Goal: Task Accomplishment & Management: Manage account settings

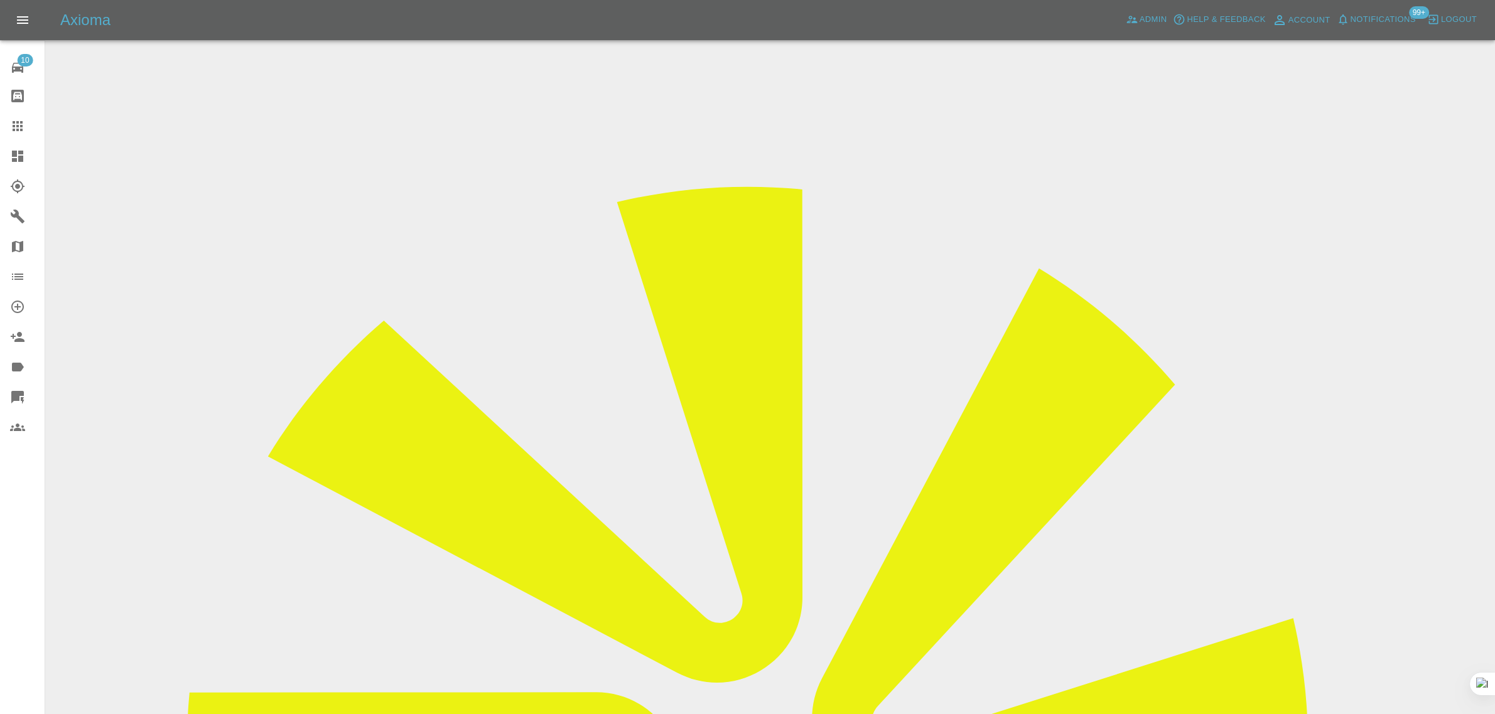
scroll to position [237, 0]
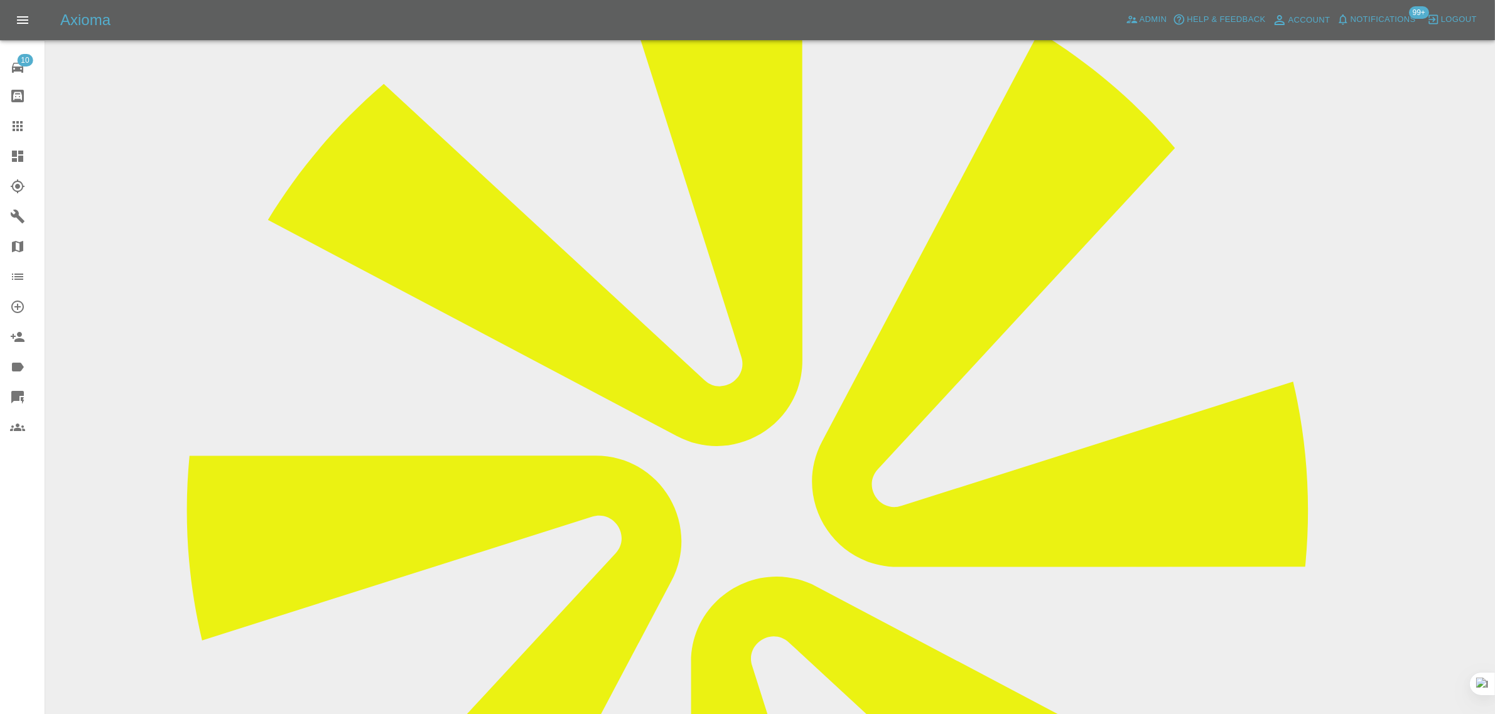
click at [23, 121] on icon at bounding box center [17, 126] width 15 height 15
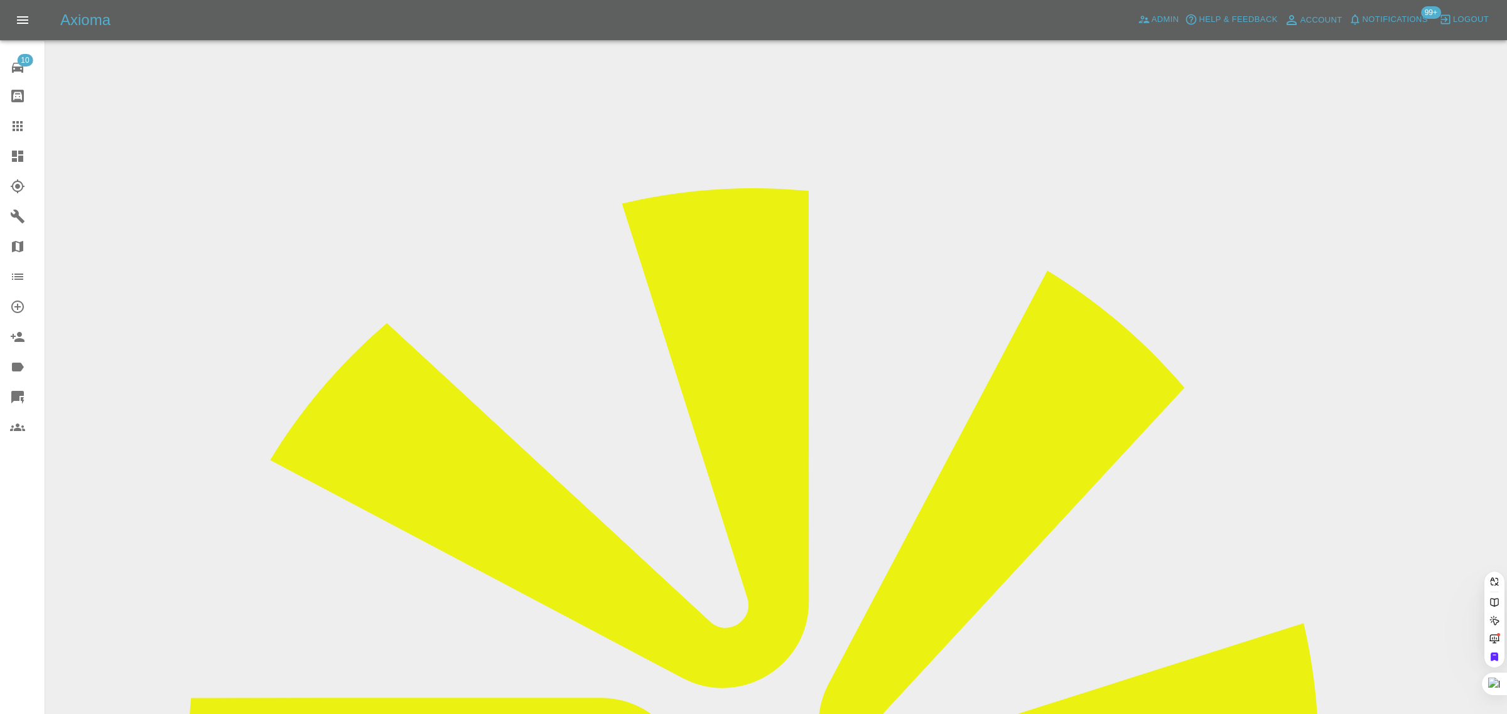
paste input "benhaworth72@gmail.com"
type input "benhaworth72@gmail.com"
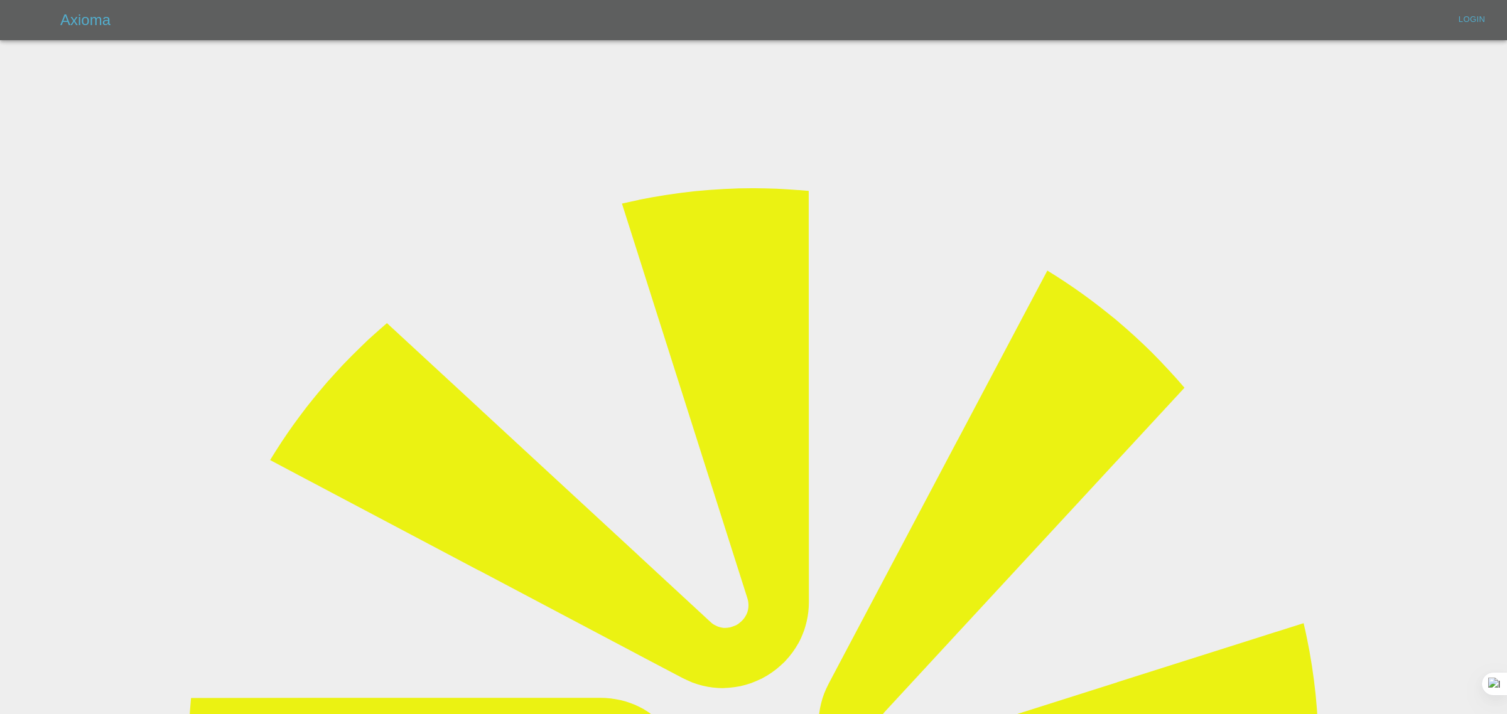
type input "bookkeeping@fifoaccounting.com"
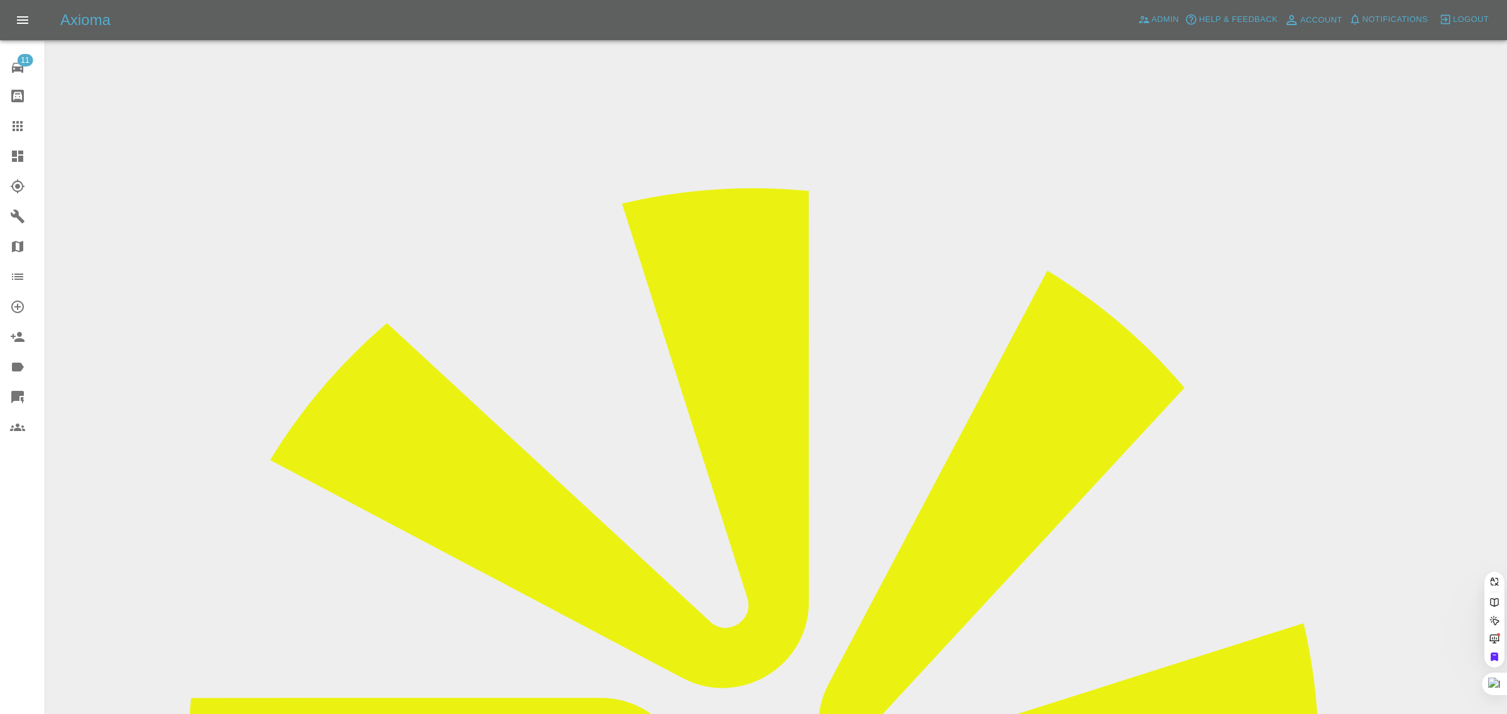
paste input "benhaworth72@gmail.com"
type input "benhaworth72@gmail.com"
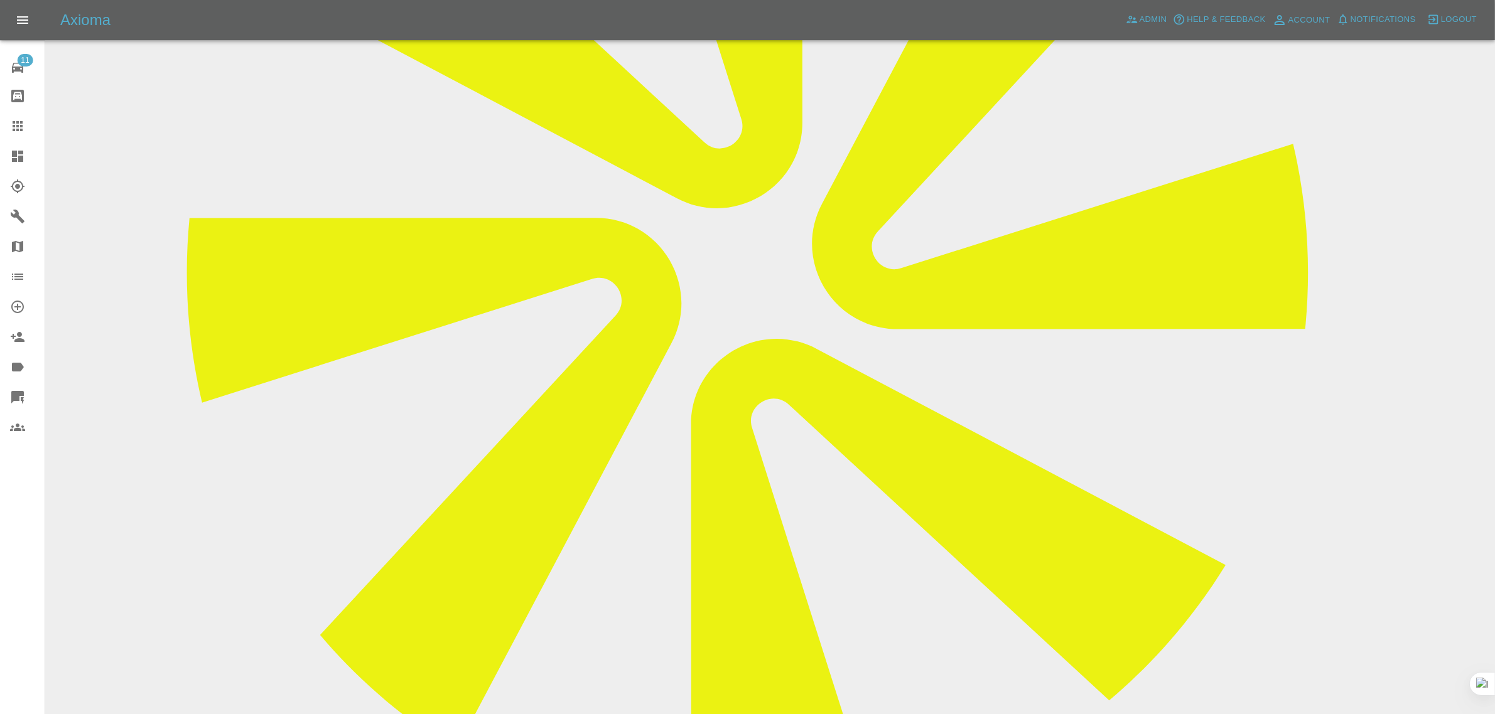
scroll to position [495, 0]
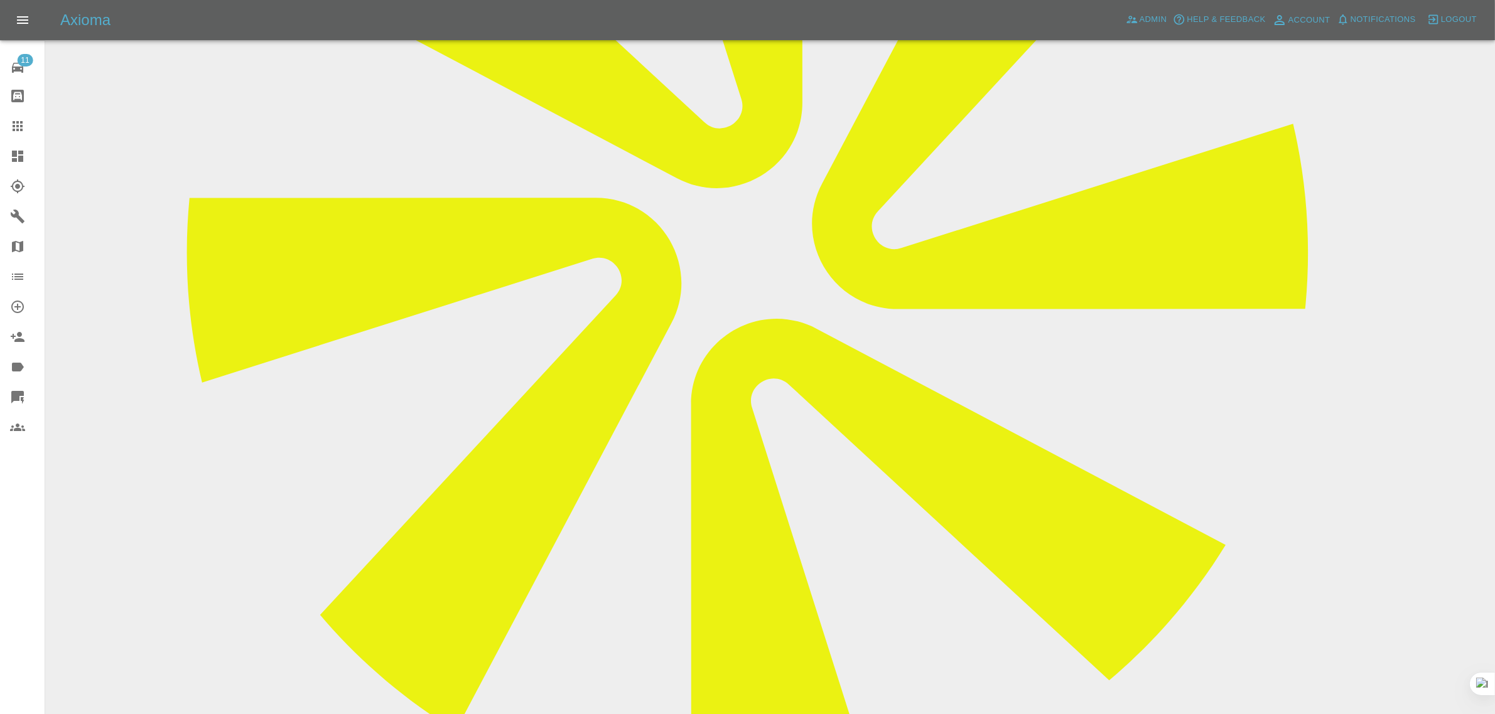
click at [18, 126] on icon at bounding box center [18, 126] width 10 height 10
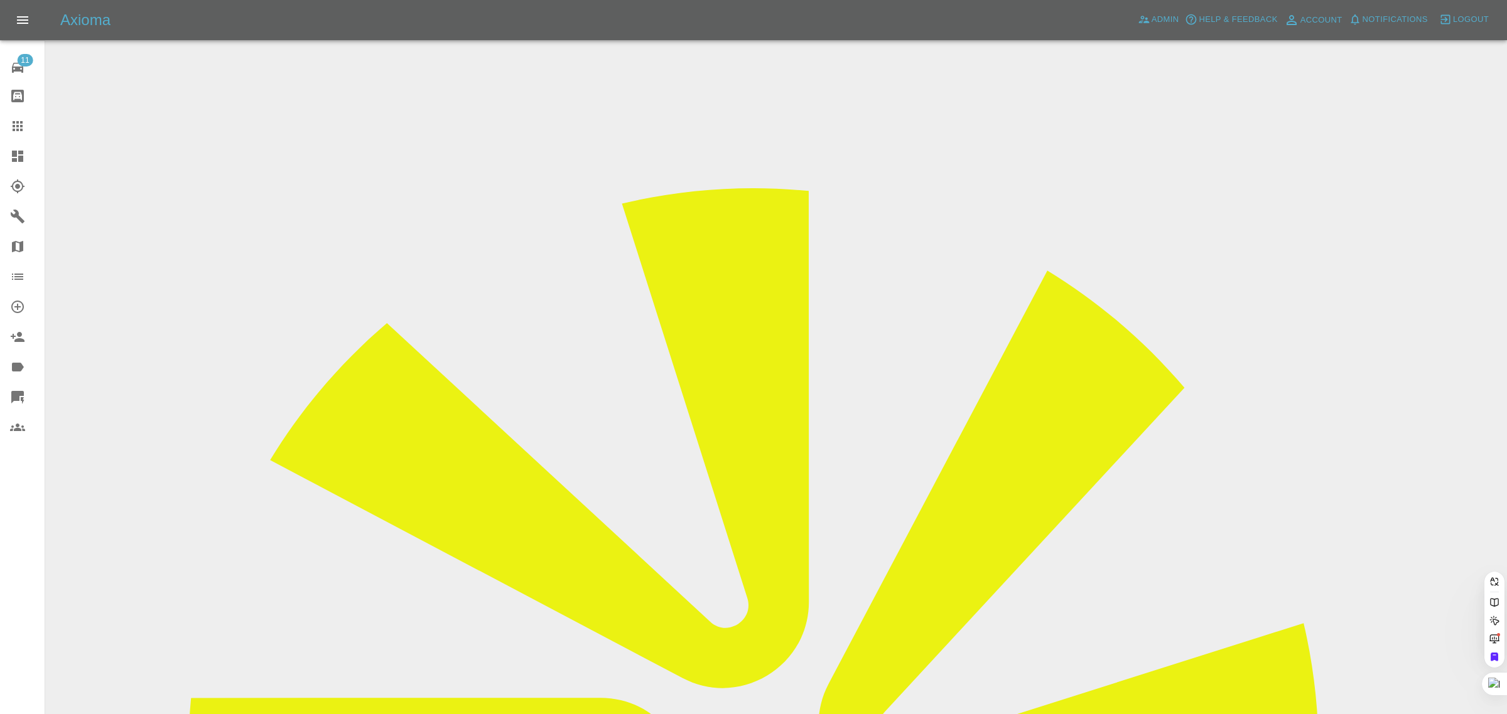
paste input "grant.hewitson@hotmail.co.uk"
type input "grant.hewitson@hotmail.co.uk"
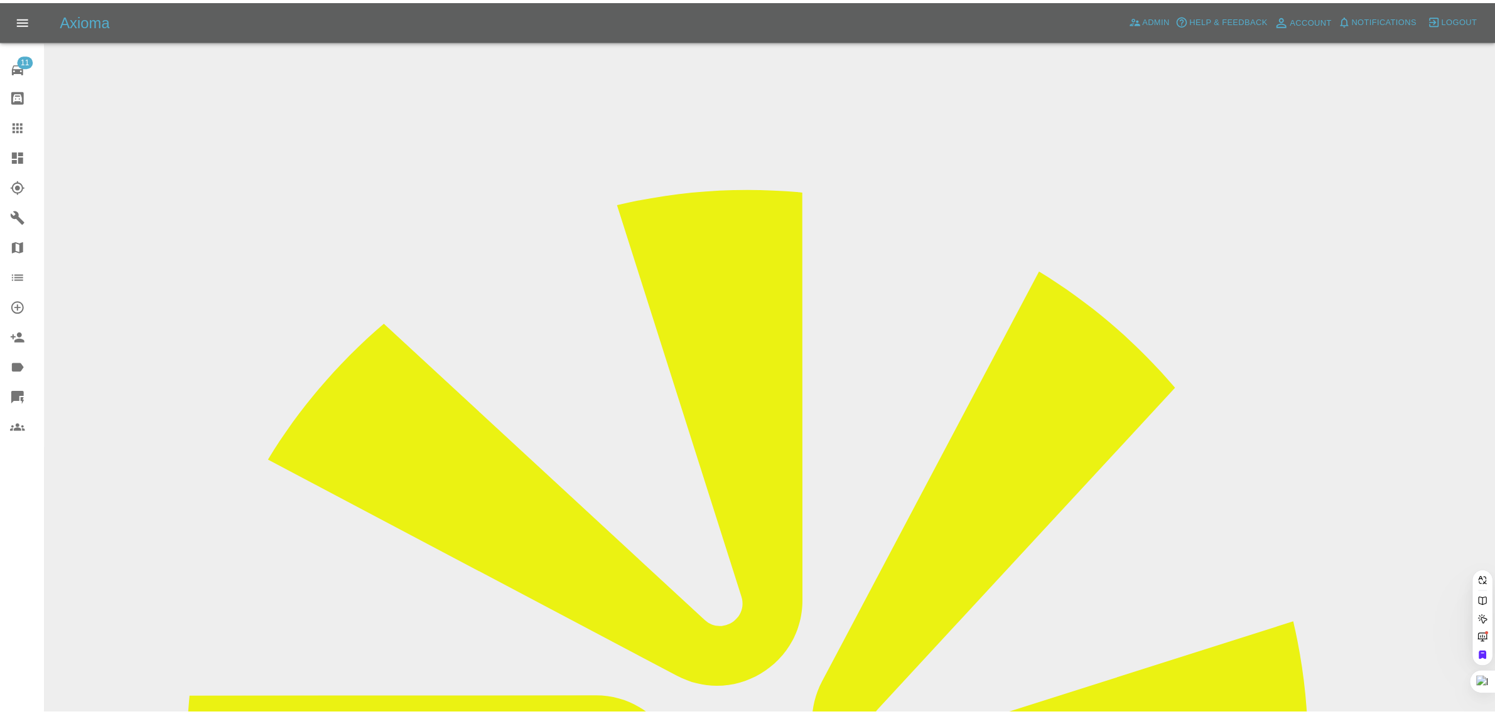
scroll to position [0, 36]
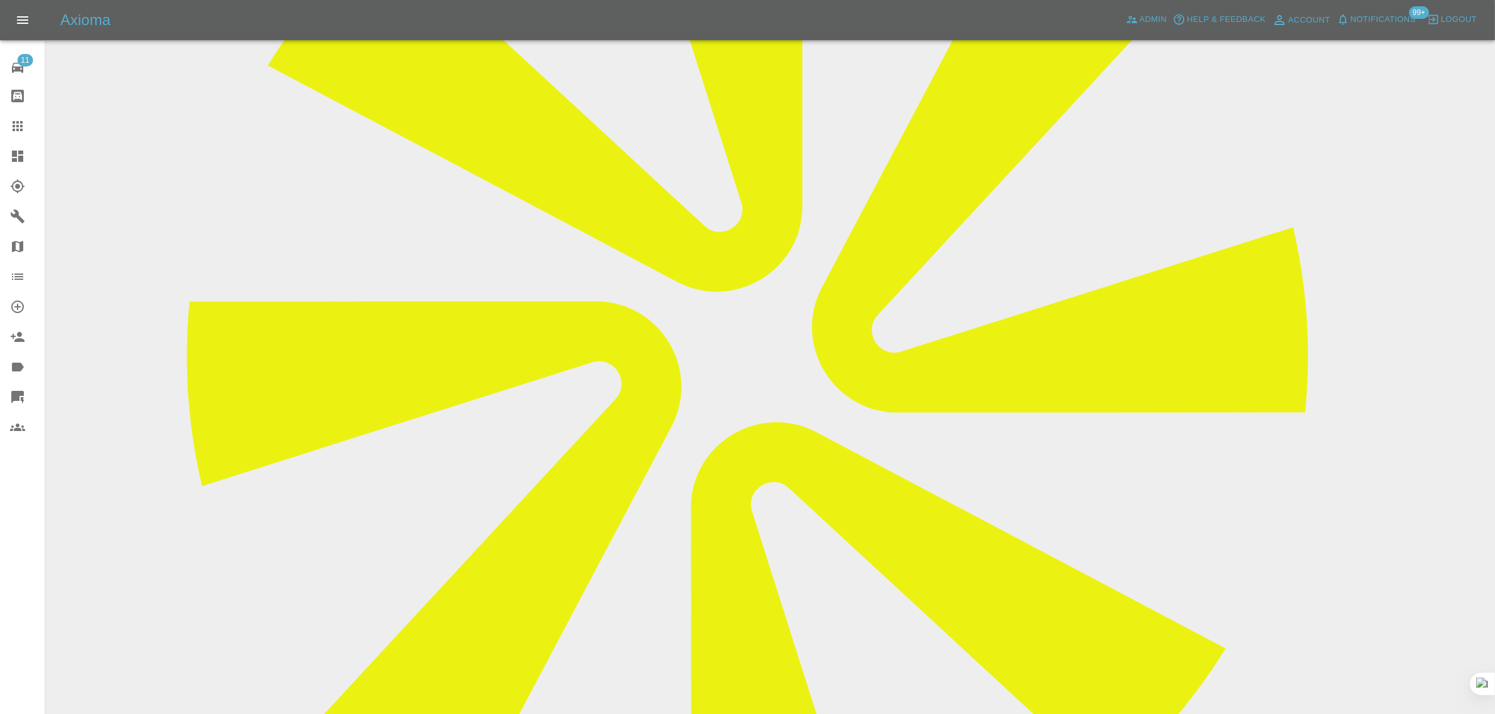
scroll to position [276, 0]
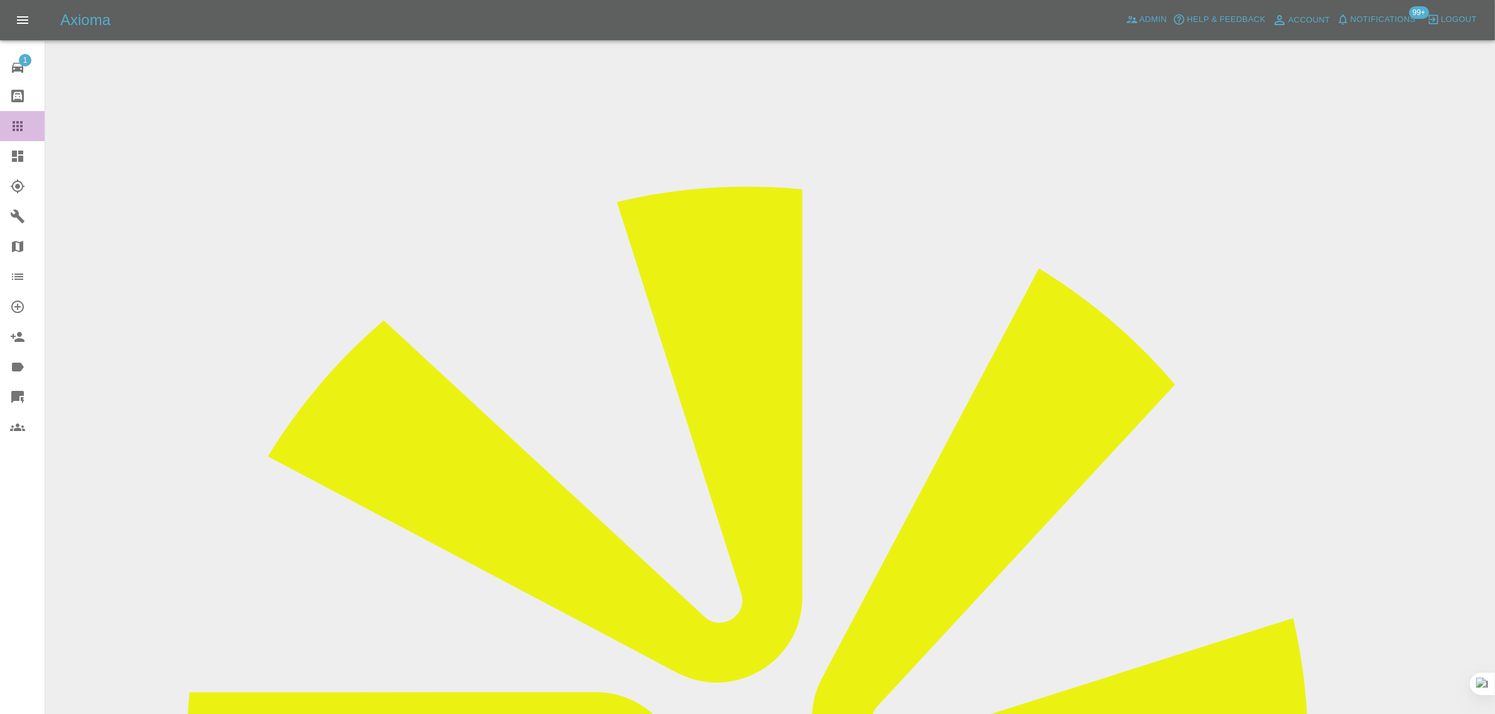
click at [5, 124] on link "Claims" at bounding box center [22, 126] width 45 height 30
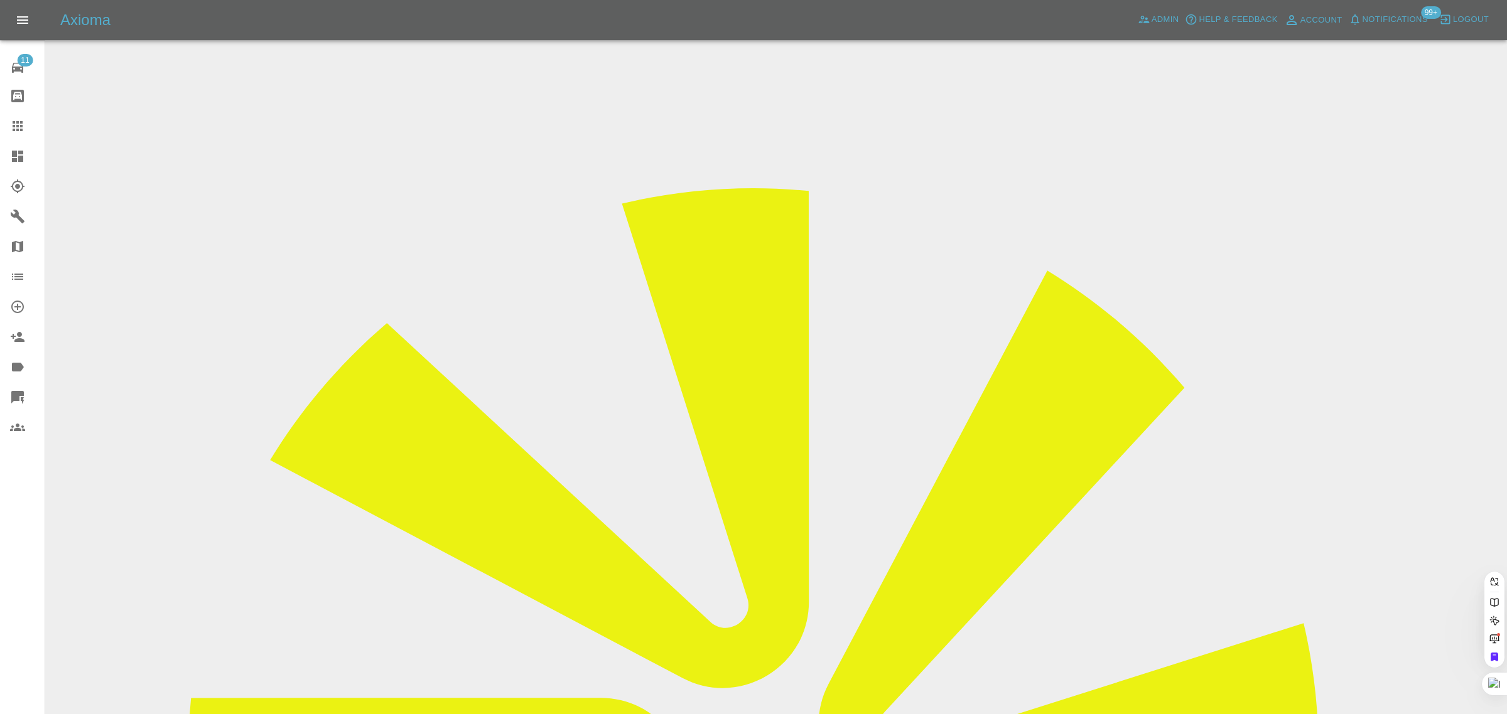
paste input "[EMAIL_ADDRESS][DOMAIN_NAME]"
type input "[EMAIL_ADDRESS][DOMAIN_NAME]"
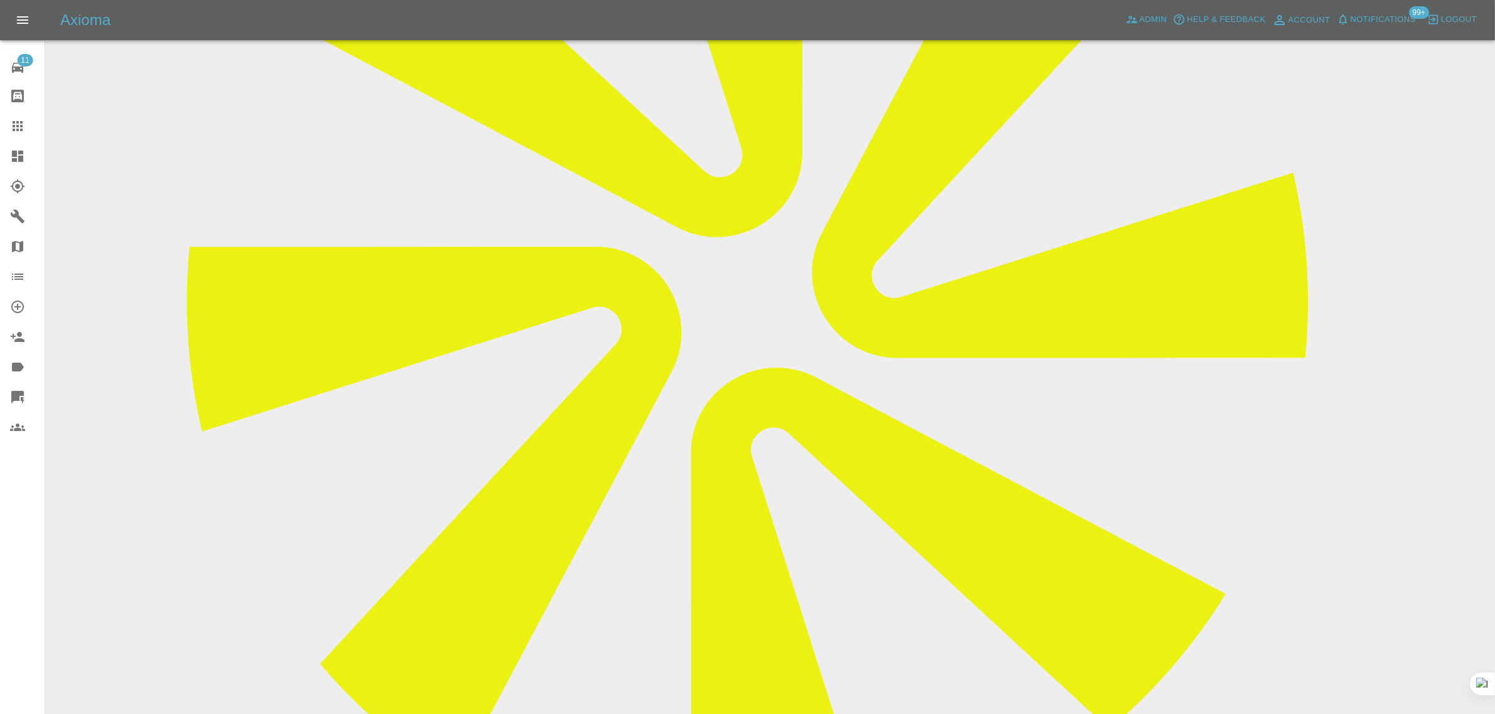
scroll to position [628, 0]
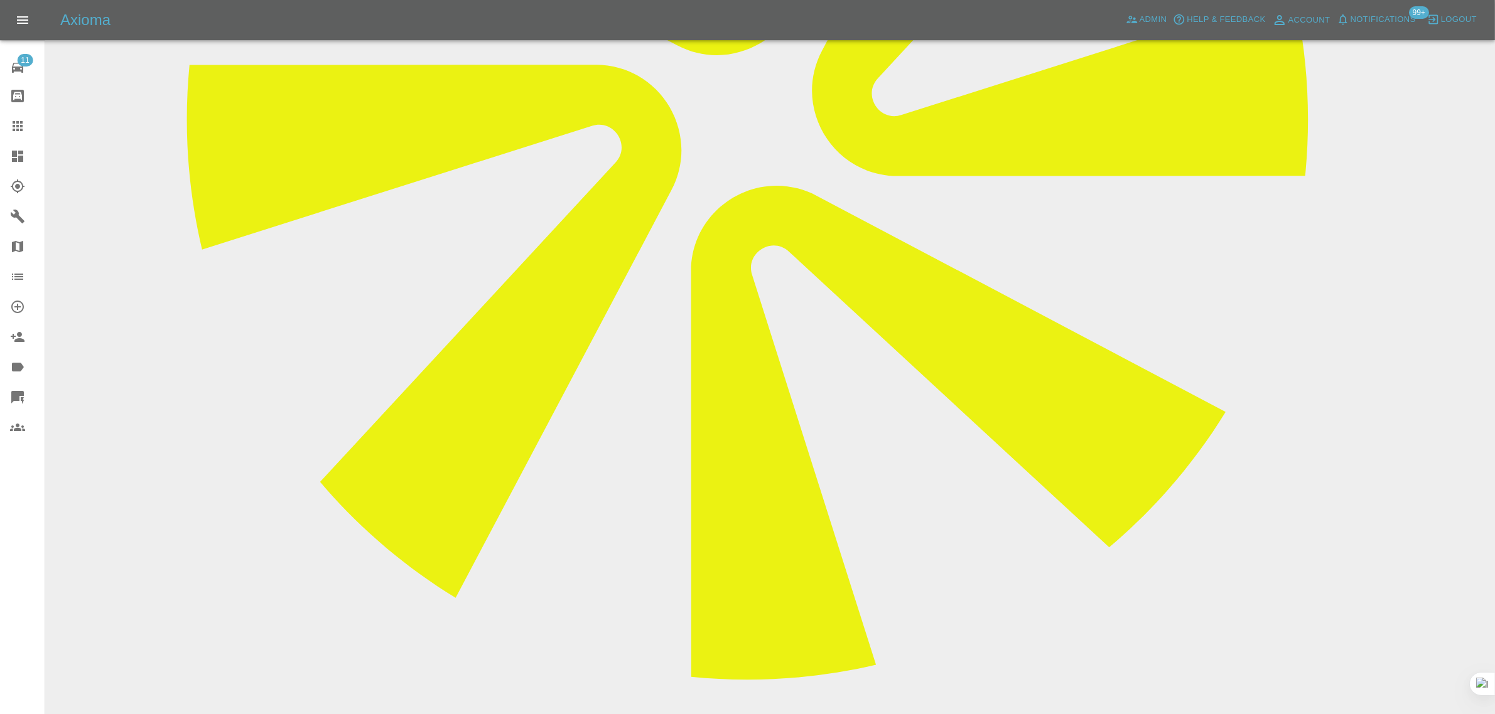
paste textarea "I would like to proceed with the cancellation Thank you"
type textarea "I would like to proceed with the cancellation Thank you"
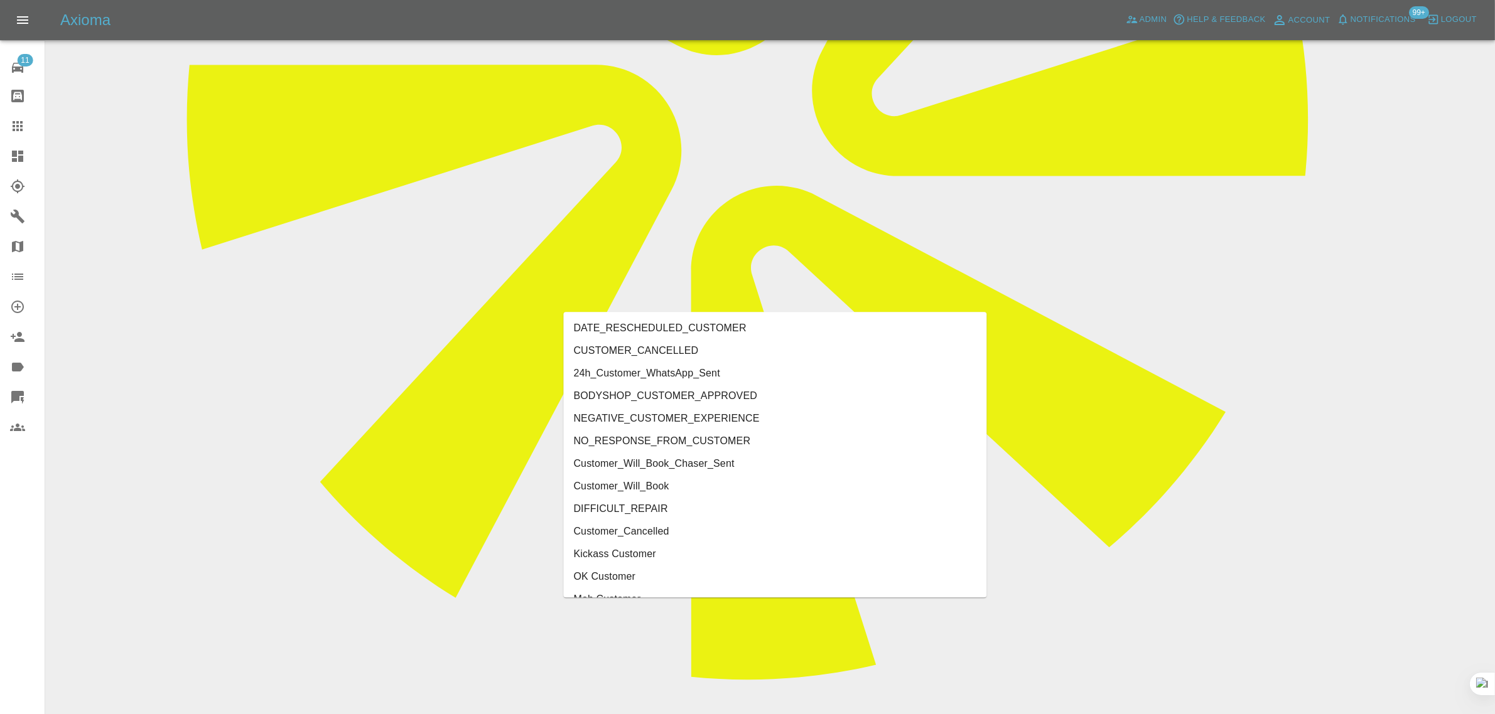
type input "cust"
click at [623, 346] on li "CUSTOMER_CANCELLED" at bounding box center [775, 351] width 423 height 23
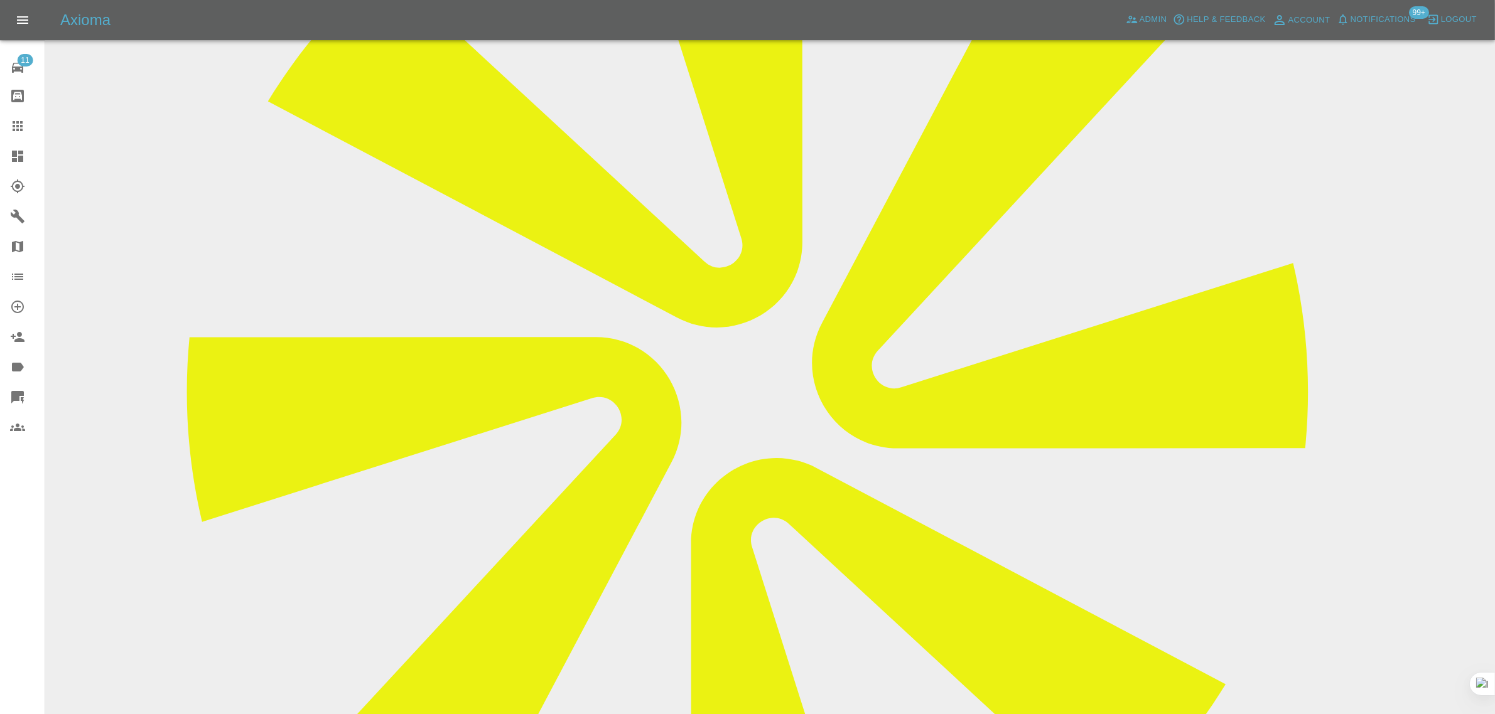
scroll to position [314, 0]
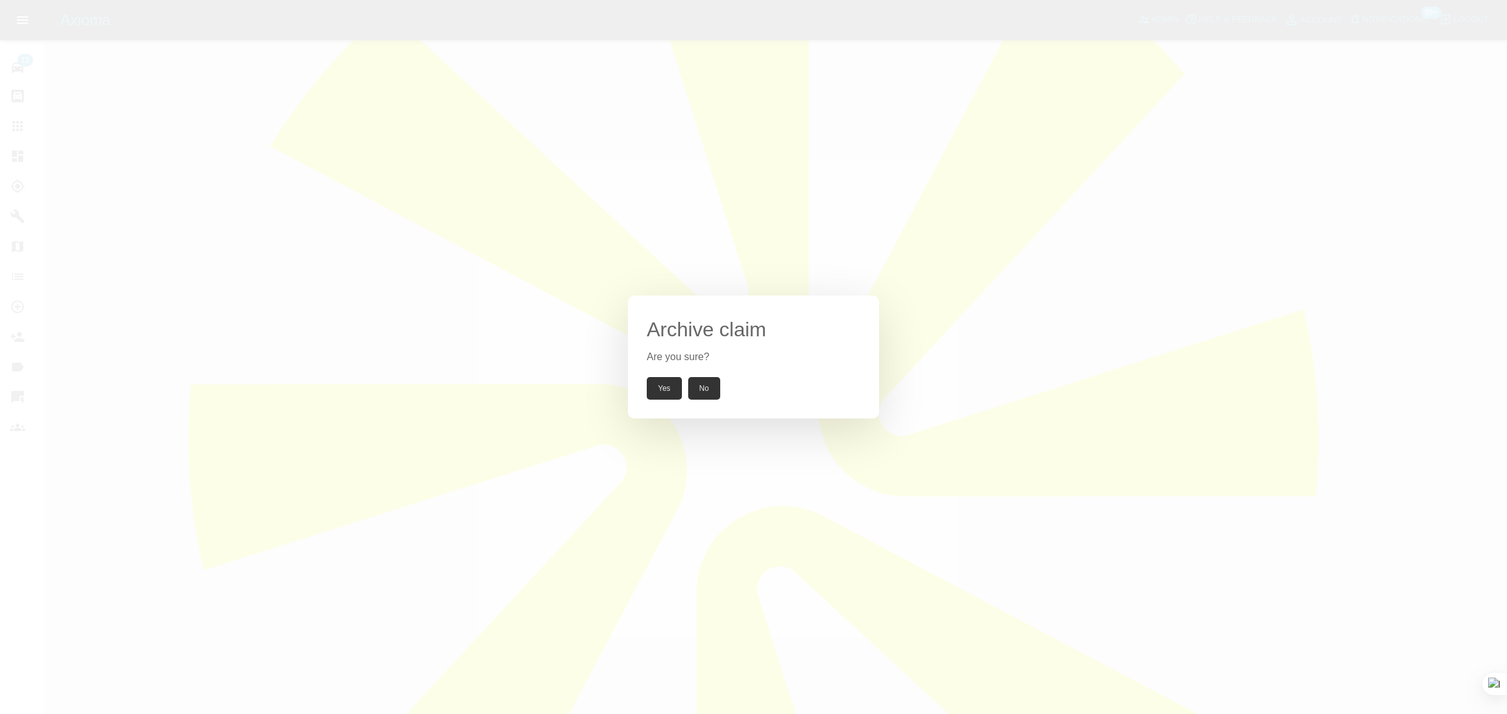
click at [657, 396] on button "Yes" at bounding box center [664, 388] width 35 height 23
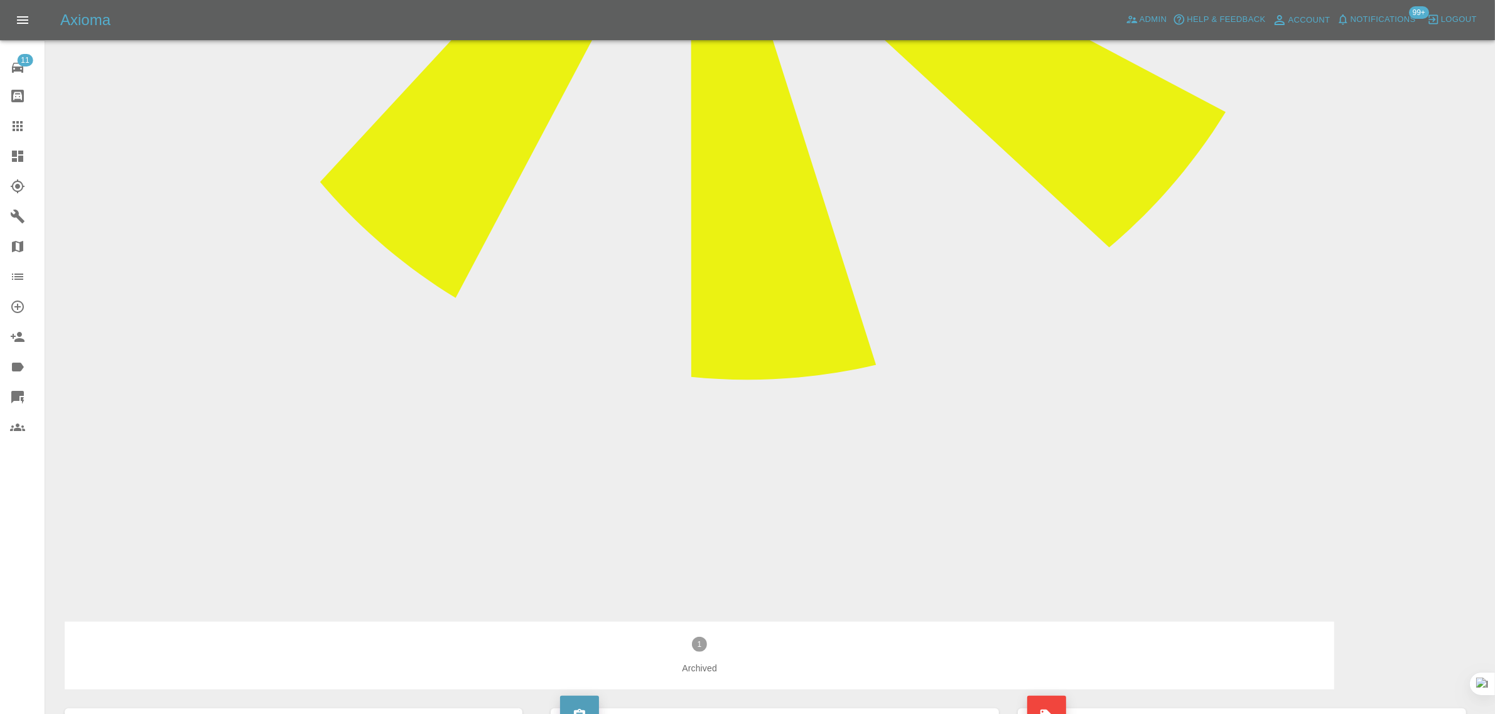
scroll to position [929, 0]
drag, startPoint x: 572, startPoint y: 277, endPoint x: 656, endPoint y: 287, distance: 84.6
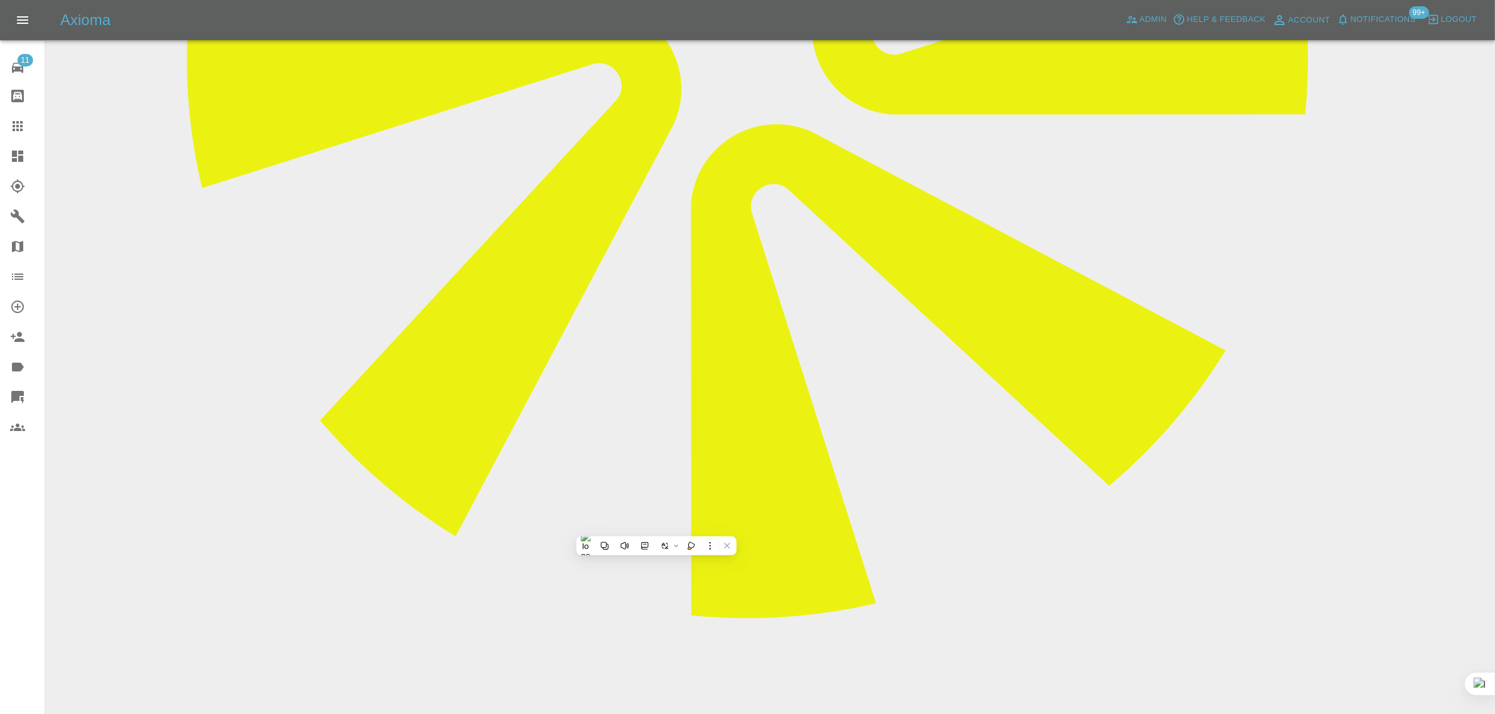
scroll to position [537, 0]
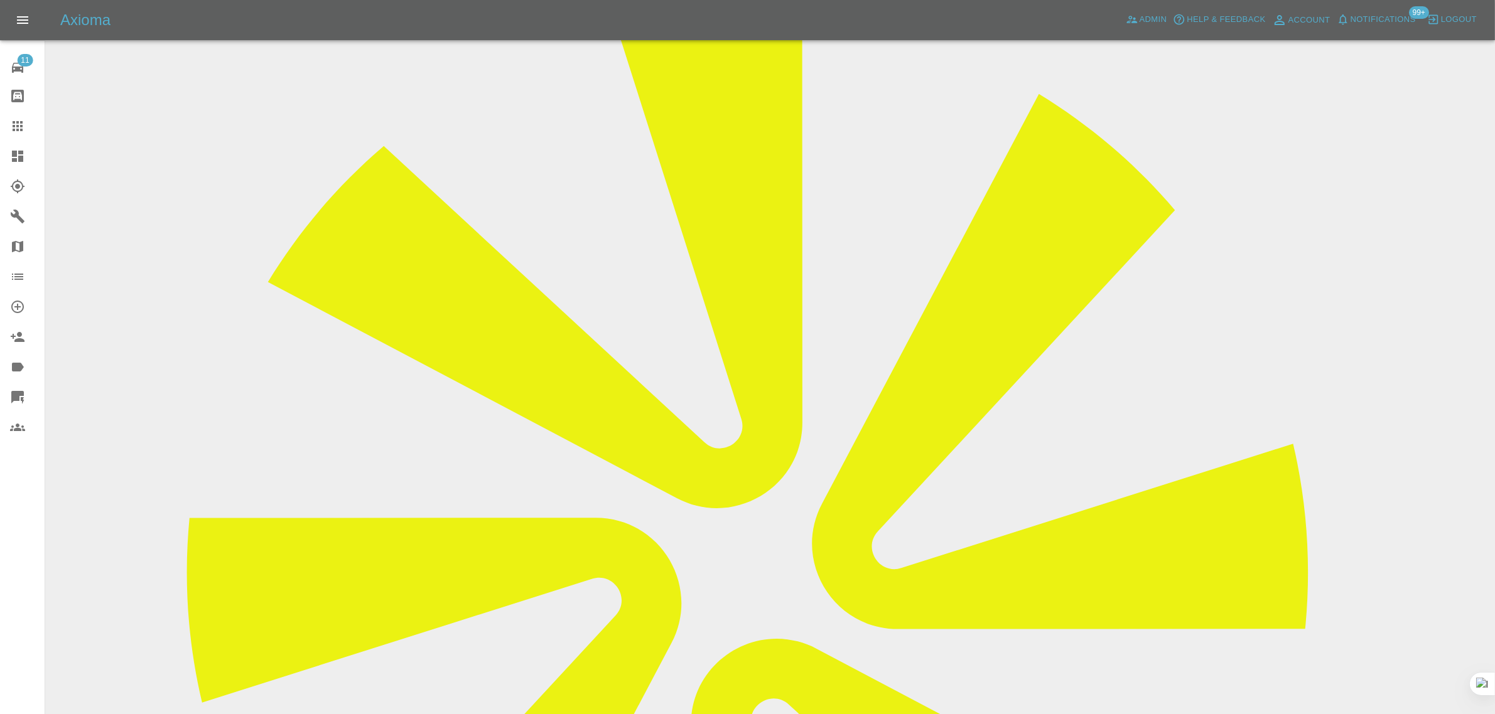
scroll to position [0, 0]
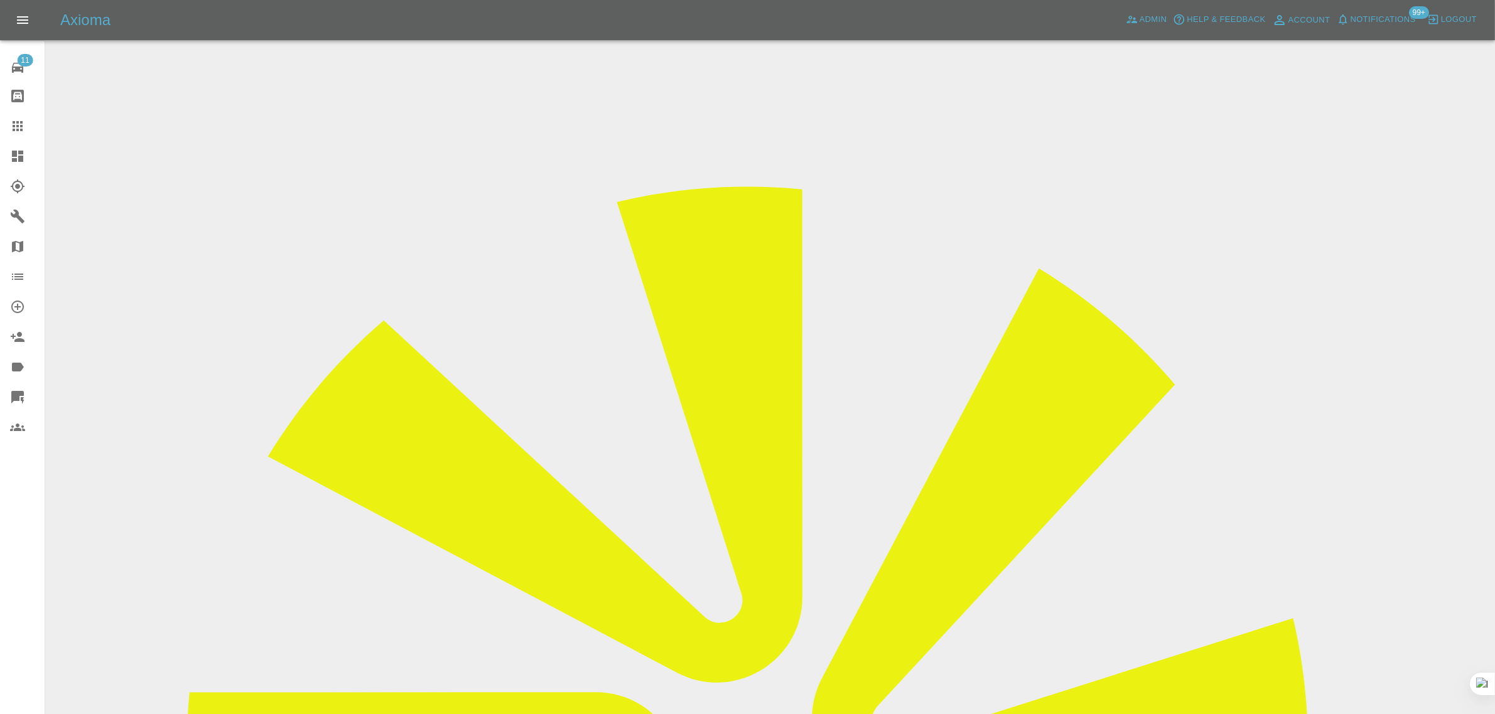
drag, startPoint x: 1200, startPoint y: 188, endPoint x: 1259, endPoint y: 195, distance: 58.7
copy tr "SprayworX"
drag, startPoint x: 571, startPoint y: 215, endPoint x: 849, endPoint y: 228, distance: 277.7
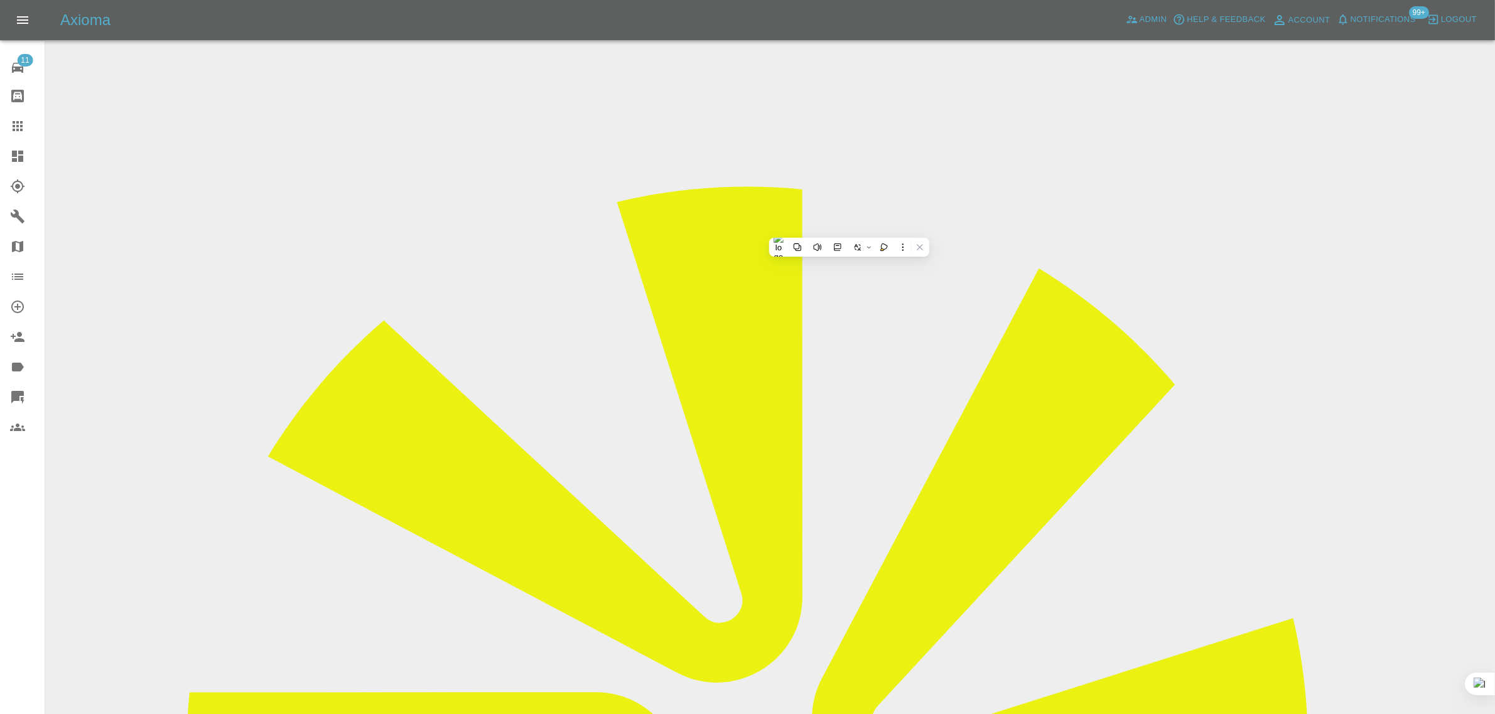
copy tr "Registration plates YG67BYH"
drag, startPoint x: 590, startPoint y: 333, endPoint x: 836, endPoint y: 363, distance: 247.8
copy tbody "Vehicle Location E46RG Driver Warren Hall"
drag, startPoint x: 1031, startPoint y: 530, endPoint x: 1323, endPoint y: 537, distance: 292.0
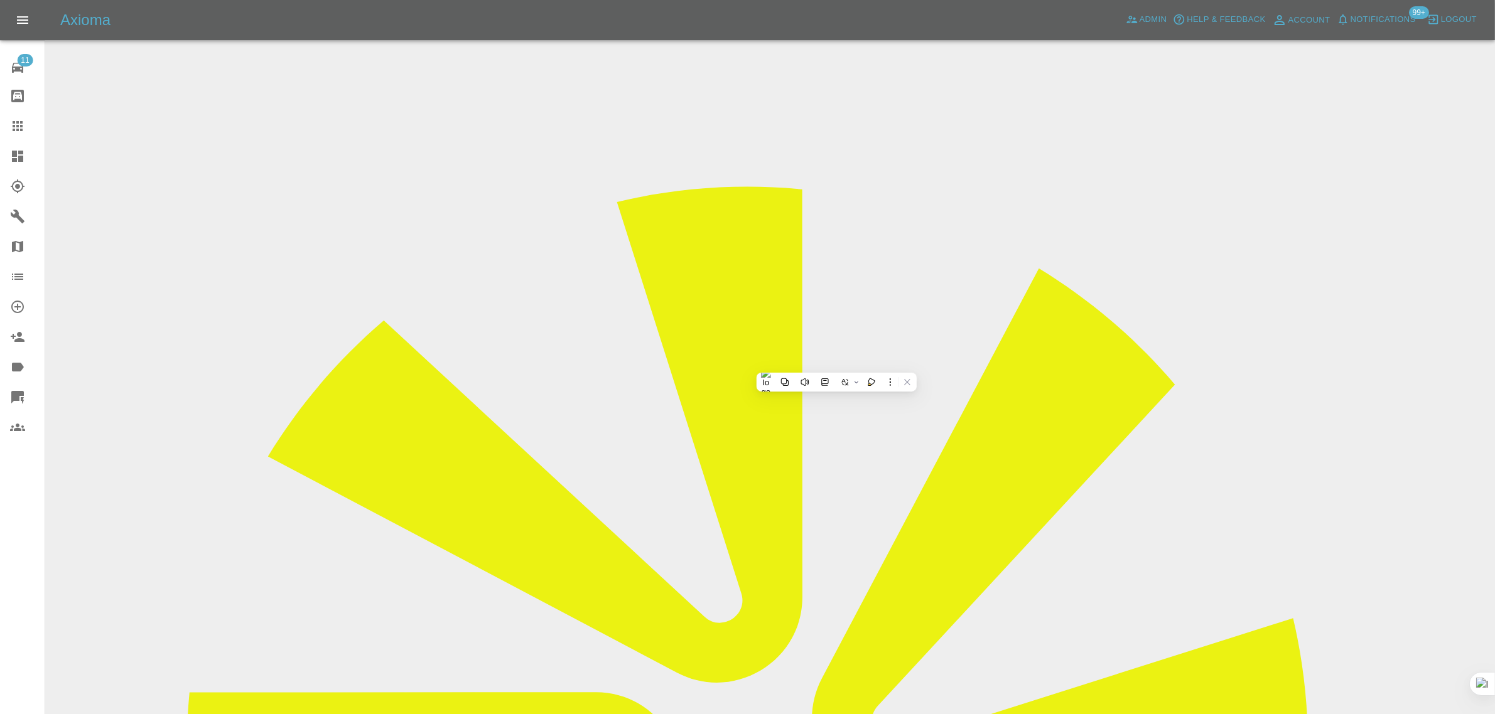
copy tr "Repair Date 29/08/2025"
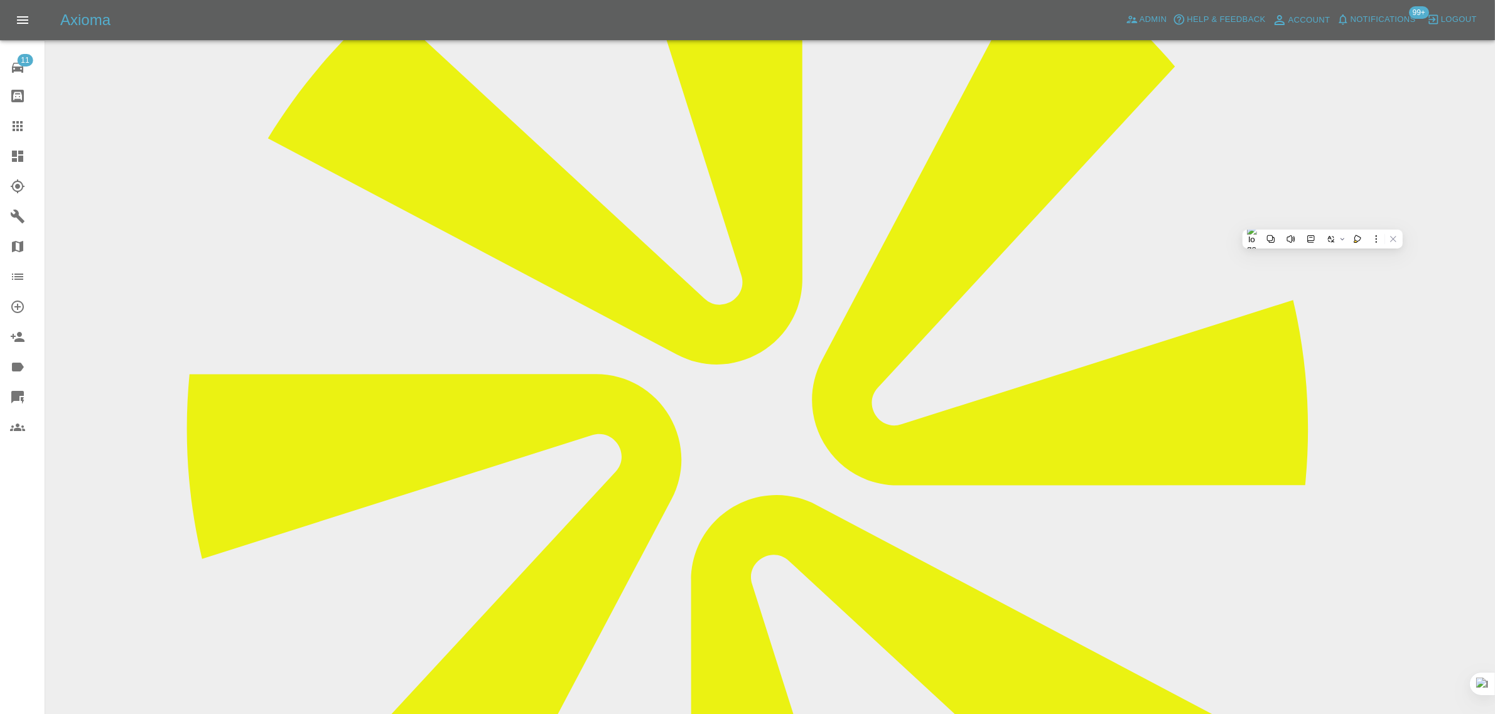
scroll to position [628, 0]
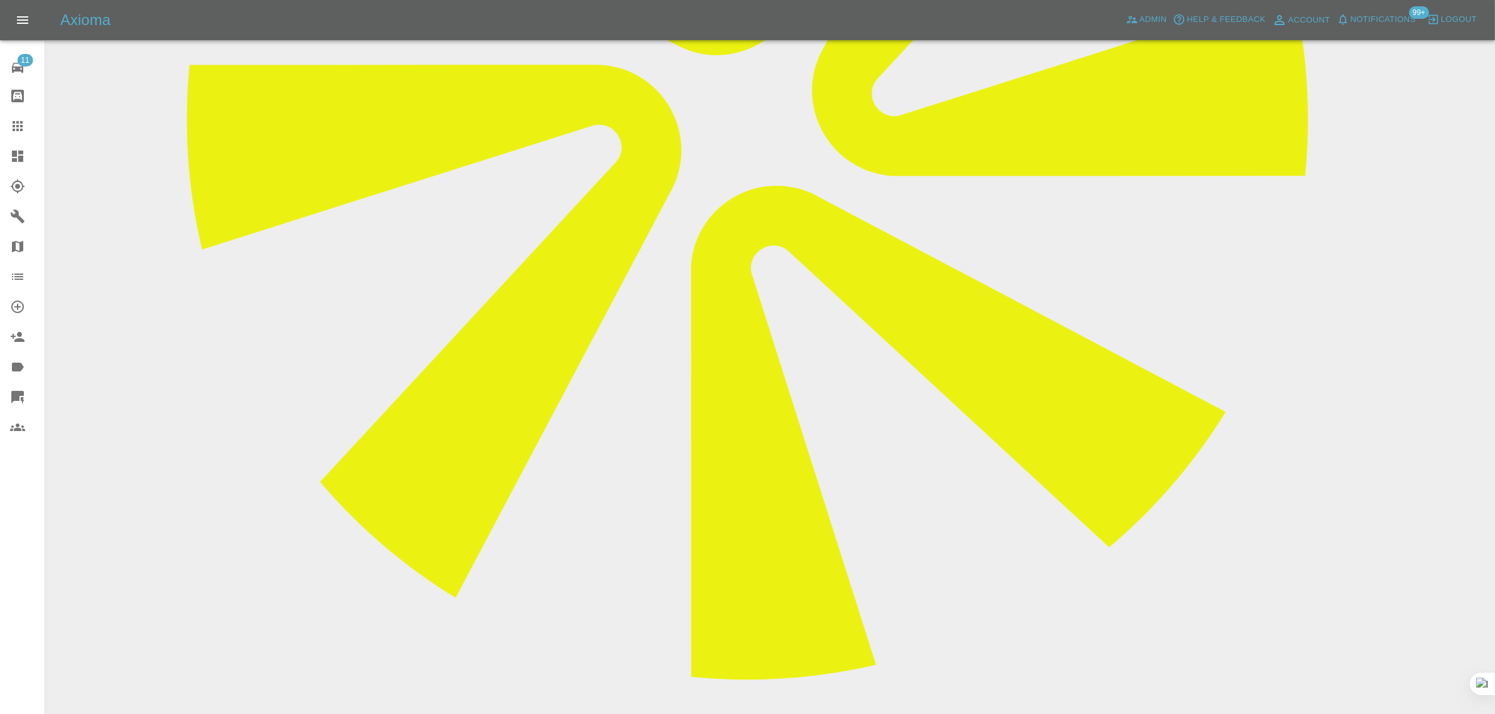
drag, startPoint x: 565, startPoint y: 576, endPoint x: 676, endPoint y: 600, distance: 113.6
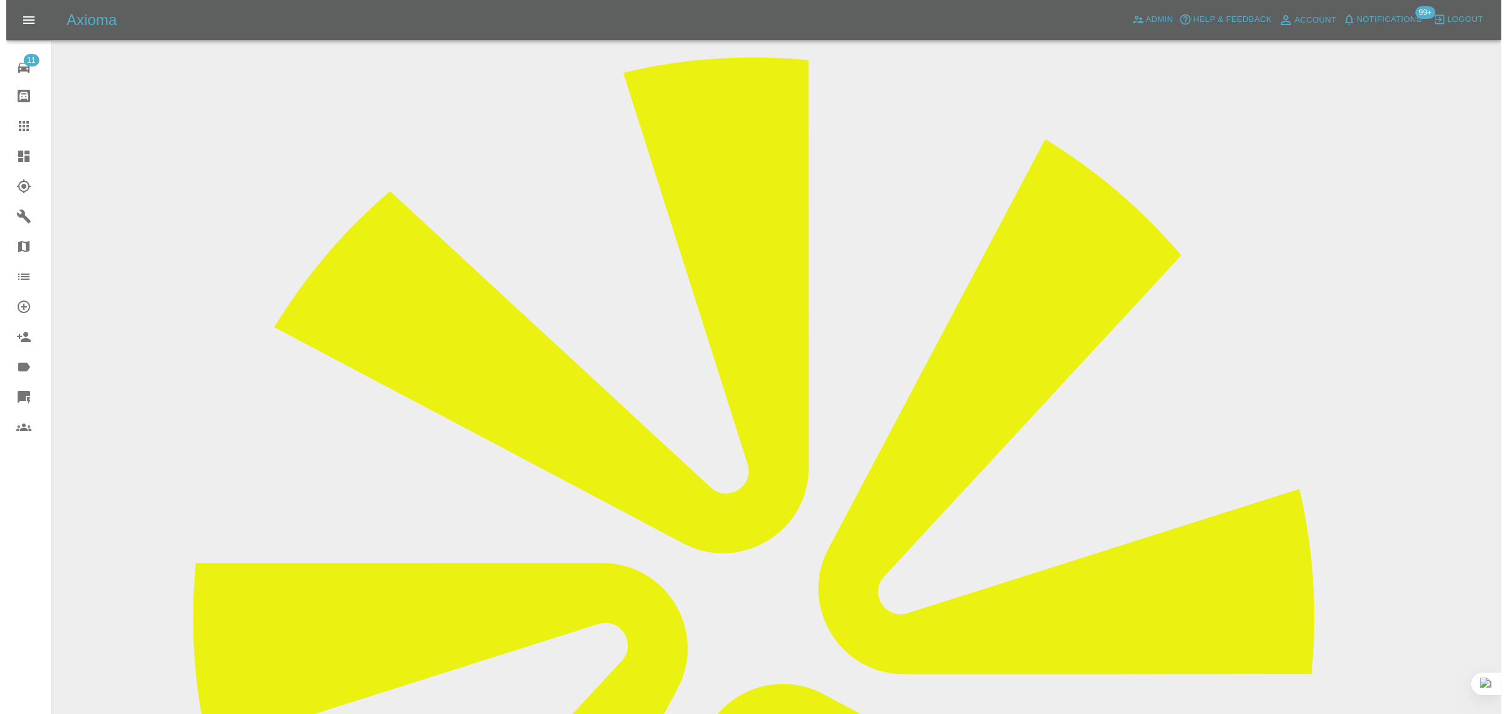
scroll to position [0, 0]
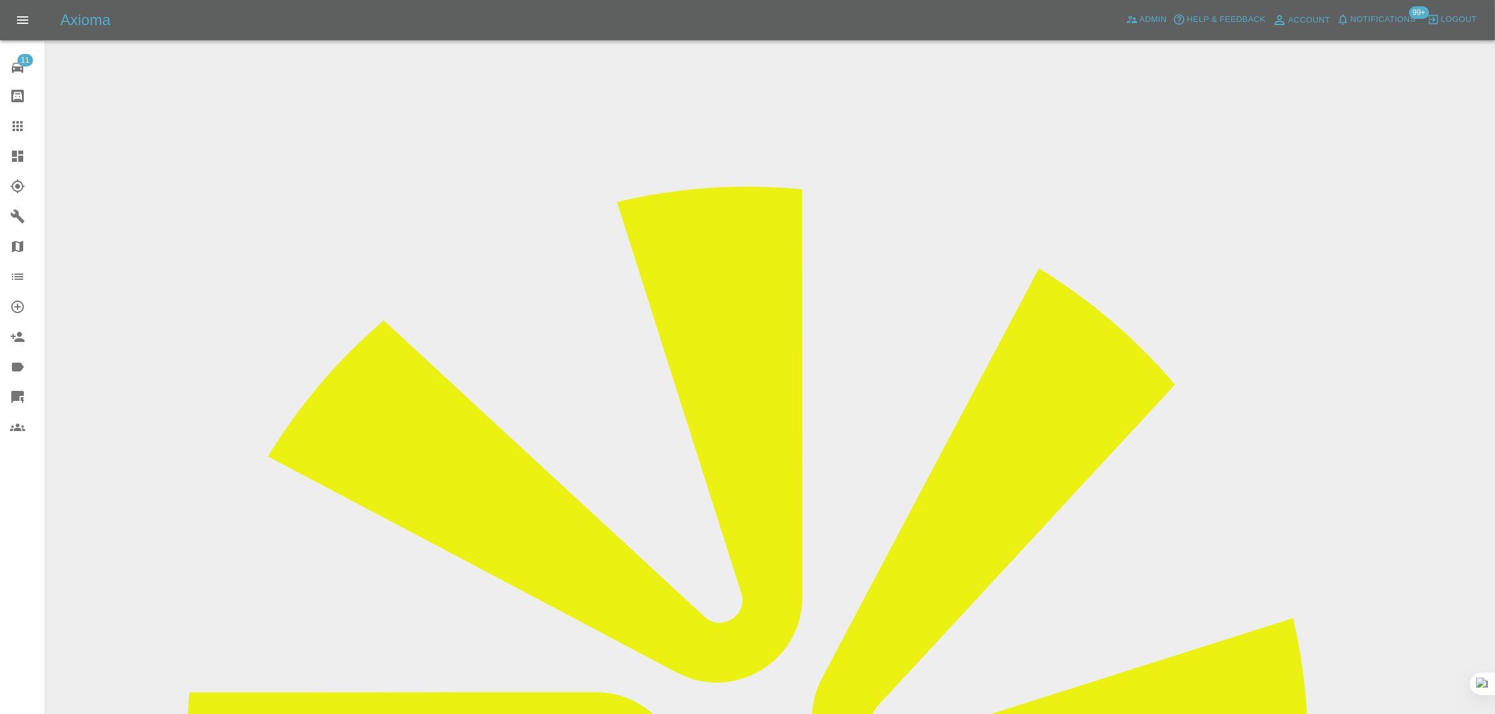
drag, startPoint x: 1210, startPoint y: 196, endPoint x: 1276, endPoint y: 189, distance: 66.3
drag, startPoint x: 1201, startPoint y: 187, endPoint x: 1256, endPoint y: 193, distance: 55.6
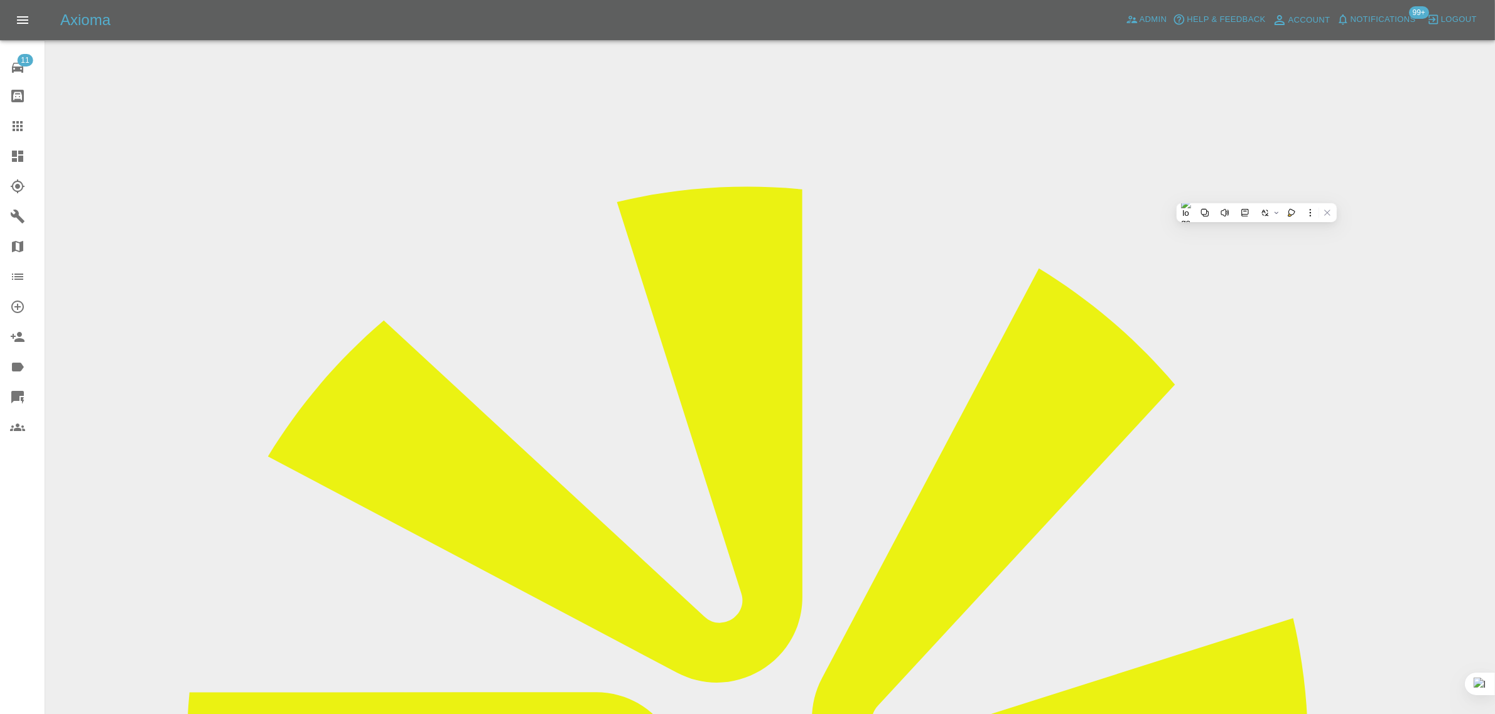
copy tr "SprayworX"
click at [8, 124] on link "Claims" at bounding box center [22, 126] width 45 height 30
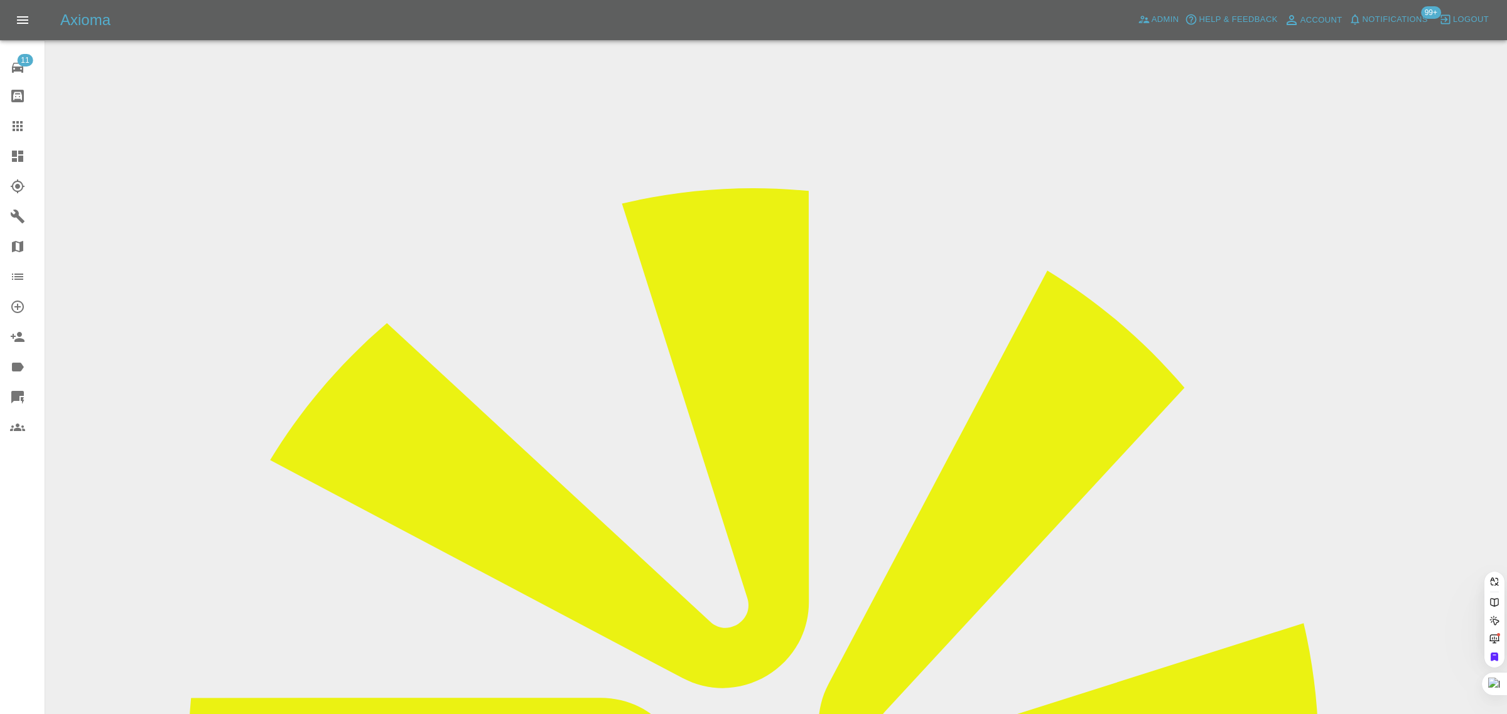
paste input "fleetmanager@gopostexpress.com"
type input "fleetmanager@gopostexpress.co"
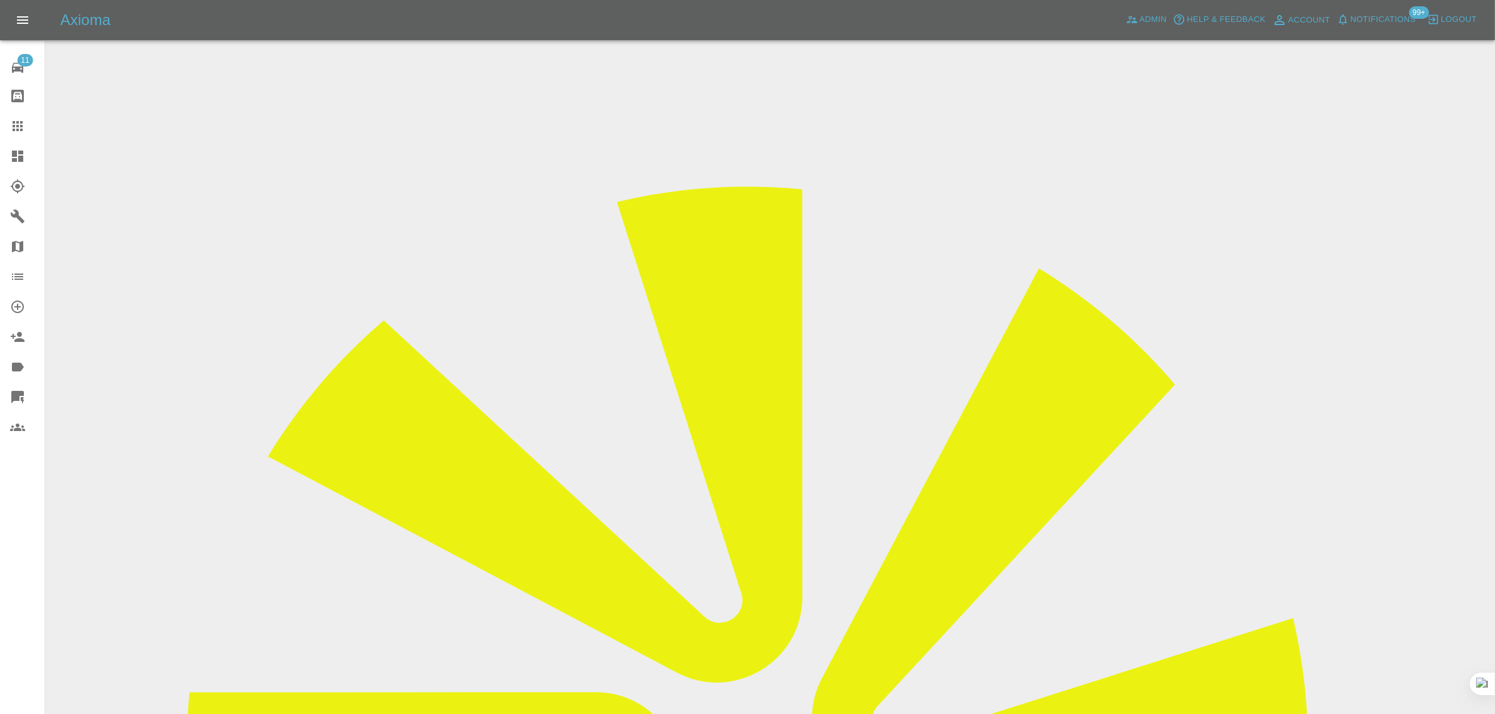
drag, startPoint x: 1240, startPoint y: 527, endPoint x: 1311, endPoint y: 534, distance: 70.6
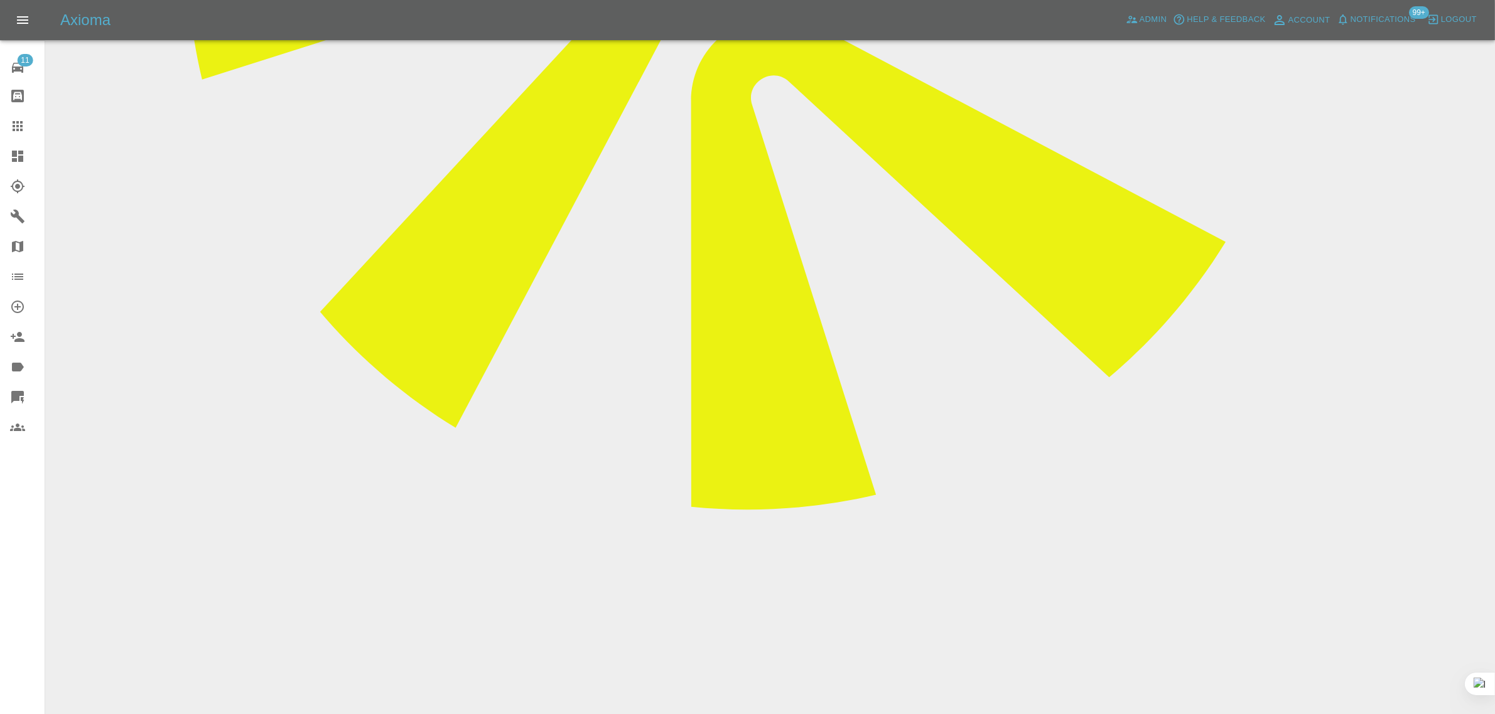
scroll to position [863, 0]
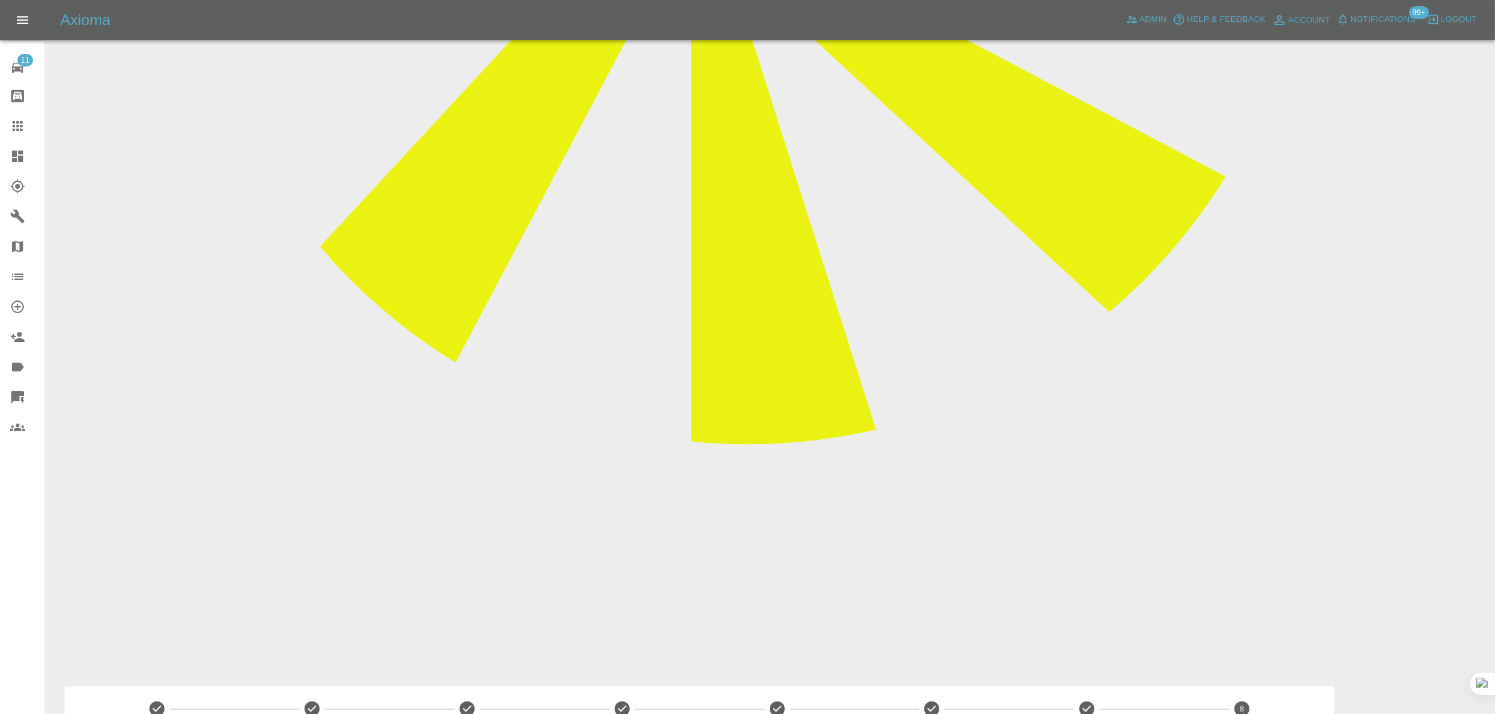
drag, startPoint x: 563, startPoint y: 348, endPoint x: 793, endPoint y: 346, distance: 229.8
click at [19, 120] on icon at bounding box center [17, 126] width 15 height 15
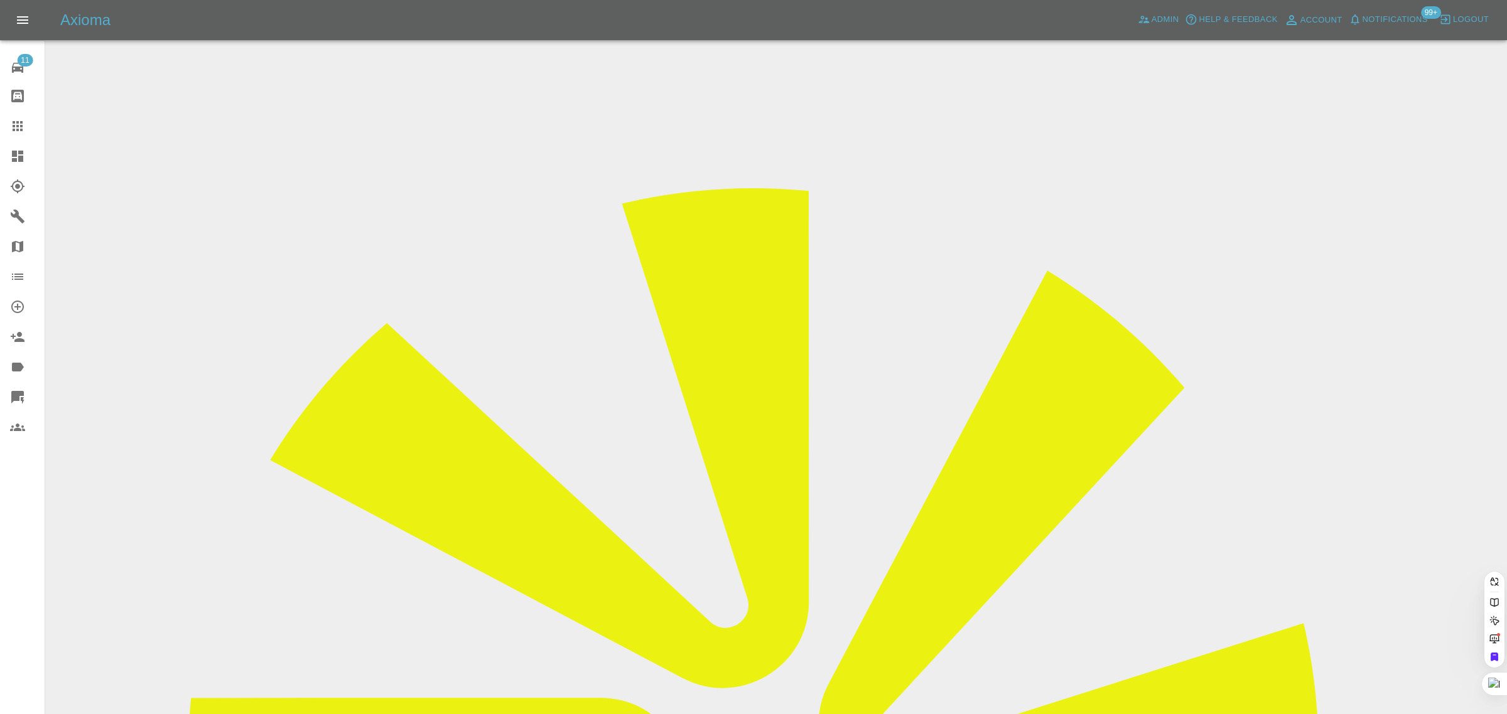
paste input "b.trevor@talktalk.net"
type input "b.trevor@talktalk"
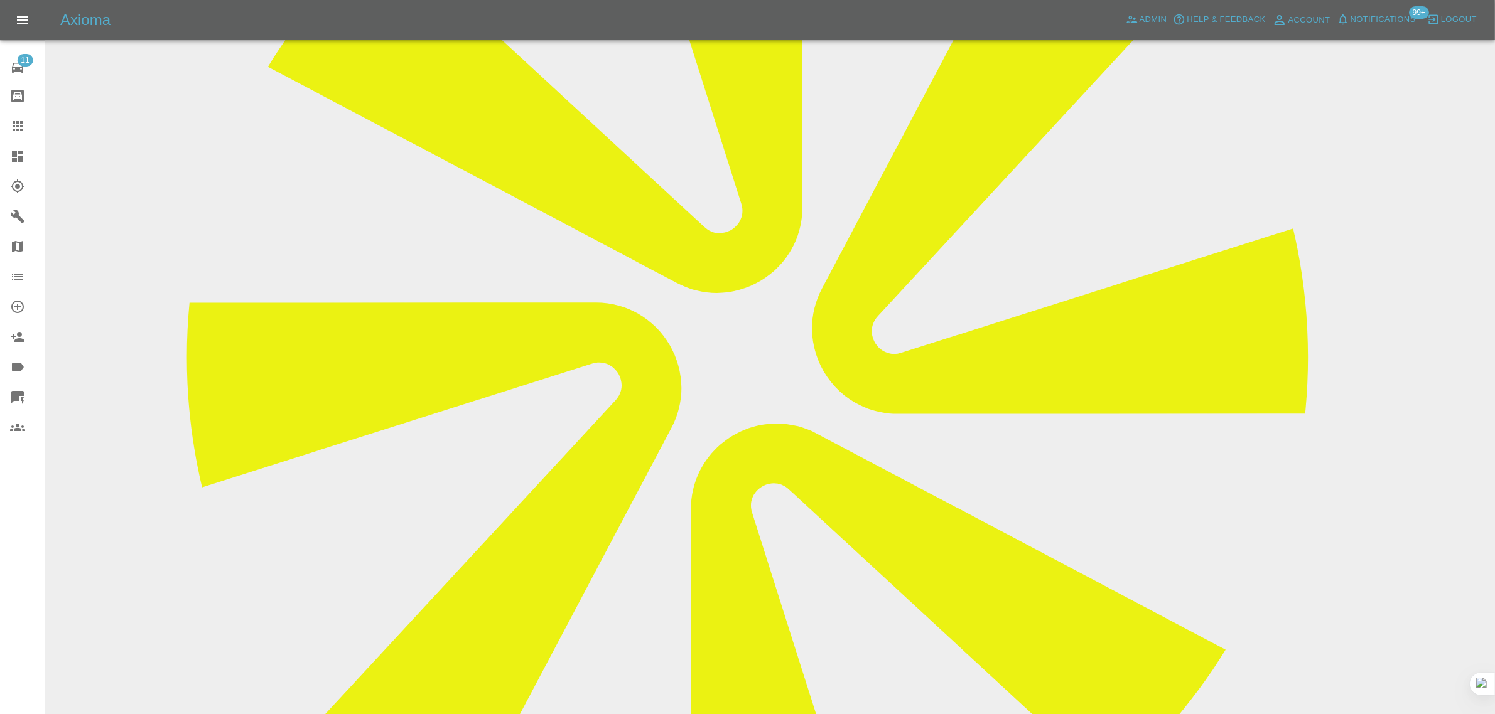
scroll to position [549, 0]
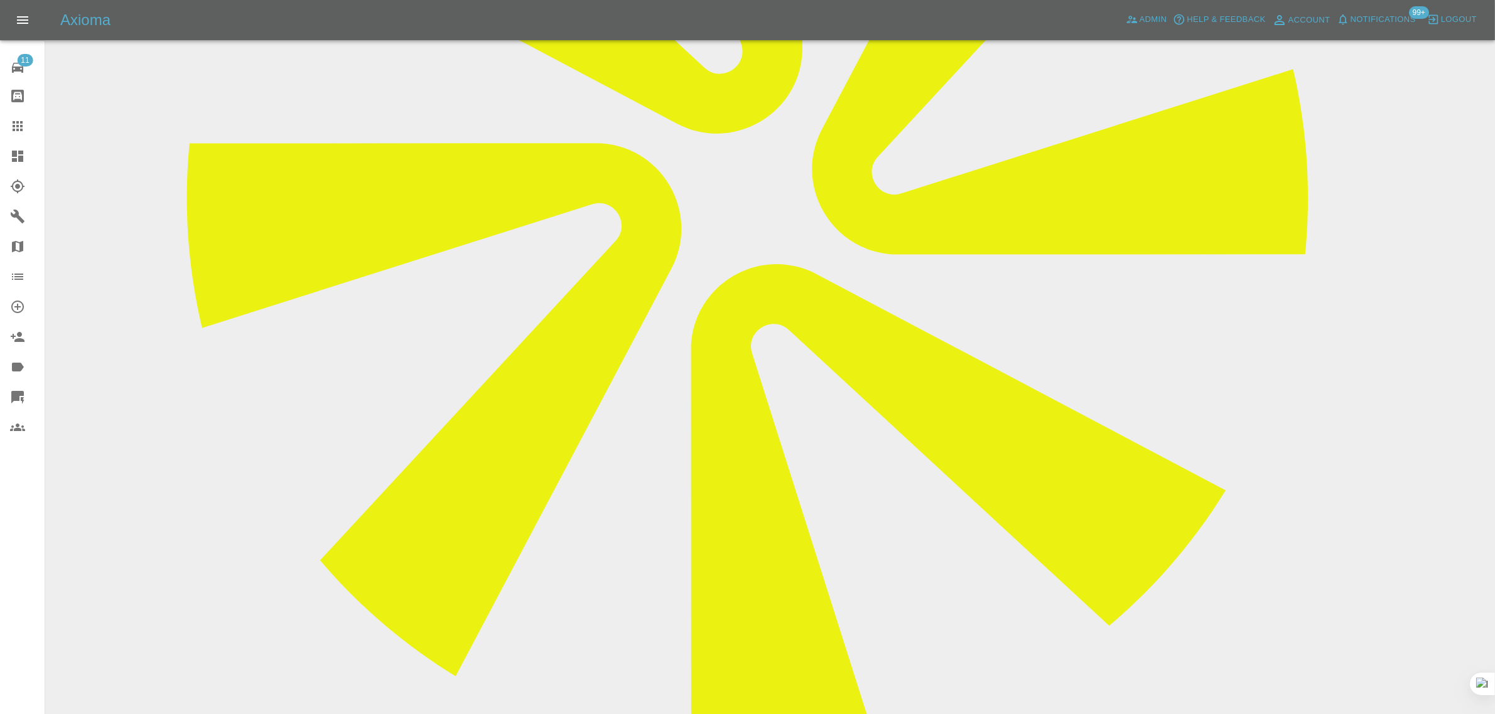
paste textarea "I have a booking made for my vehicle repair on Tuesday 26 August 2025. I am wai…"
type textarea "I have a booking made for my vehicle repair on Tuesday 26 August 2025. I am wai…"
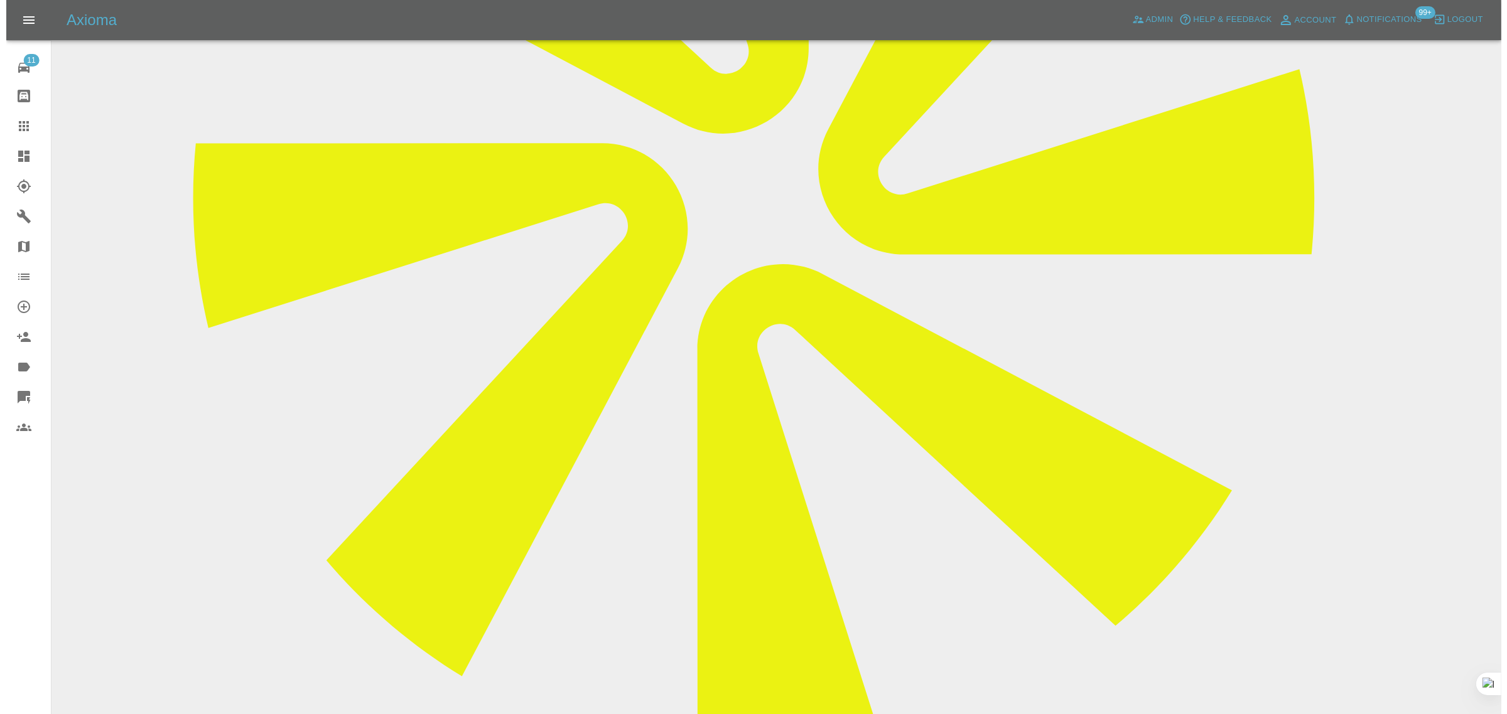
scroll to position [0, 0]
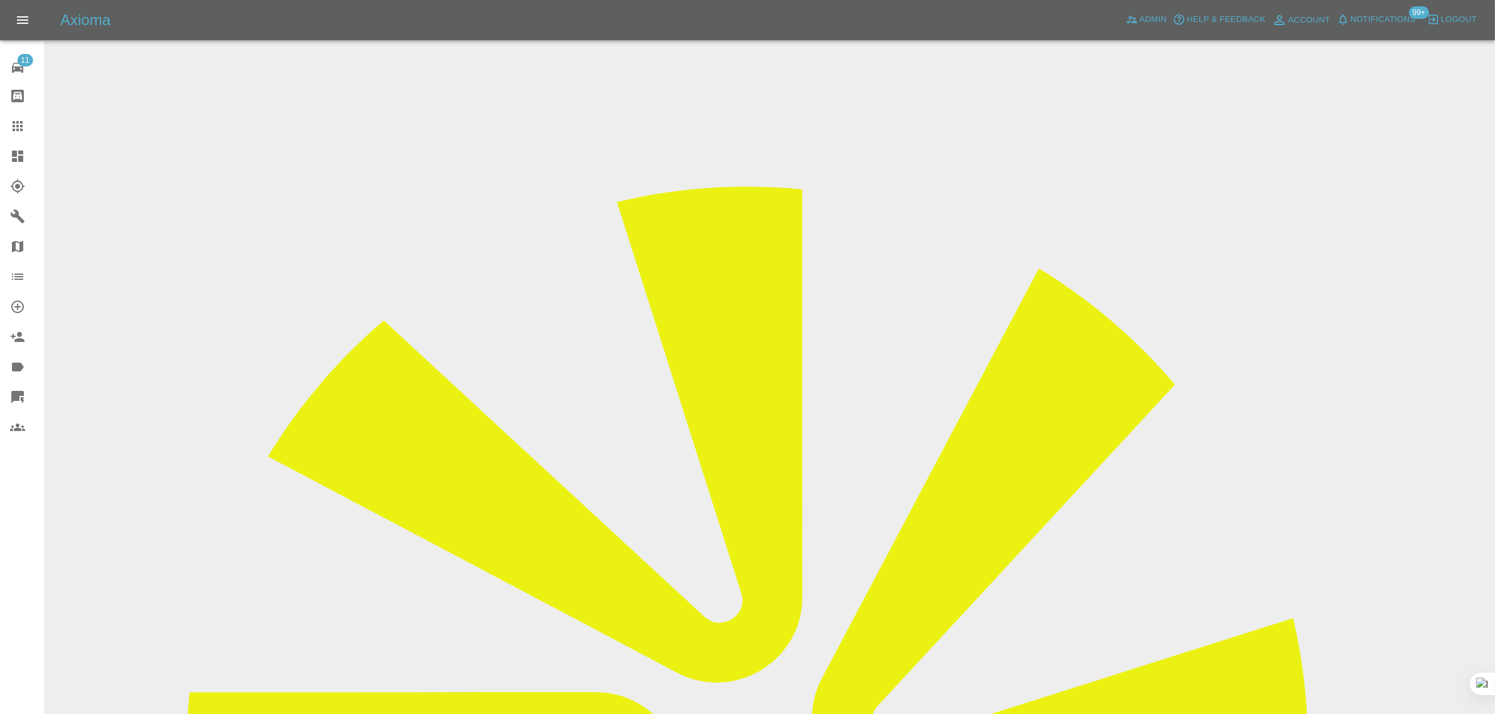
drag, startPoint x: 1141, startPoint y: 192, endPoint x: 1166, endPoint y: 230, distance: 45.6
copy td "LL PROF"
click at [35, 132] on div at bounding box center [27, 126] width 35 height 15
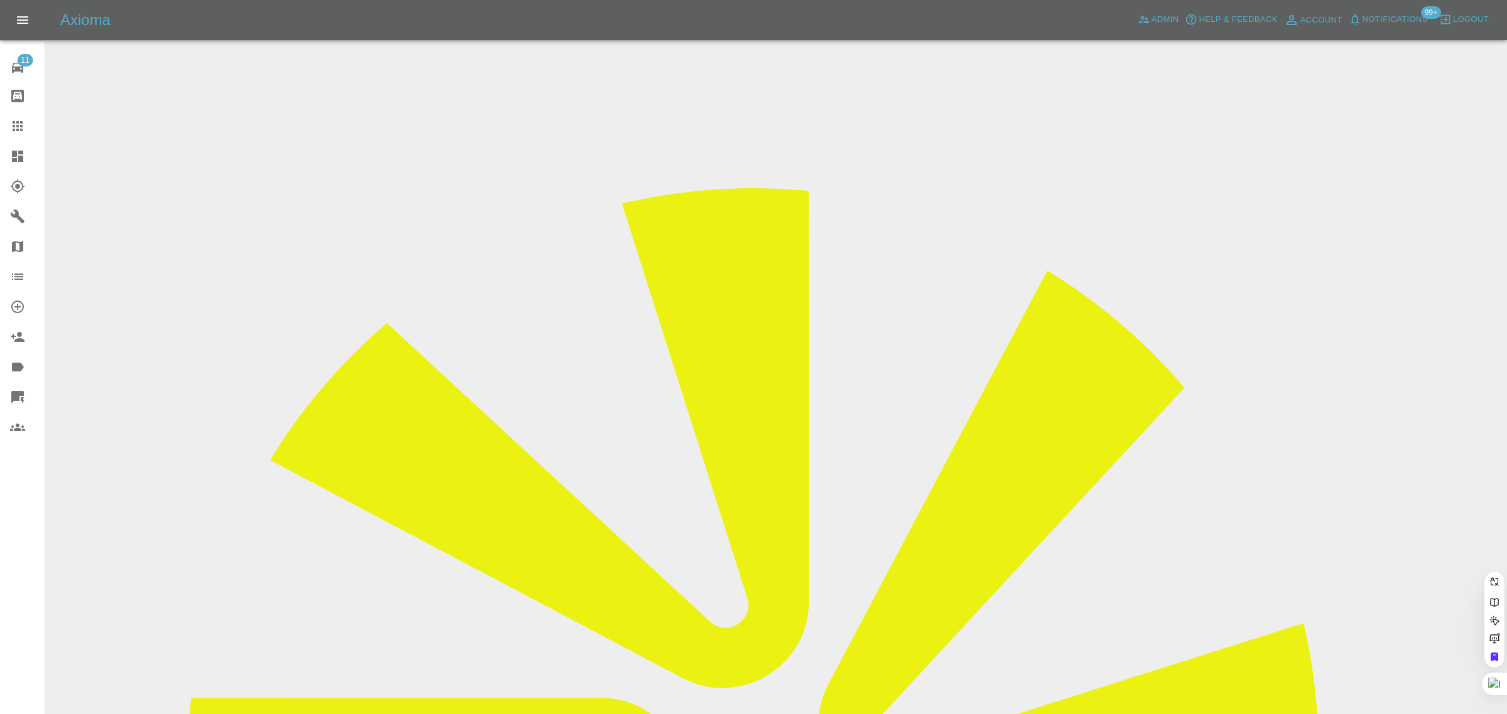
paste input "oneinoneon@gmail.com"
type input "oneinoneon@gmail.com"
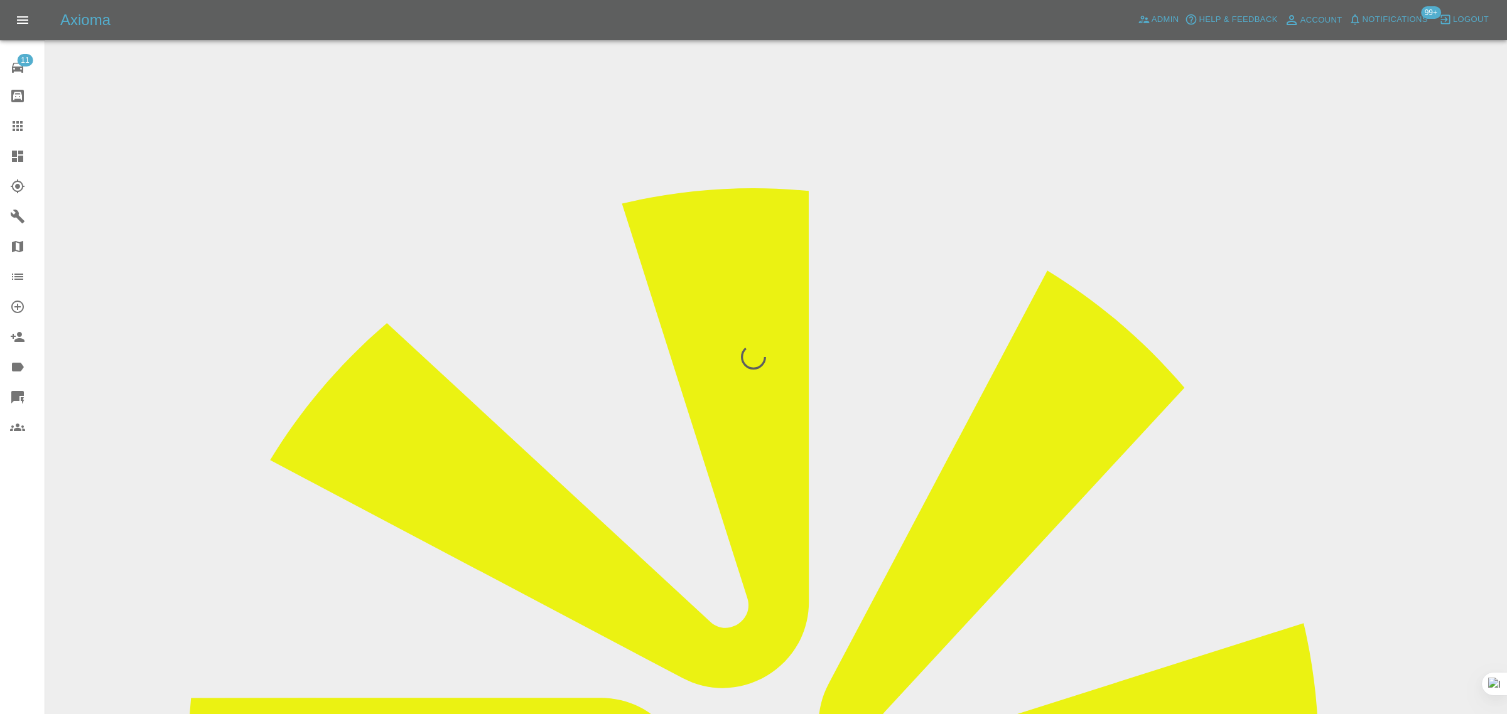
click at [28, 557] on div "11 Repair home Bodyshop home Claims Dashboard Explorer Garages Map Organization…" at bounding box center [22, 357] width 45 height 714
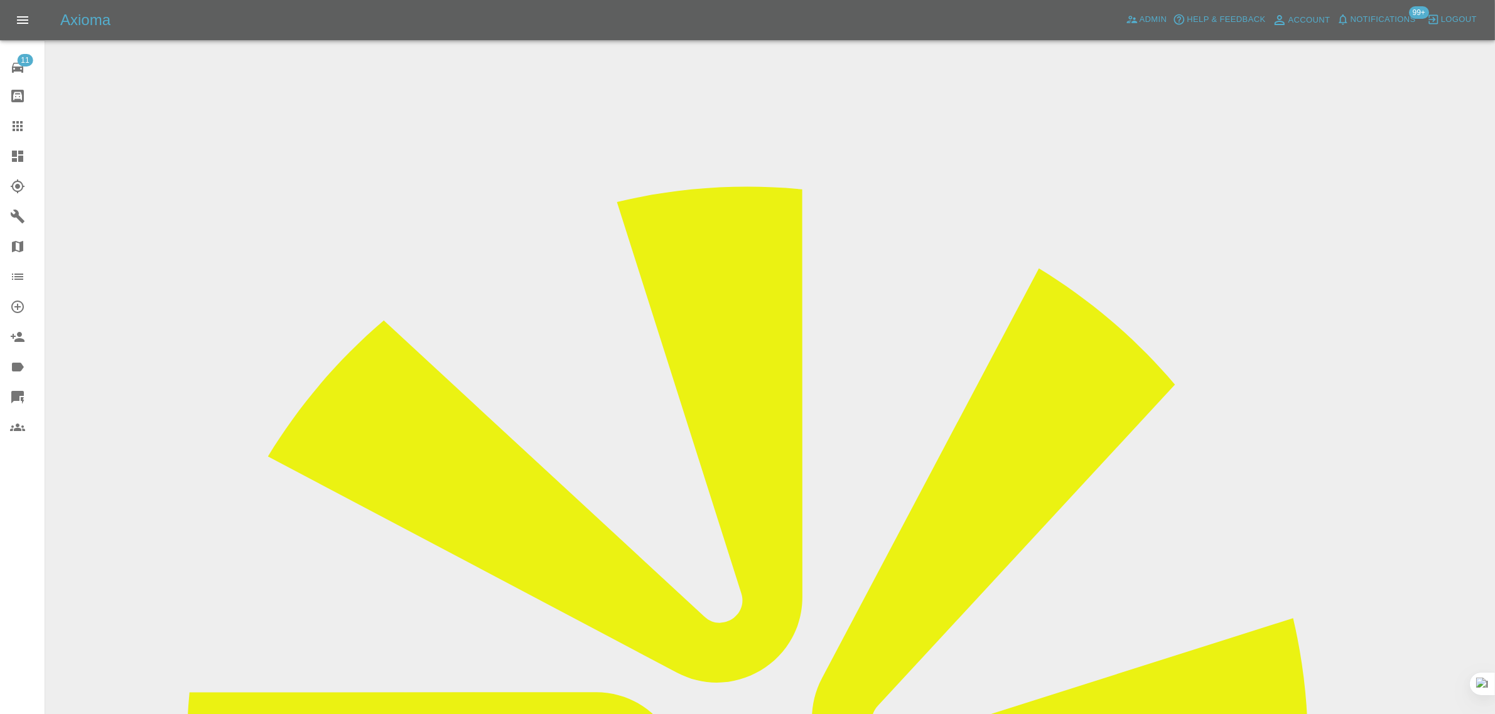
drag, startPoint x: 782, startPoint y: 362, endPoint x: 856, endPoint y: 364, distance: 73.5
click at [21, 130] on icon at bounding box center [18, 126] width 10 height 10
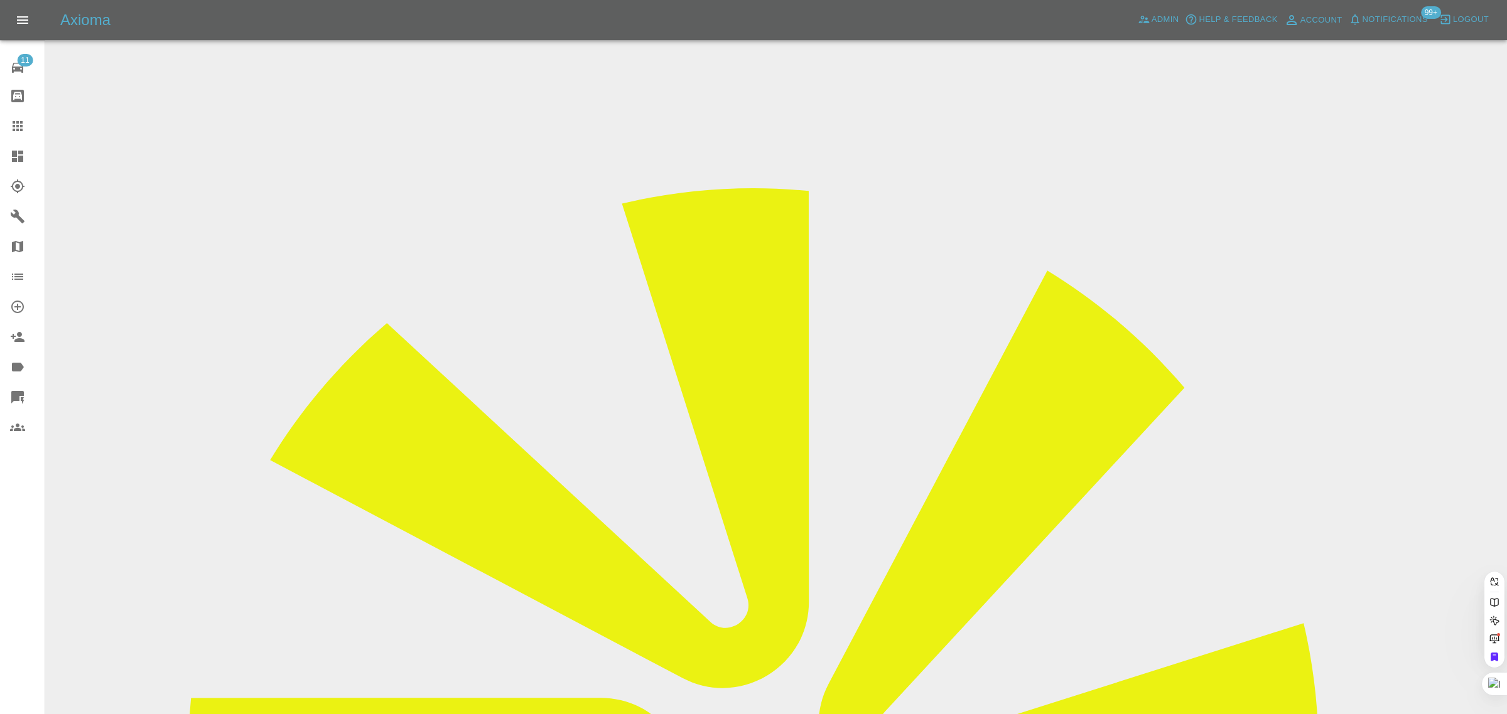
paste input "ostrole2@gmail.com"
type input "ostrole2@gmail.com"
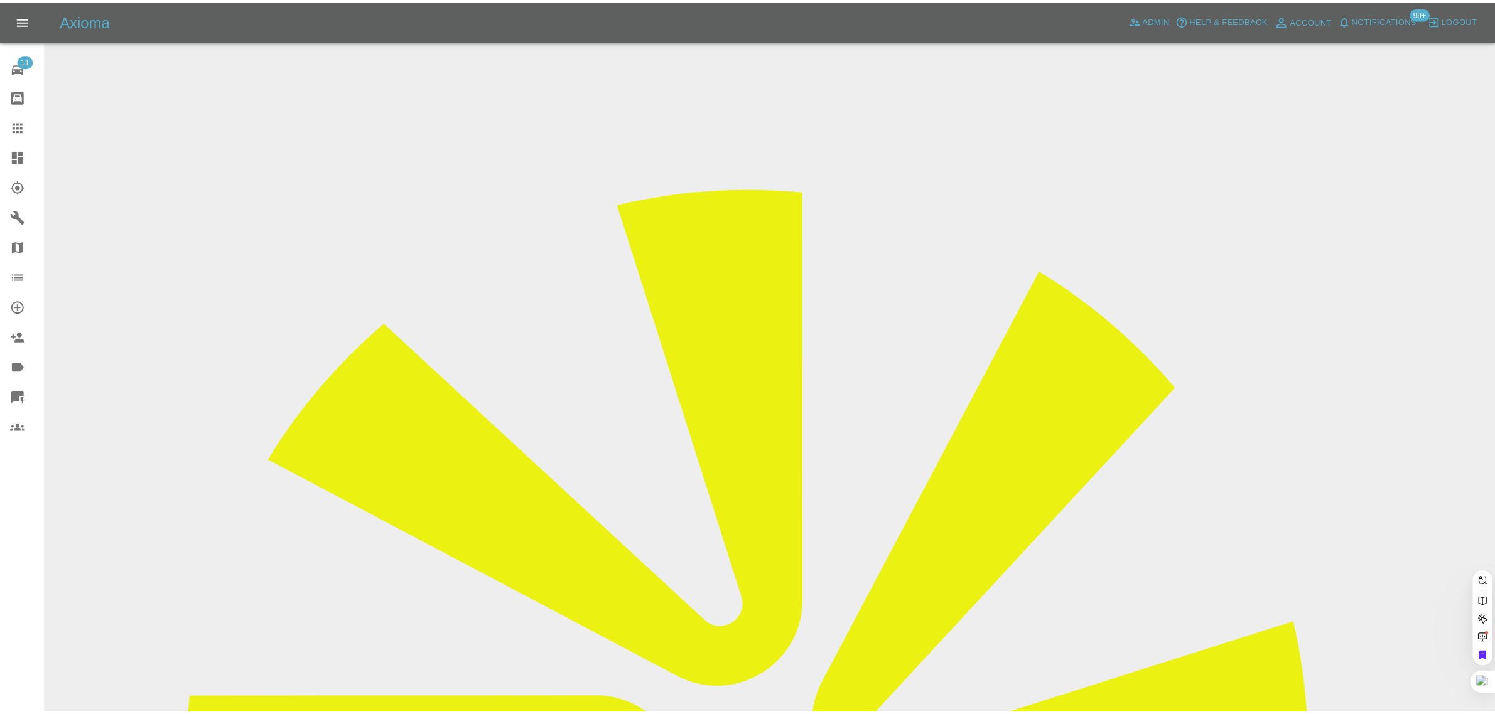
scroll to position [0, 0]
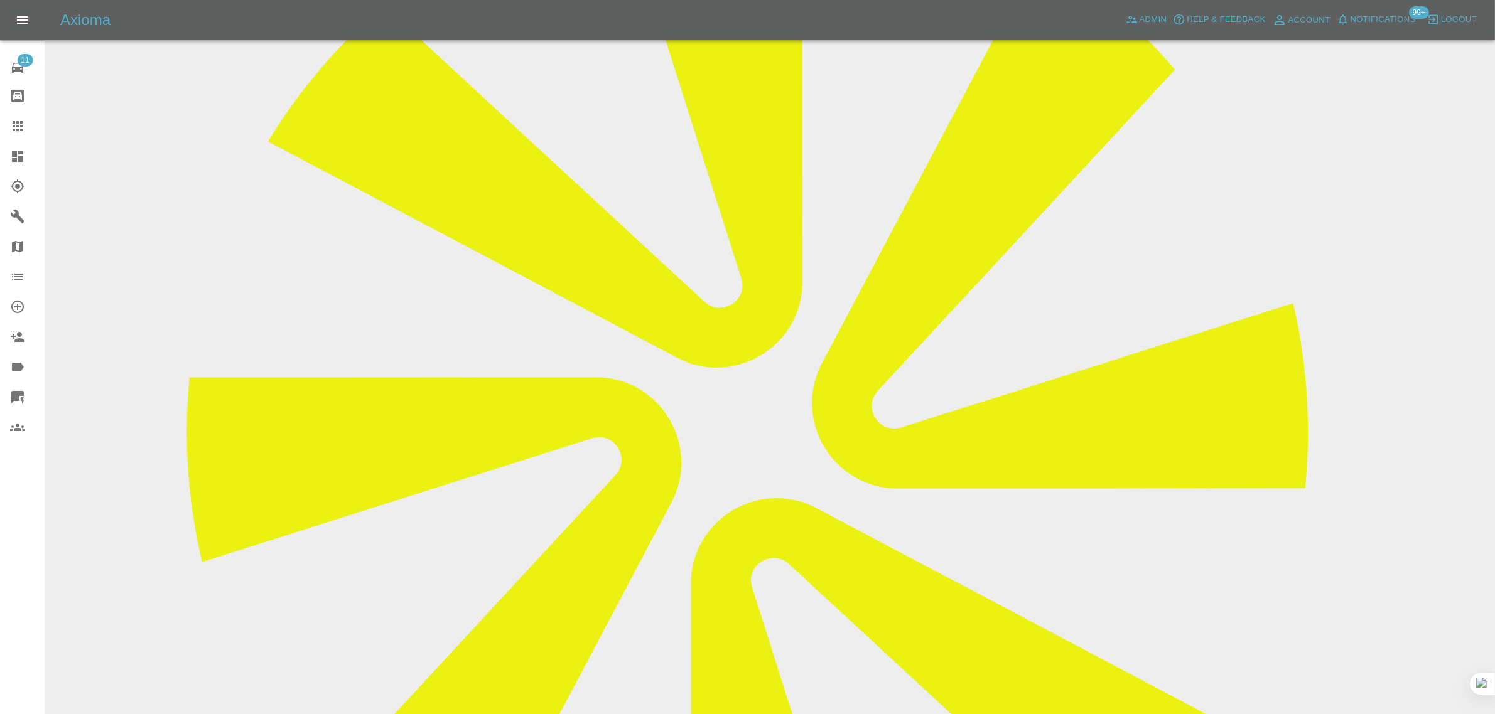
scroll to position [471, 0]
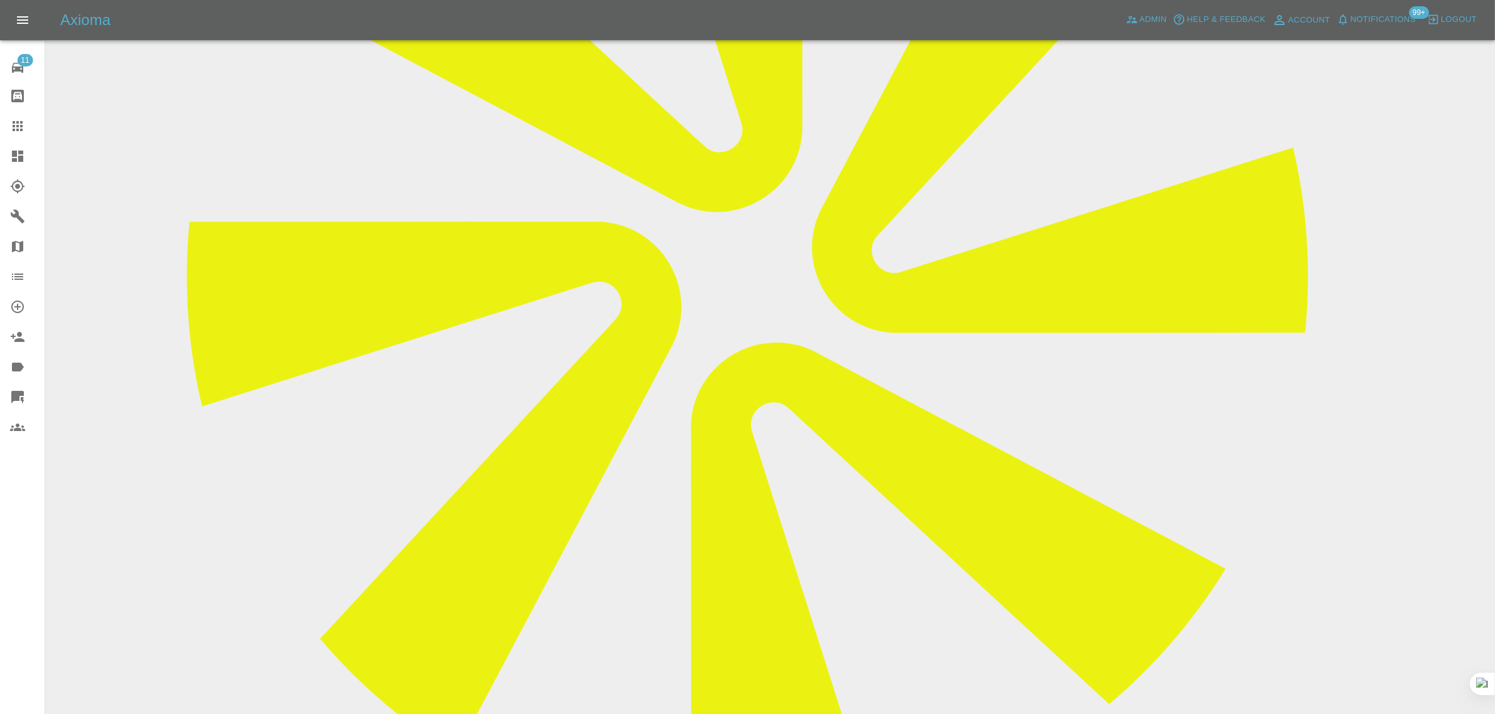
drag, startPoint x: 603, startPoint y: 556, endPoint x: 726, endPoint y: 554, distance: 123.0
drag, startPoint x: 651, startPoint y: 502, endPoint x: 825, endPoint y: 507, distance: 174.6
drag, startPoint x: 613, startPoint y: 566, endPoint x: 739, endPoint y: 563, distance: 126.2
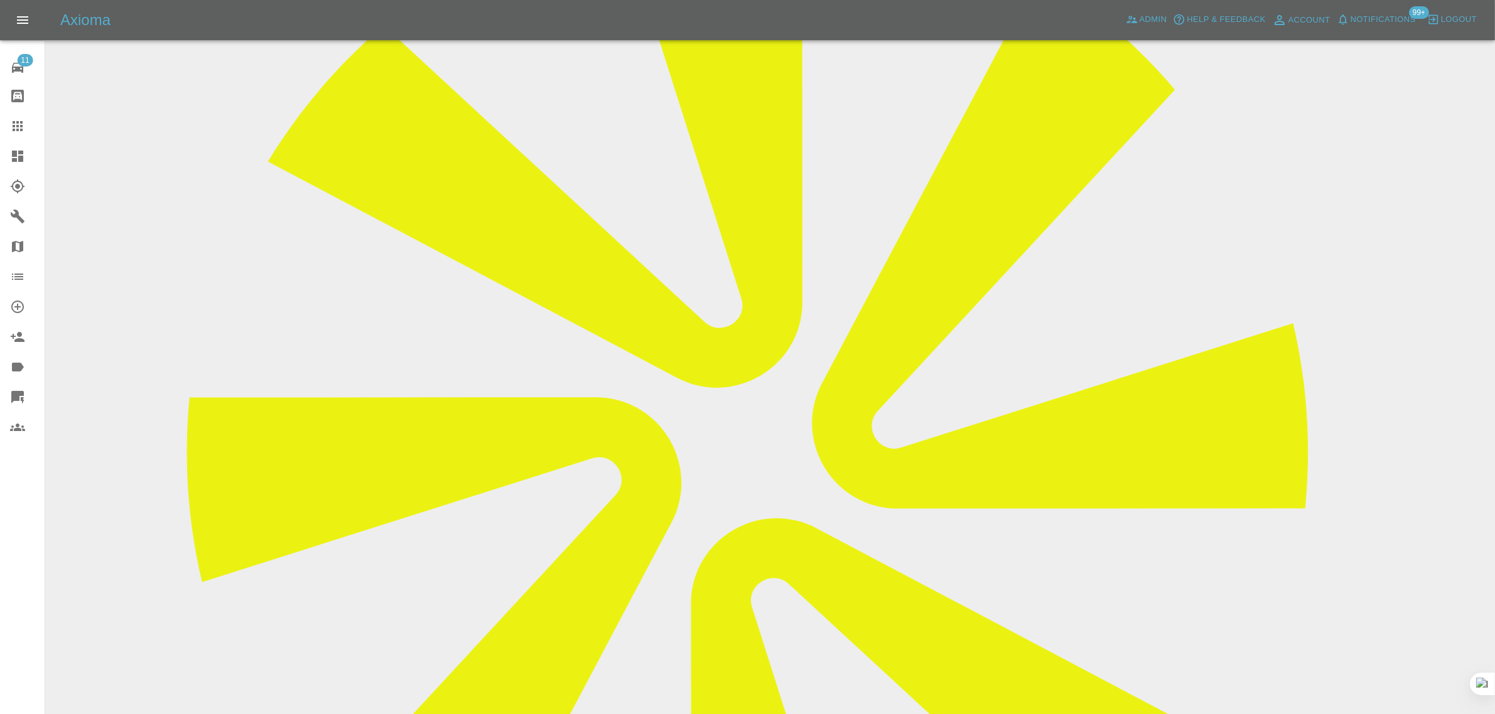
scroll to position [515, 0]
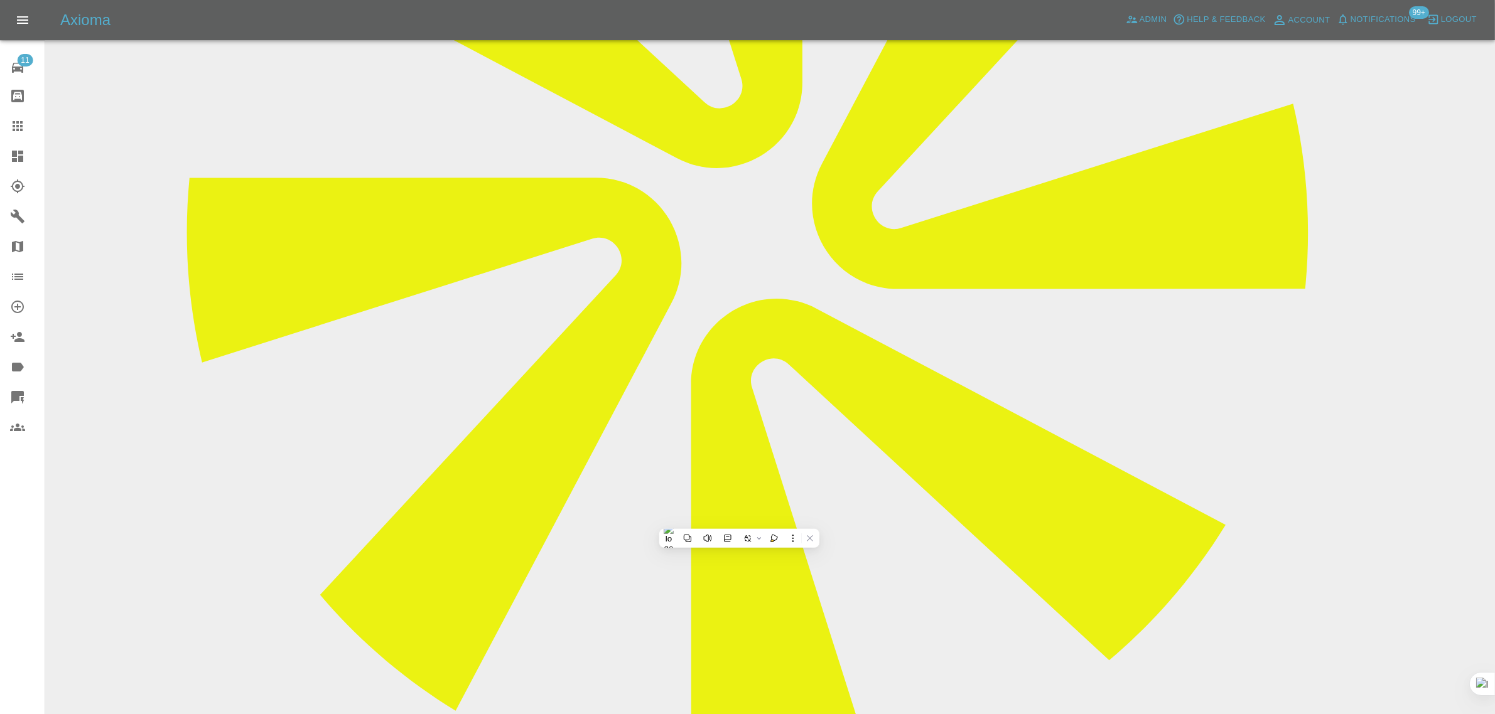
drag, startPoint x: 567, startPoint y: 508, endPoint x: 741, endPoint y: 499, distance: 174.1
copy p "Can you do any day next week ?"
drag, startPoint x: 566, startPoint y: 456, endPoint x: 1341, endPoint y: 471, distance: 776.0
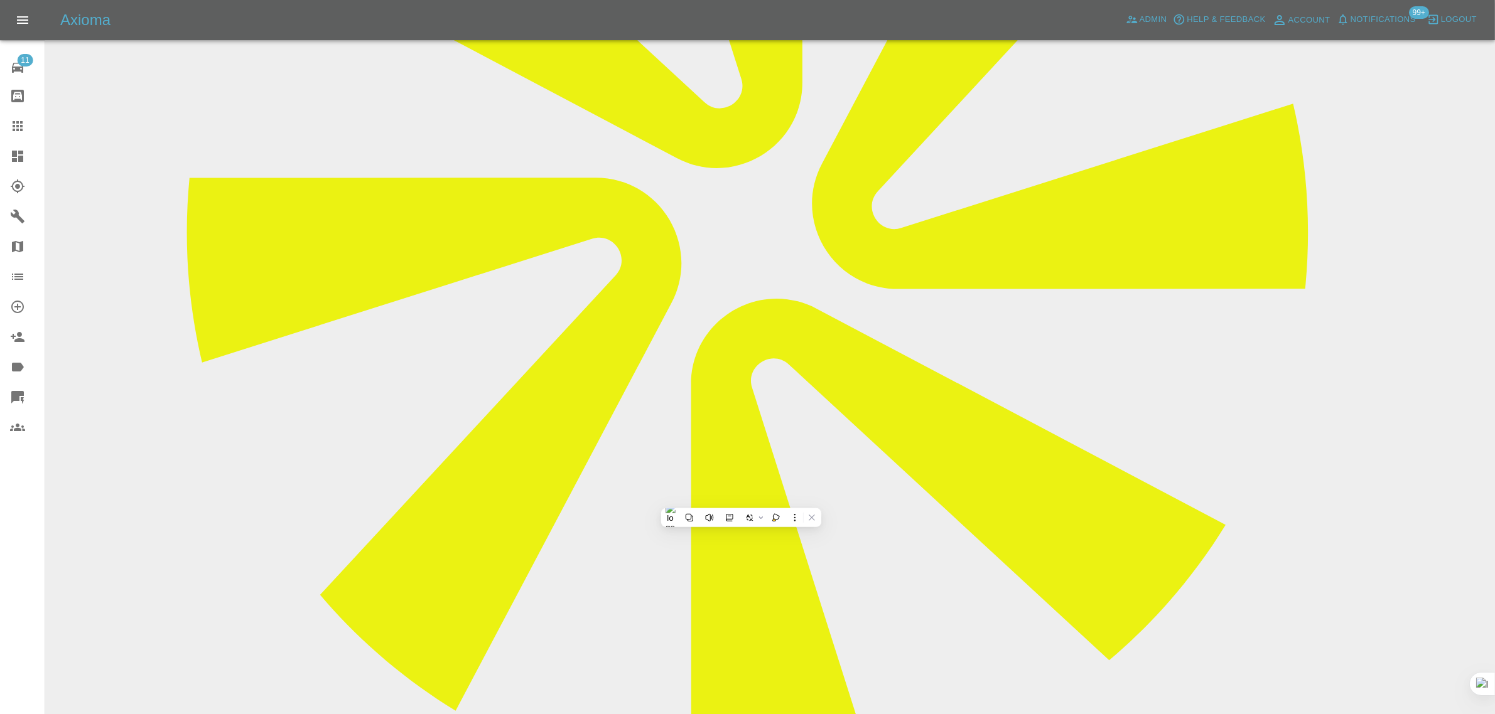
drag, startPoint x: 570, startPoint y: 465, endPoint x: 1356, endPoint y: 475, distance: 786.0
drag, startPoint x: 569, startPoint y: 504, endPoint x: 743, endPoint y: 505, distance: 173.3
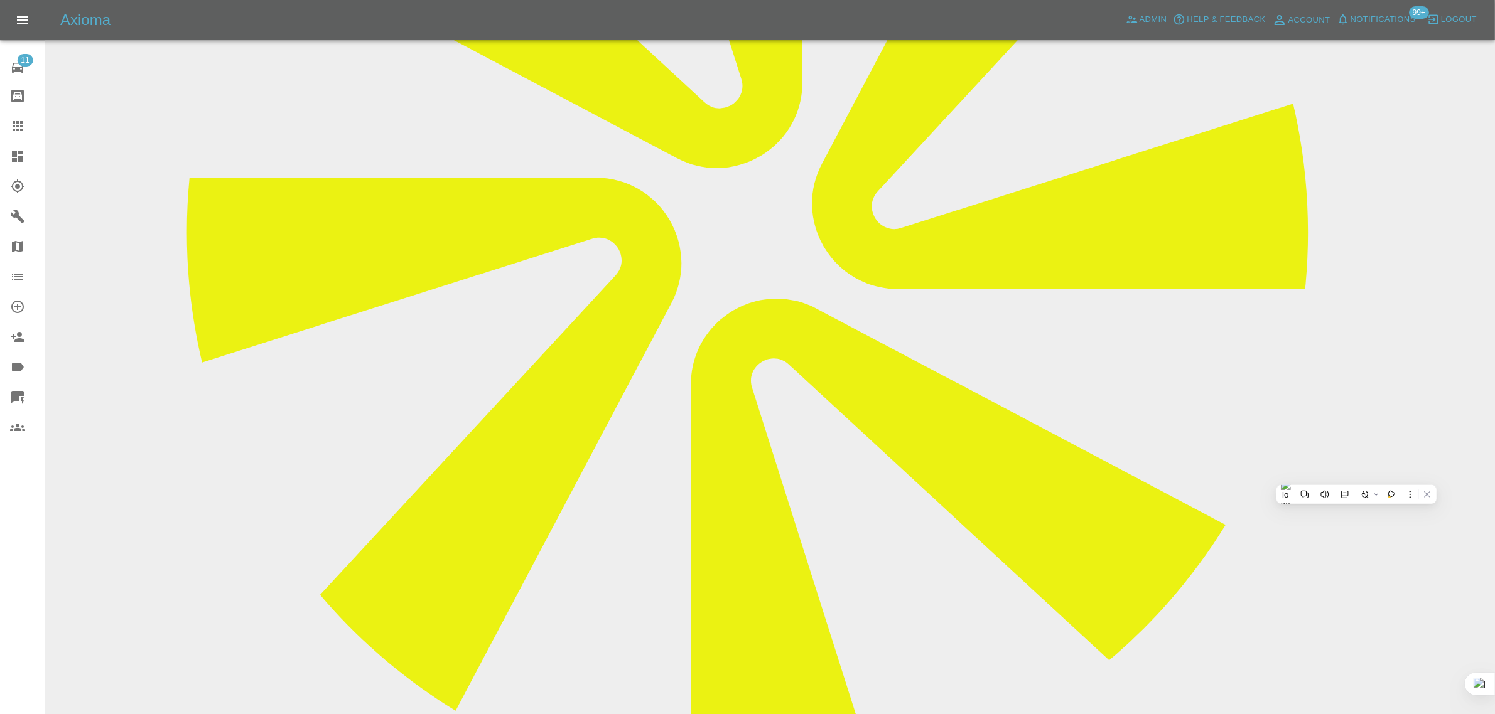
click at [16, 133] on icon at bounding box center [17, 126] width 15 height 15
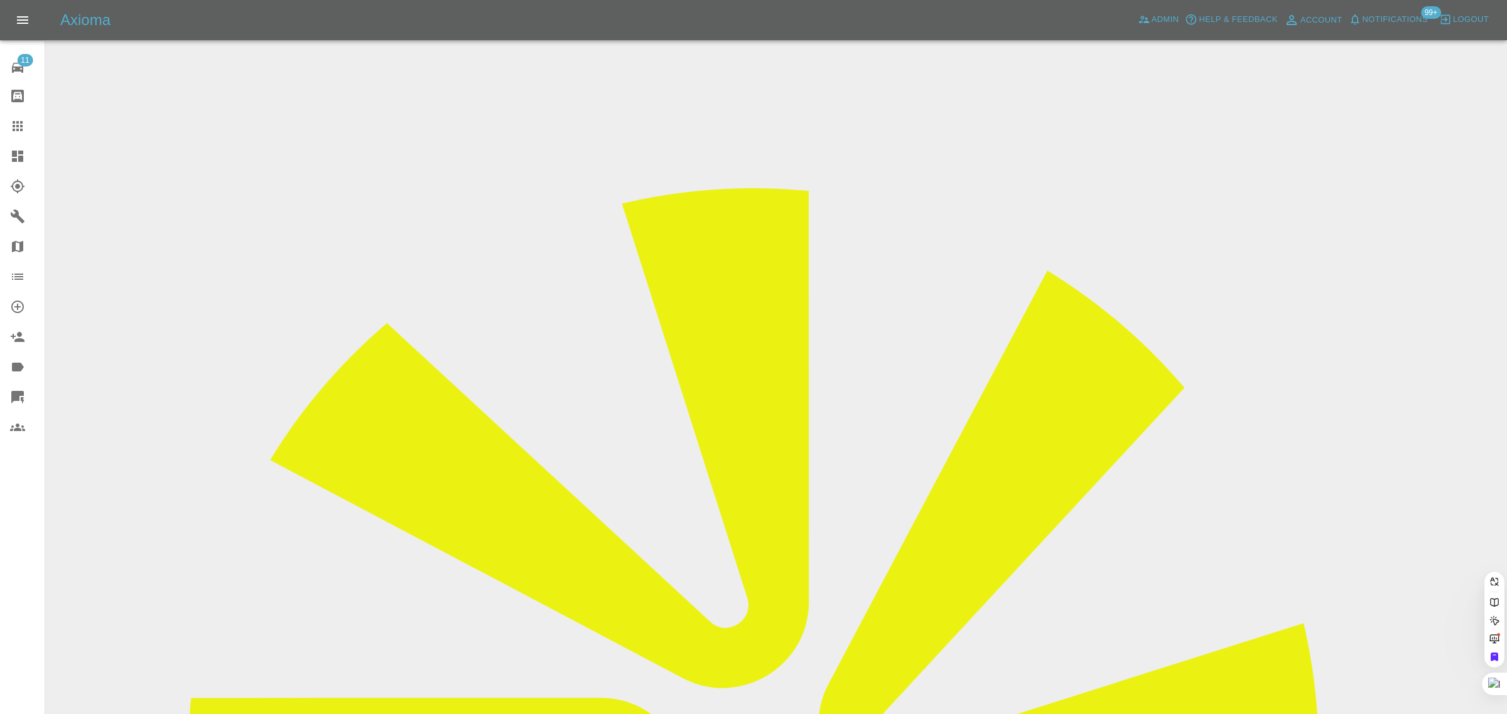
paste input "annelaums@gmail.com"
type input "annelaums@gmail.com"
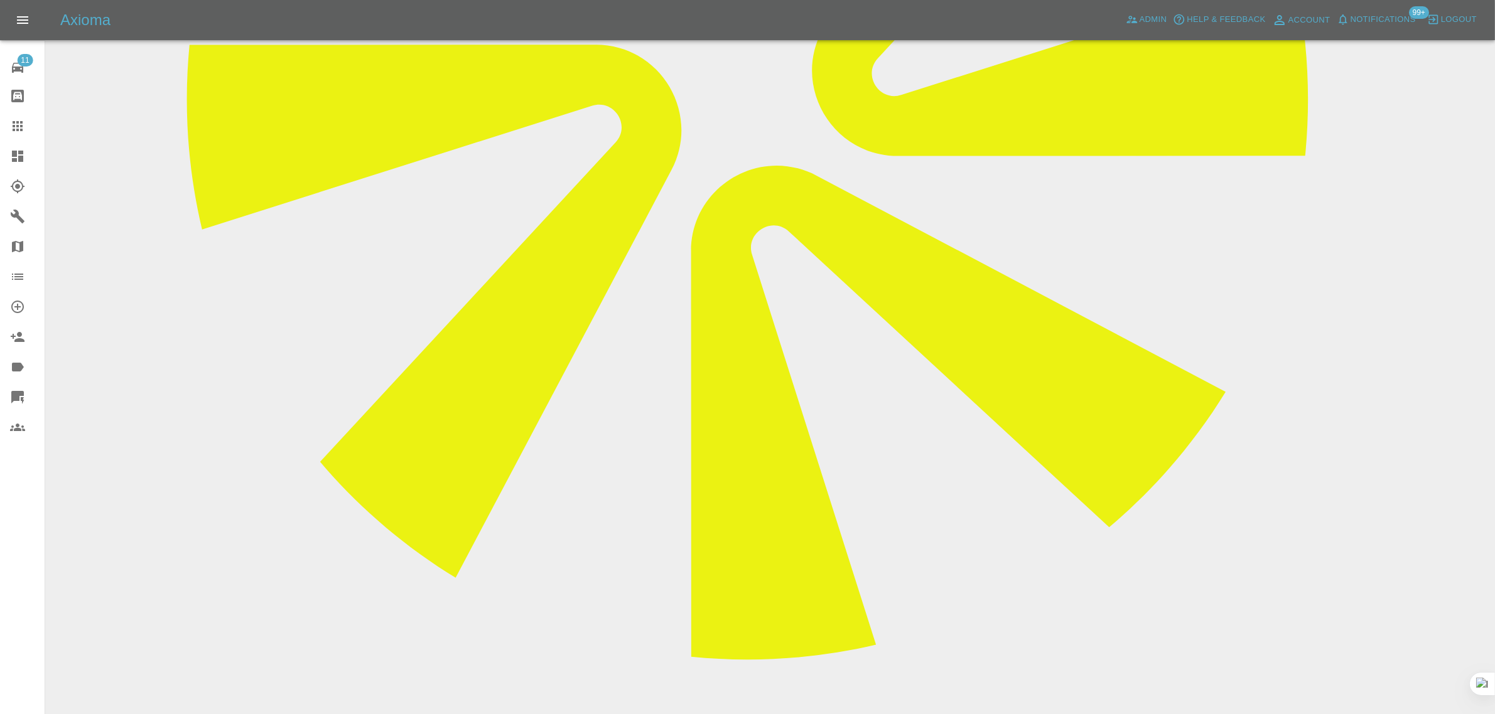
scroll to position [706, 0]
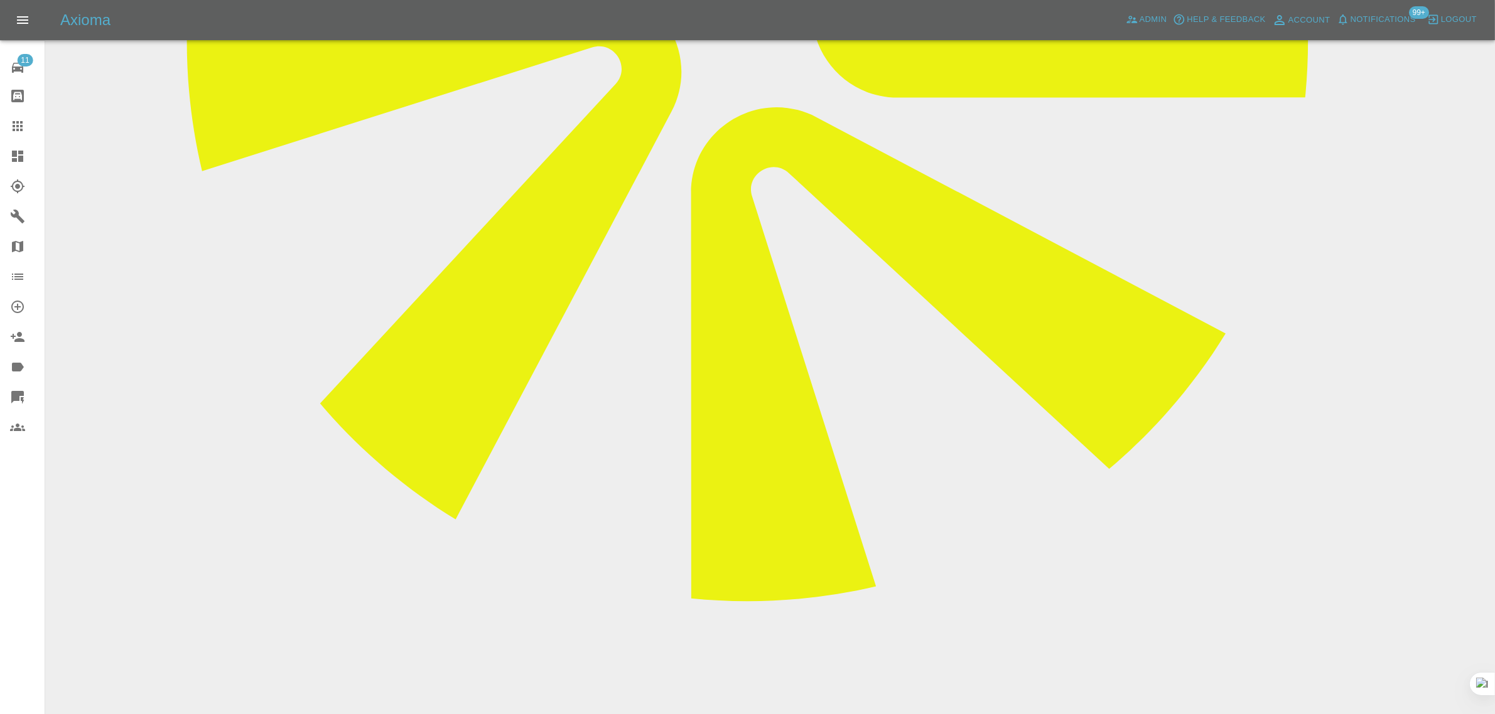
drag, startPoint x: 676, startPoint y: 530, endPoint x: 827, endPoint y: 534, distance: 151.3
drag, startPoint x: 694, startPoint y: 504, endPoint x: 827, endPoint y: 500, distance: 133.1
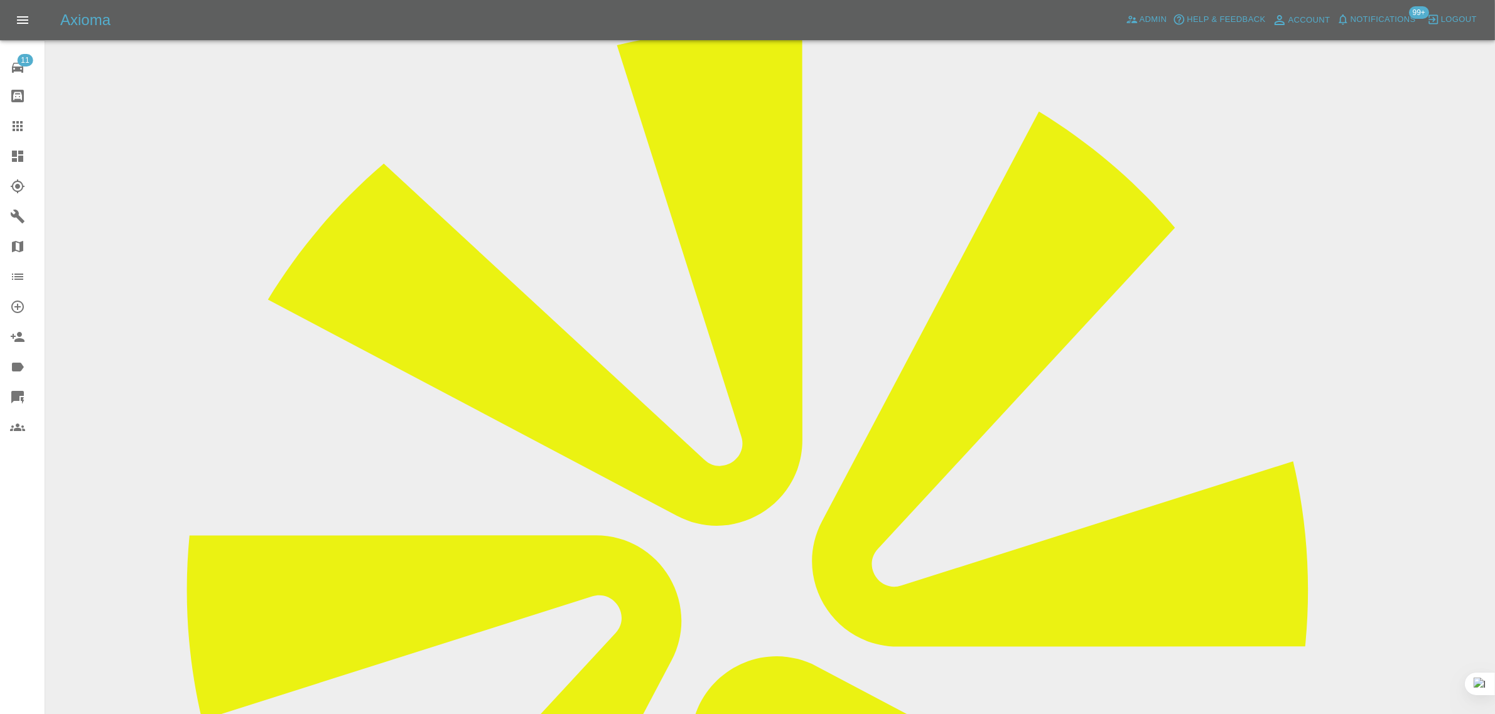
scroll to position [0, 0]
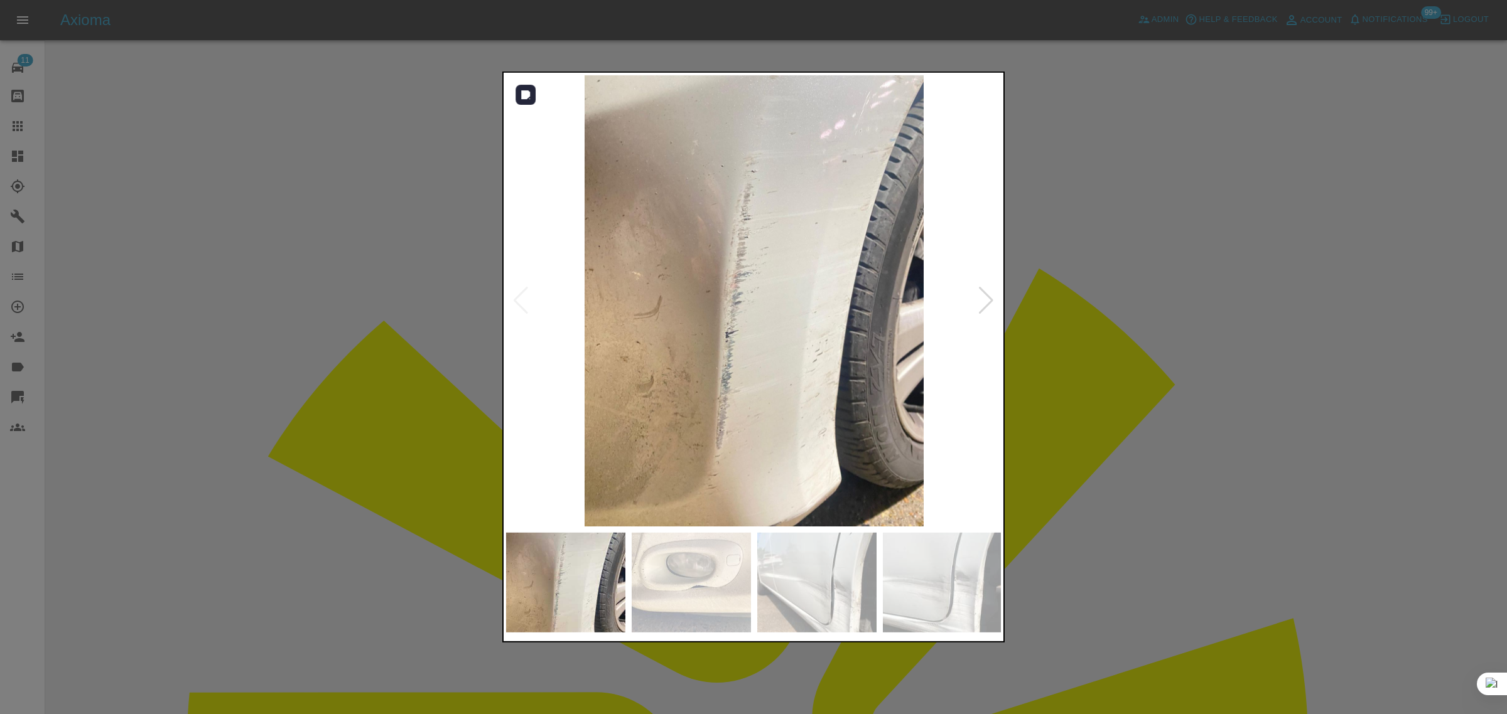
click at [979, 302] on div at bounding box center [985, 301] width 17 height 28
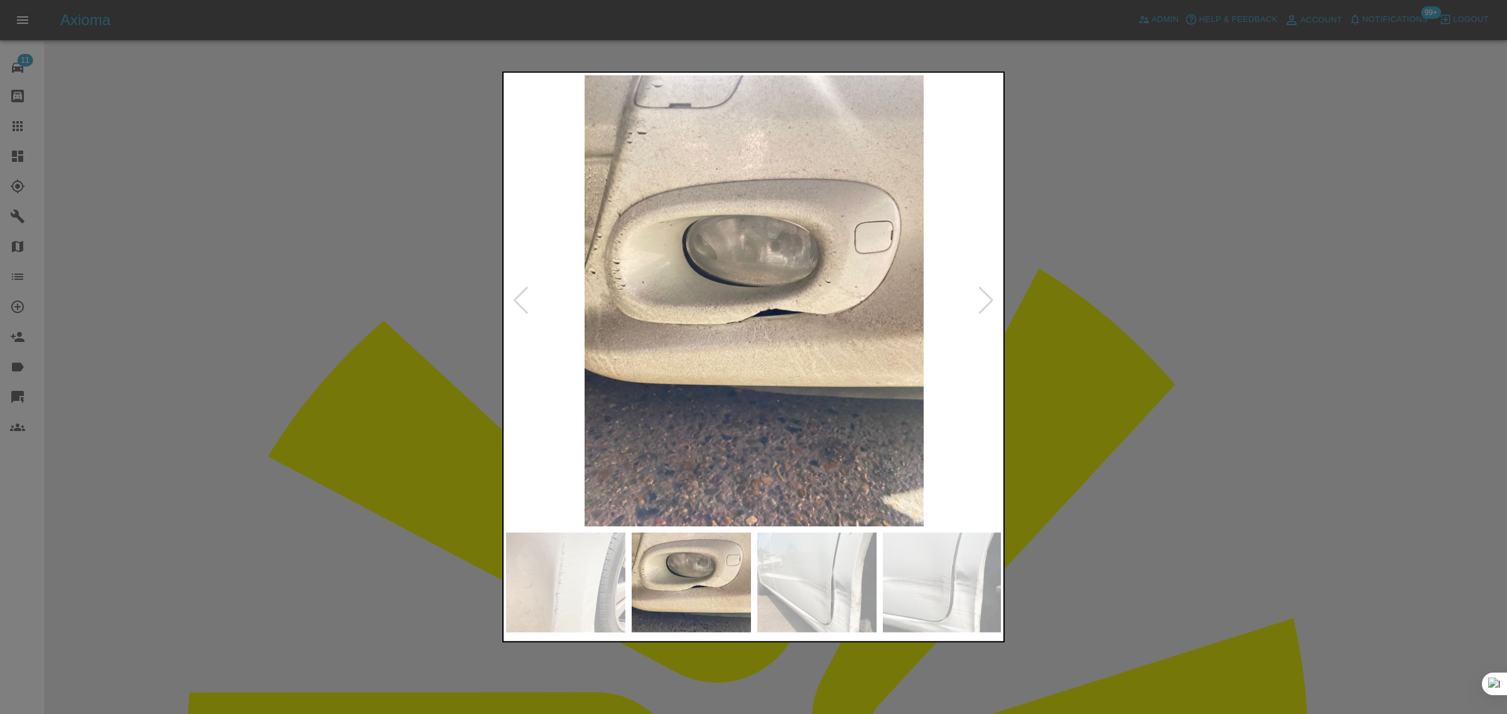
click at [979, 302] on div at bounding box center [985, 301] width 17 height 28
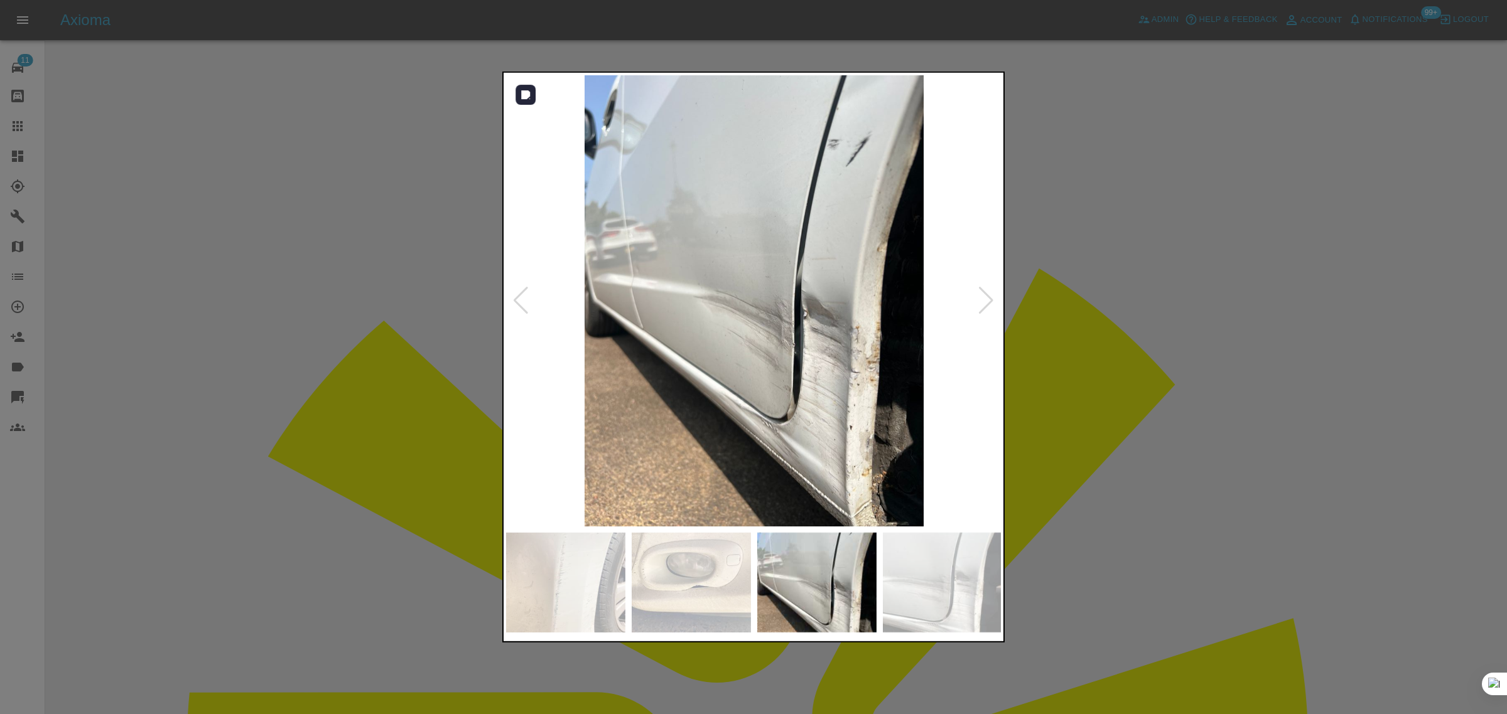
click at [987, 295] on div at bounding box center [985, 301] width 17 height 28
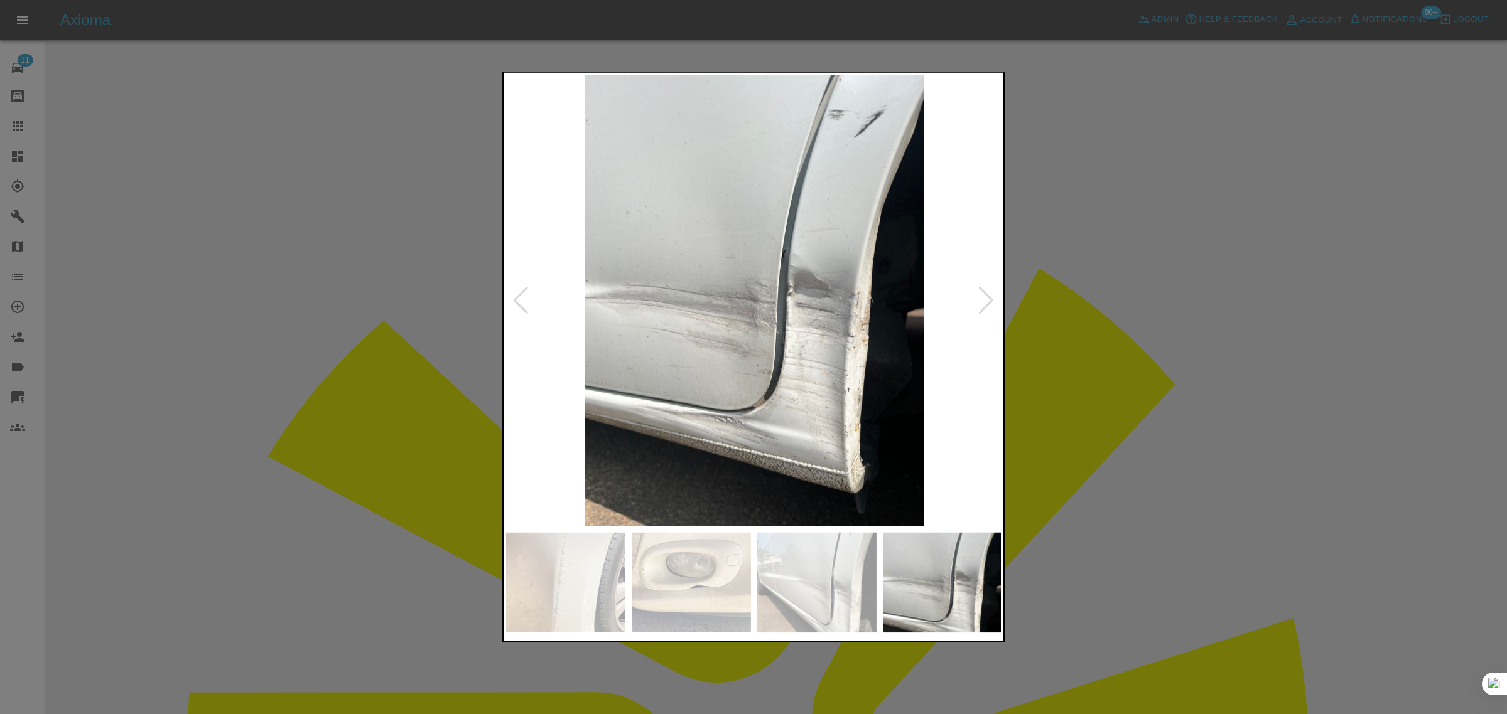
click at [987, 295] on div at bounding box center [985, 301] width 17 height 28
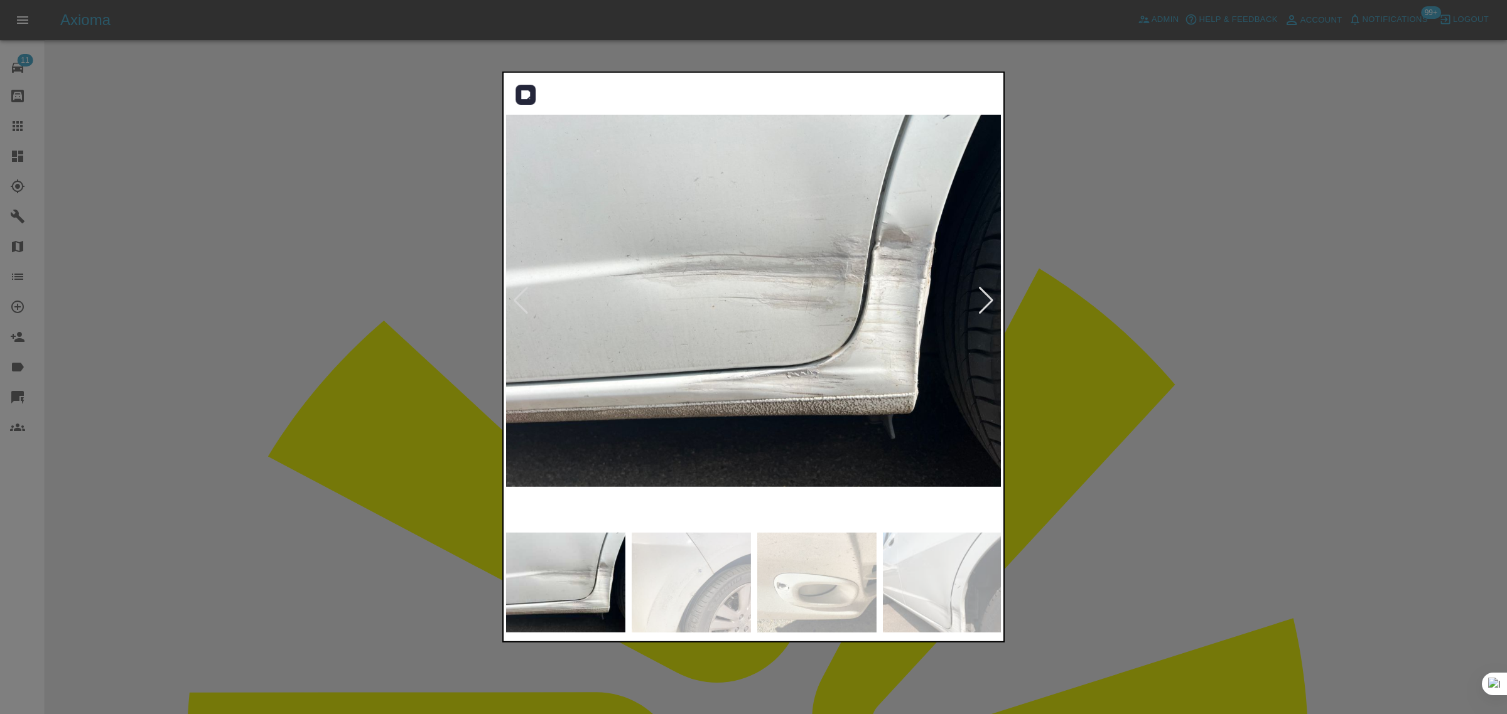
click at [990, 299] on div at bounding box center [985, 301] width 17 height 28
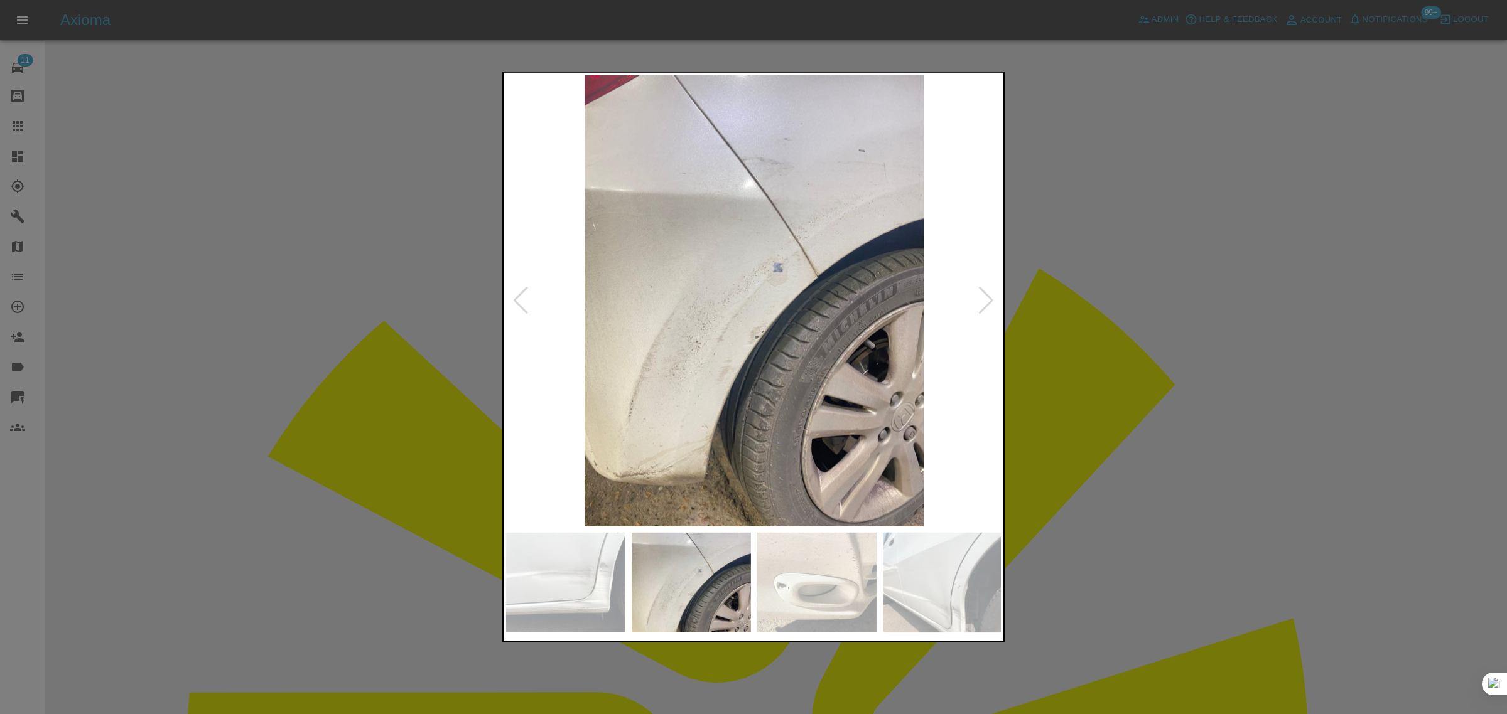
click at [990, 299] on div at bounding box center [985, 301] width 17 height 28
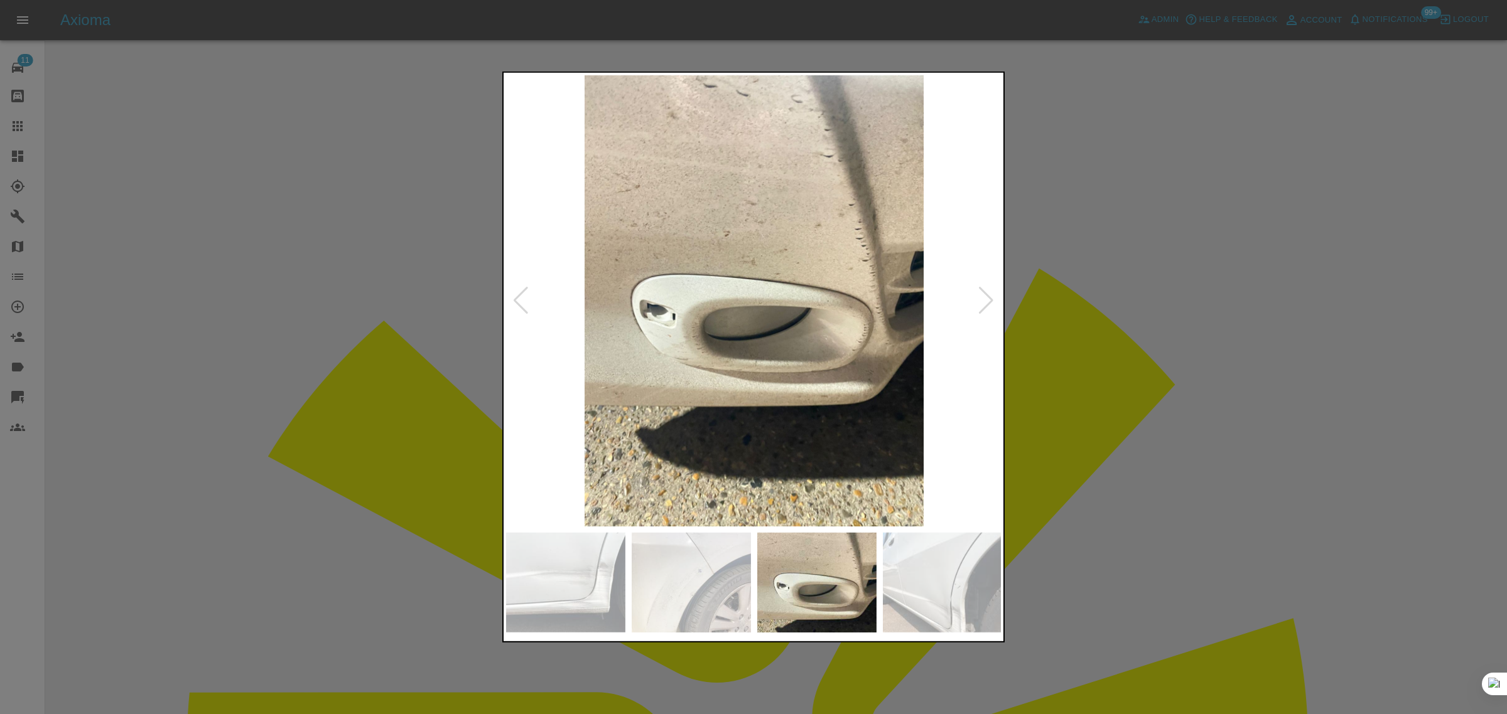
drag, startPoint x: 1086, startPoint y: 369, endPoint x: 948, endPoint y: 431, distance: 150.6
click at [1086, 372] on div at bounding box center [753, 357] width 1507 height 714
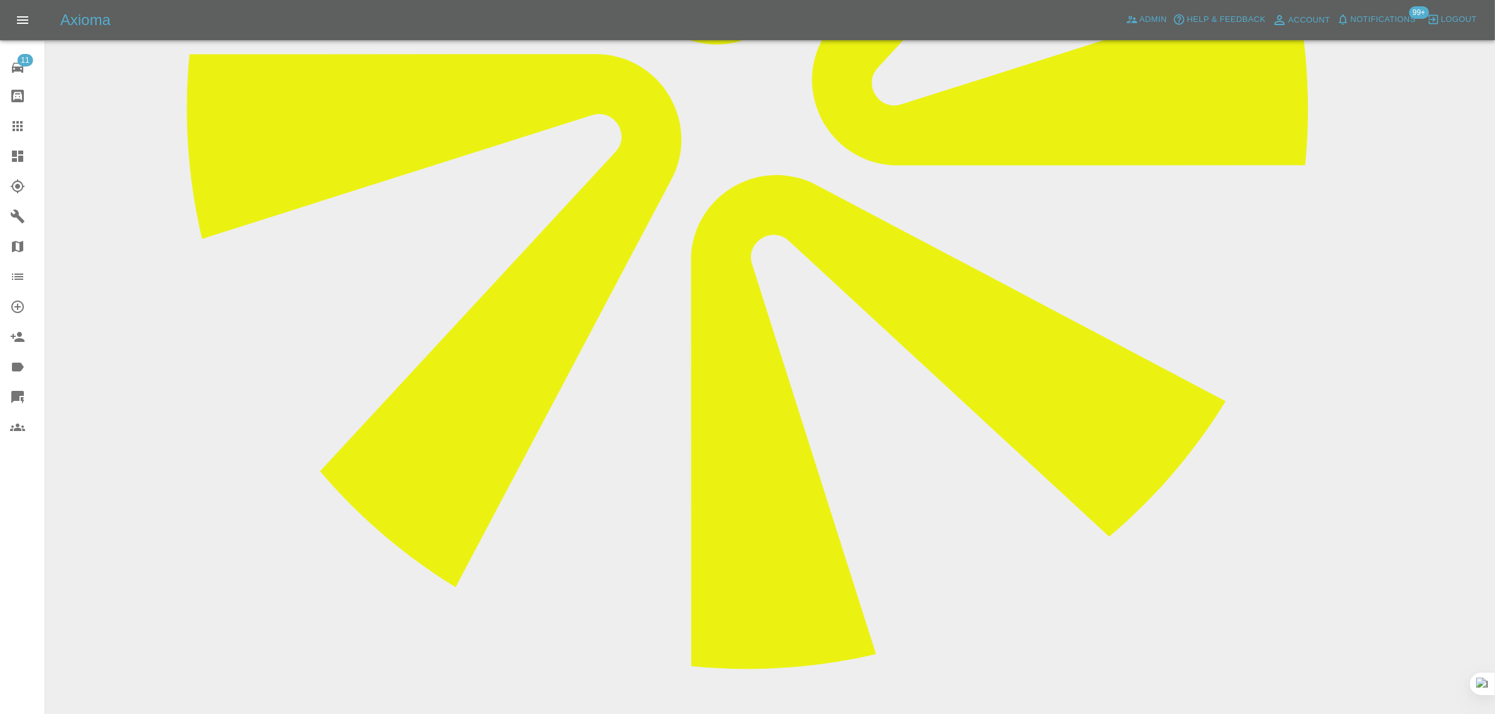
scroll to position [706, 0]
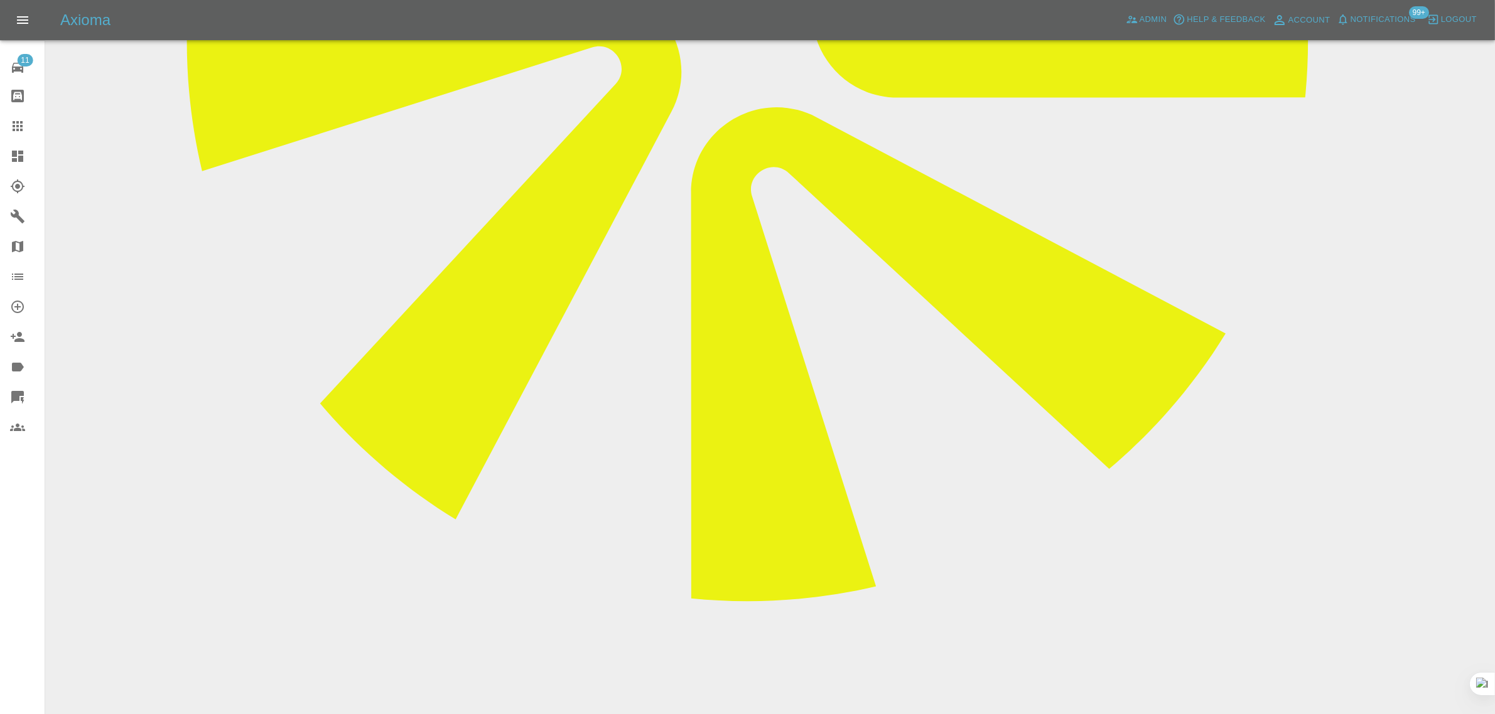
drag, startPoint x: 775, startPoint y: 534, endPoint x: 704, endPoint y: 525, distance: 71.6
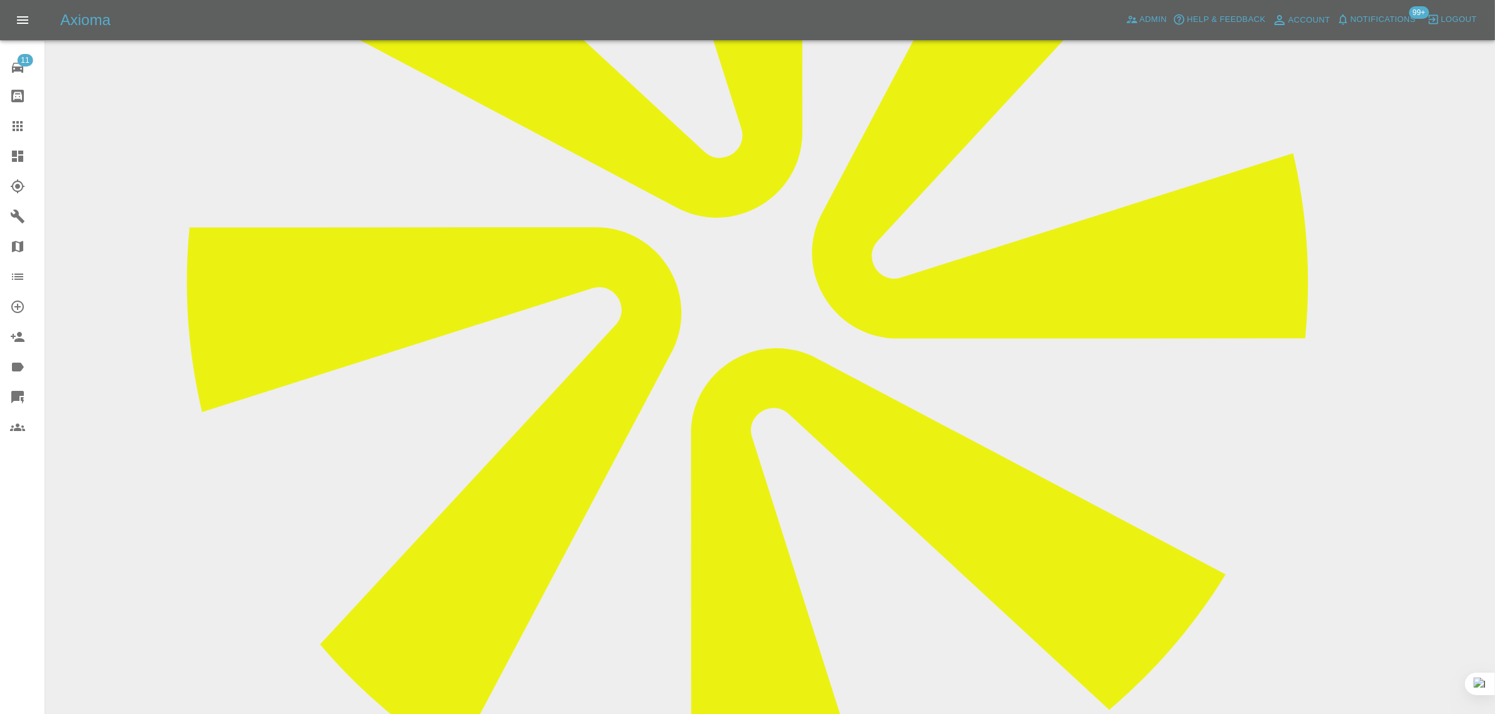
scroll to position [314, 0]
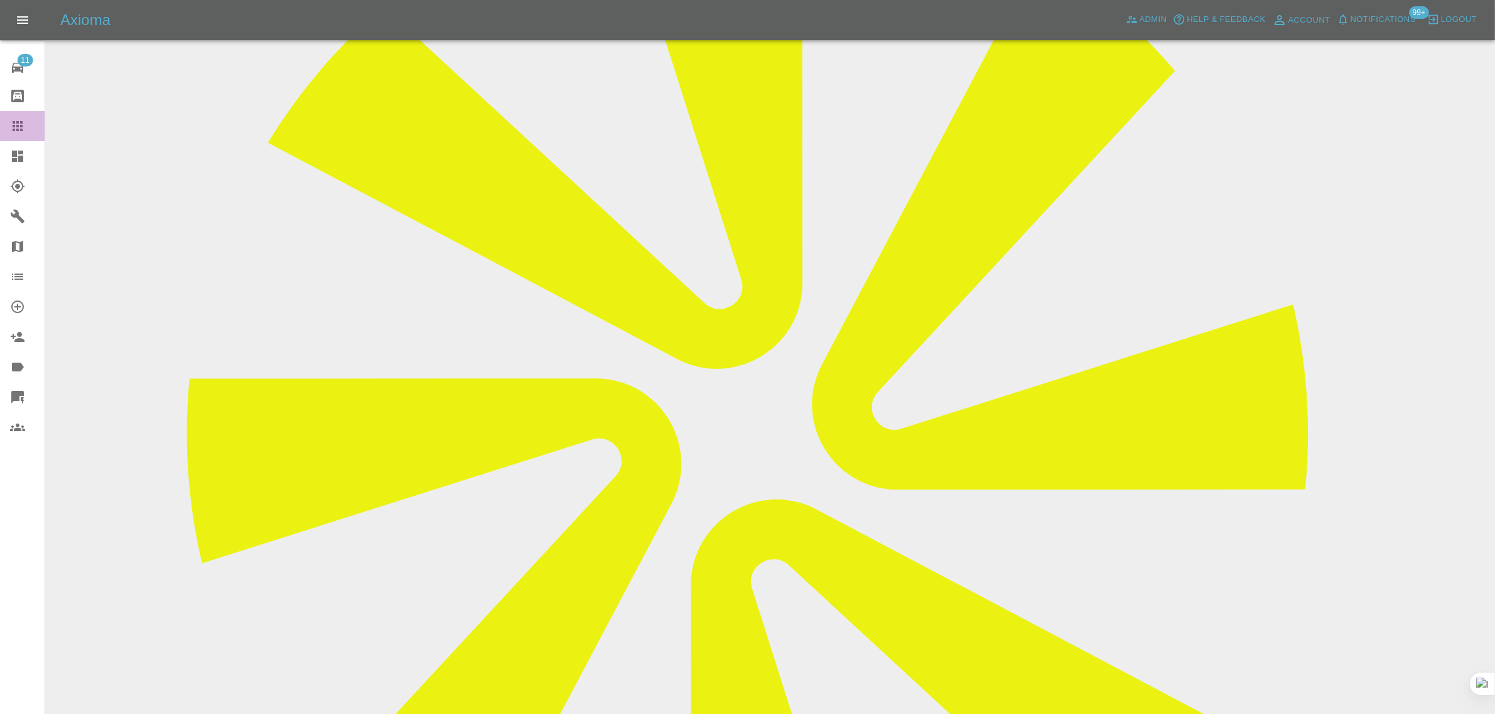
click at [16, 134] on link "Claims" at bounding box center [22, 126] width 45 height 30
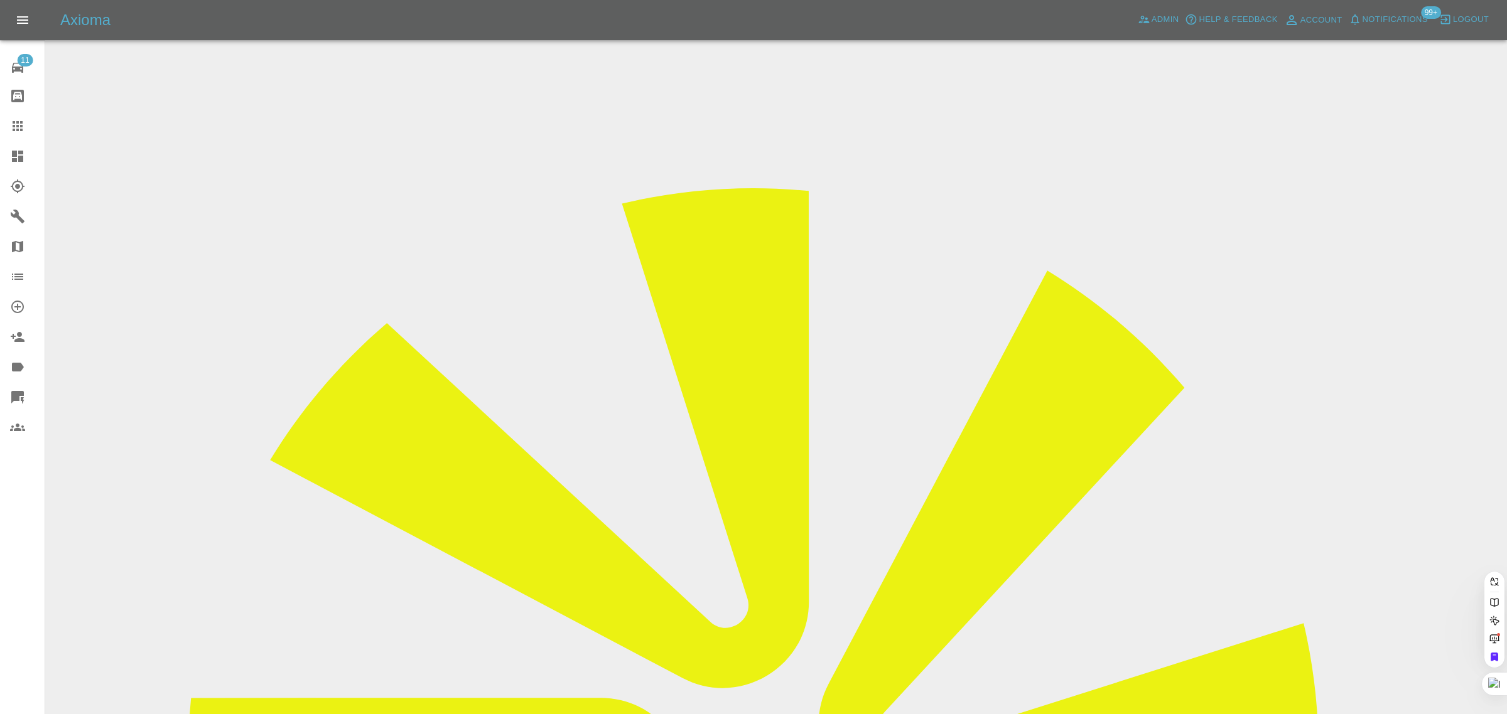
paste input "andreabrotherston@gmail.com"
type input "andreabrotherston@gmail.com"
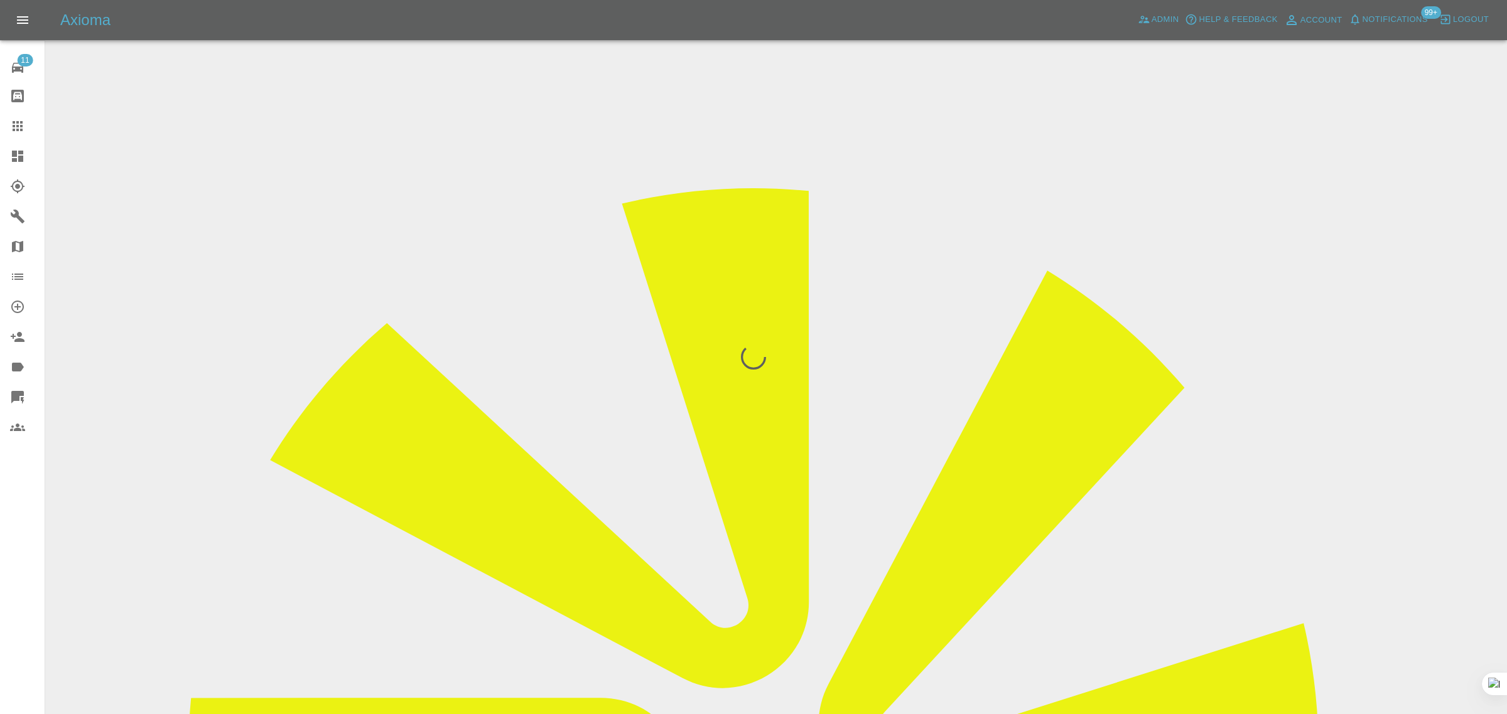
click at [5, 564] on div "11 Repair home Bodyshop home Claims Dashboard Explorer Garages Map Organization…" at bounding box center [22, 357] width 45 height 714
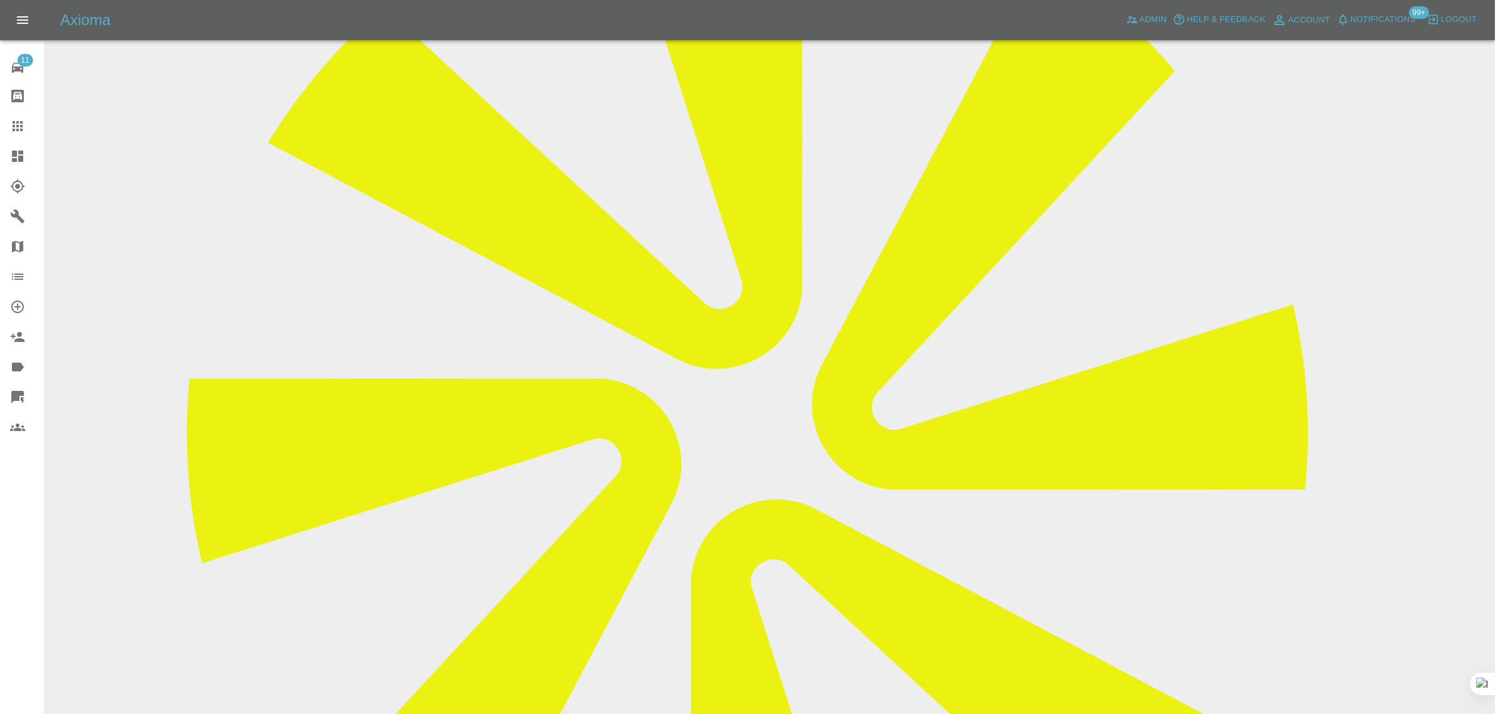
scroll to position [157, 0]
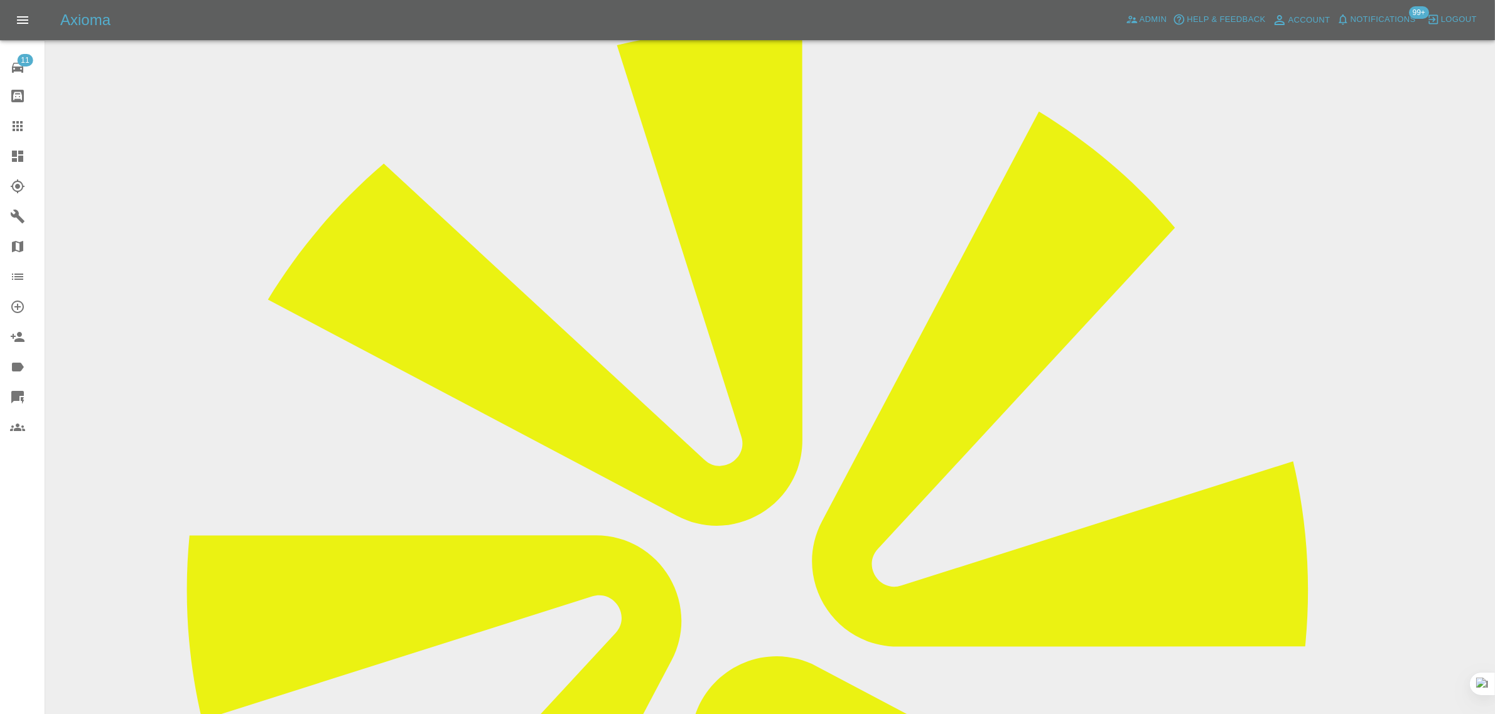
drag, startPoint x: 760, startPoint y: 180, endPoint x: 867, endPoint y: 167, distance: 108.1
copy td "DA12 5QB"
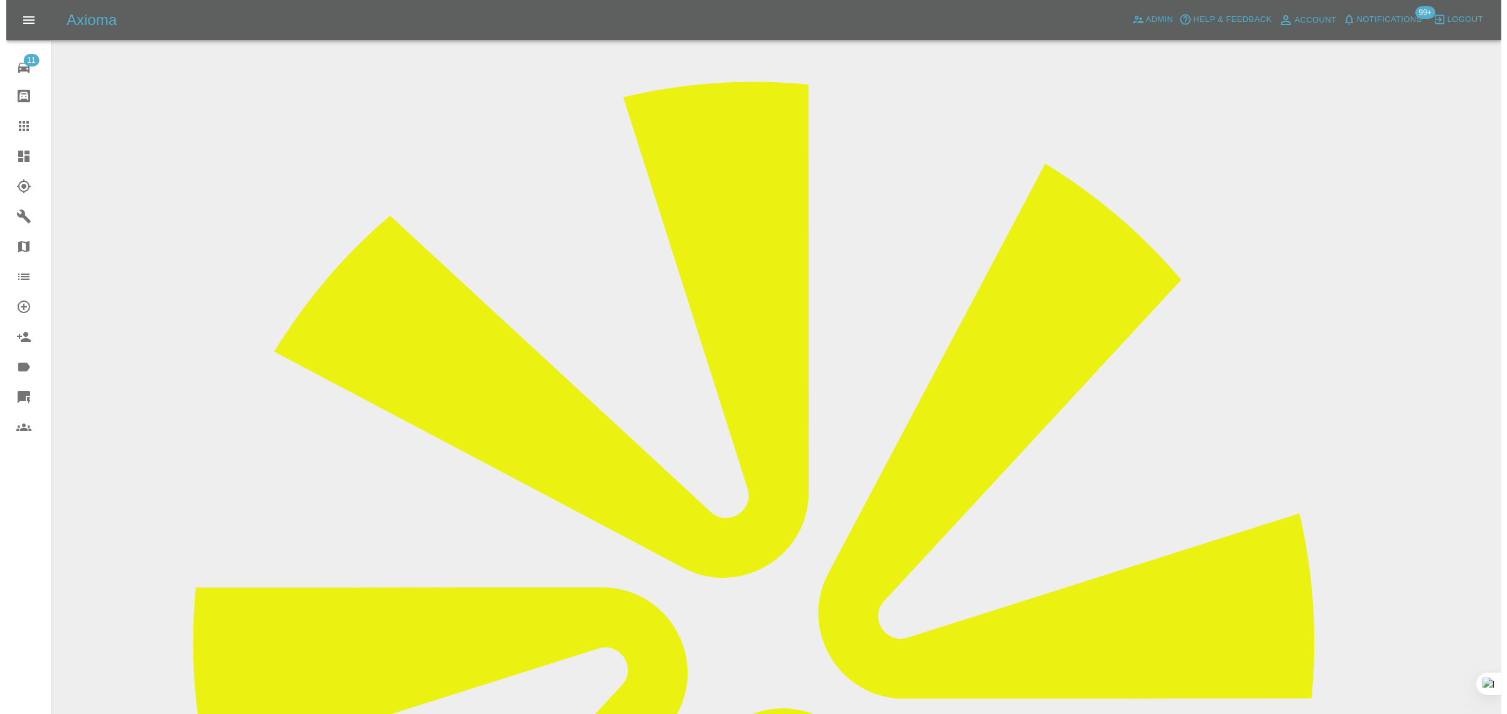
scroll to position [0, 0]
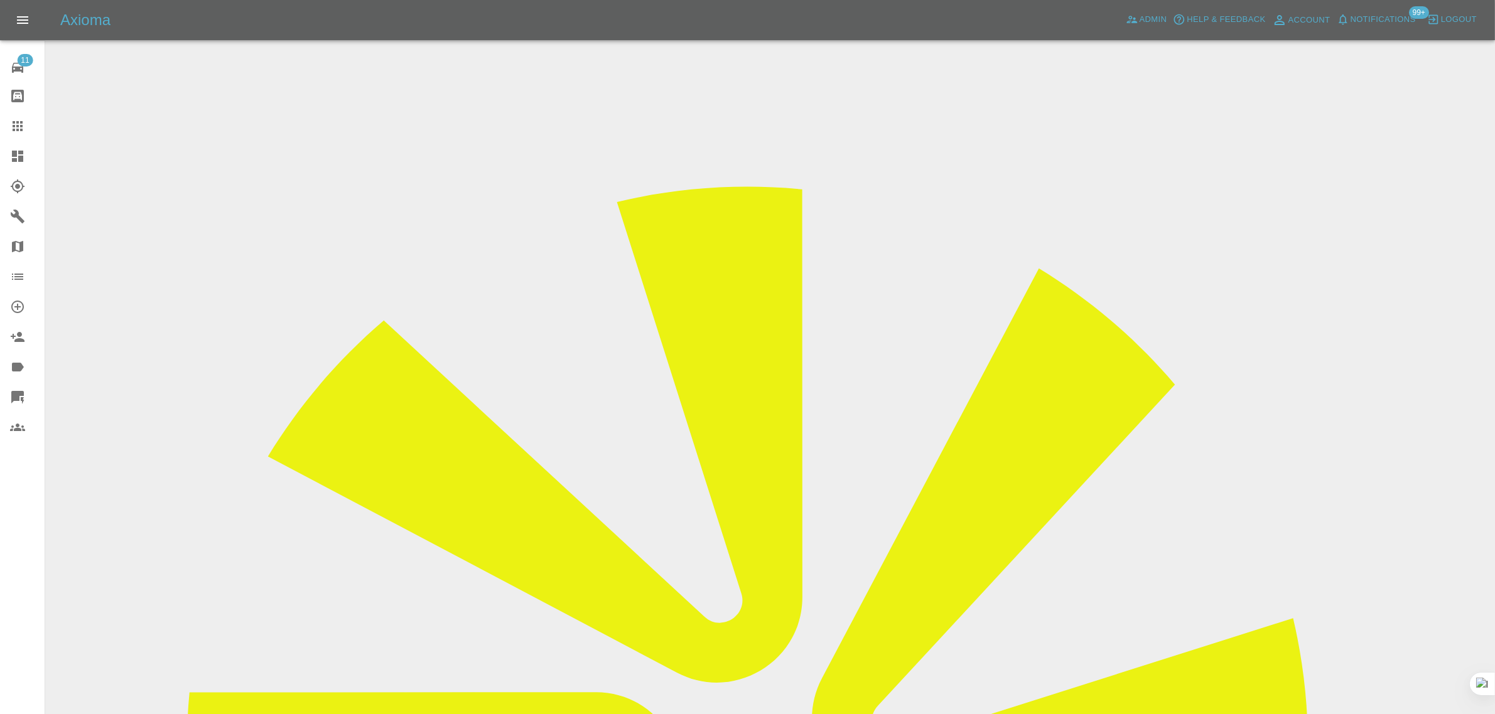
drag, startPoint x: 1208, startPoint y: 192, endPoint x: 1278, endPoint y: 186, distance: 69.9
copy td "Artisan Auto Finis"
click at [14, 126] on icon at bounding box center [18, 126] width 10 height 10
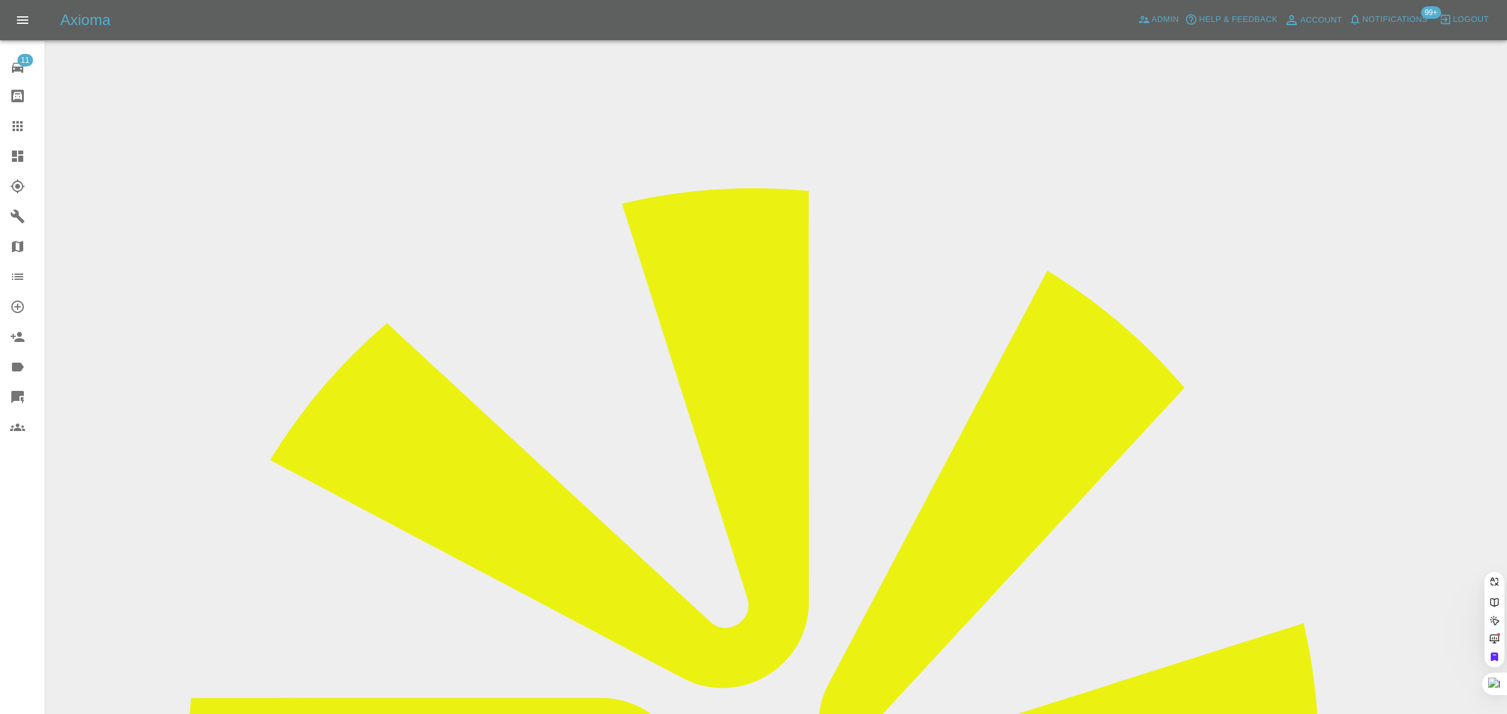
paste input "patriciabiggs32@gmail.com"
type input "patriciabiggs32@gmail.co"
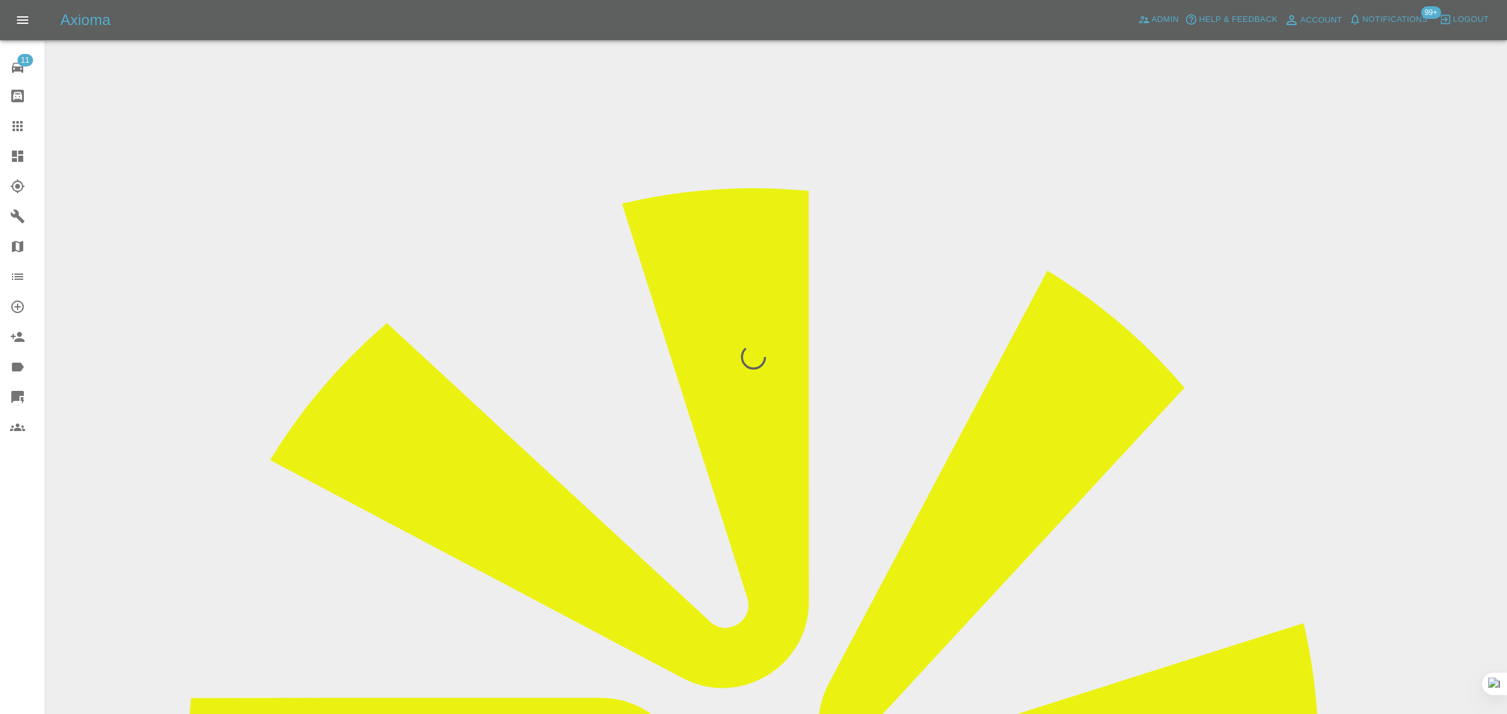
click at [21, 530] on div "11 Repair home Bodyshop home Claims Dashboard Explorer Garages Map Organization…" at bounding box center [22, 357] width 45 height 714
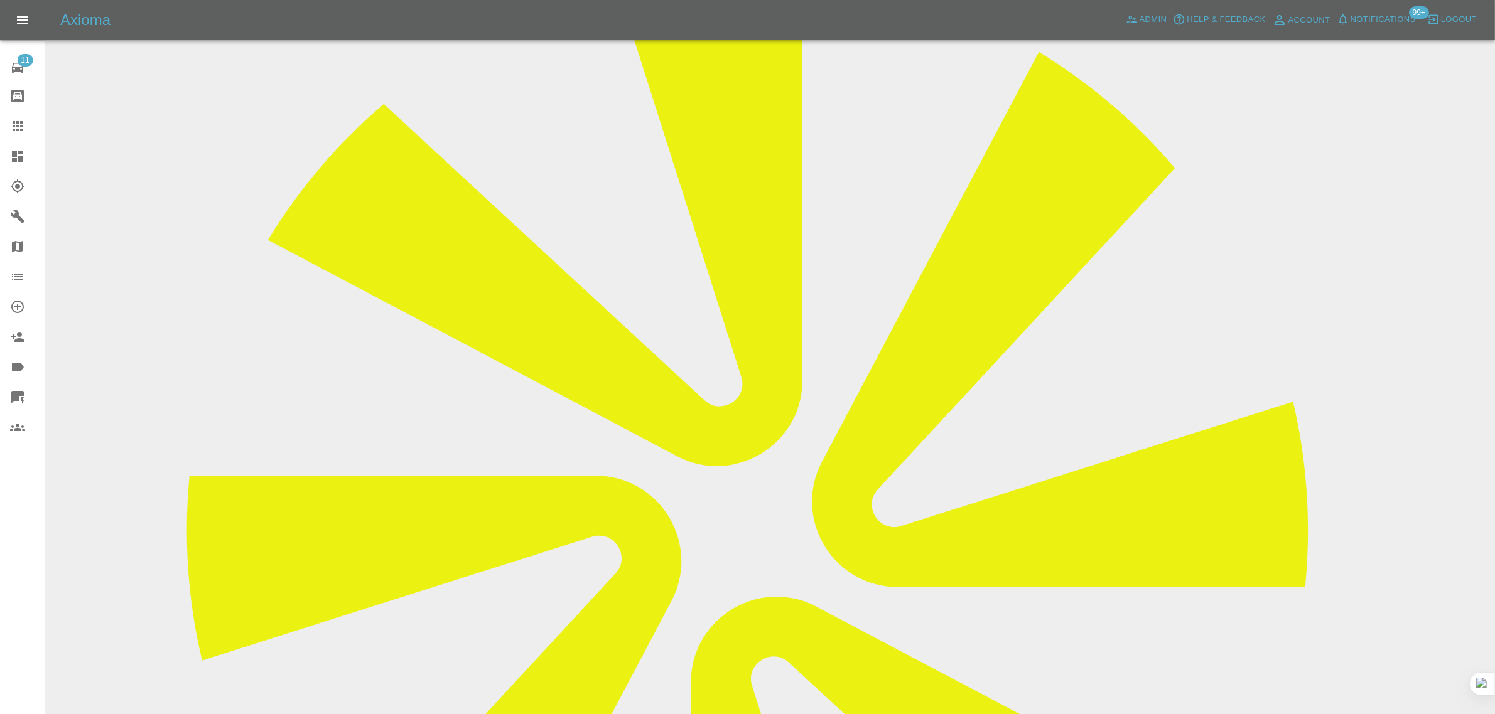
scroll to position [314, 0]
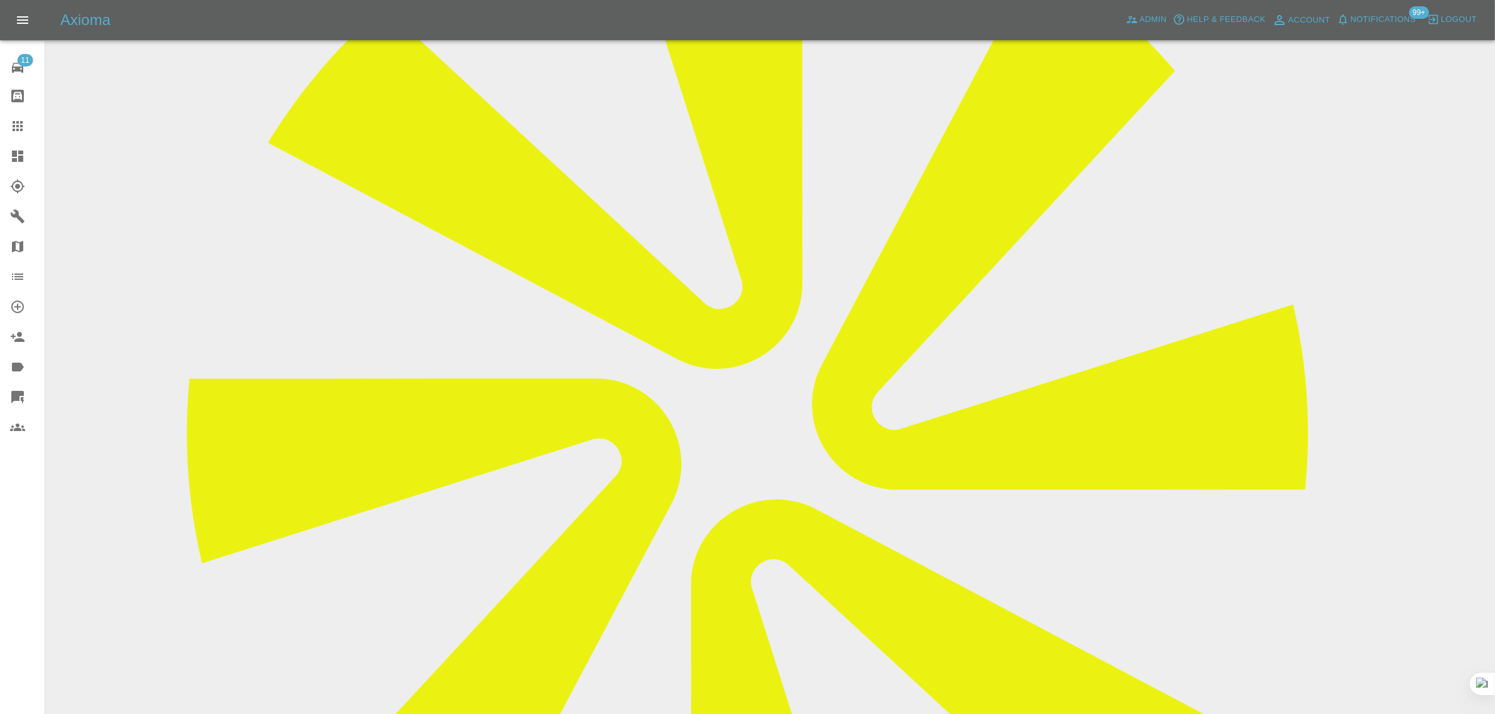
drag, startPoint x: 1250, startPoint y: 215, endPoint x: 1351, endPoint y: 220, distance: 100.6
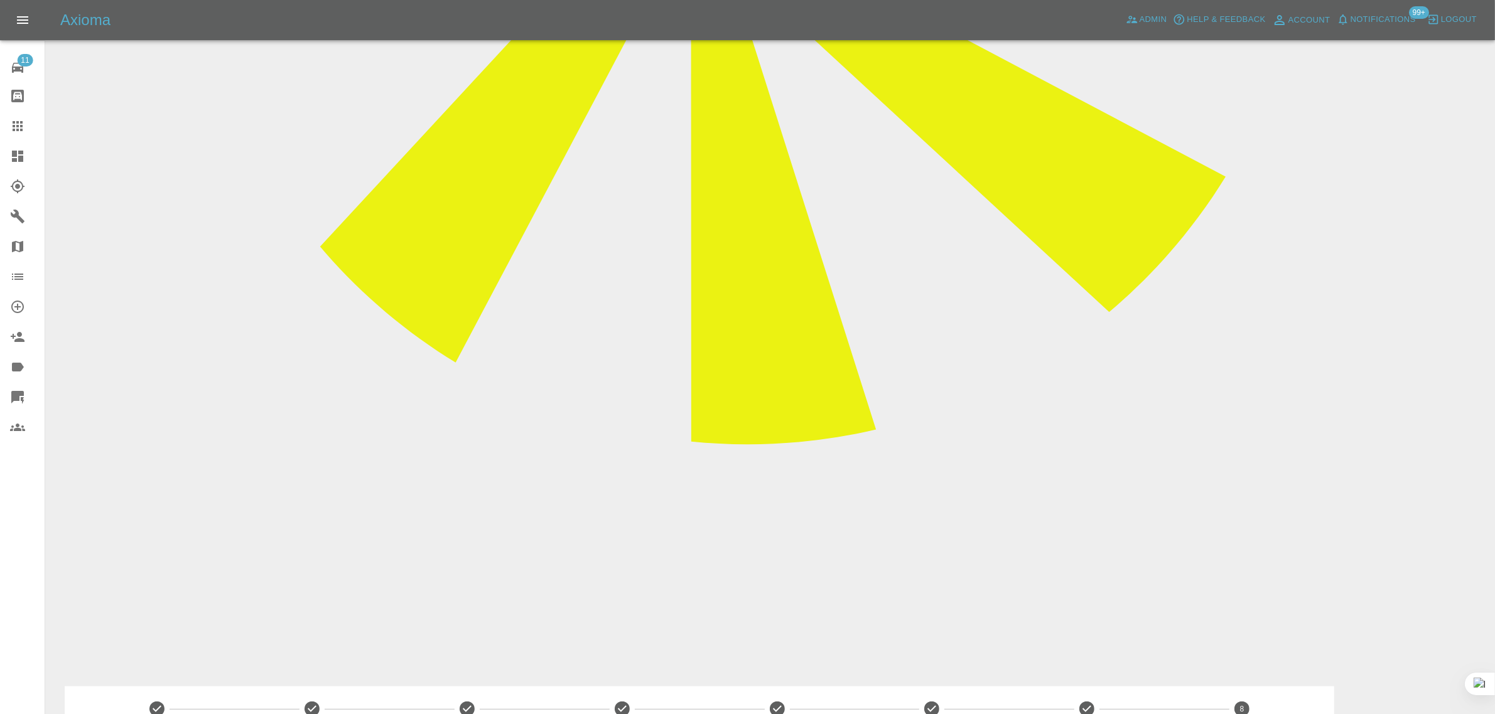
scroll to position [1028, 0]
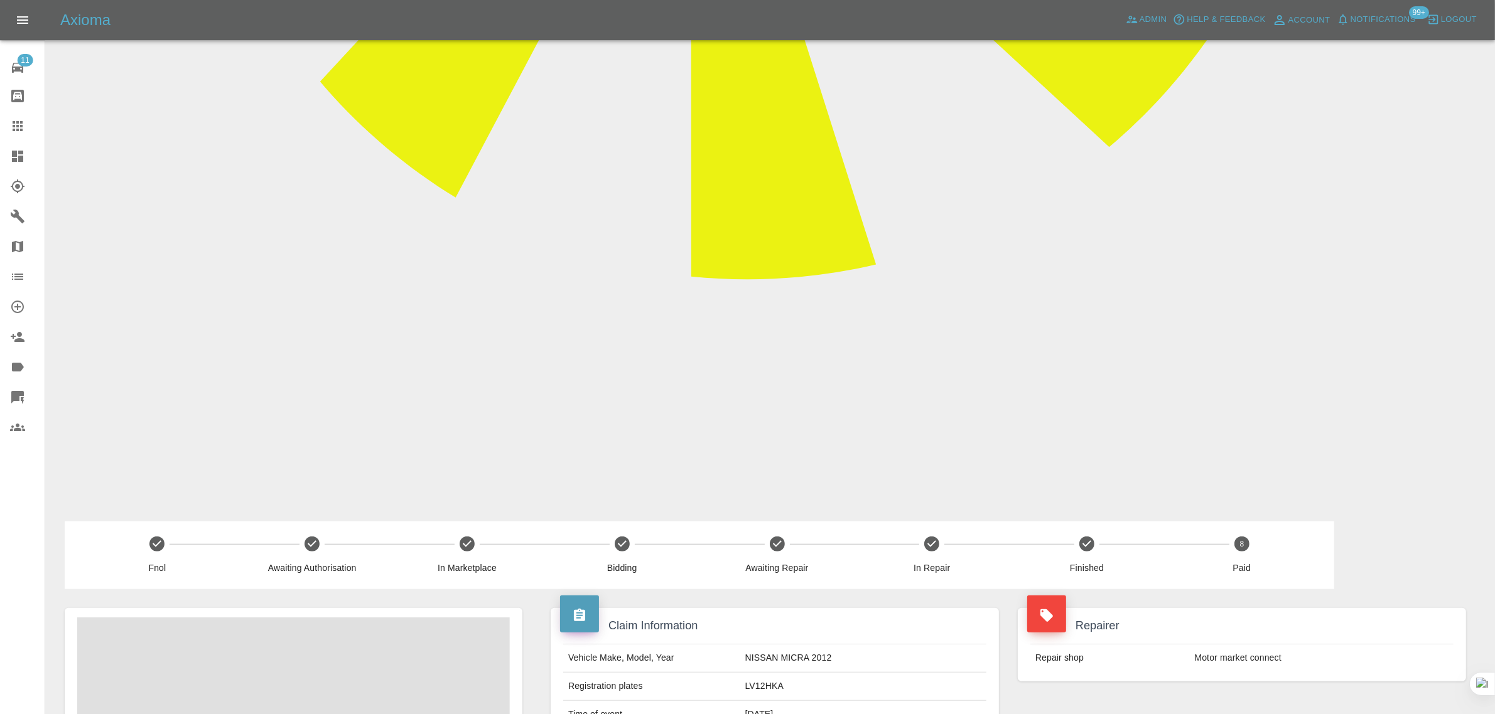
drag, startPoint x: 571, startPoint y: 239, endPoint x: 685, endPoint y: 239, distance: 113.6
drag, startPoint x: 817, startPoint y: 239, endPoint x: 889, endPoint y: 235, distance: 72.3
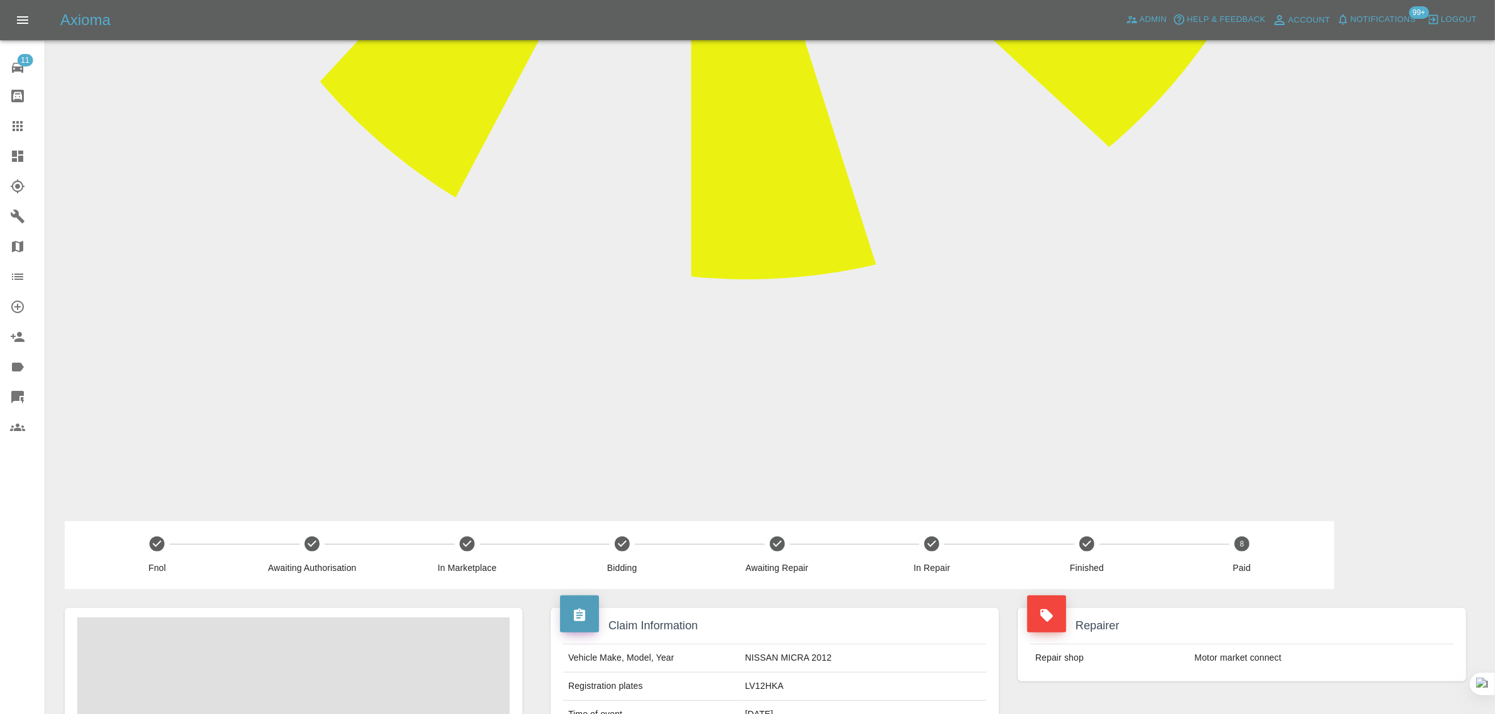
drag, startPoint x: 574, startPoint y: 188, endPoint x: 735, endPoint y: 166, distance: 162.2
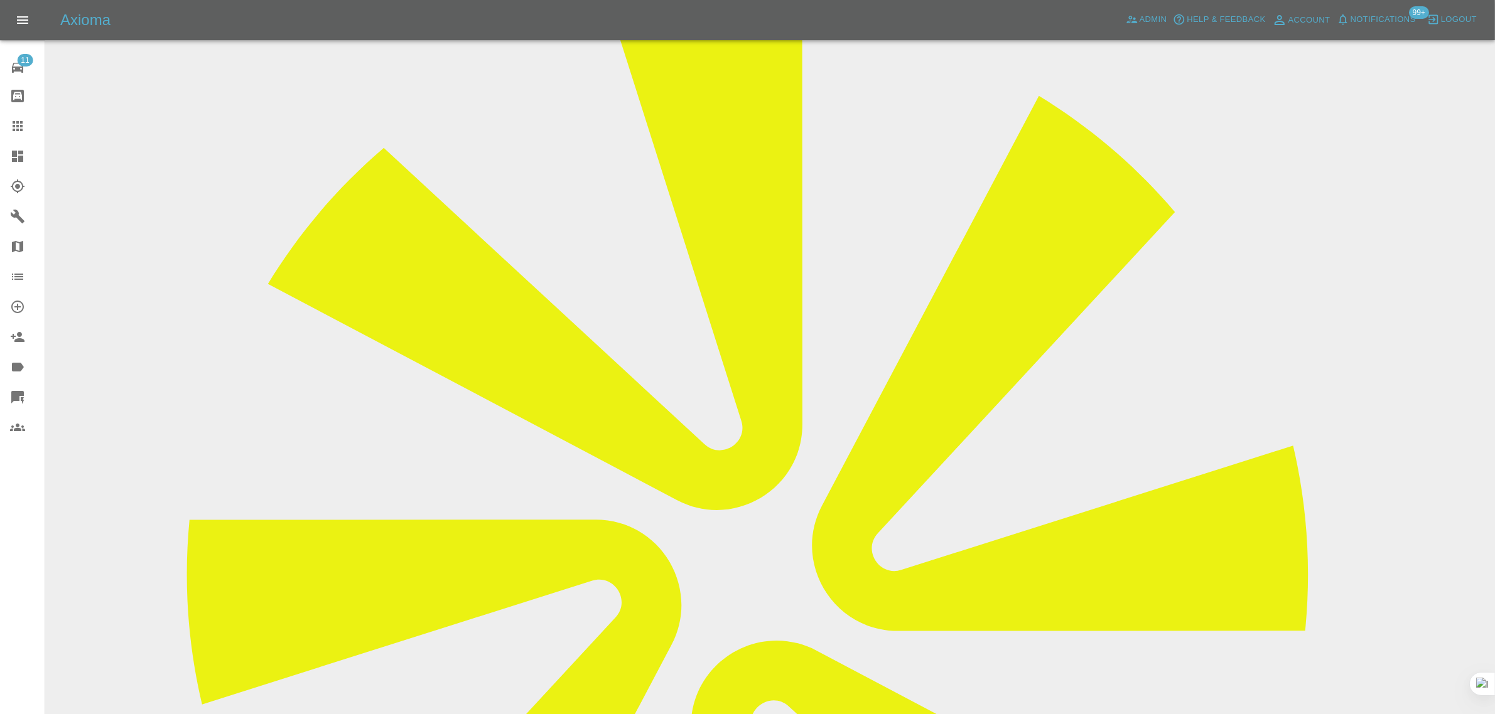
scroll to position [8, 0]
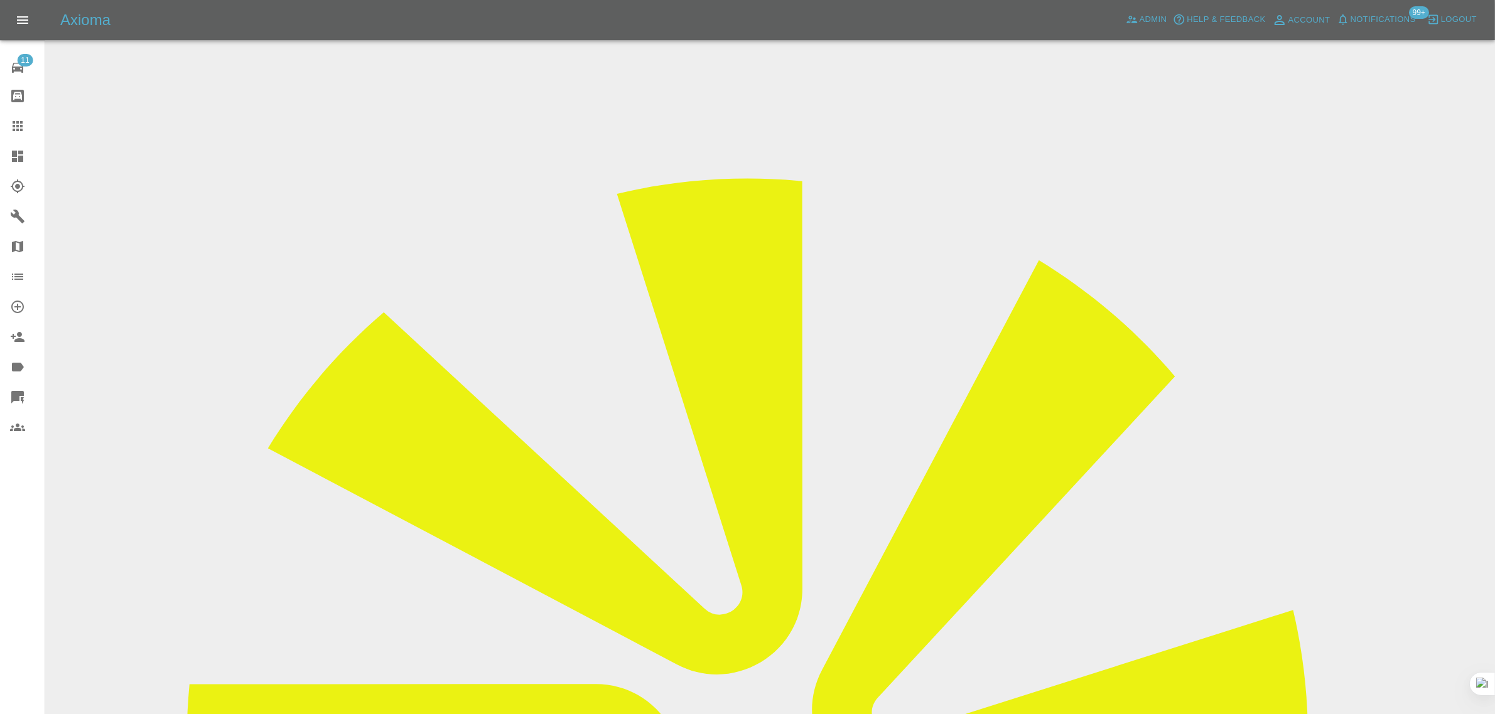
drag, startPoint x: 771, startPoint y: 353, endPoint x: 854, endPoint y: 339, distance: 84.6
click at [18, 126] on icon at bounding box center [18, 126] width 10 height 10
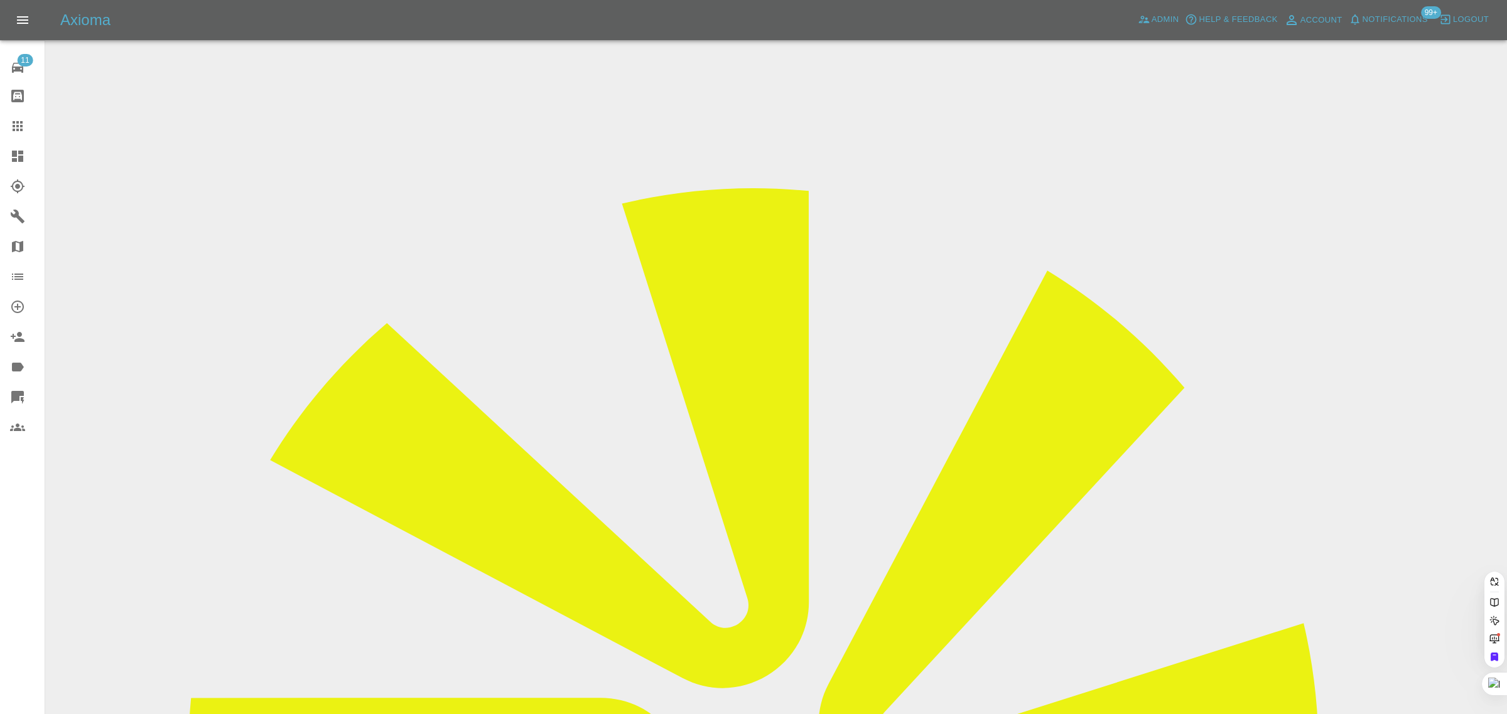
paste input "U.Kockel@hw.ac.uk"
type input "U.Kockel@hw.ac.u"
click at [631, 438] on div at bounding box center [753, 357] width 1507 height 714
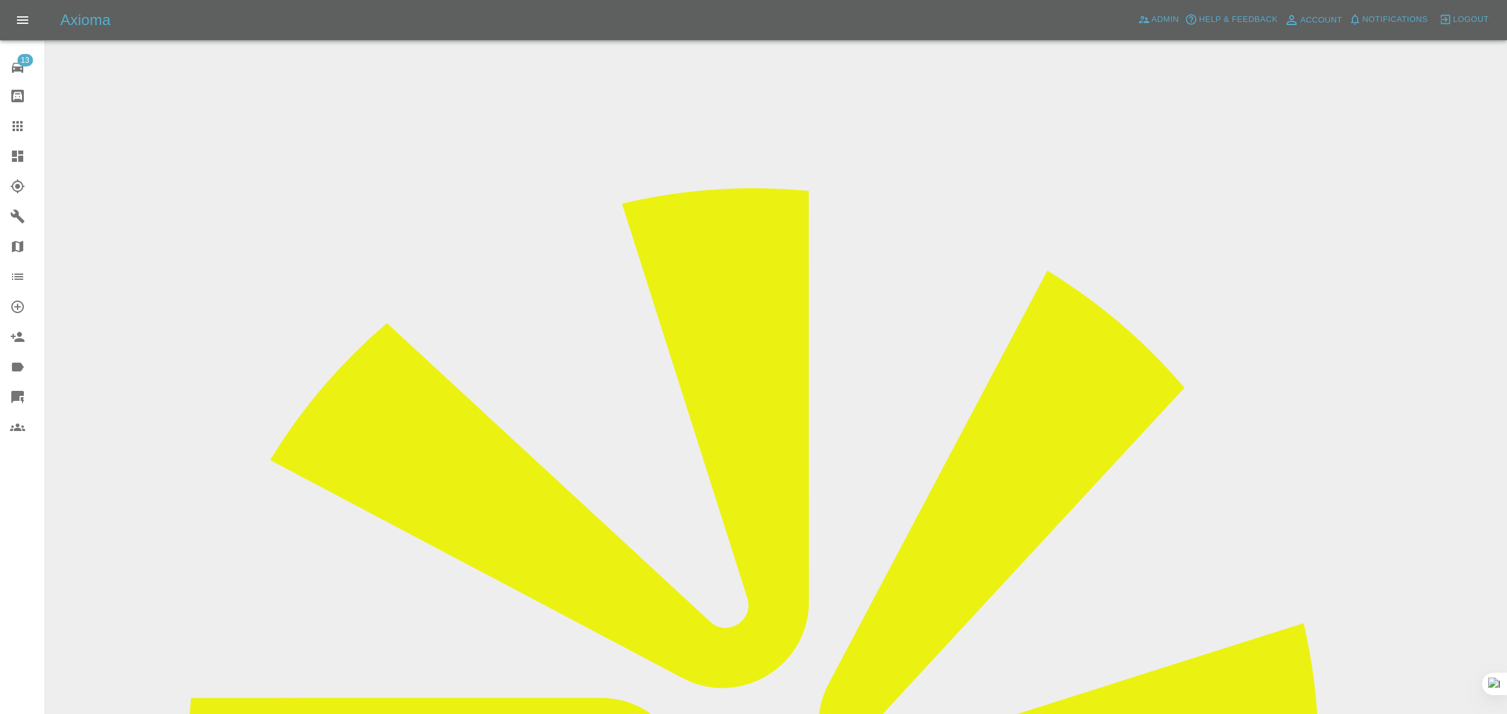
drag, startPoint x: 590, startPoint y: 360, endPoint x: 537, endPoint y: 357, distance: 52.8
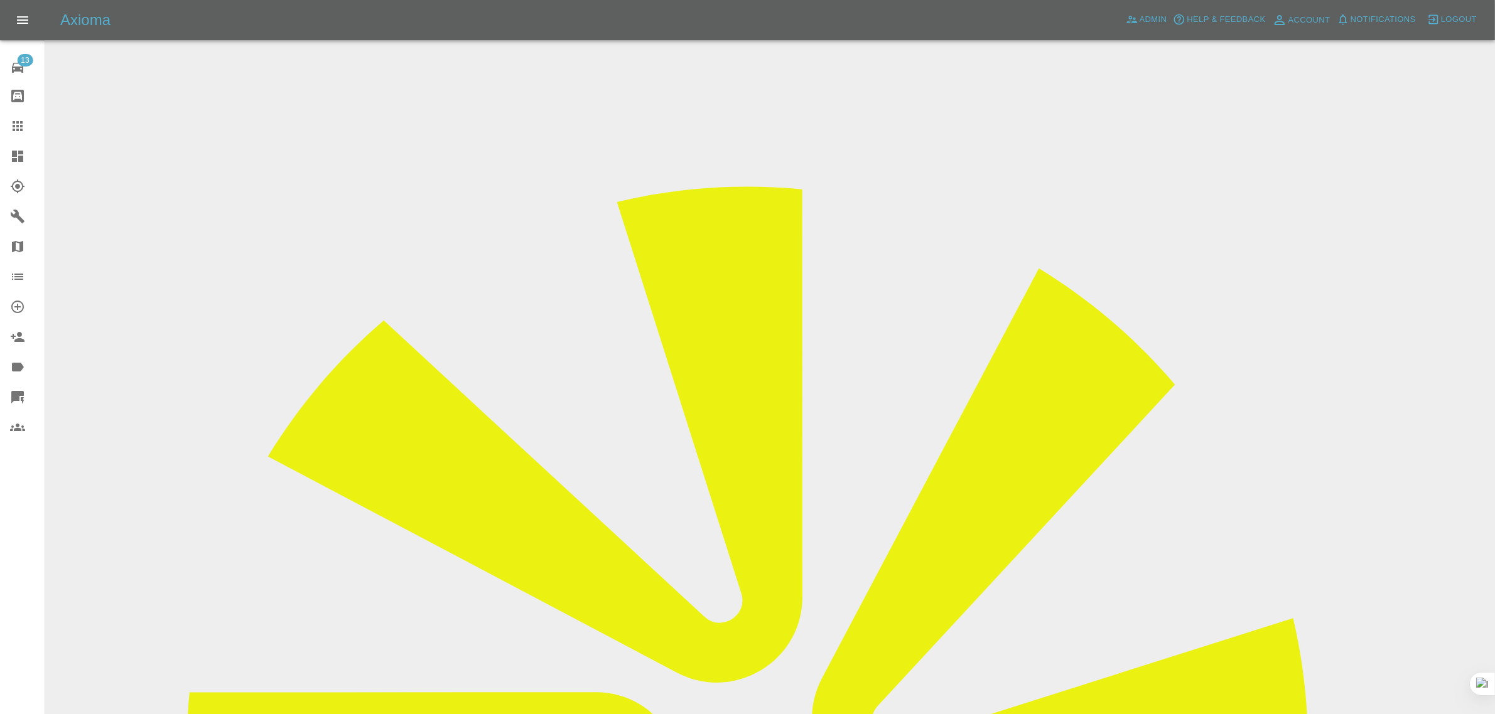
click at [19, 132] on icon at bounding box center [17, 126] width 15 height 15
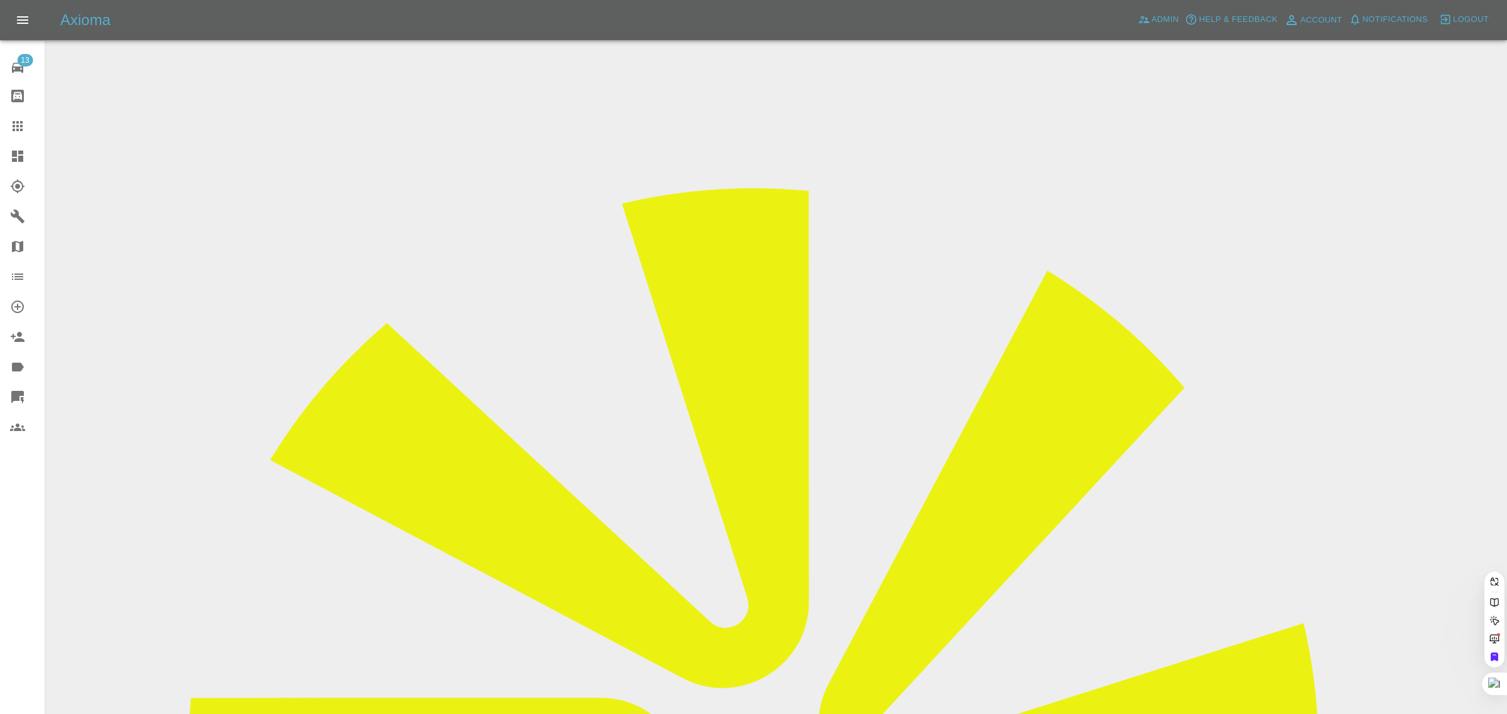
paste input "philbones730@gmail.com"
type input "philbones730@gmail.com"
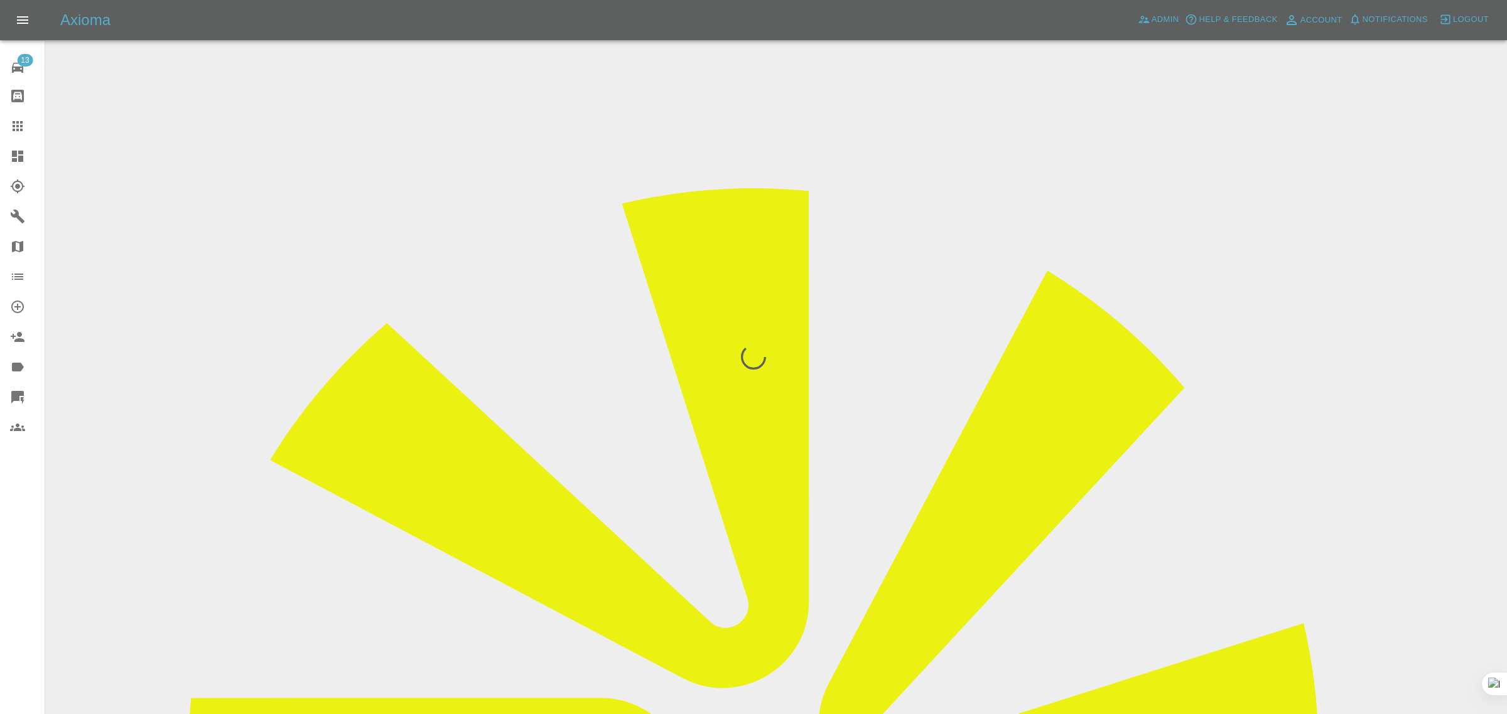
click at [1022, 430] on div at bounding box center [753, 357] width 1507 height 714
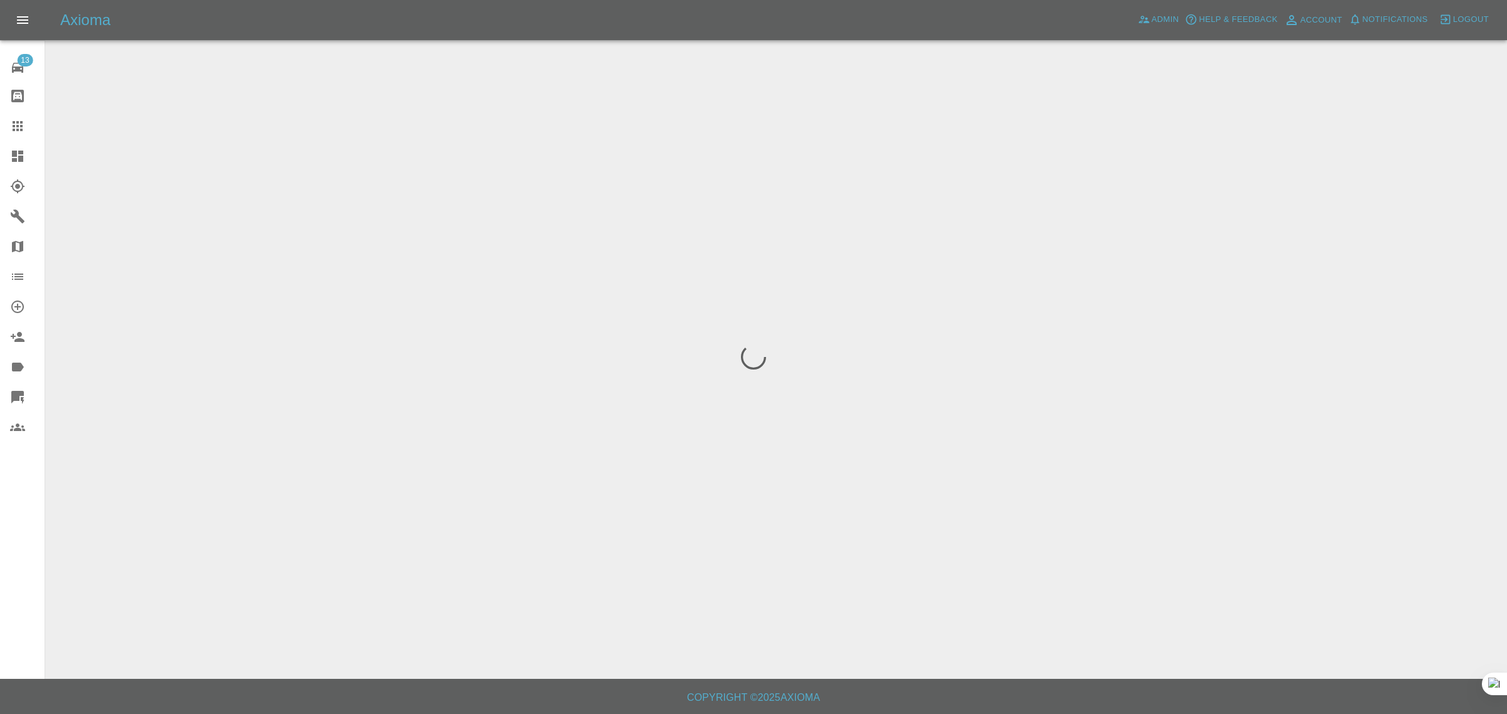
click at [1467, 16] on span "Logout" at bounding box center [1471, 20] width 36 height 14
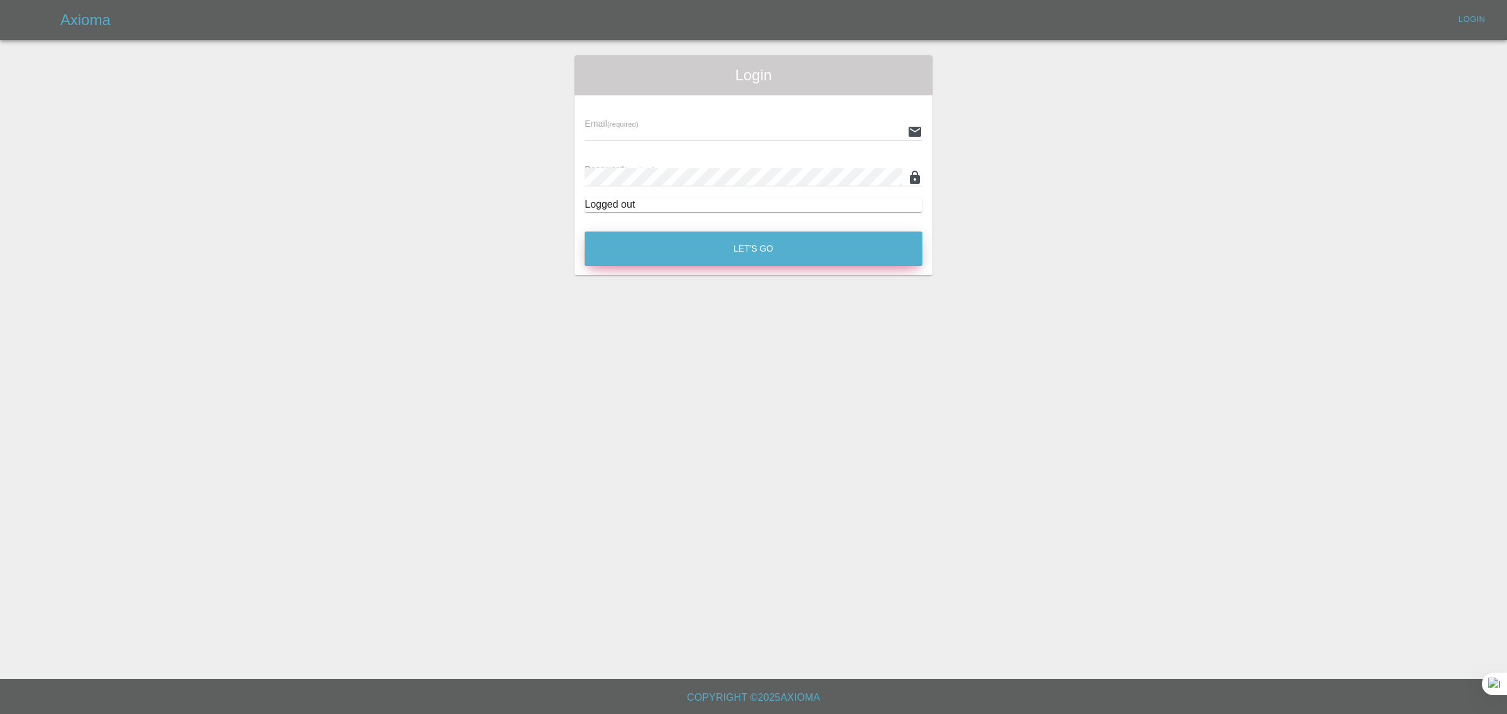
type input "[EMAIL_ADDRESS][DOMAIN_NAME]"
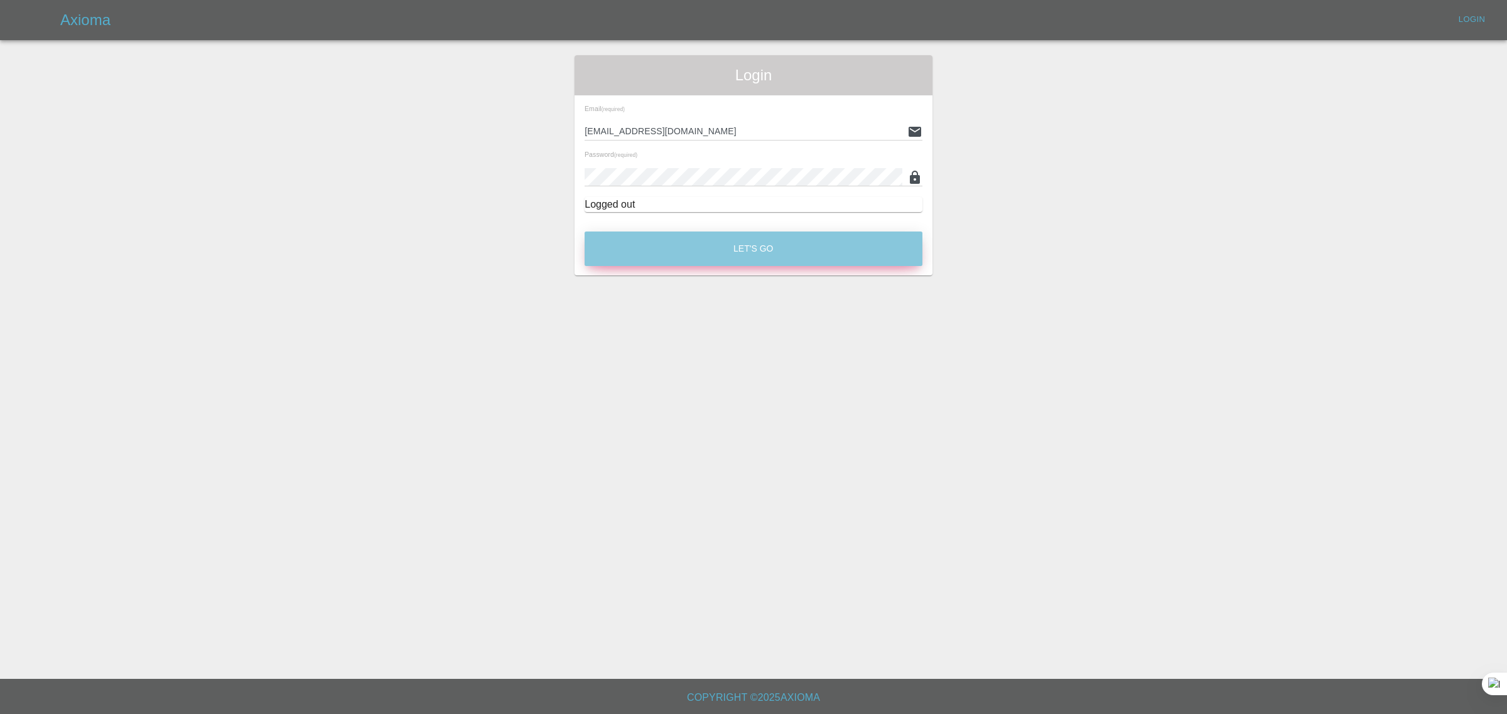
click at [761, 261] on button "Let's Go" at bounding box center [753, 249] width 338 height 35
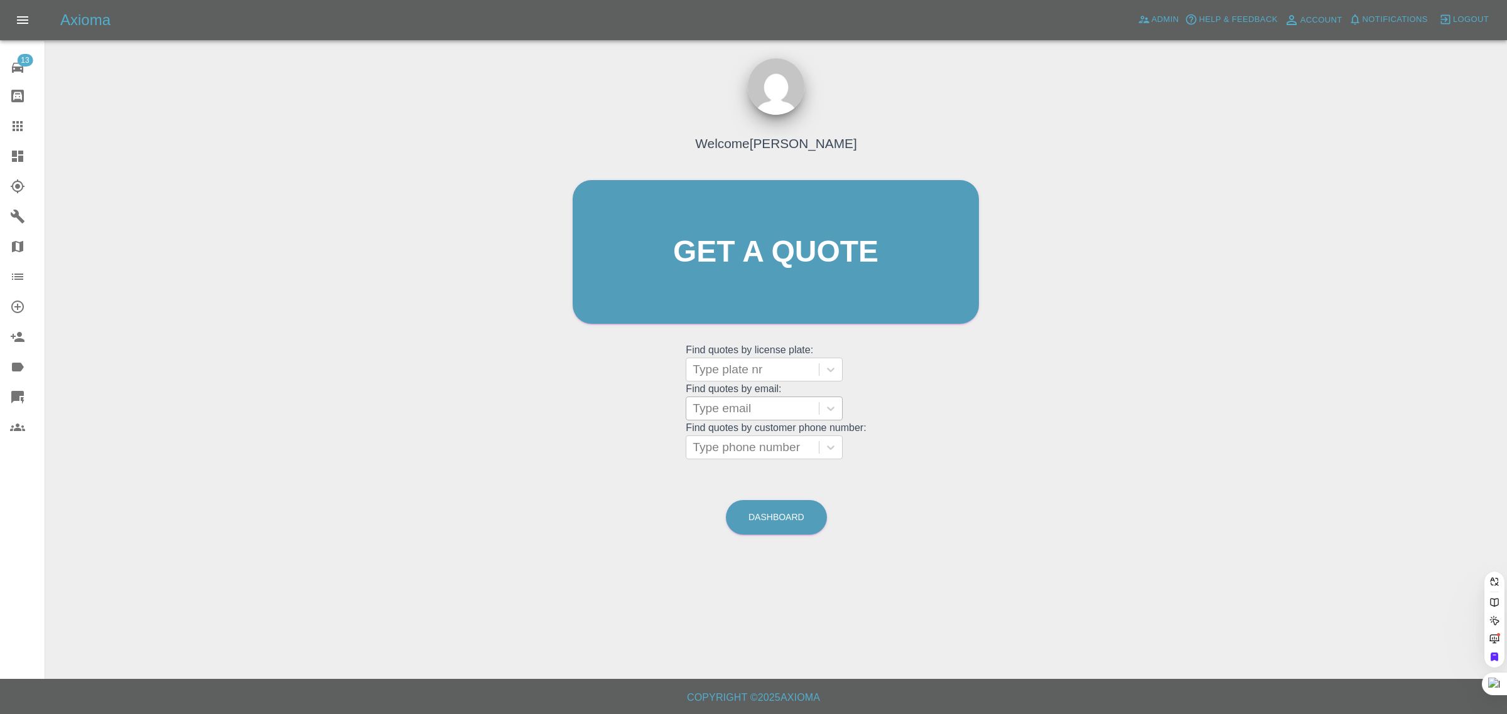
click at [719, 415] on div at bounding box center [752, 409] width 120 height 18
paste input "I dont want to continue, I'm going to go elsewhere or leave it as it is. Thank …"
type input "I dont want to continue, I'm going to go elsewhere or leave it as it is. Thank …"
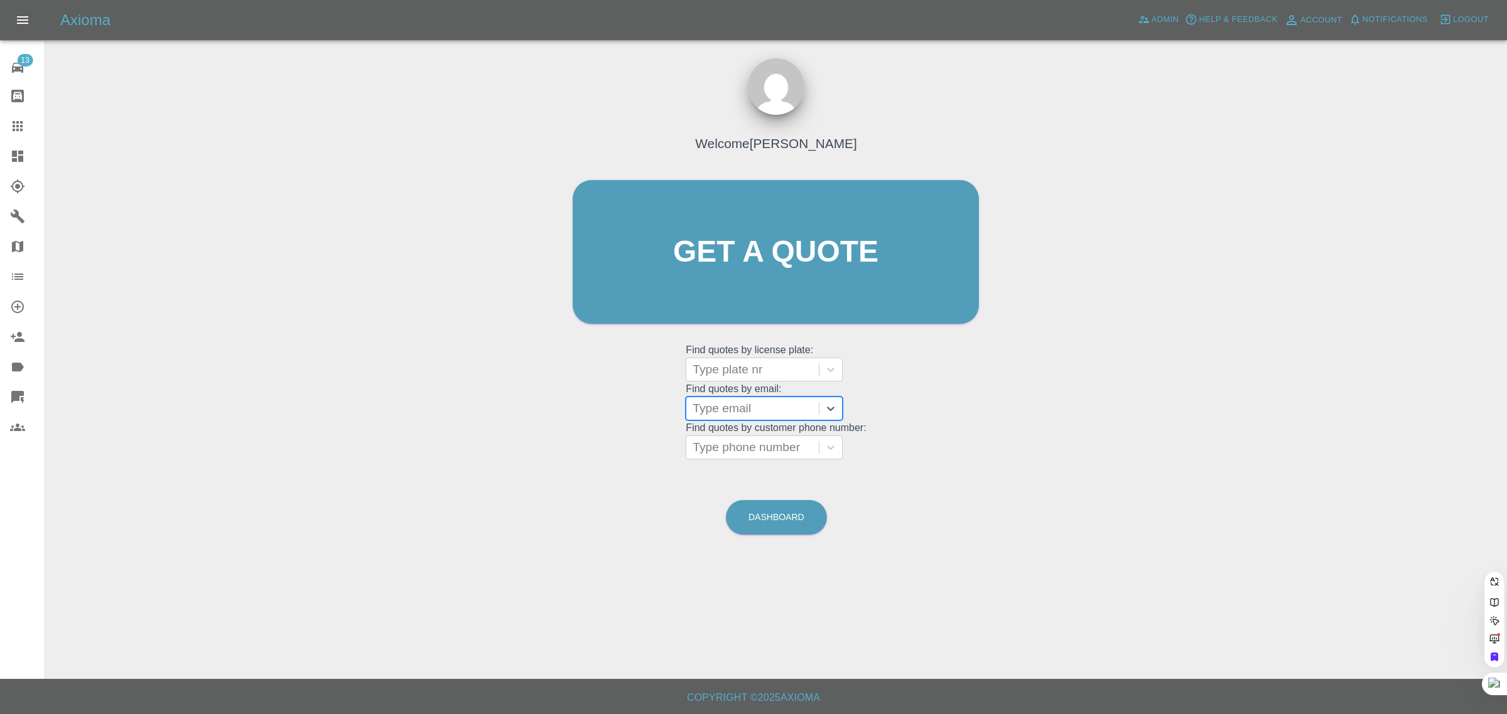
click at [719, 409] on div at bounding box center [752, 409] width 120 height 18
paste input "[EMAIL_ADDRESS][DOMAIN_NAME]"
type input "philbones730@gmail.co"
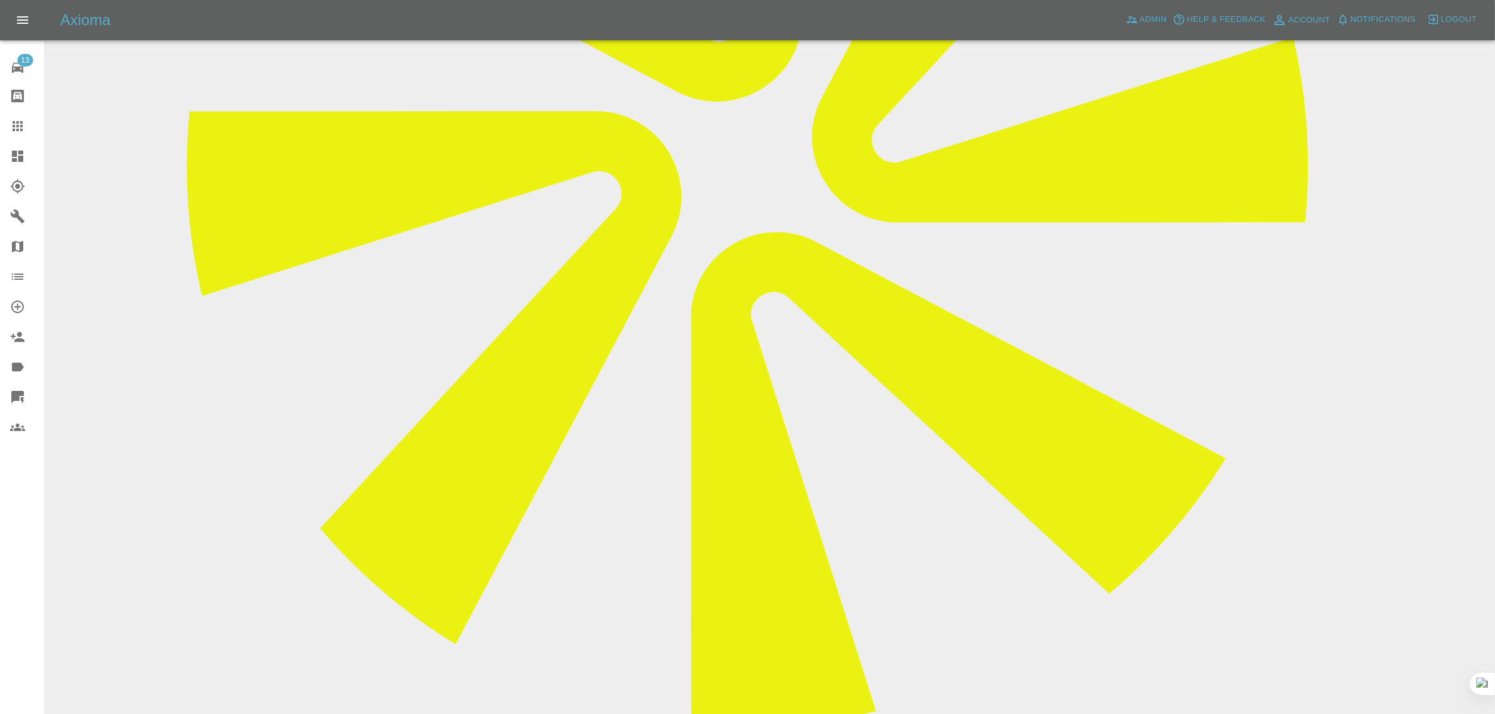
scroll to position [689, 0]
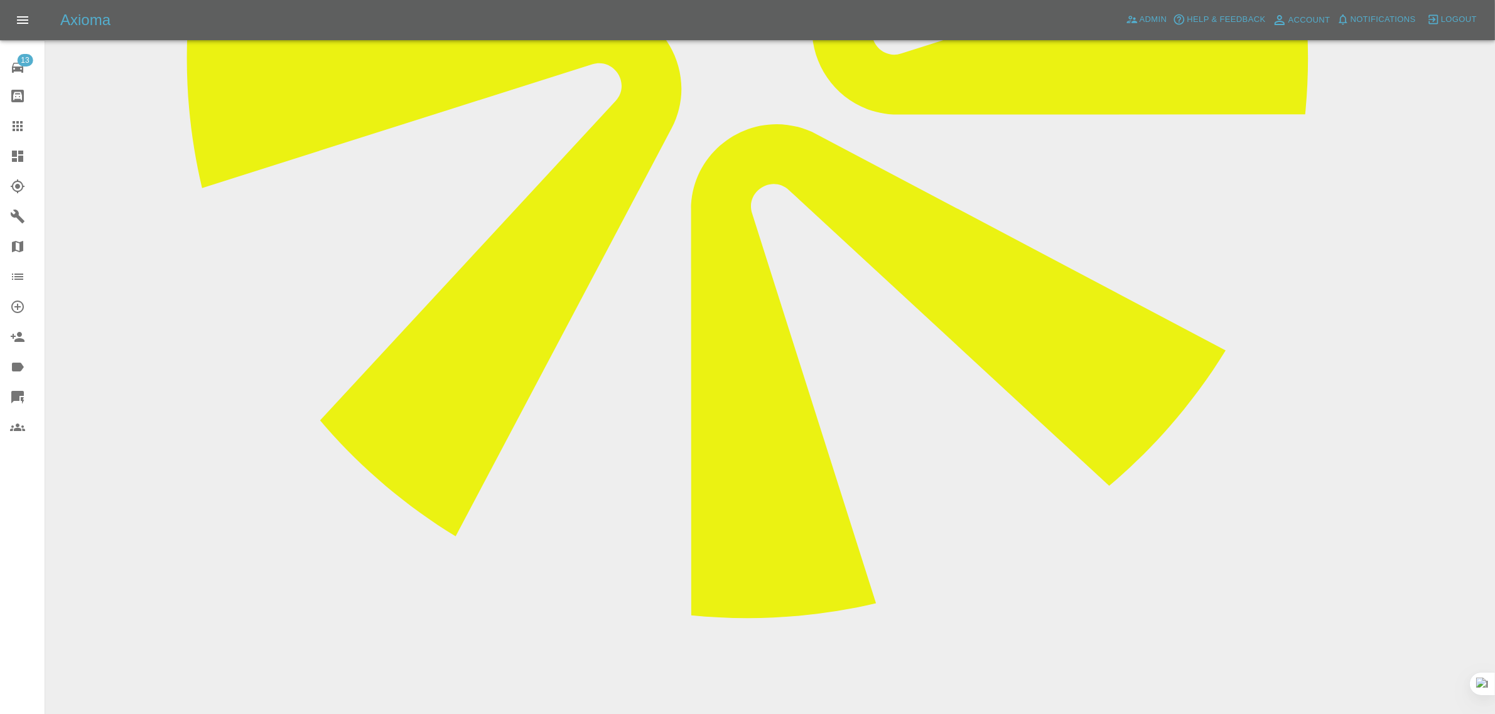
paste textarea "I dont want to continue, I'm going to go elsewhere or leave it as it is. Thank …"
type textarea "I dont want to continue, I'm going to go elsewhere or leave it as it is. Thank …"
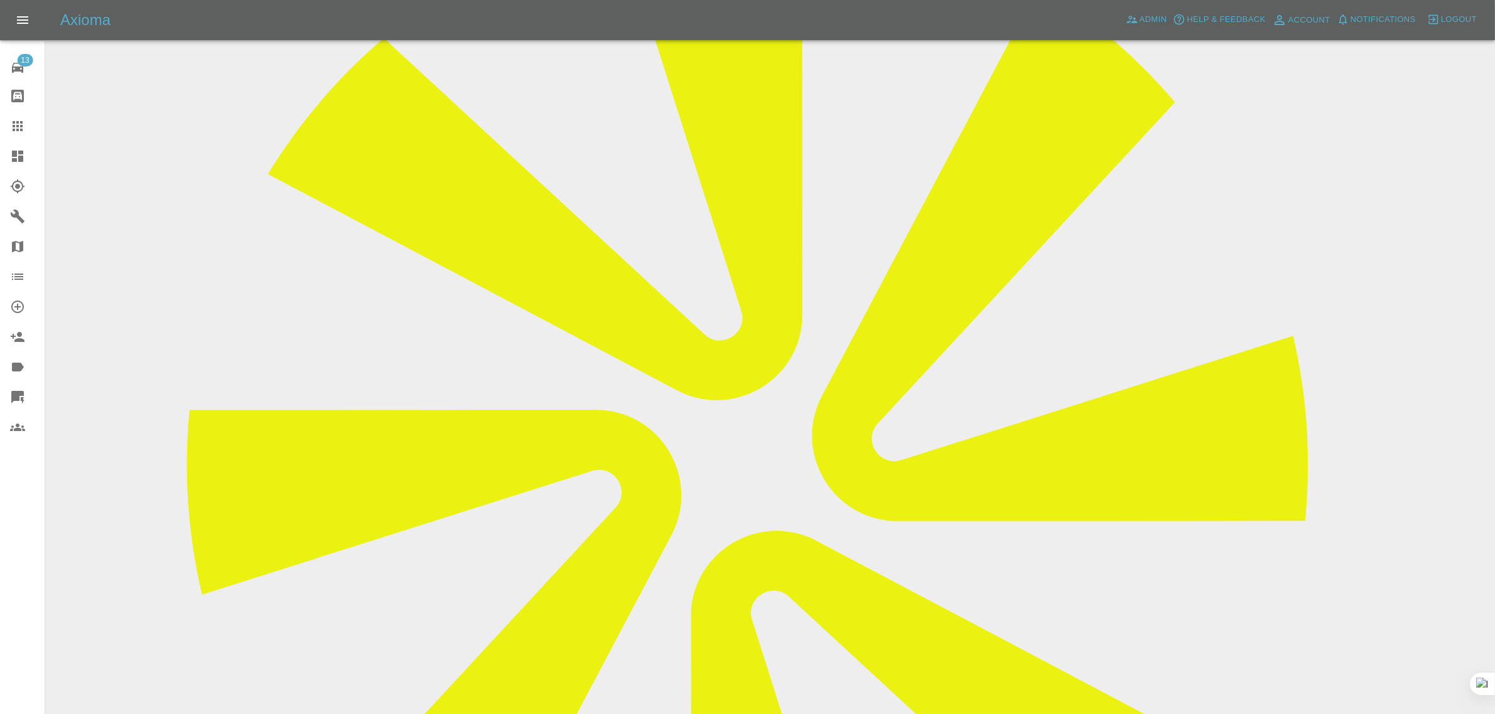
scroll to position [62, 0]
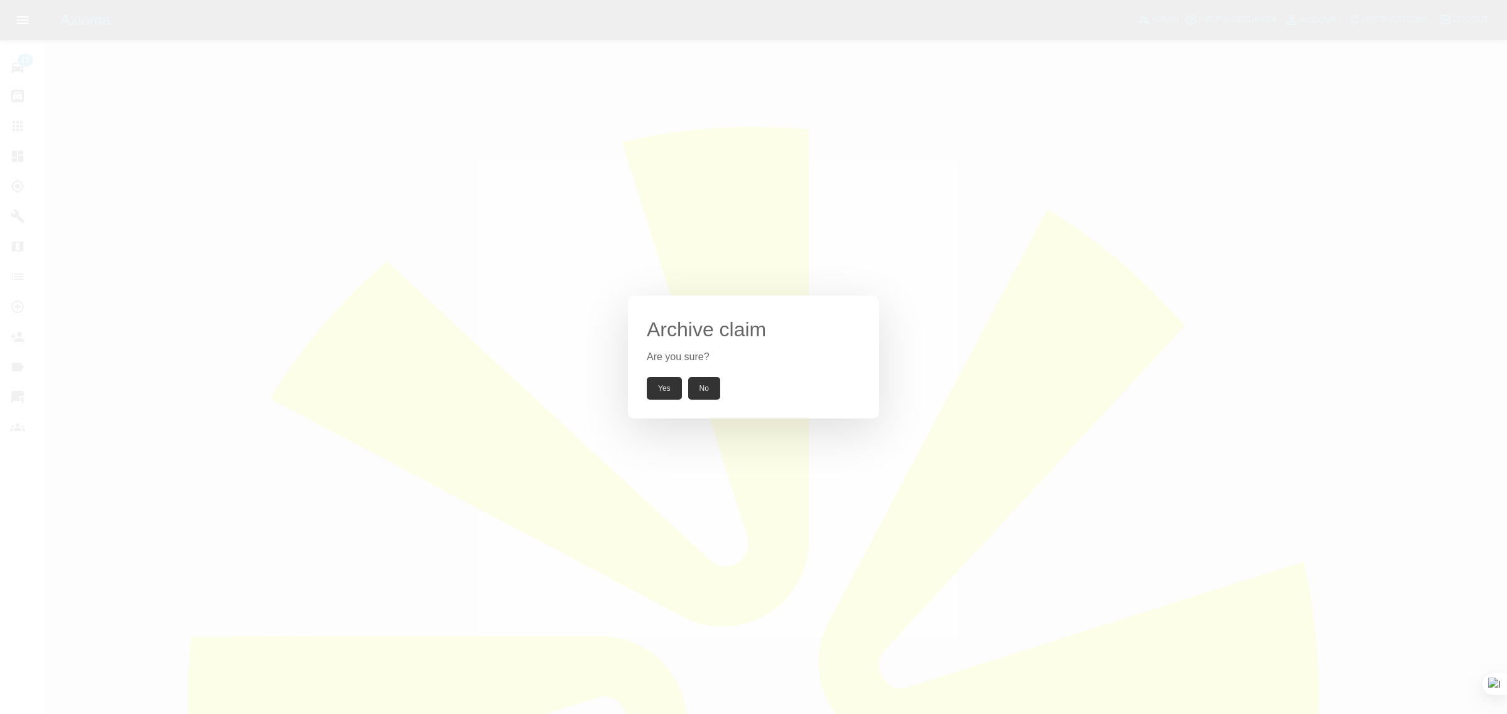
click at [670, 396] on button "Yes" at bounding box center [664, 388] width 35 height 23
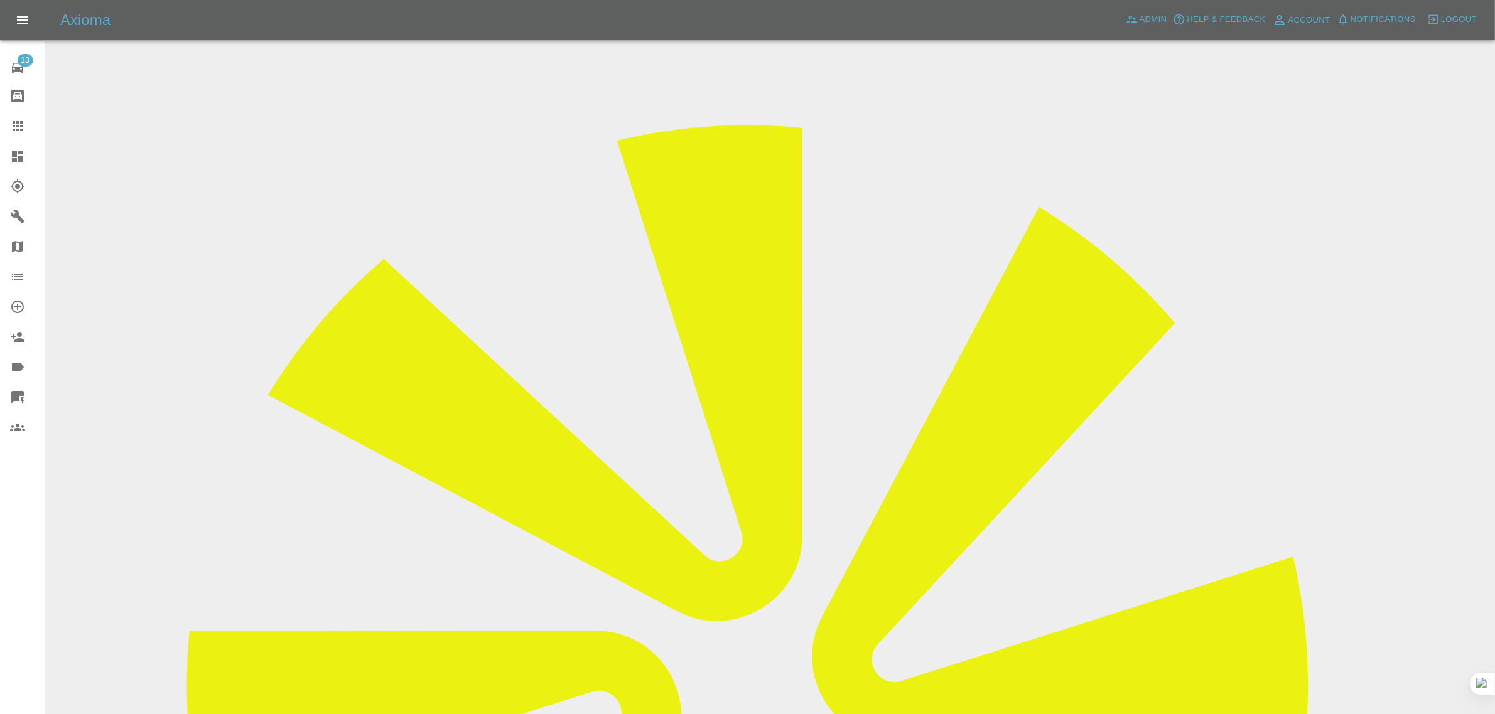
scroll to position [507, 0]
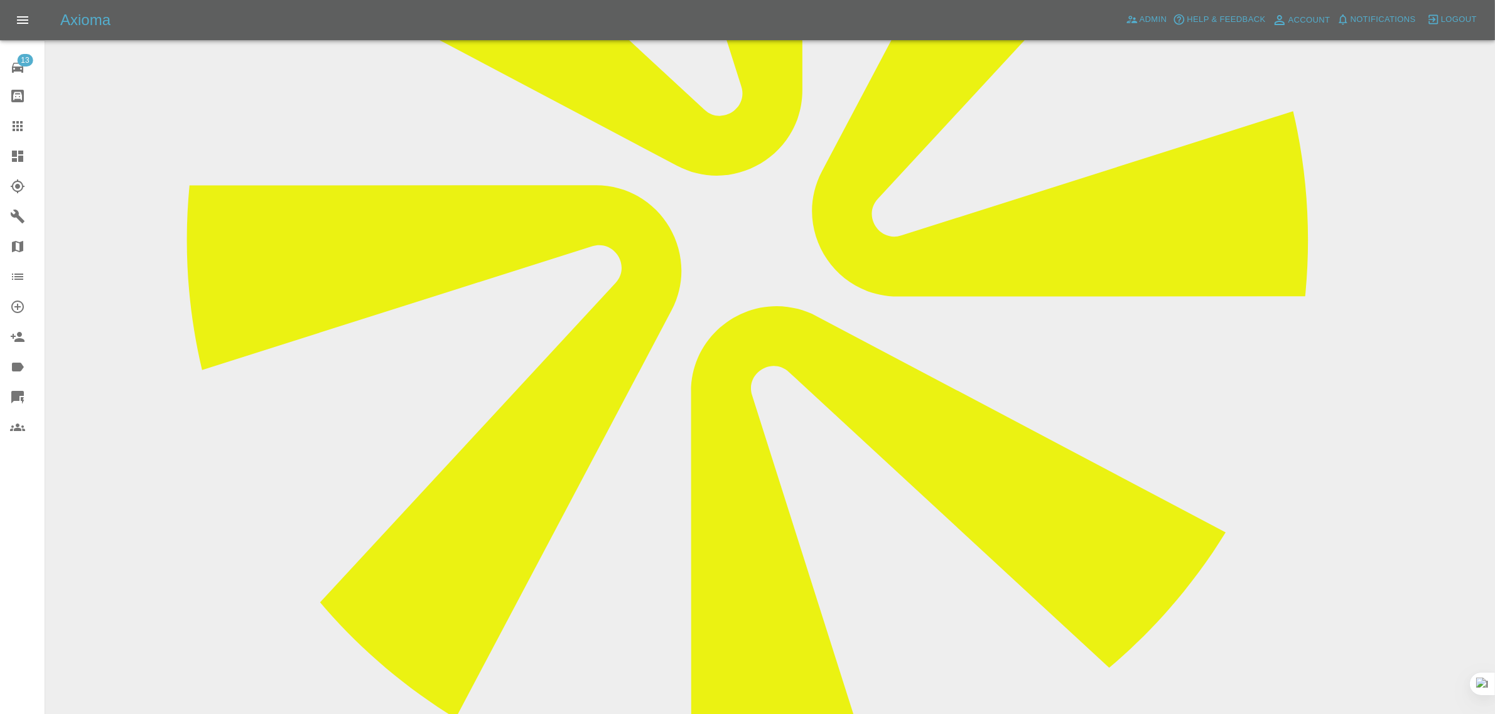
click at [20, 121] on icon at bounding box center [17, 126] width 15 height 15
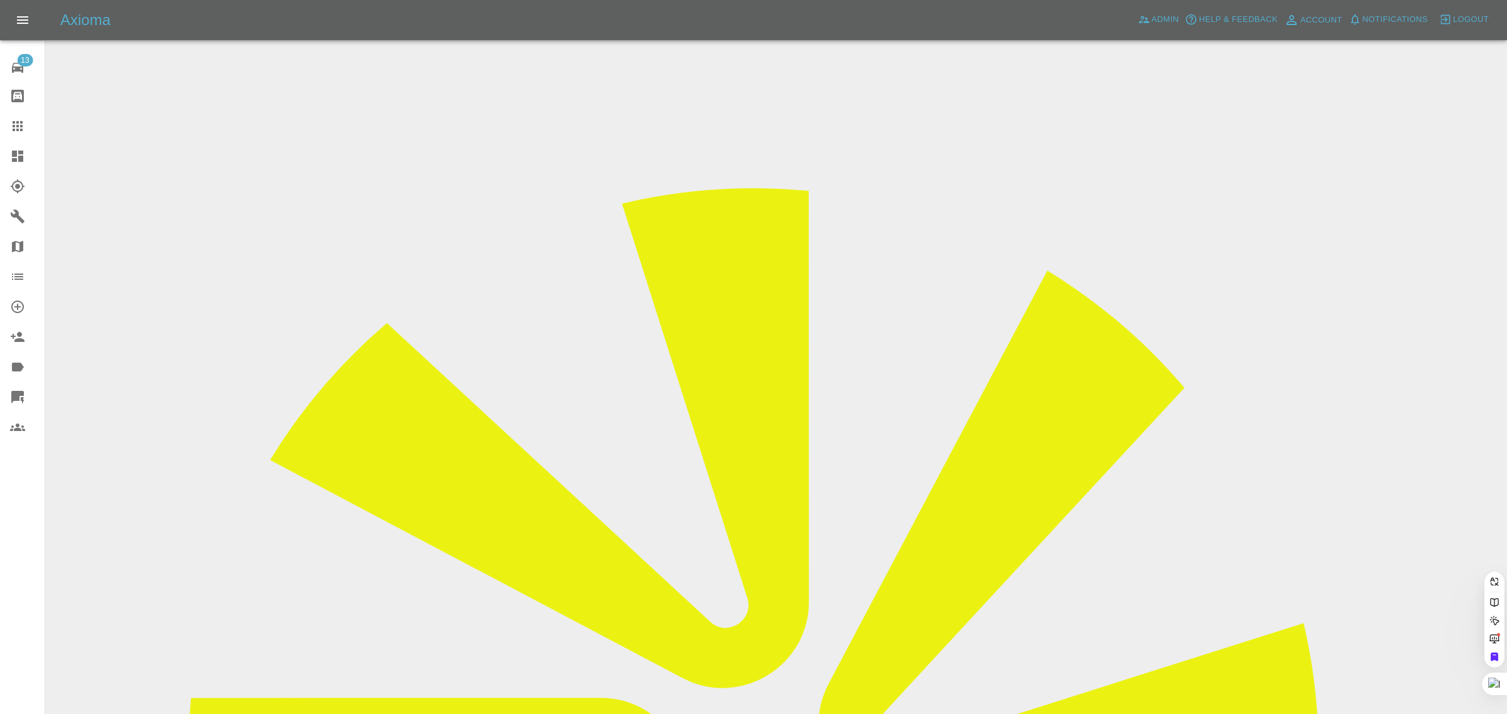
paste input "samward628@gmail.com"
type input "samward628@gmail.com"
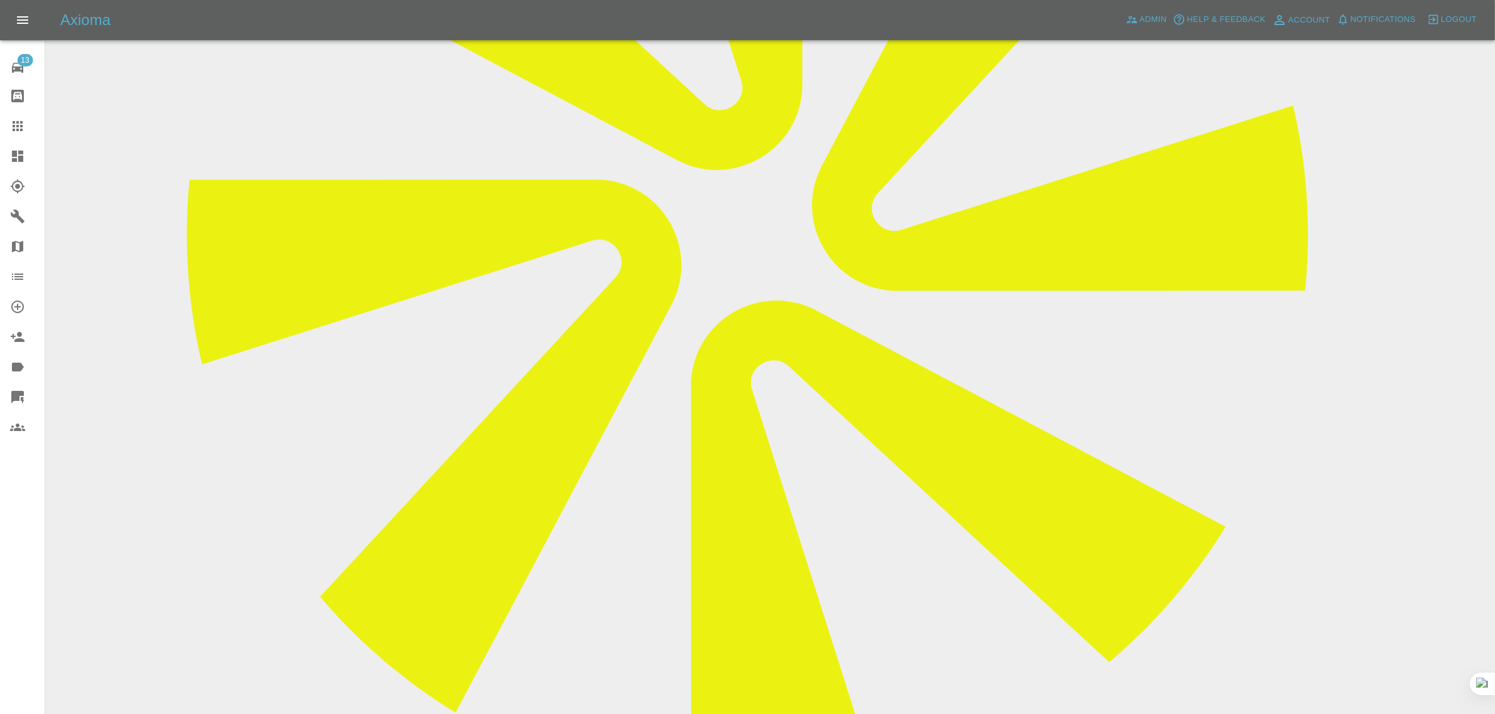
scroll to position [549, 0]
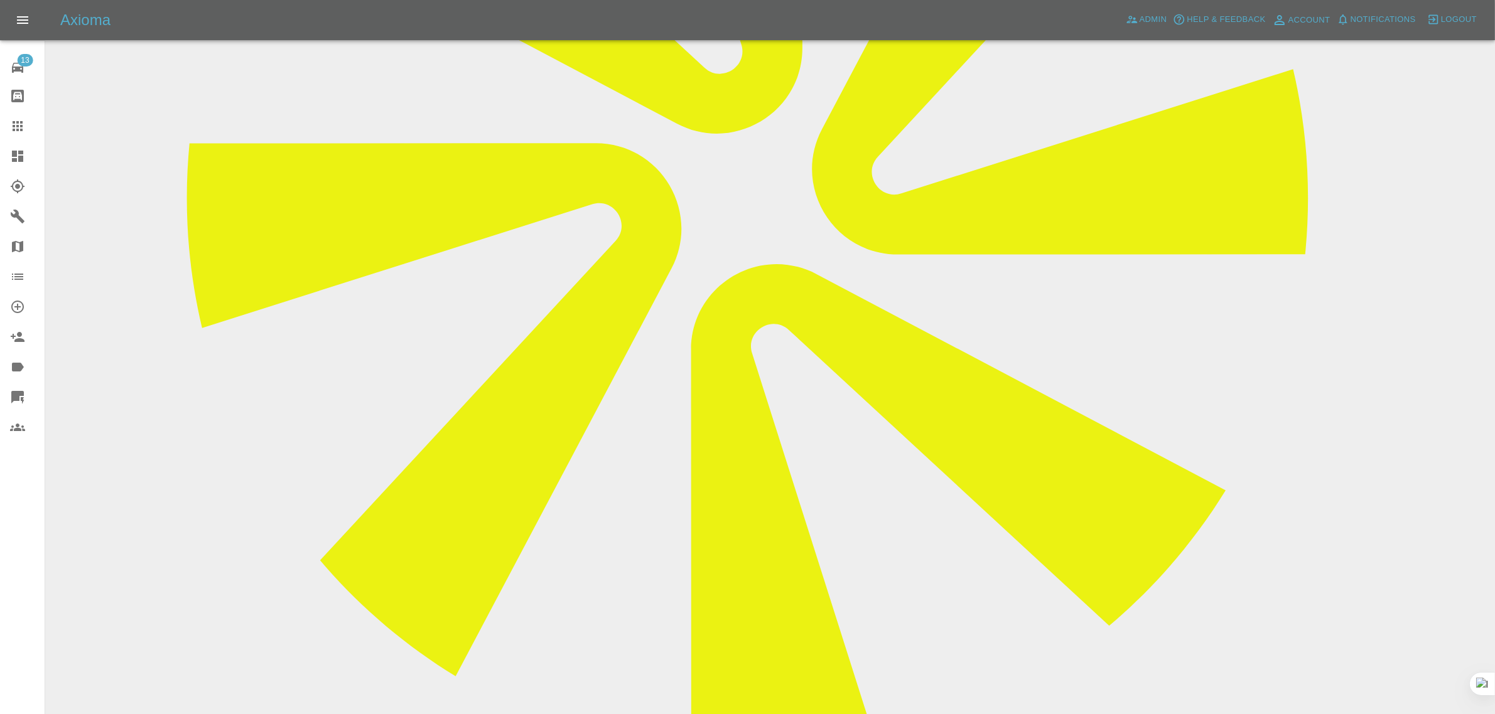
paste textarea "Hello, Please could I cancel the repair appointment for vehicle YS74NZK Booking…"
type textarea "Hello, Please could I cancel the repair appointment for vehicle YS74NZK Booking…"
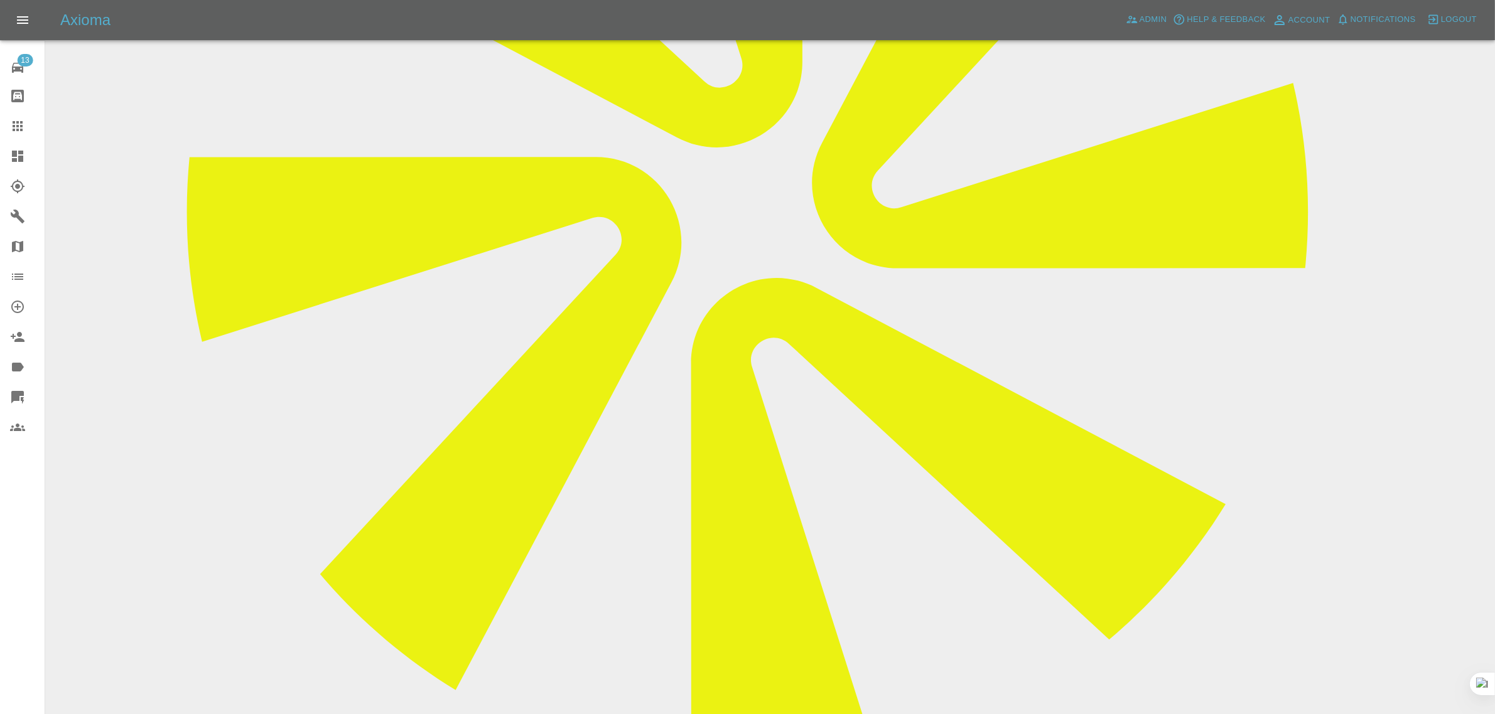
scroll to position [392, 0]
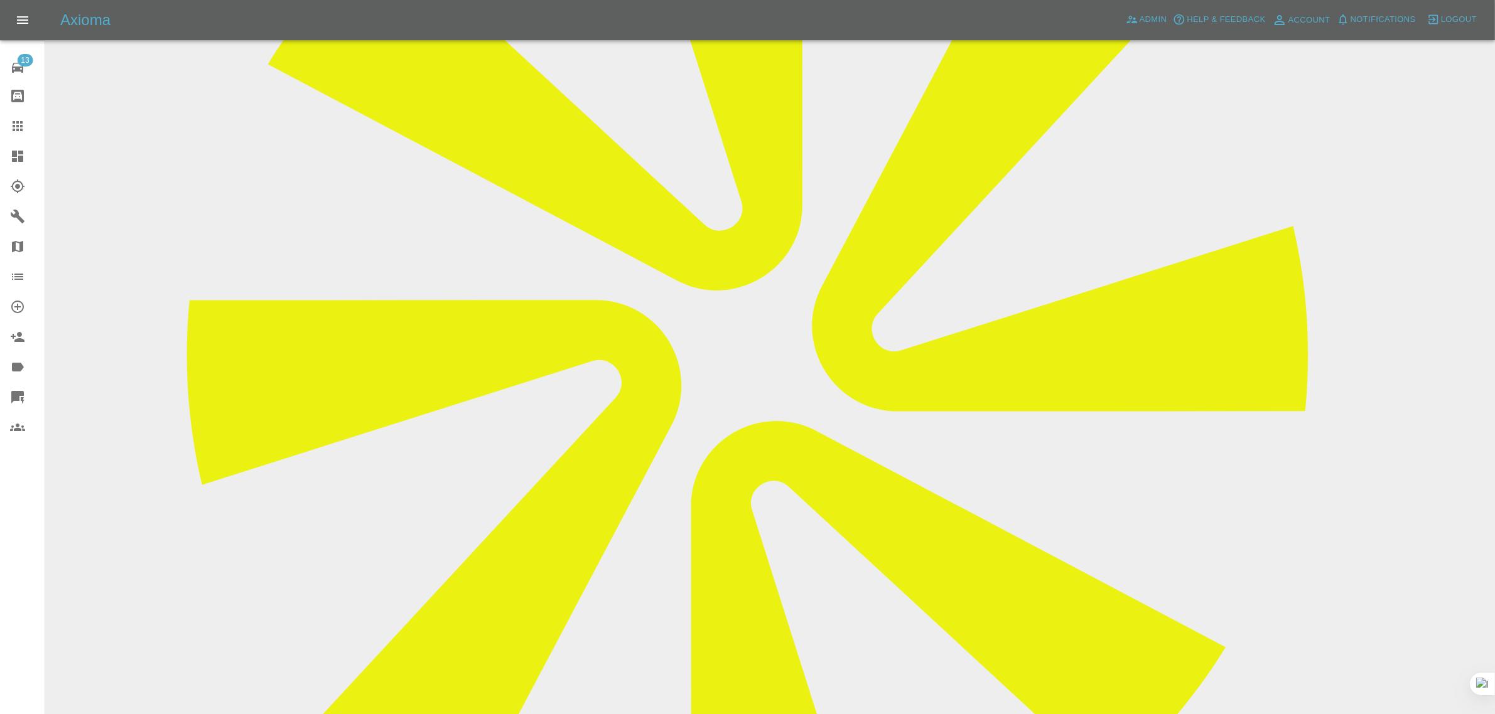
click at [11, 139] on link "Claims" at bounding box center [22, 126] width 45 height 30
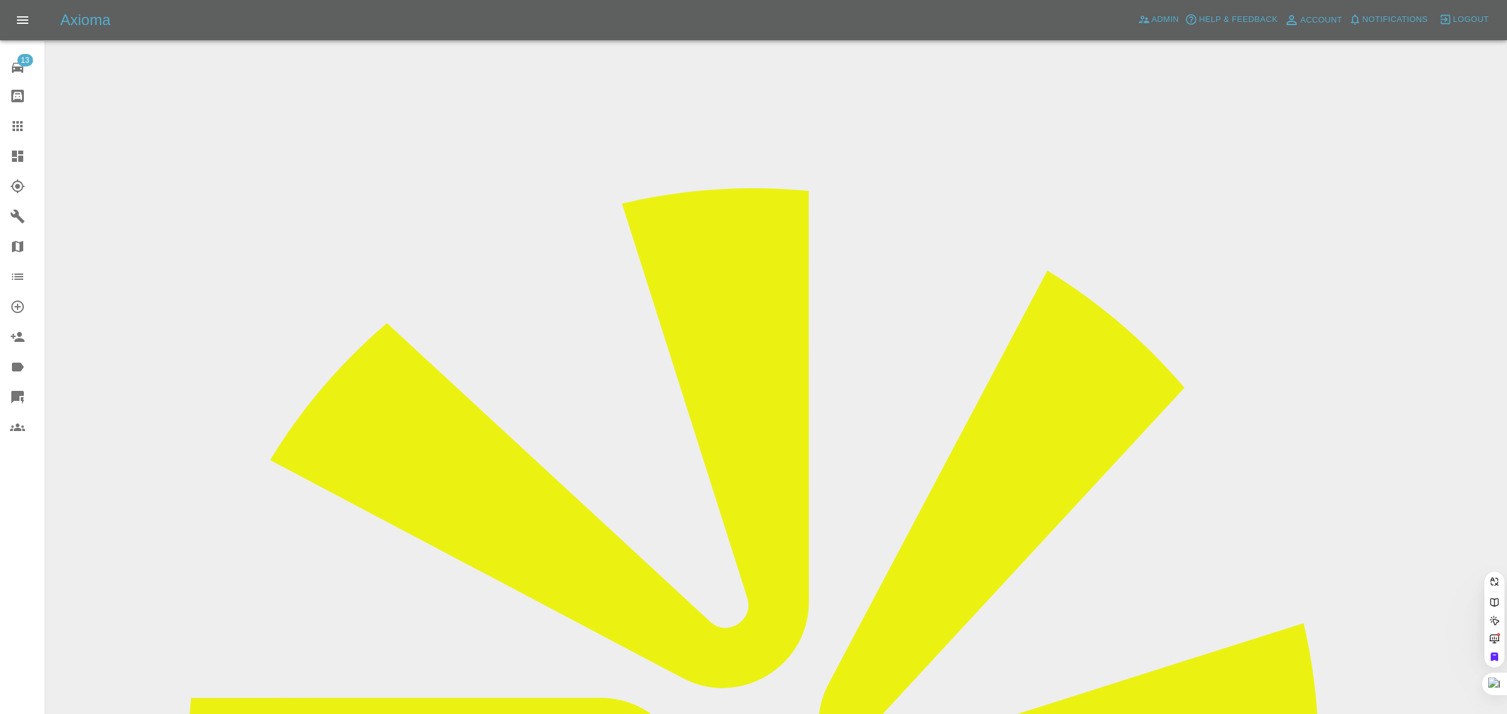
paste input "monetaylor33@yahoo.co.uk"
type input "monetaylor33@yahoo.co.uk"
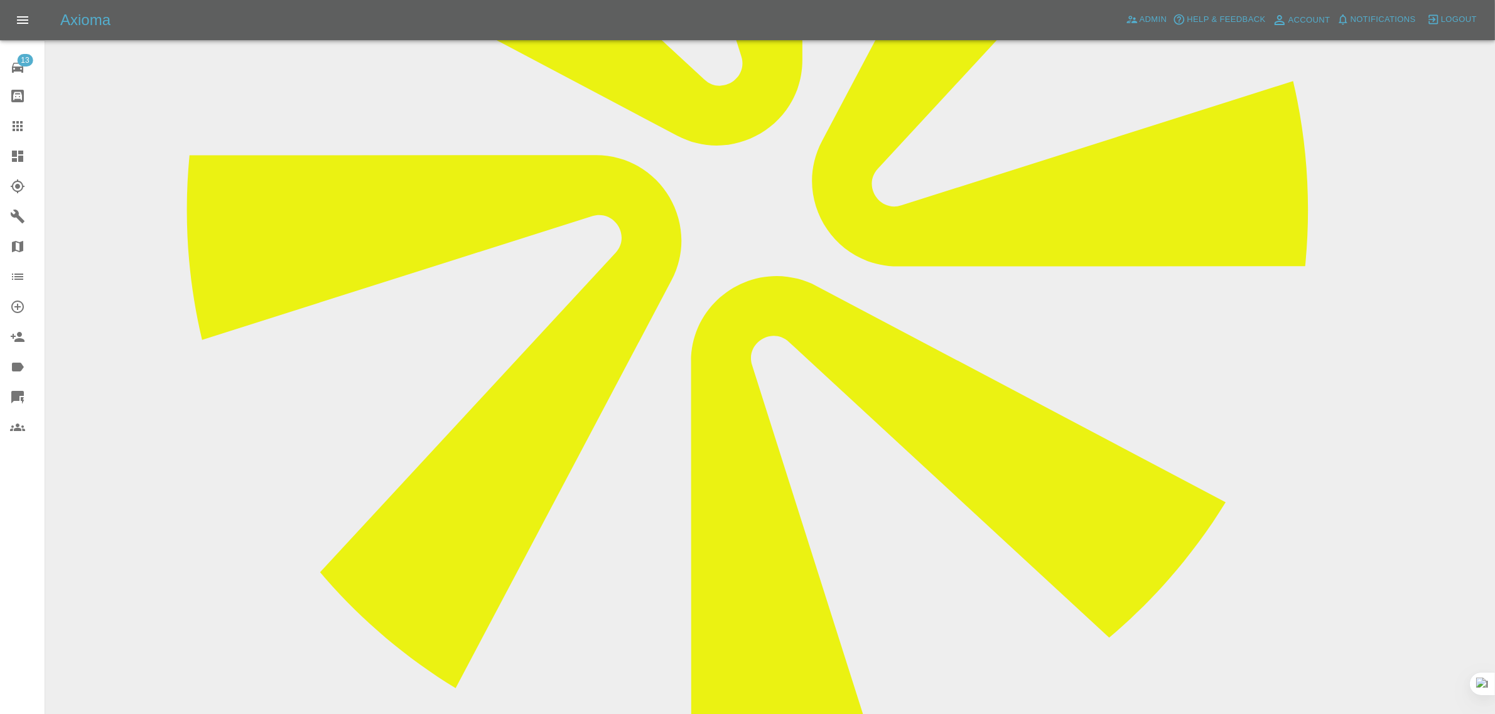
scroll to position [549, 0]
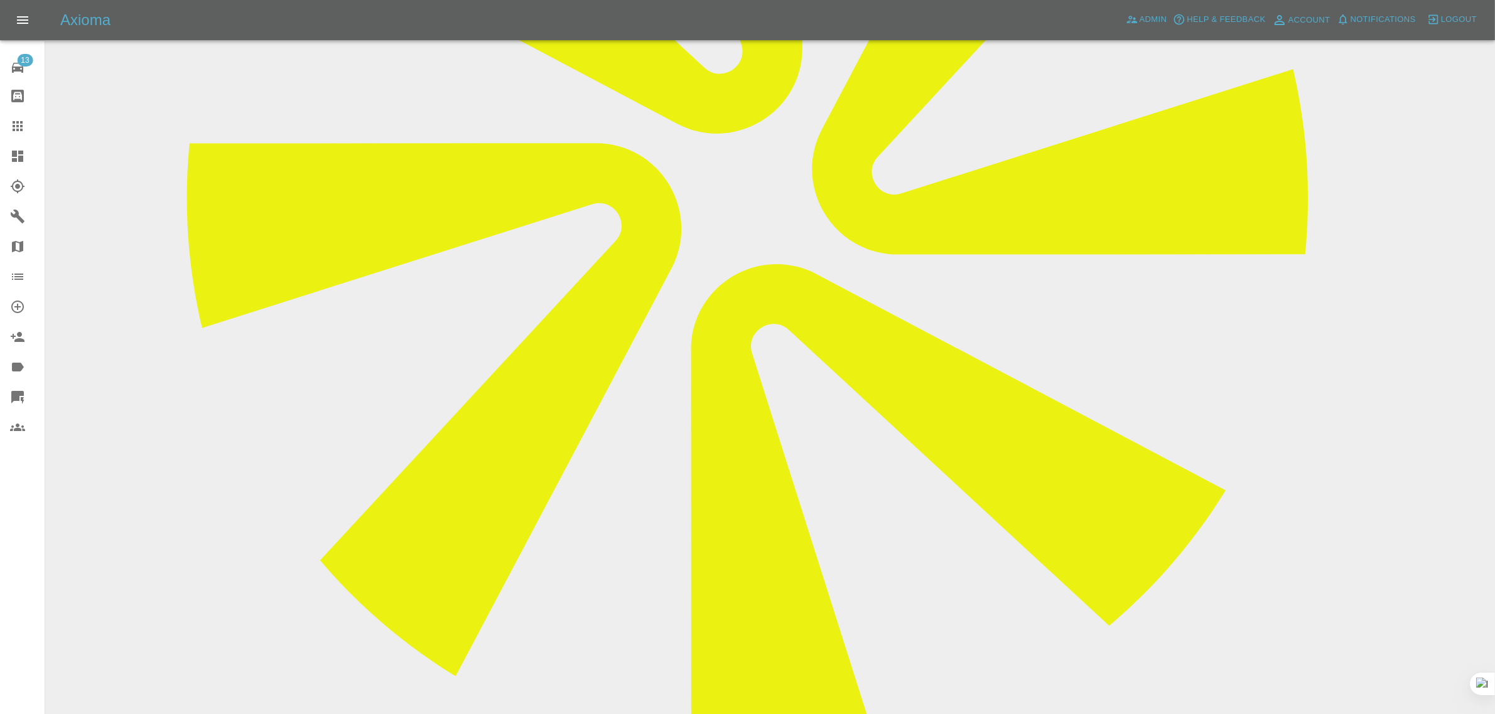
drag, startPoint x: 694, startPoint y: 584, endPoint x: 813, endPoint y: 589, distance: 119.3
click at [10, 130] on icon at bounding box center [17, 126] width 15 height 15
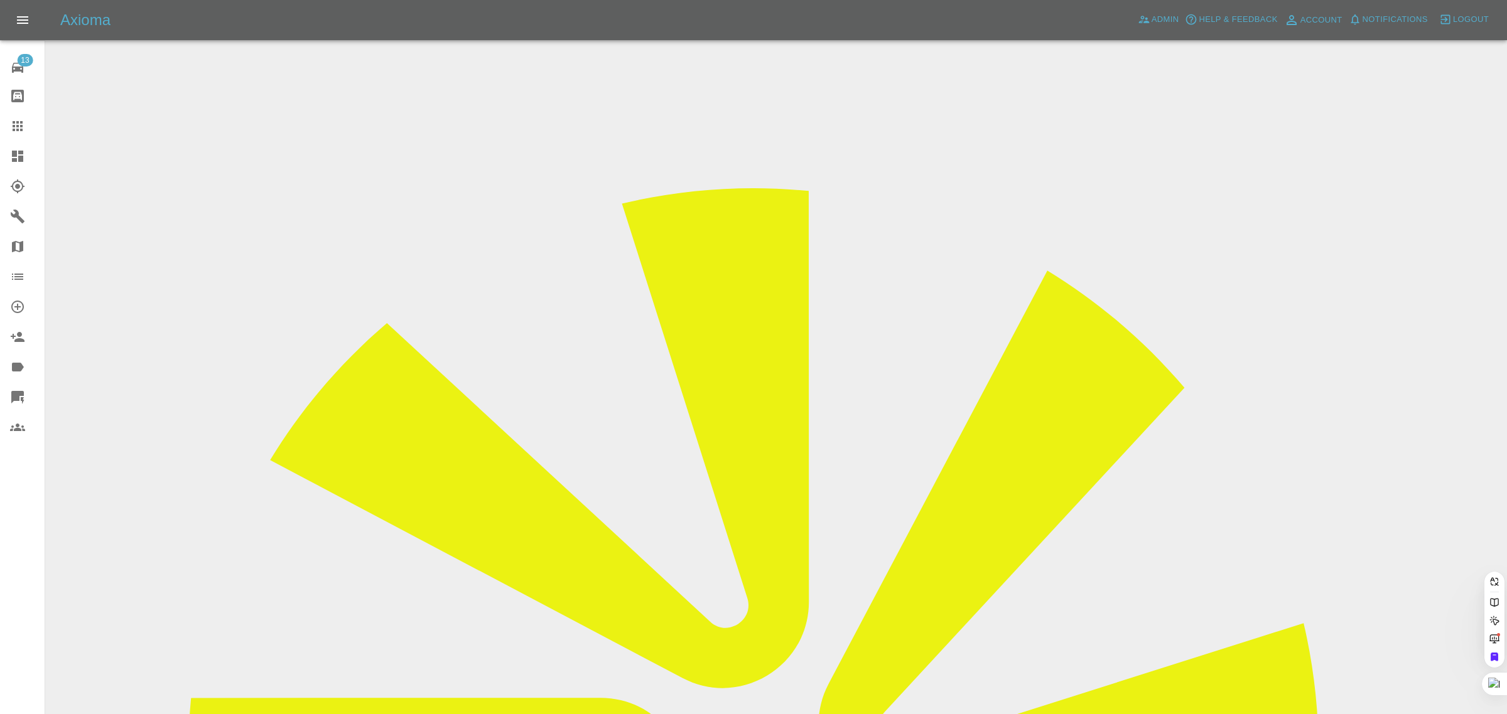
paste input "nigel.stent@outlook.com"
type input "nigel.stent@outlook.com"
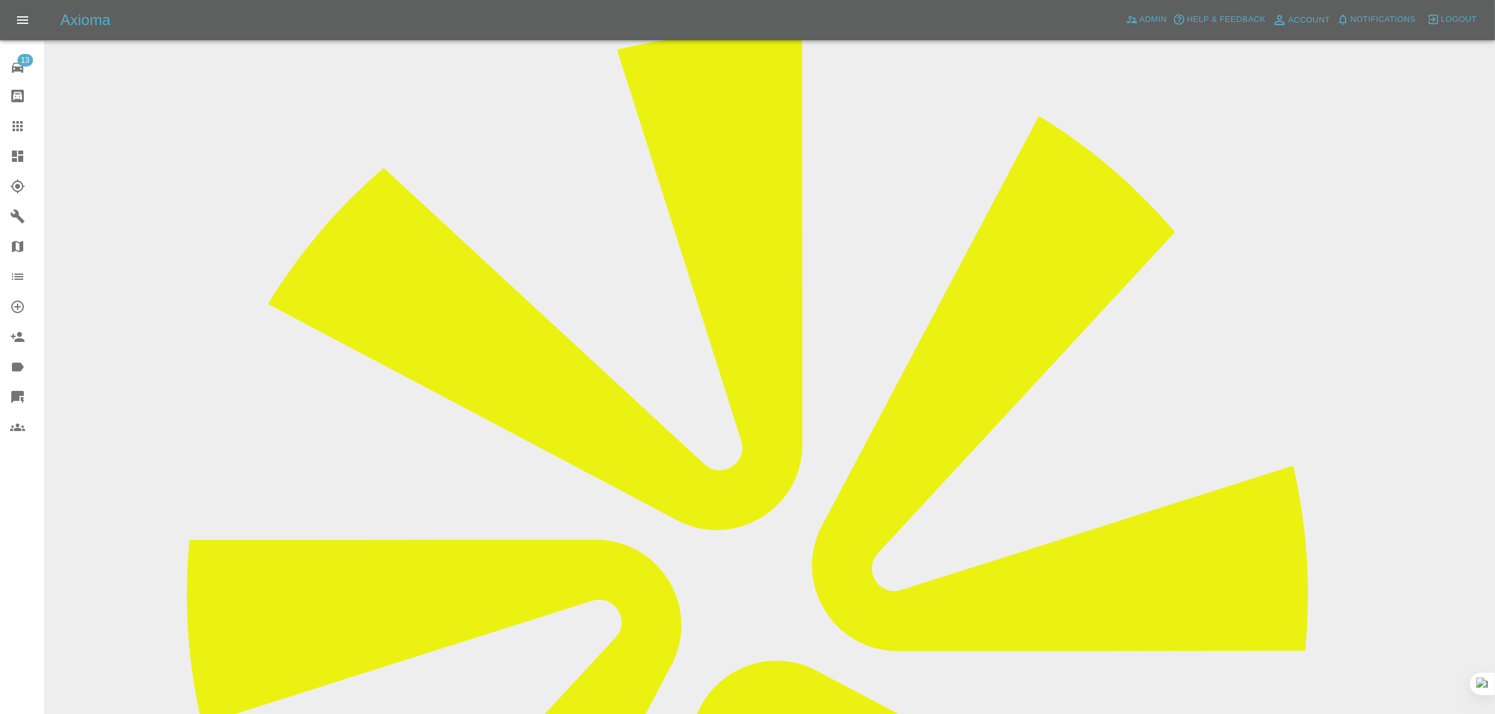
scroll to position [471, 0]
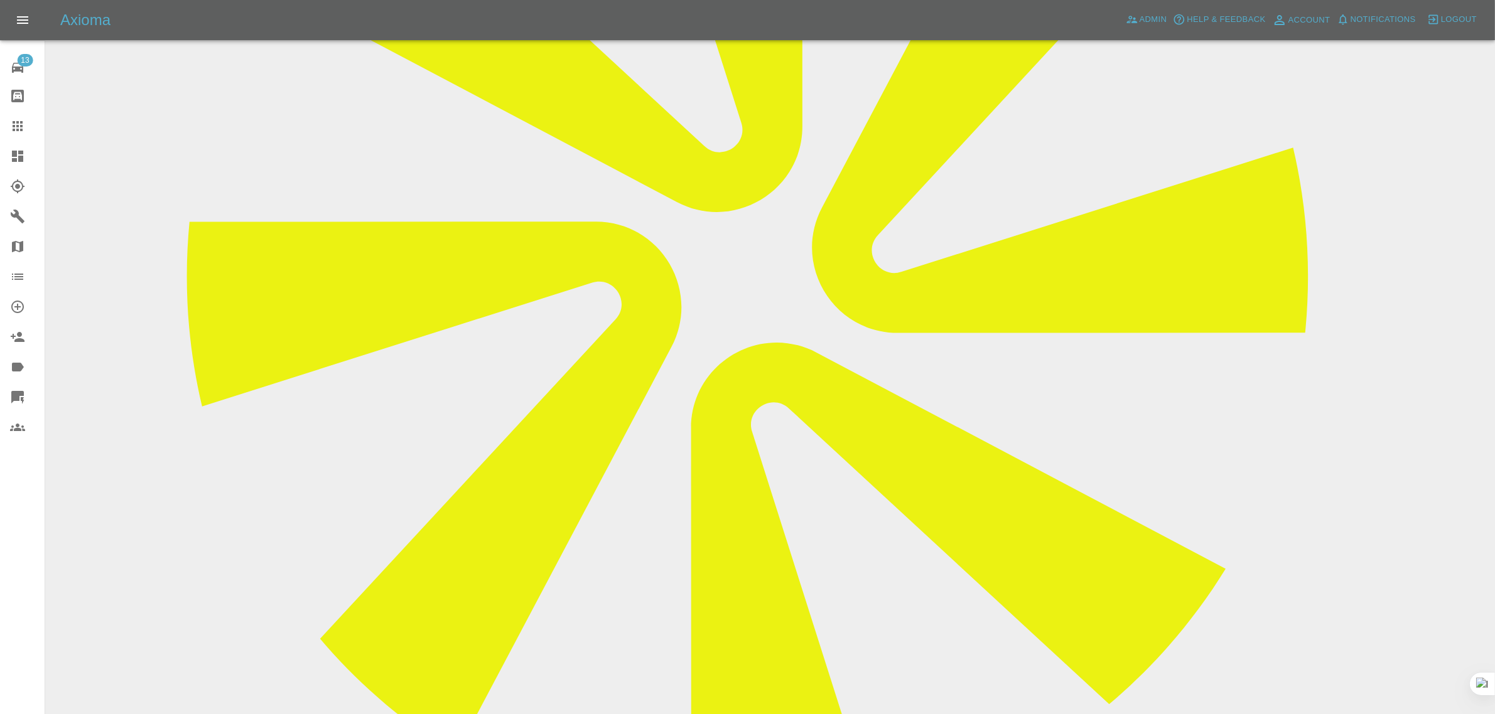
paste textarea "Hi, I wish to cancel my repair now please as I have sold the car and the new ow…"
type textarea "Hi, I wish to cancel my repair now please as I have sold the car and the new ow…"
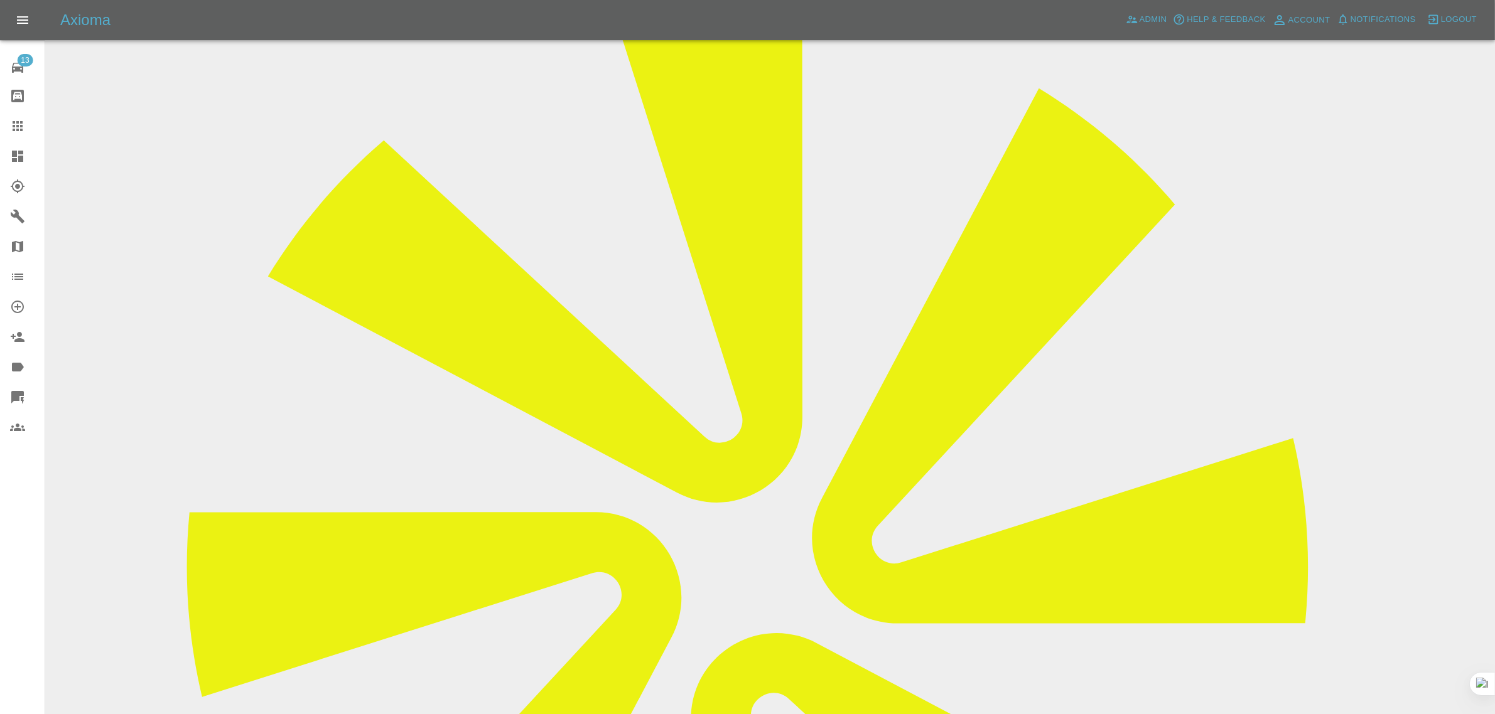
scroll to position [157, 0]
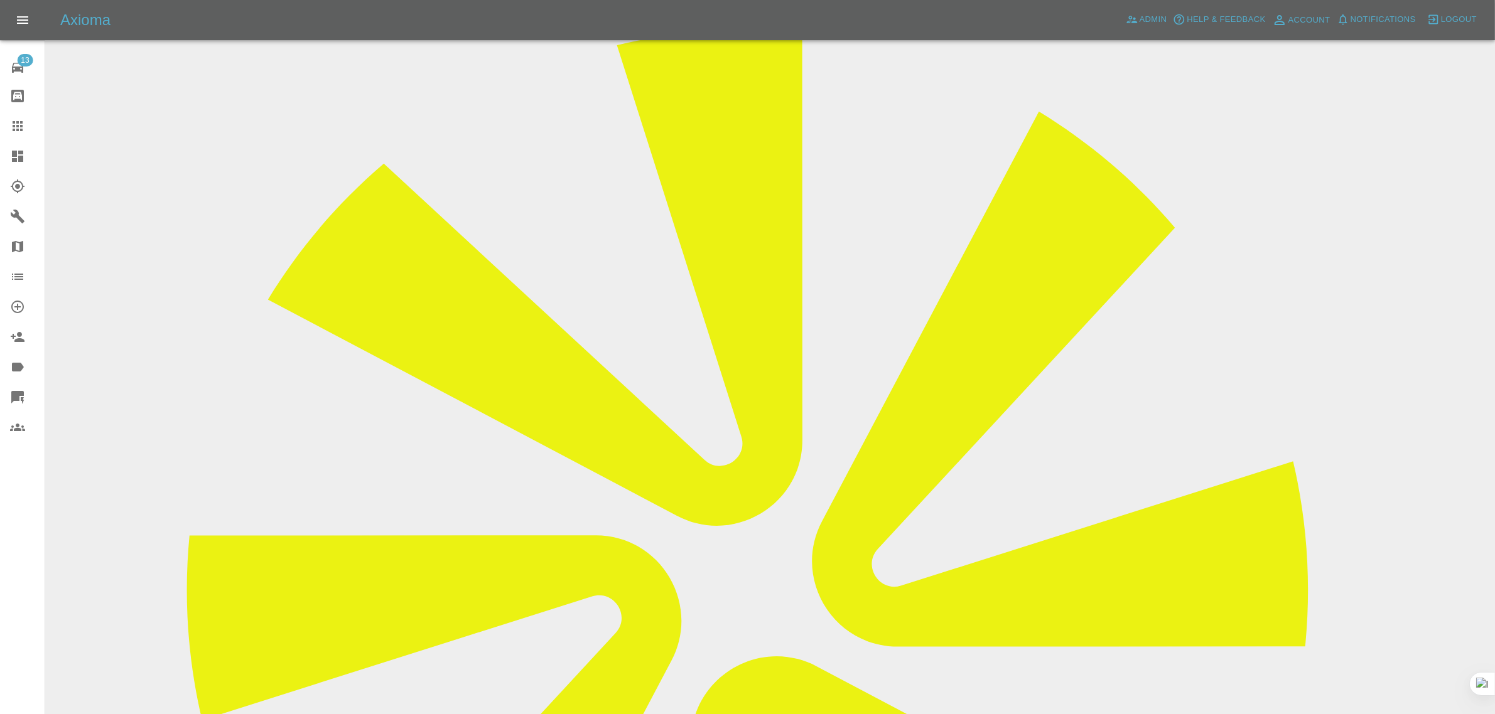
drag, startPoint x: 783, startPoint y: 261, endPoint x: 903, endPoint y: 271, distance: 119.7
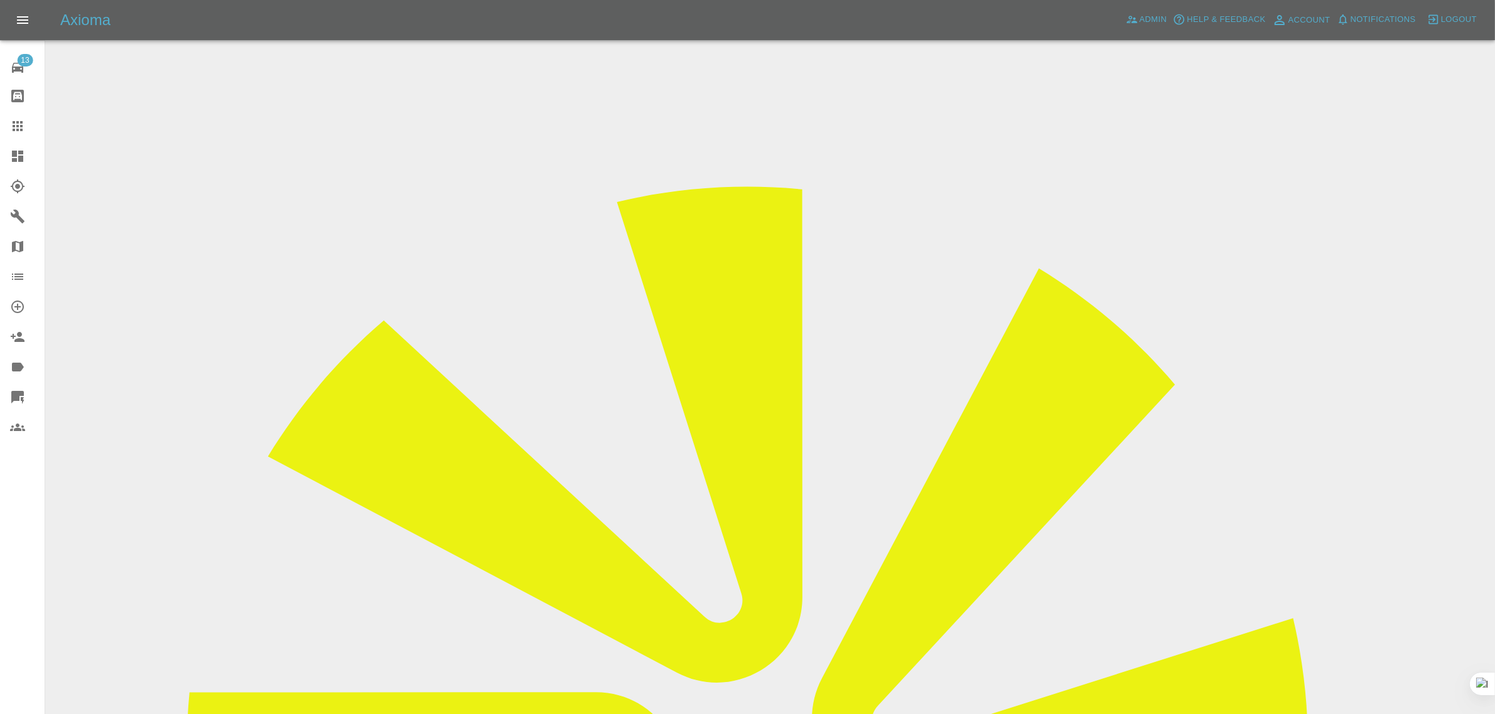
drag, startPoint x: 802, startPoint y: 417, endPoint x: 906, endPoint y: 421, distance: 104.3
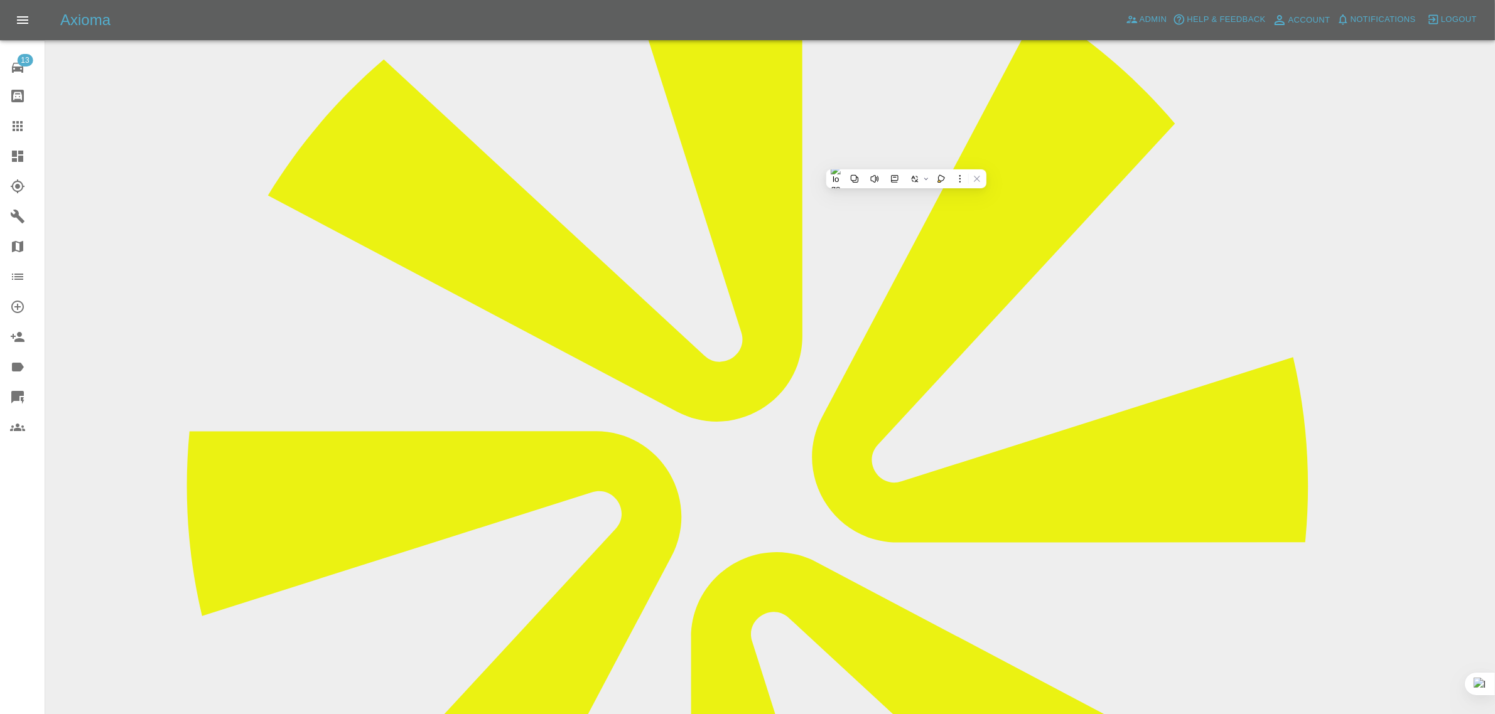
scroll to position [549, 0]
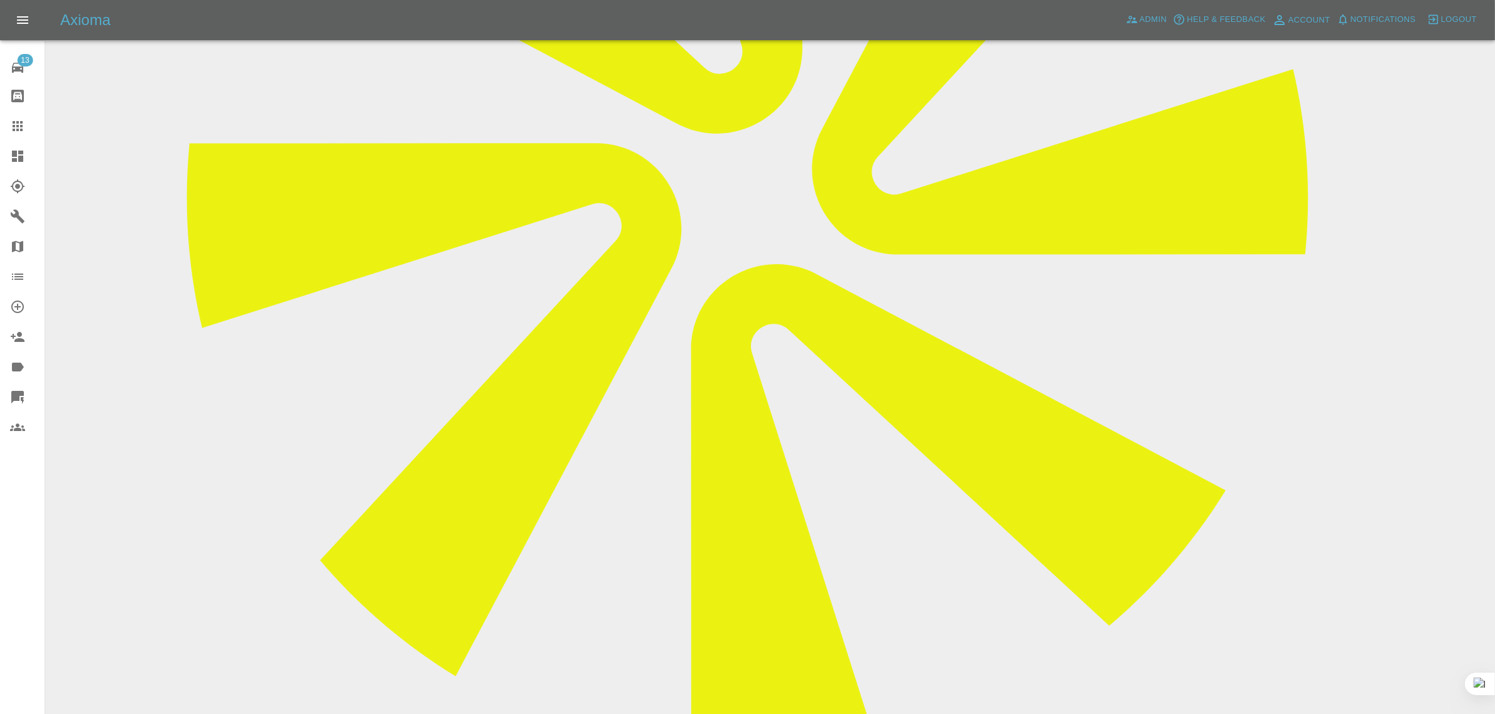
drag, startPoint x: 631, startPoint y: 604, endPoint x: 736, endPoint y: 628, distance: 107.5
click at [19, 119] on icon at bounding box center [17, 126] width 15 height 15
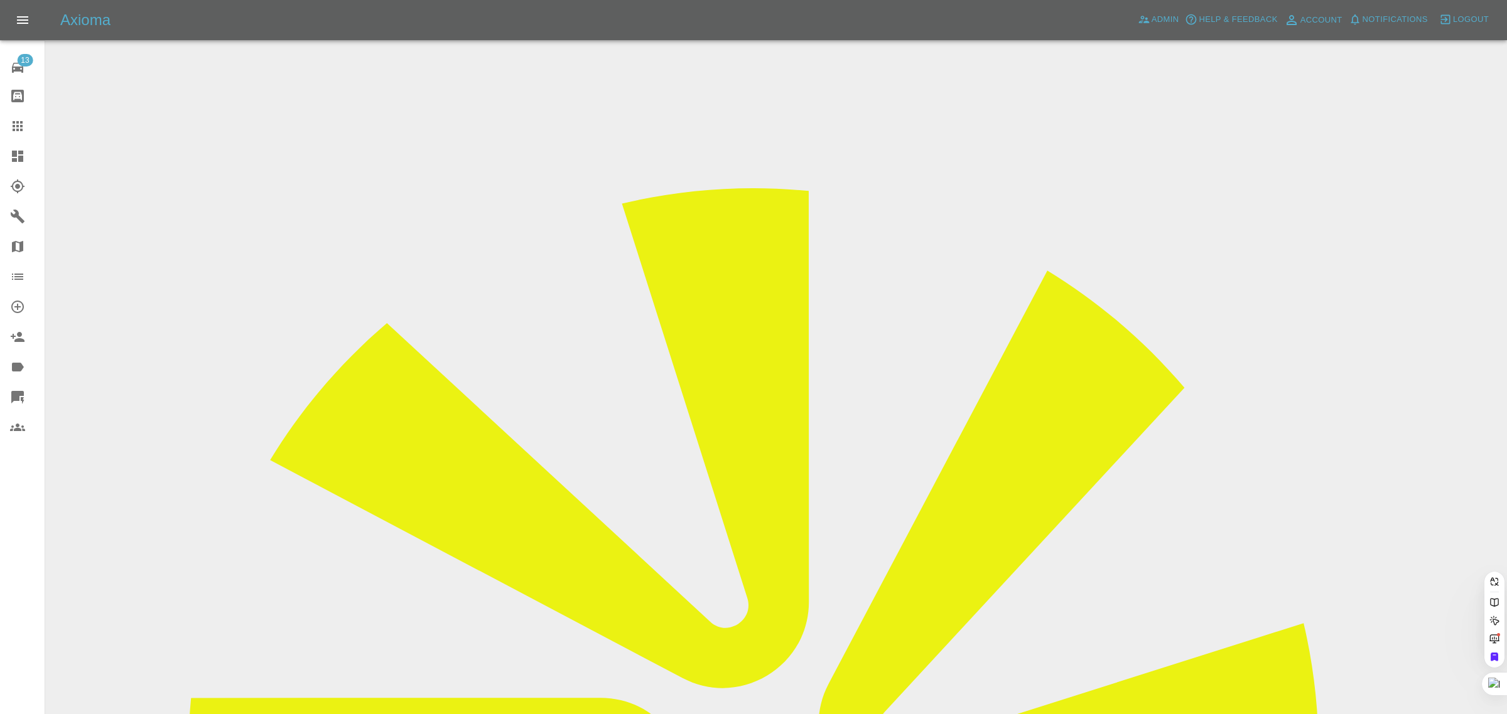
paste input "alita.barr@btinternet.com"
type input "alita.barr@btinternet.co"
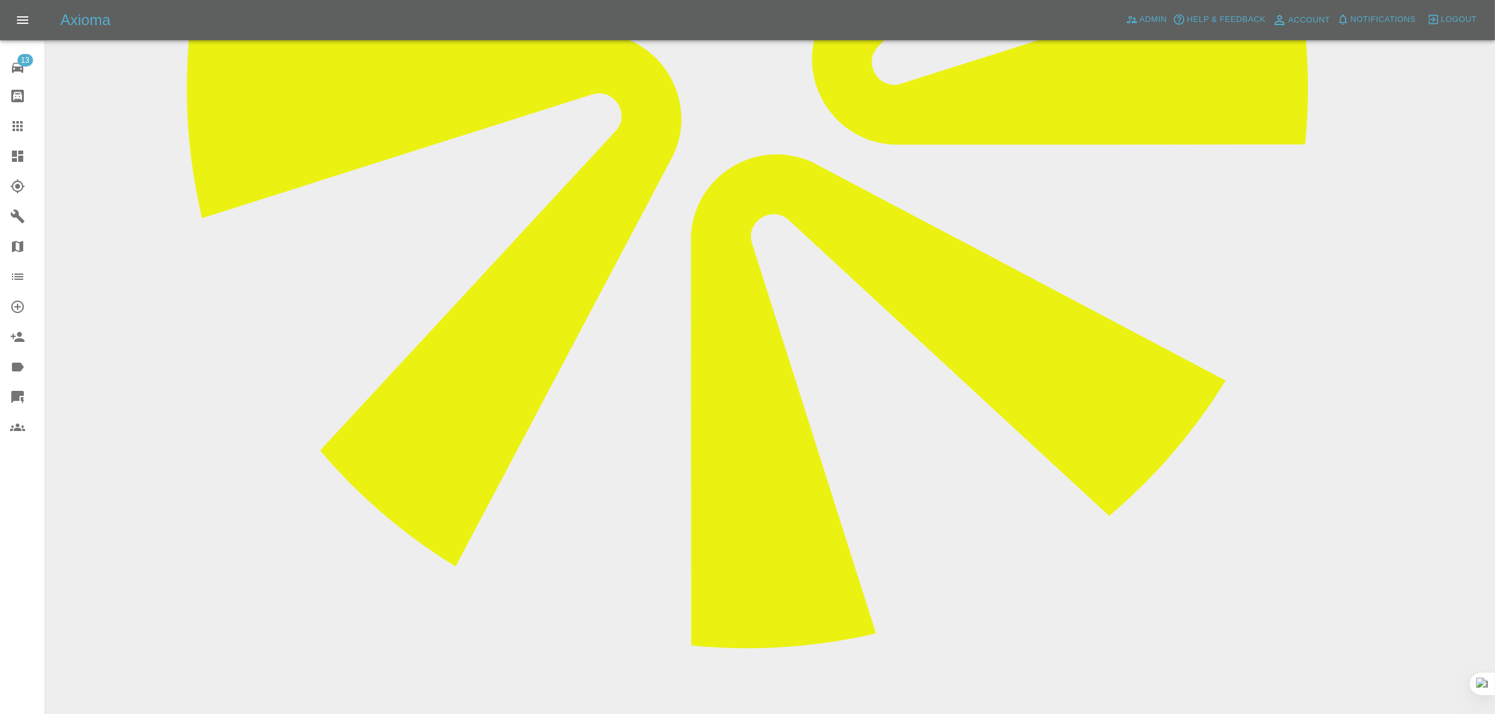
scroll to position [676, 0]
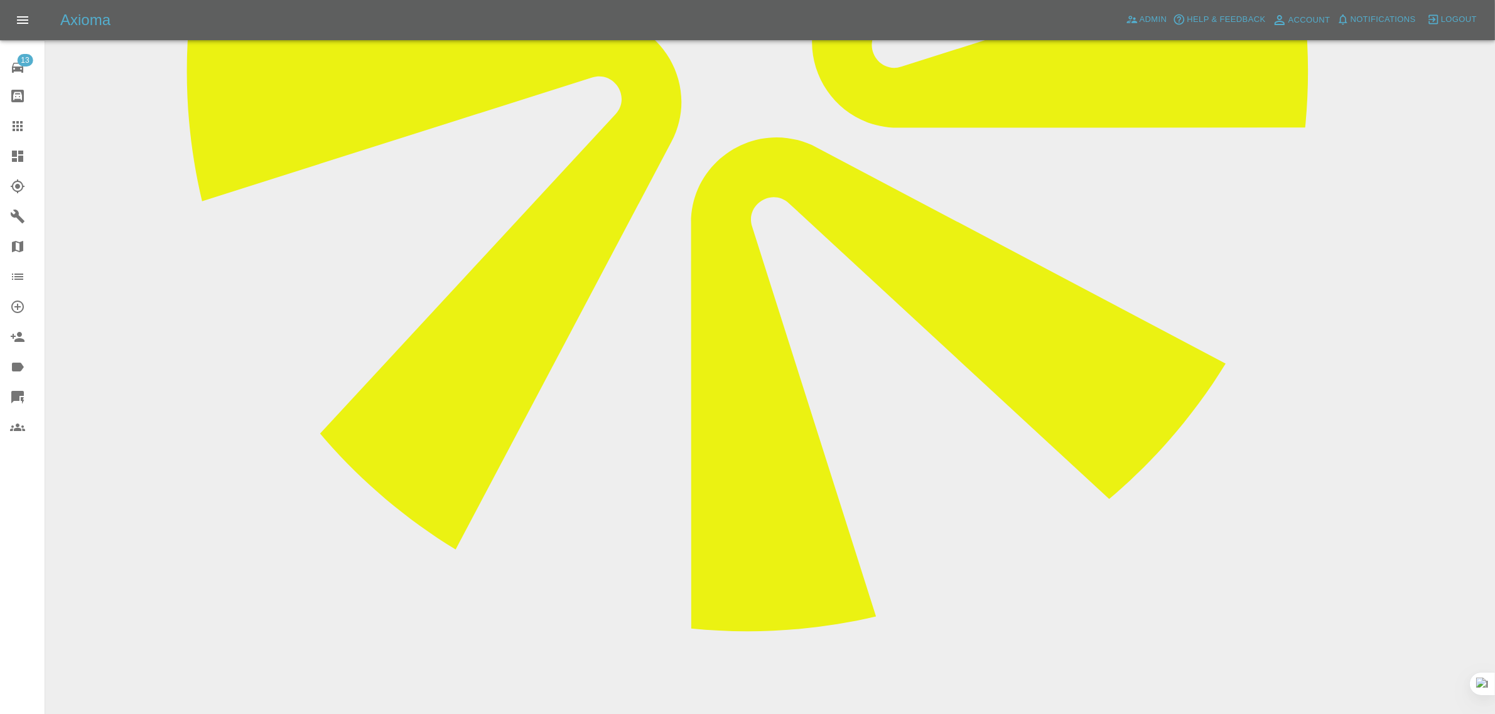
drag, startPoint x: 572, startPoint y: 551, endPoint x: 862, endPoint y: 548, distance: 289.4
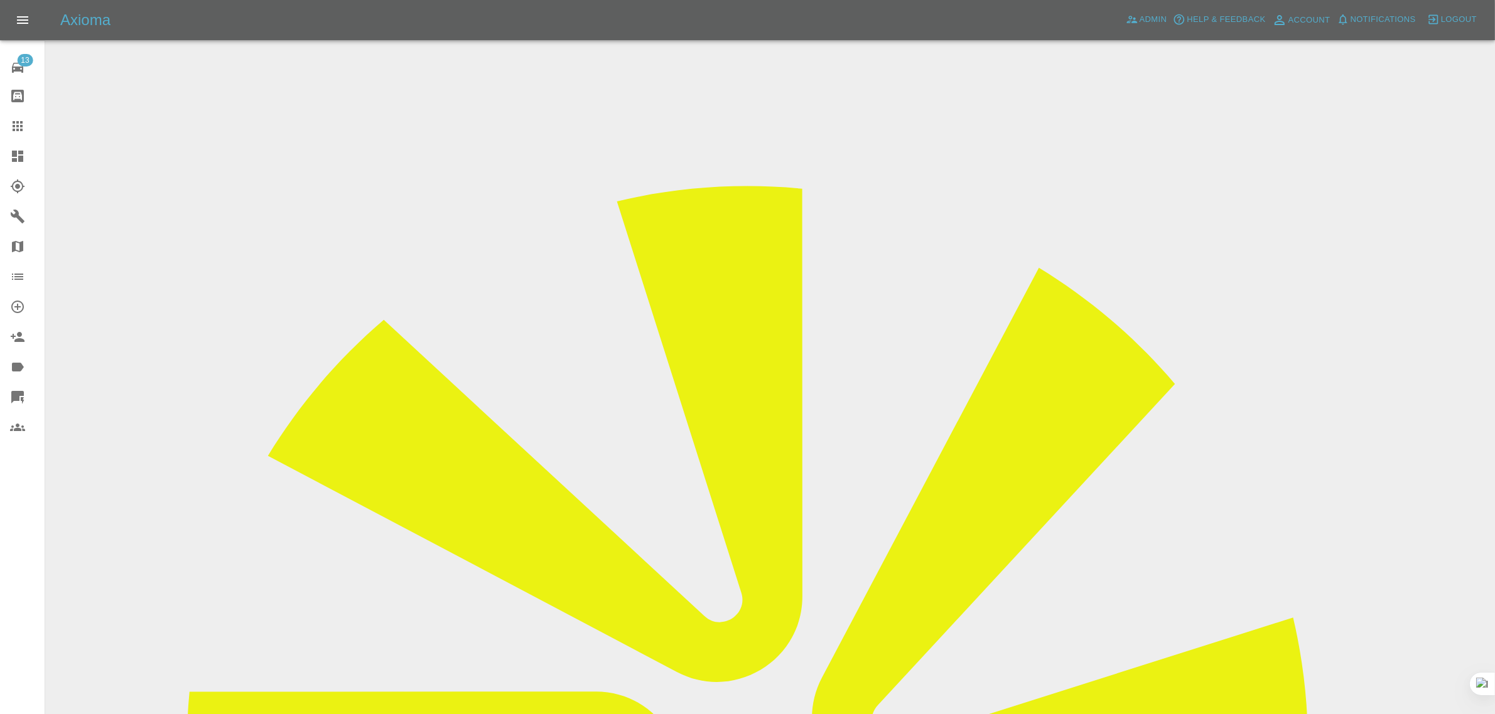
scroll to position [0, 0]
click at [0, 0] on input "Choose images" at bounding box center [0, 0] width 0 height 0
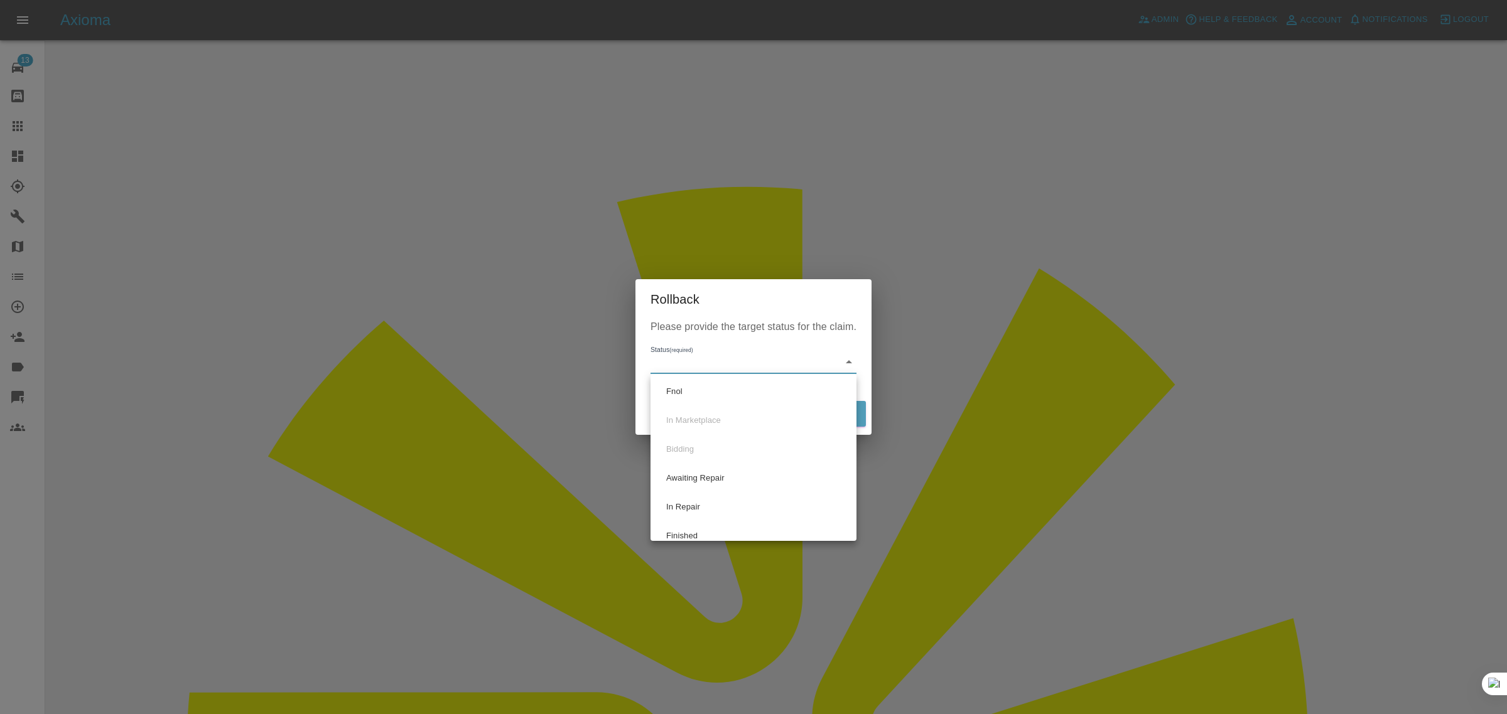
click at [697, 386] on li "Fnol" at bounding box center [753, 391] width 200 height 29
type input "fnol"
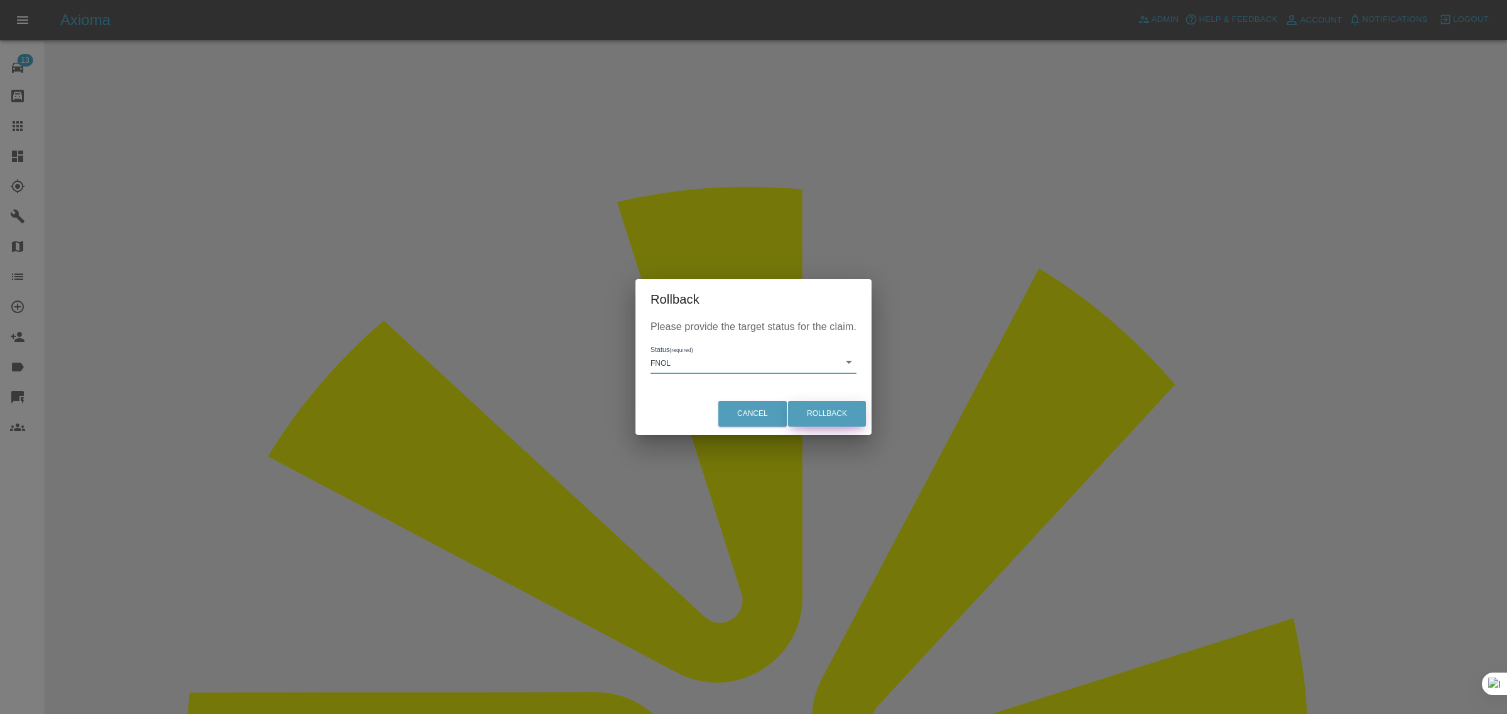
click at [821, 418] on button "Rollback" at bounding box center [827, 414] width 78 height 26
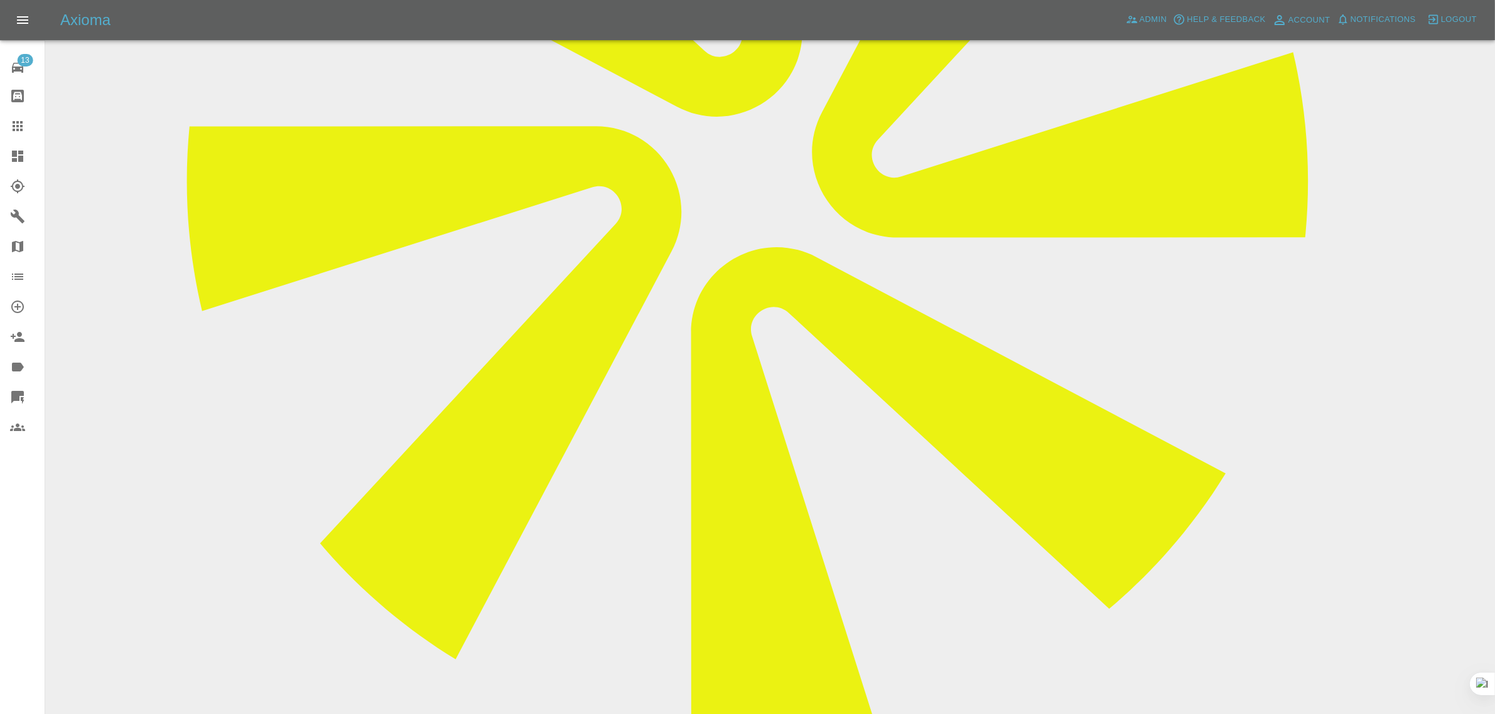
scroll to position [676, 0]
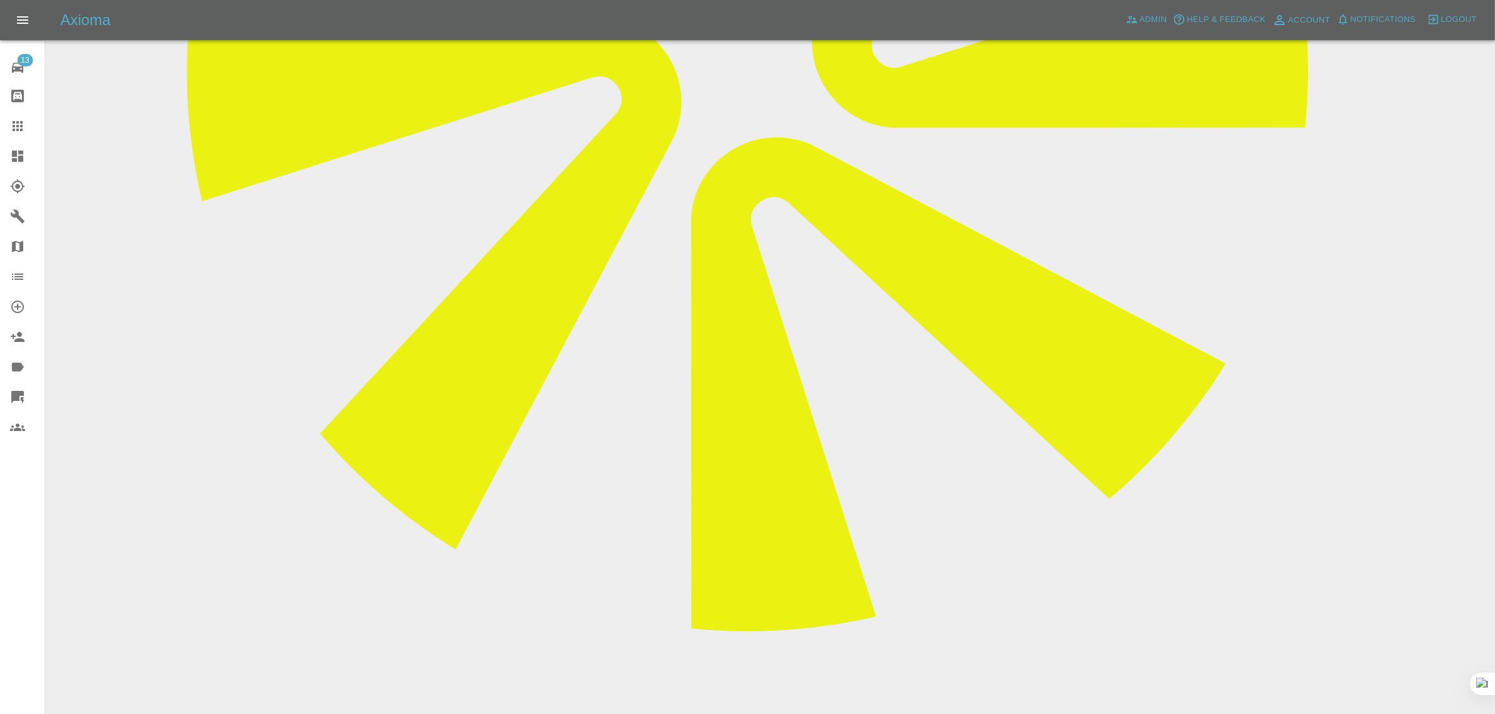
type textarea "images added."
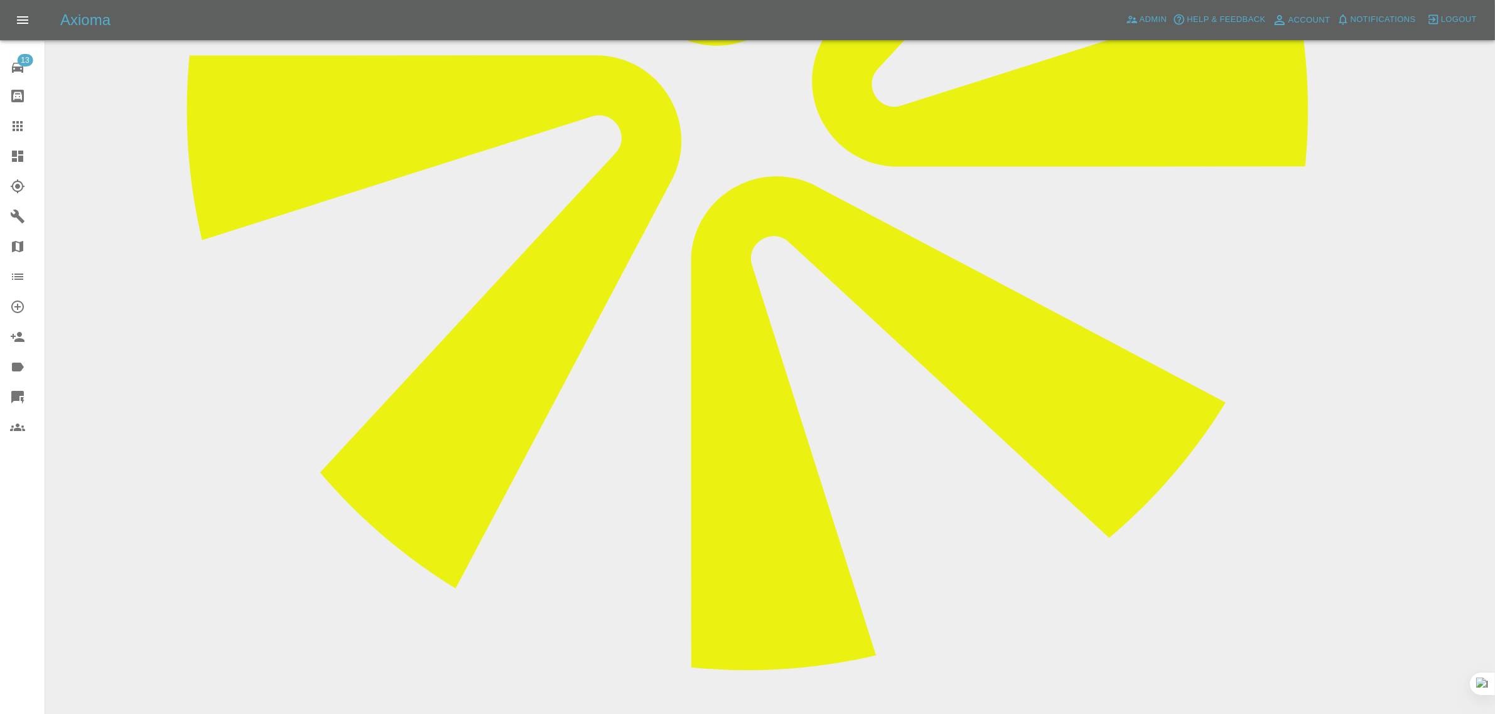
scroll to position [729, 0]
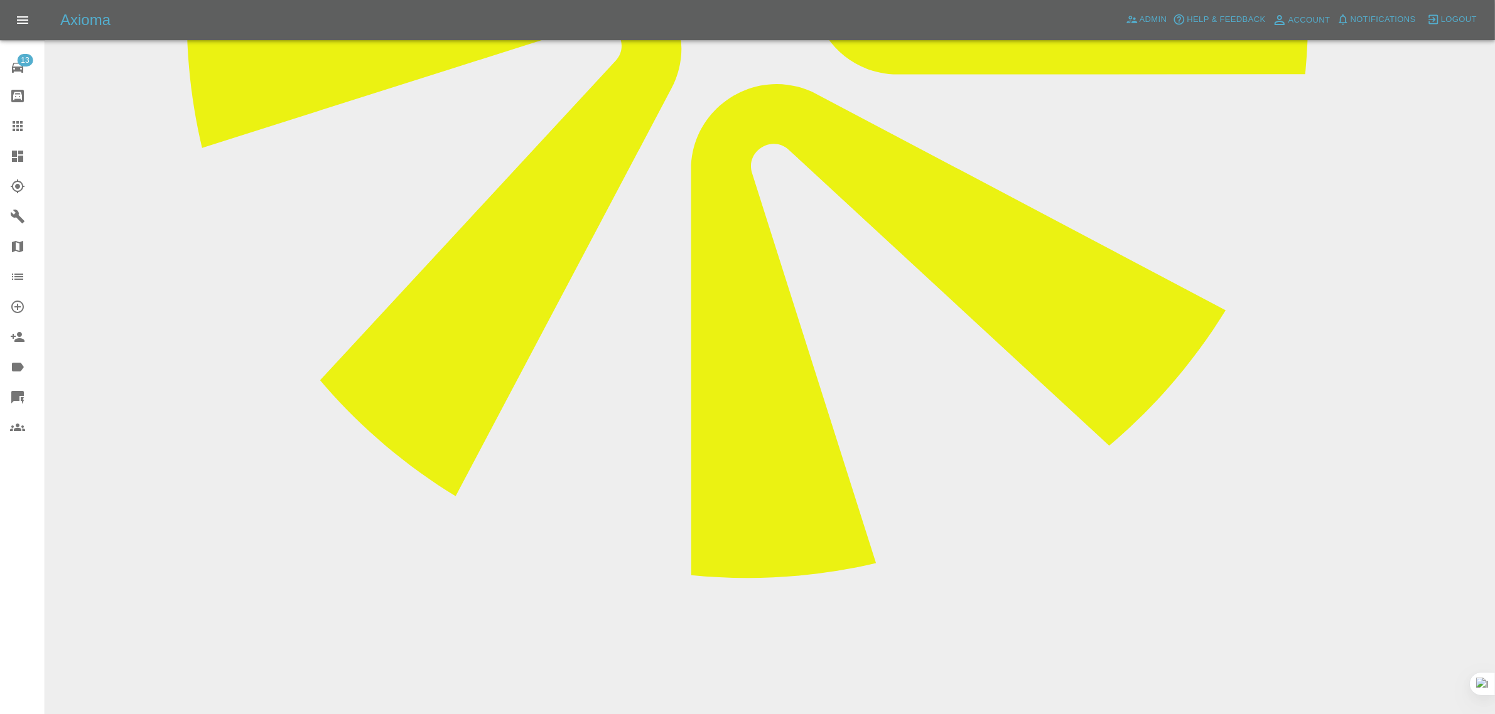
drag, startPoint x: 660, startPoint y: 537, endPoint x: 707, endPoint y: 535, distance: 46.5
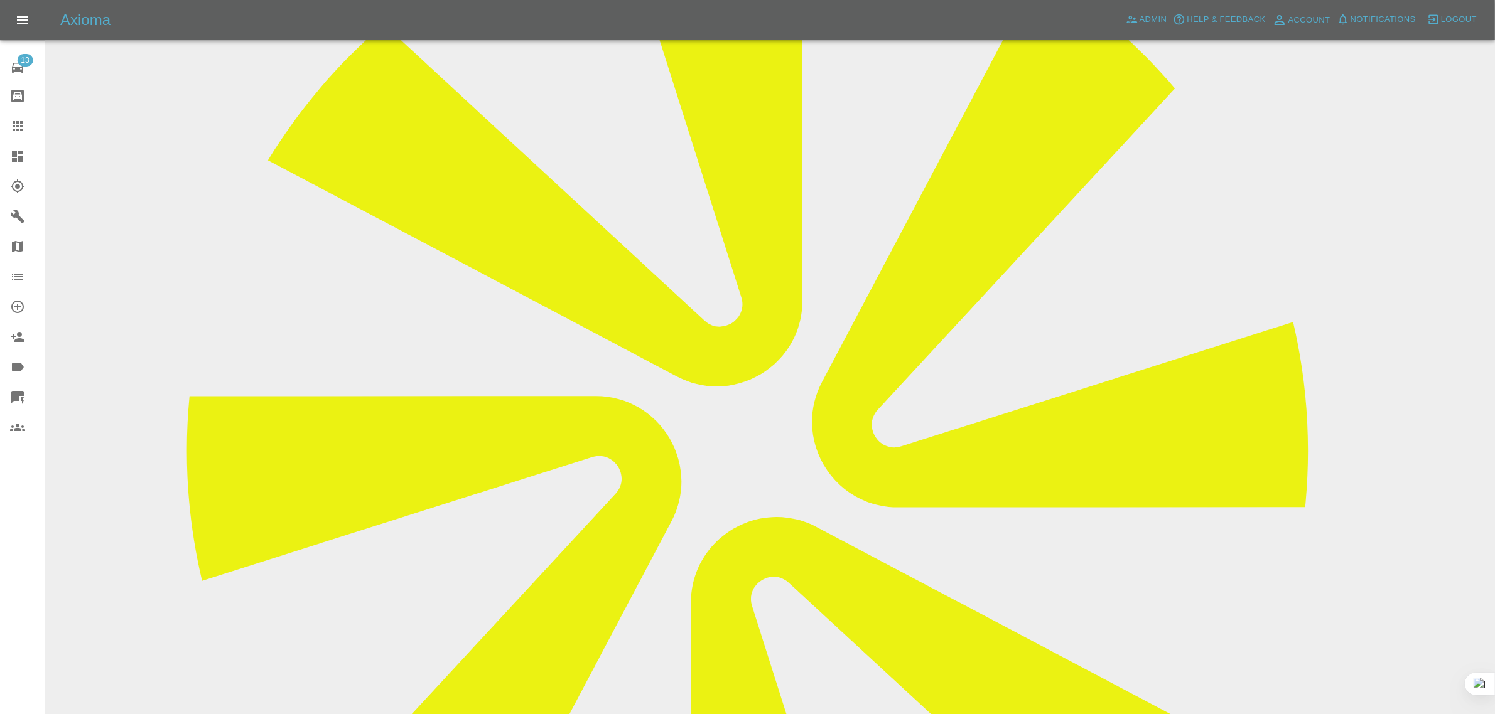
scroll to position [259, 0]
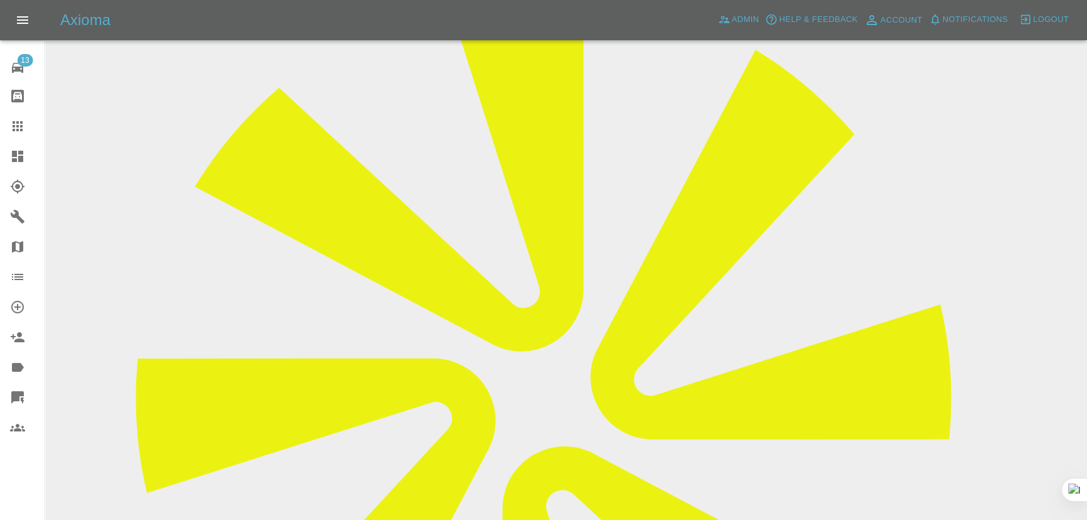
scroll to position [171, 0]
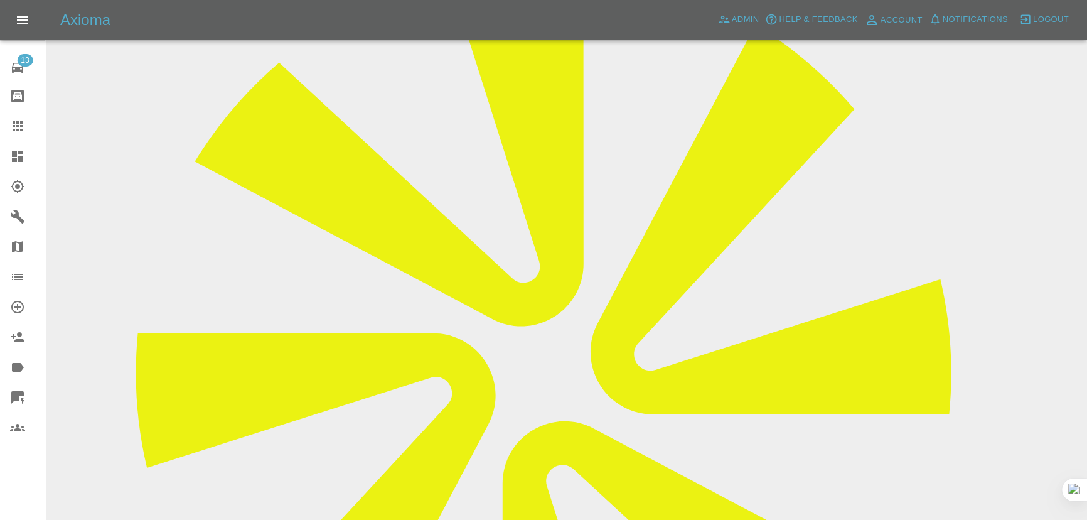
drag, startPoint x: 627, startPoint y: 320, endPoint x: 673, endPoint y: 320, distance: 45.8
drag, startPoint x: 749, startPoint y: 313, endPoint x: 684, endPoint y: 307, distance: 65.5
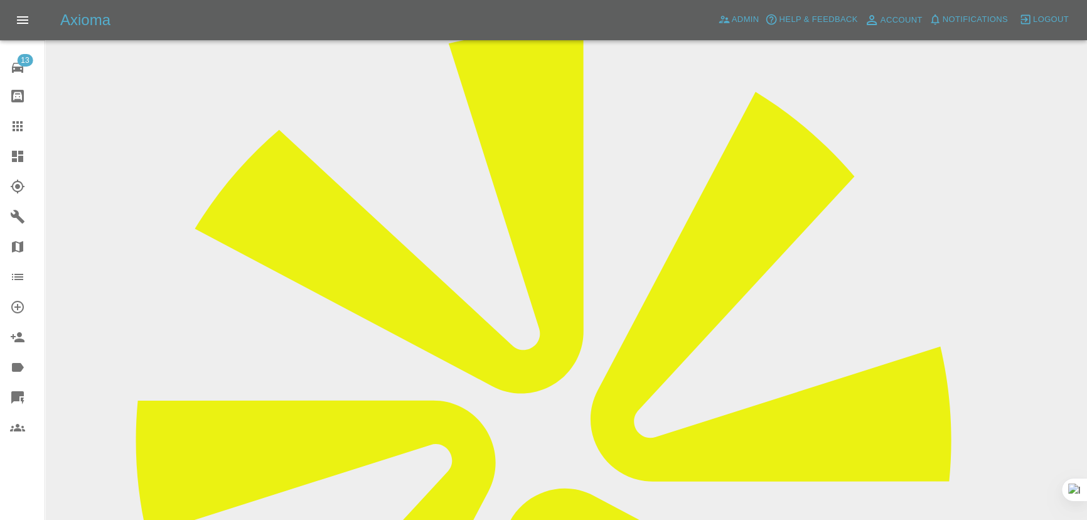
scroll to position [0, 0]
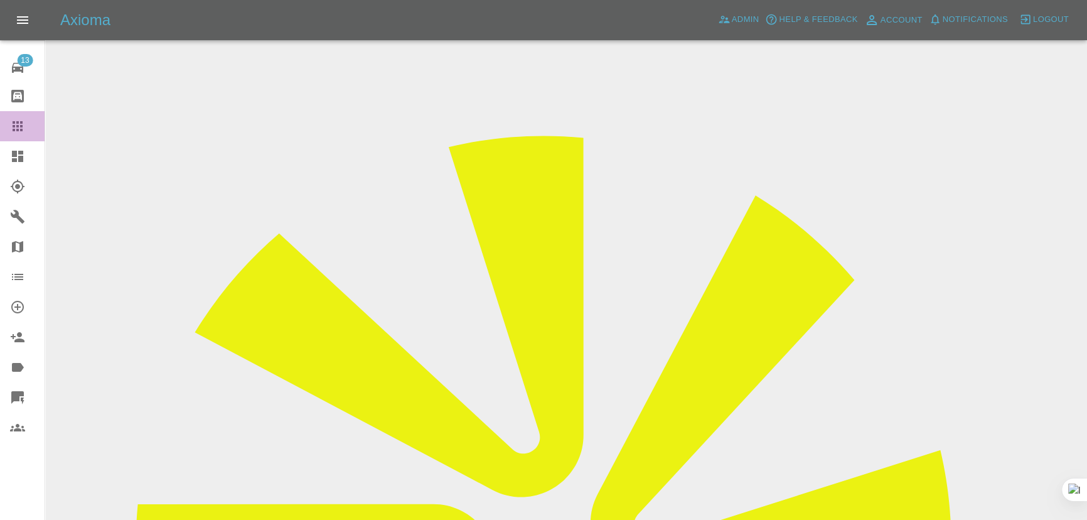
click at [20, 121] on icon at bounding box center [18, 126] width 10 height 10
paste input "ianjberry@icloud.com"
type input "ianjberry@icloud.com"
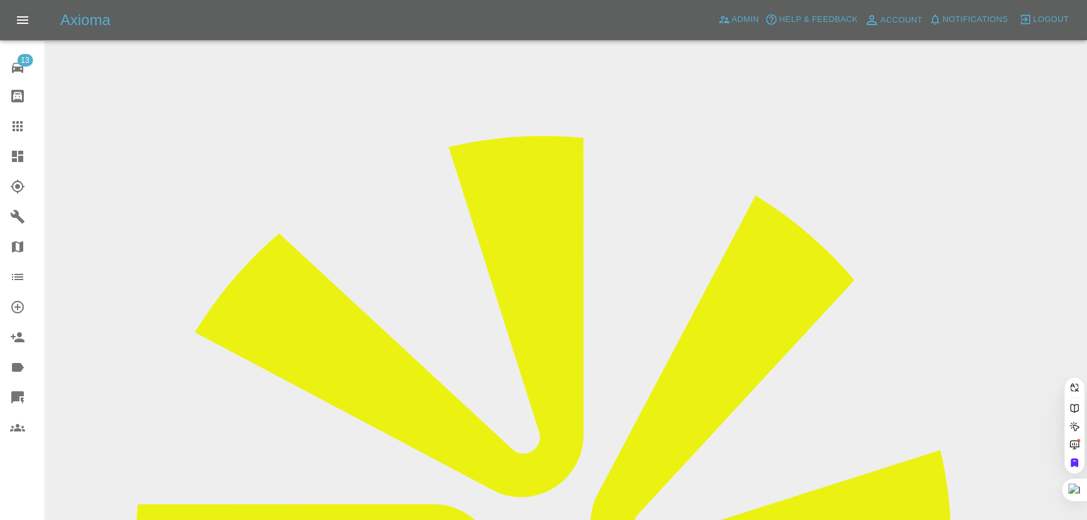
scroll to position [0, 0]
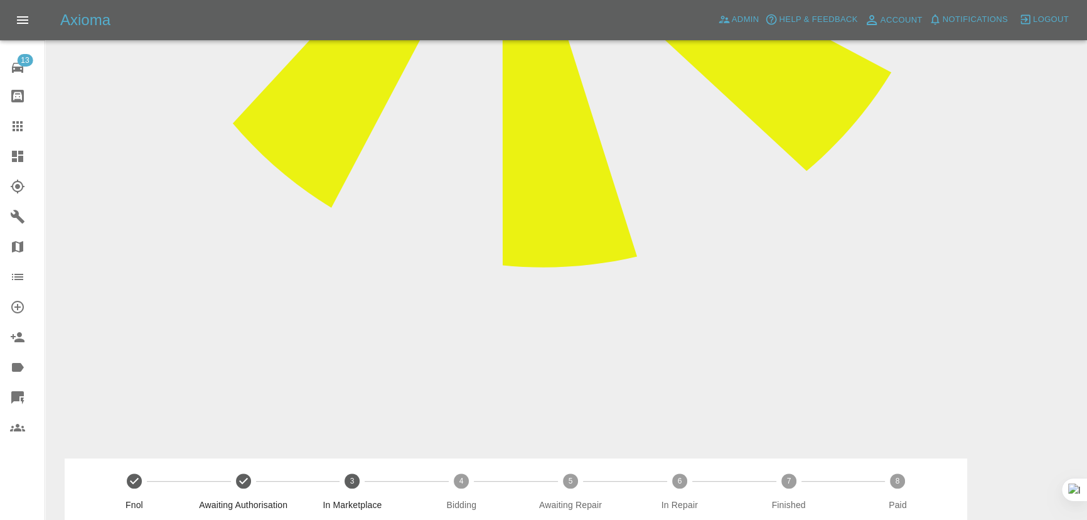
scroll to position [913, 0]
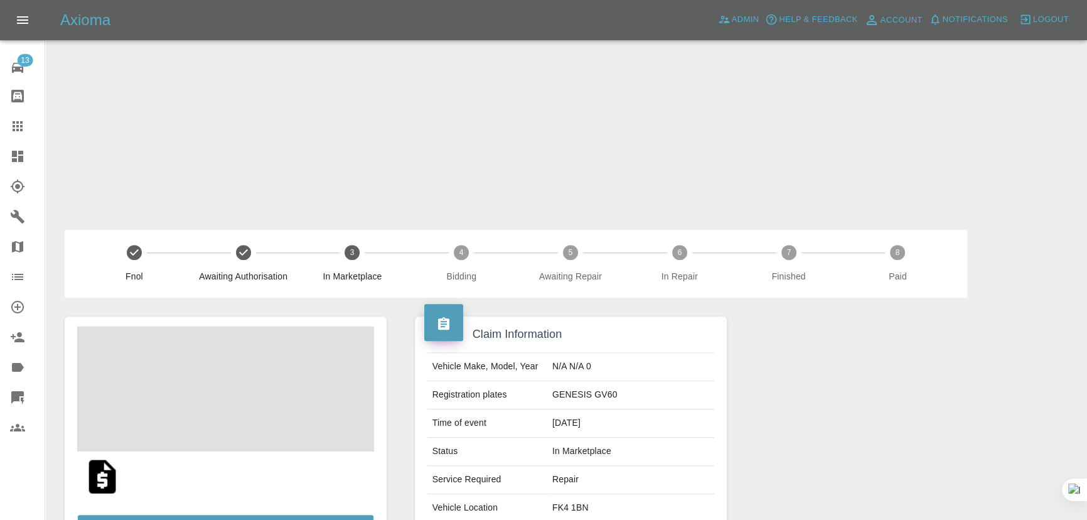
drag, startPoint x: 477, startPoint y: 371, endPoint x: 581, endPoint y: 385, distance: 104.5
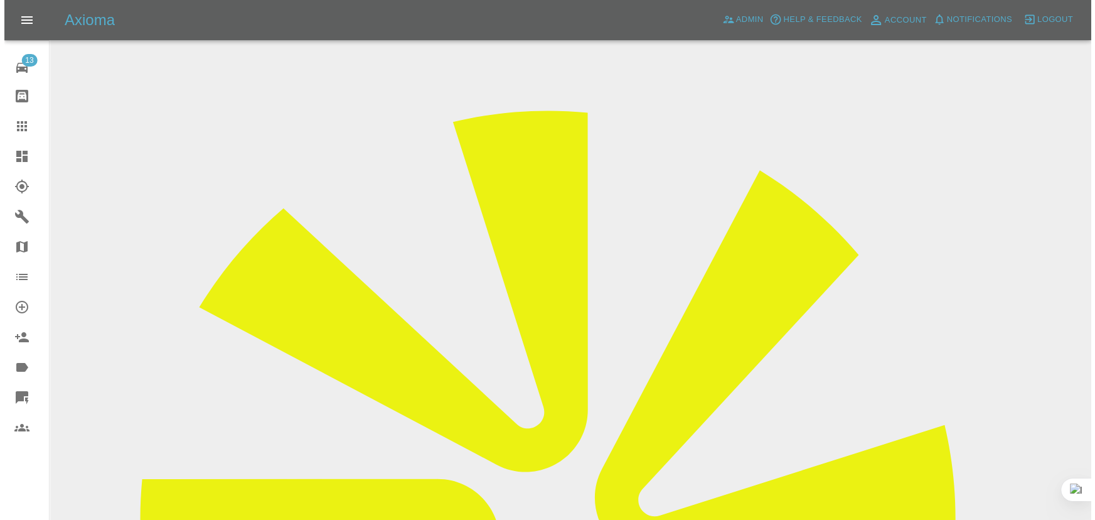
scroll to position [0, 0]
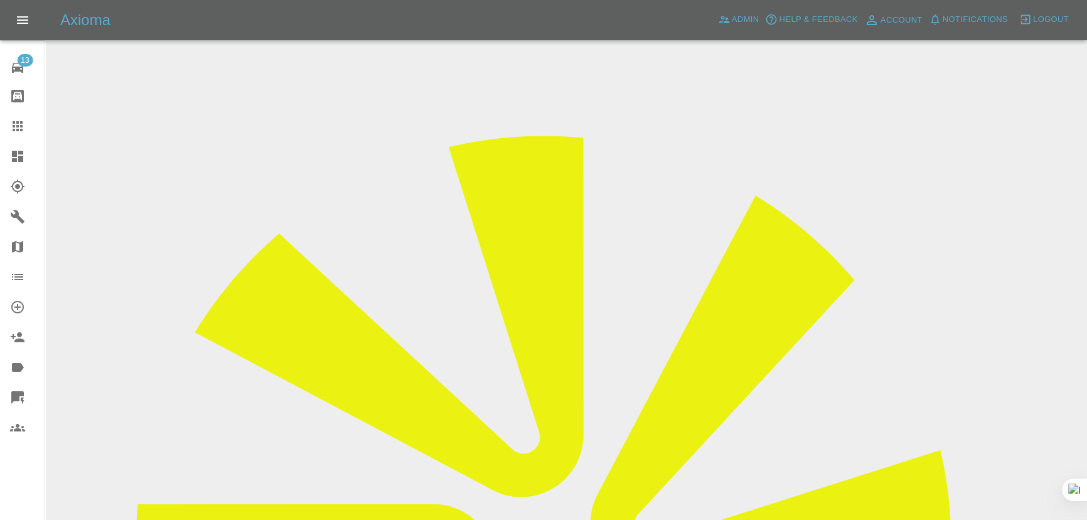
click at [15, 128] on icon at bounding box center [17, 126] width 15 height 15
paste input "andybtsn@gmail.com"
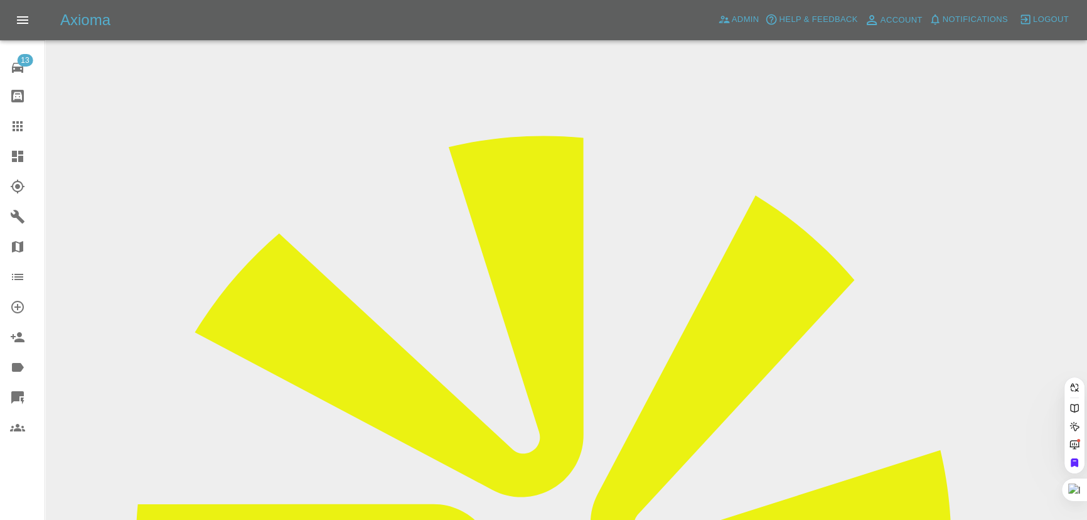
type input "andybtsn@gmail.co"
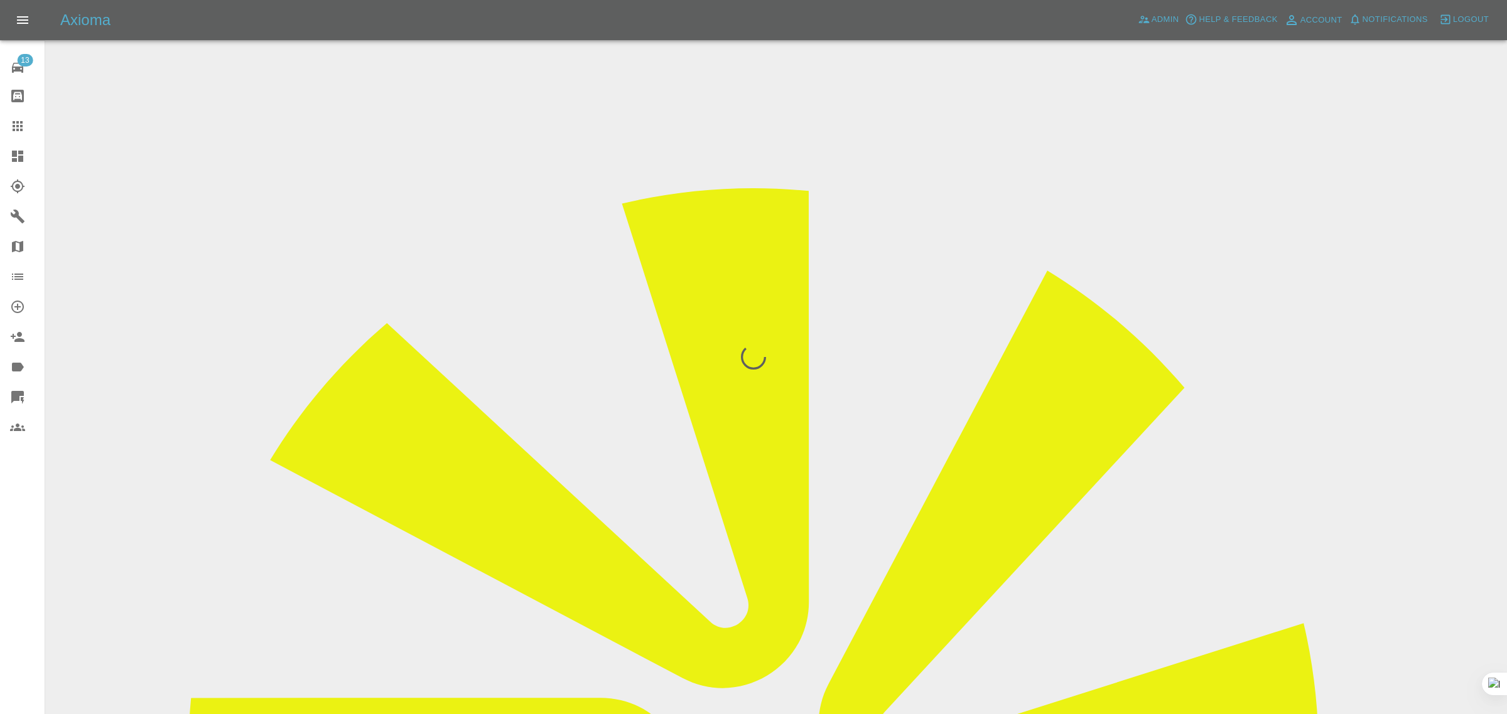
click at [20, 519] on div "13 Repair home Bodyshop home Claims Dashboard Explorer Garages Map Organization…" at bounding box center [22, 357] width 45 height 714
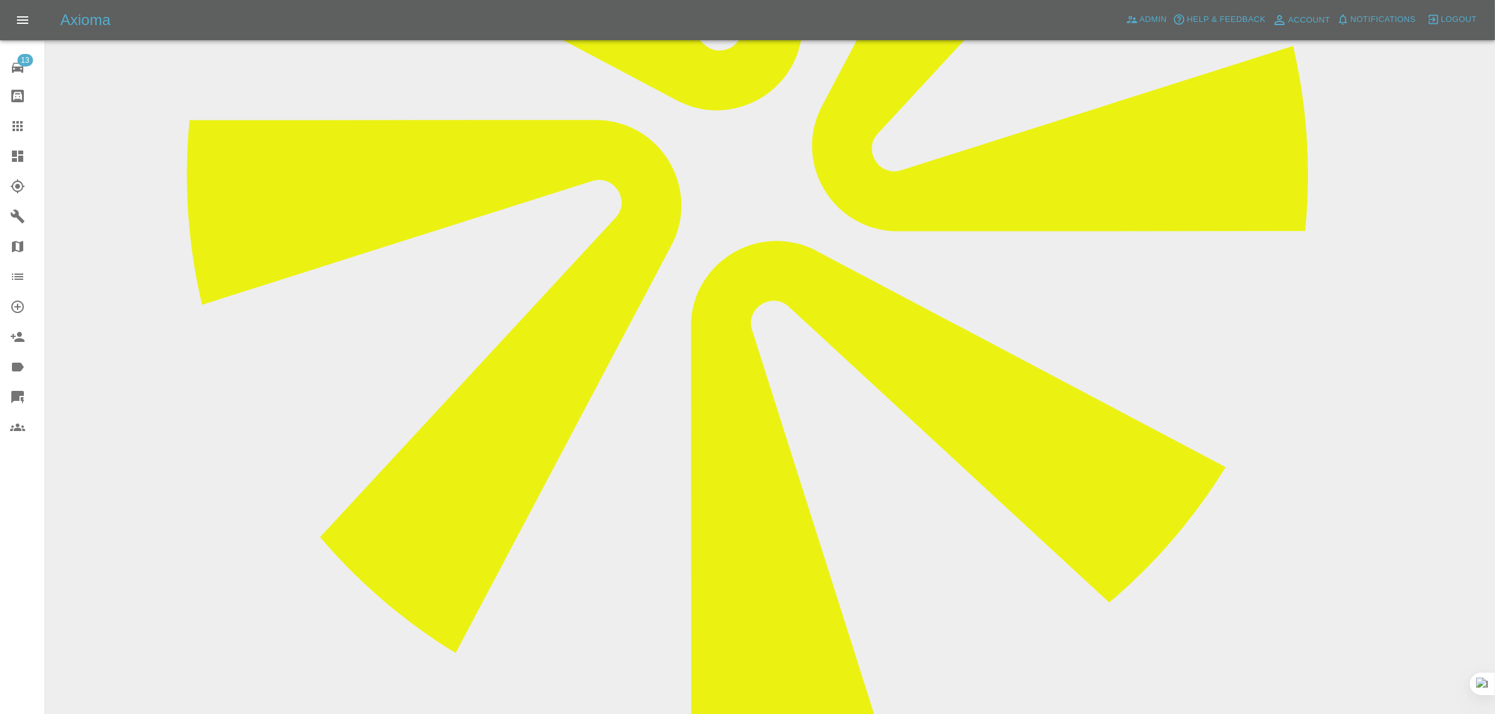
scroll to position [706, 0]
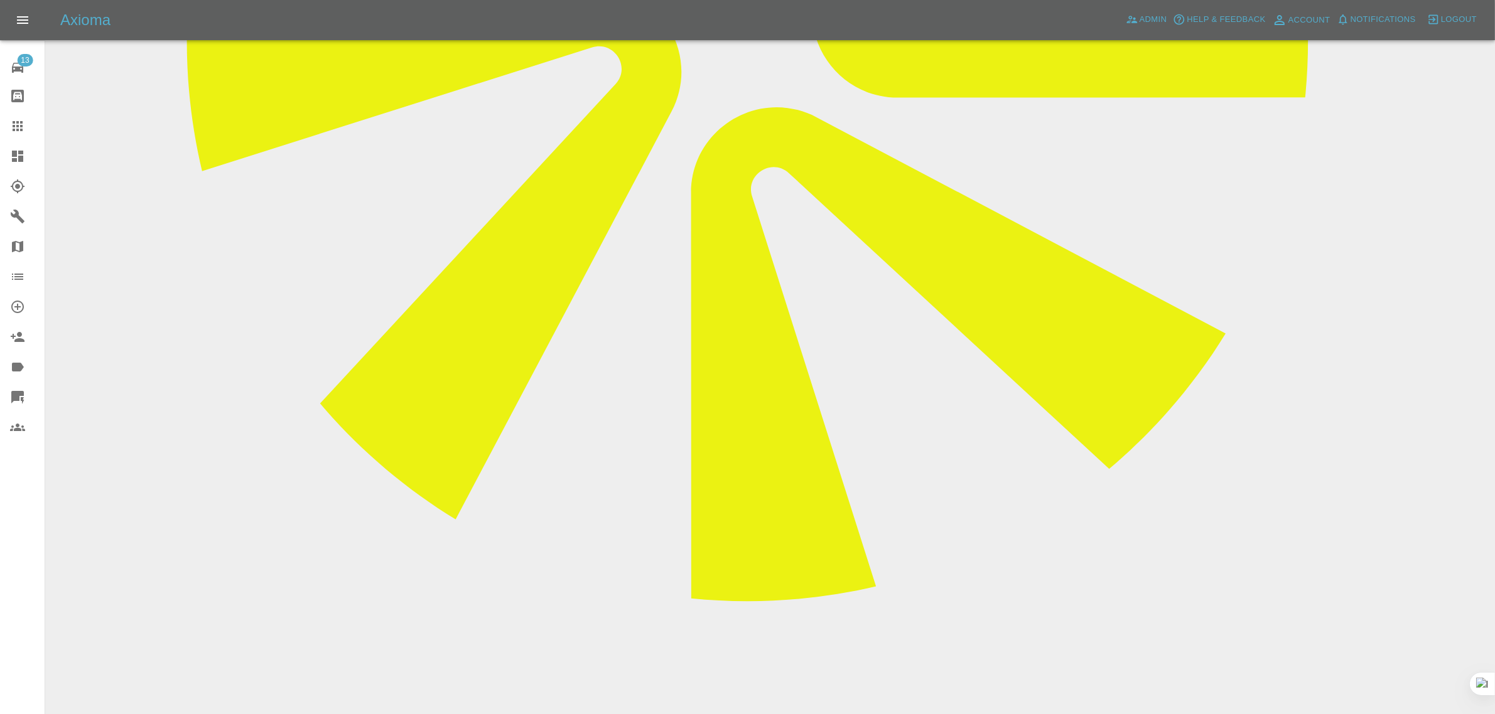
paste textarea "I have been speaking your support team and they advised to email you due to my …"
paste textarea "Like I have said I will pick this up again in the year and hopefully you can pr…"
type textarea "I have been speaking your support team and they advised to email you due to my …"
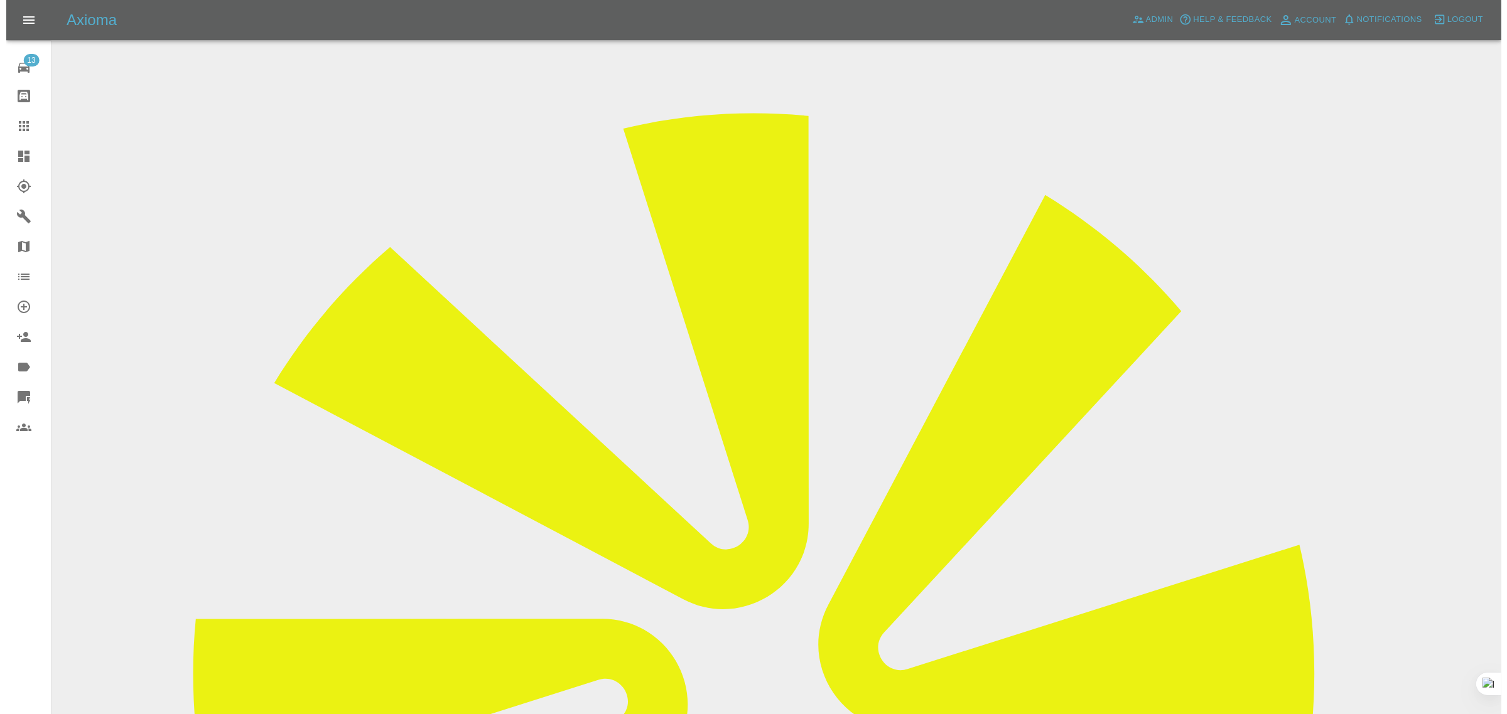
scroll to position [0, 0]
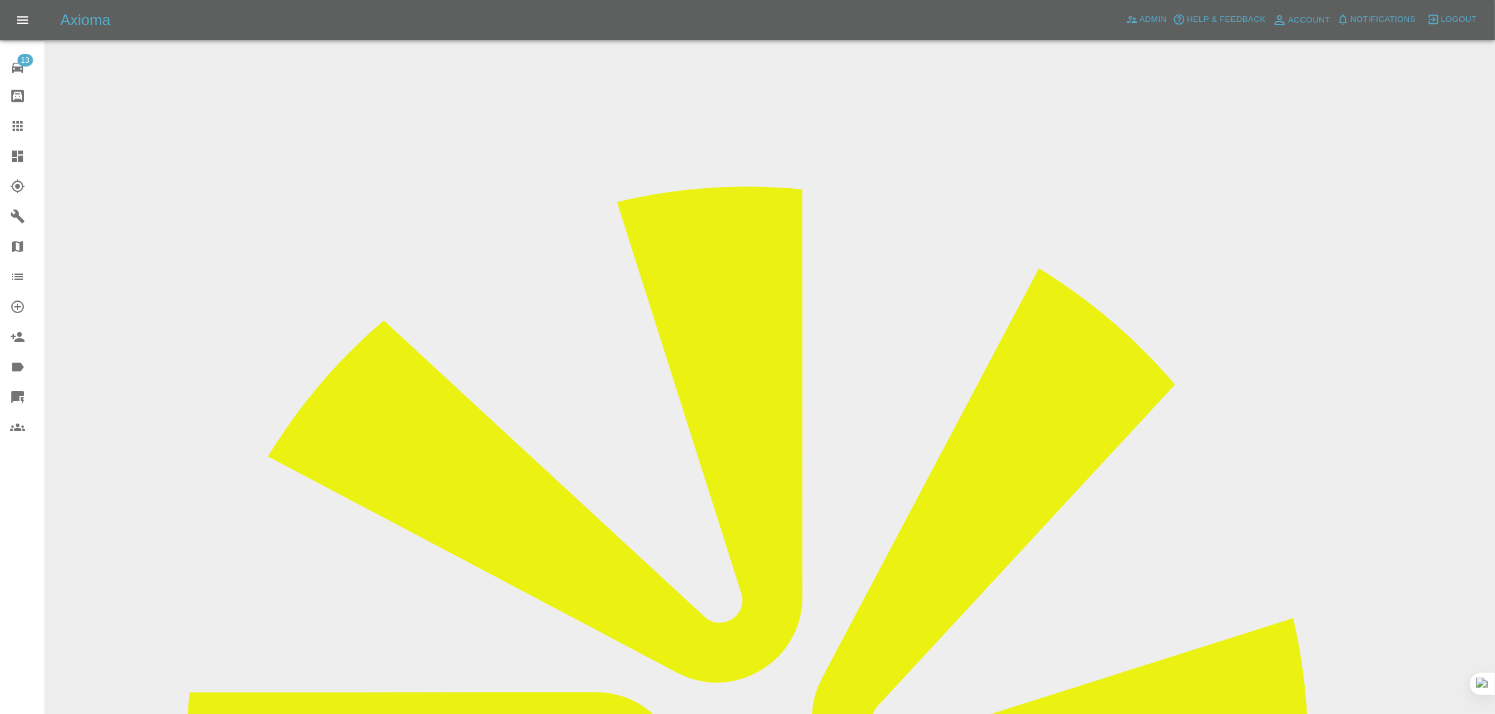
click at [5, 129] on link "Claims" at bounding box center [22, 126] width 45 height 30
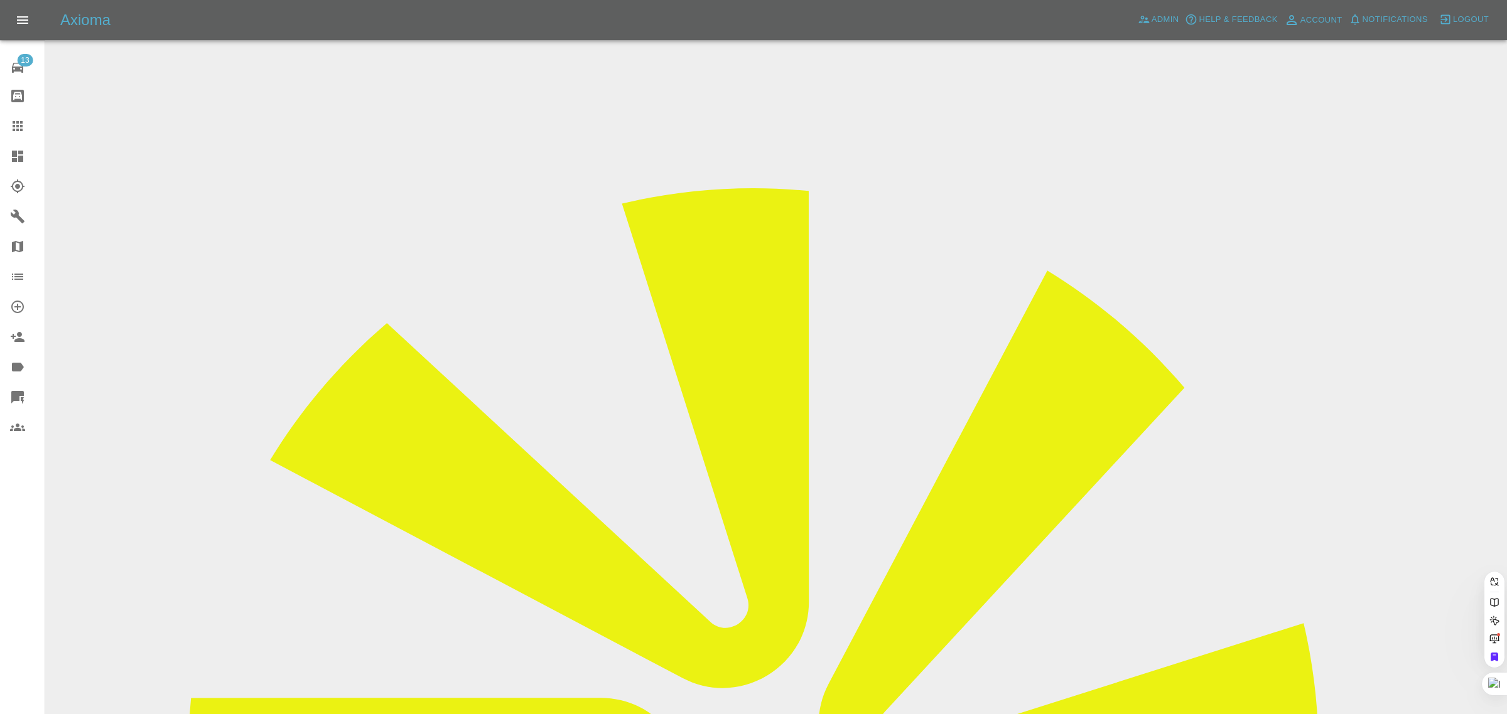
paste input "roger.sturdy@me.com"
type input "roger.sturdy@me.com"
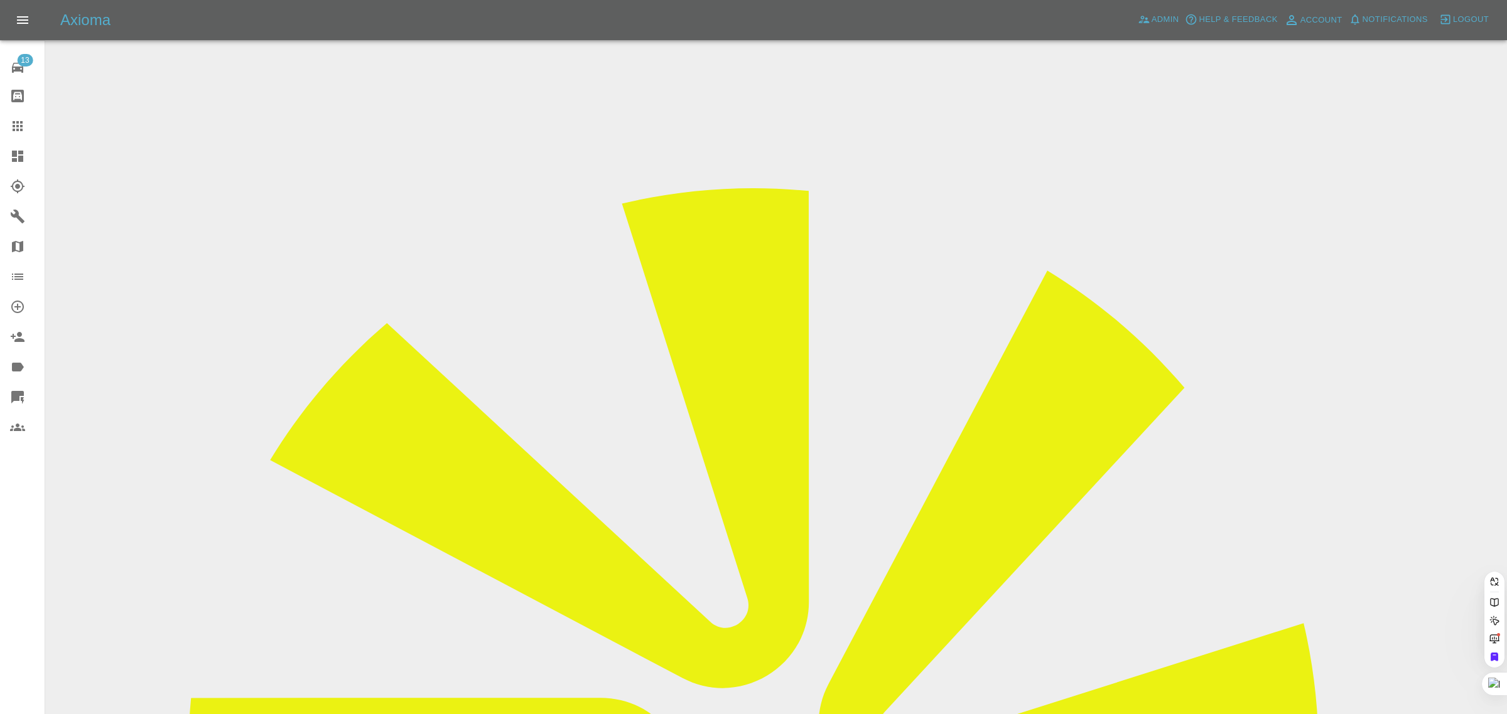
click at [14, 519] on div "13 Repair home Bodyshop home Claims Dashboard Explorer Garages Map Organization…" at bounding box center [22, 357] width 45 height 714
click at [13, 129] on icon at bounding box center [18, 126] width 10 height 10
paste input "oneinoneon@gmail.com"
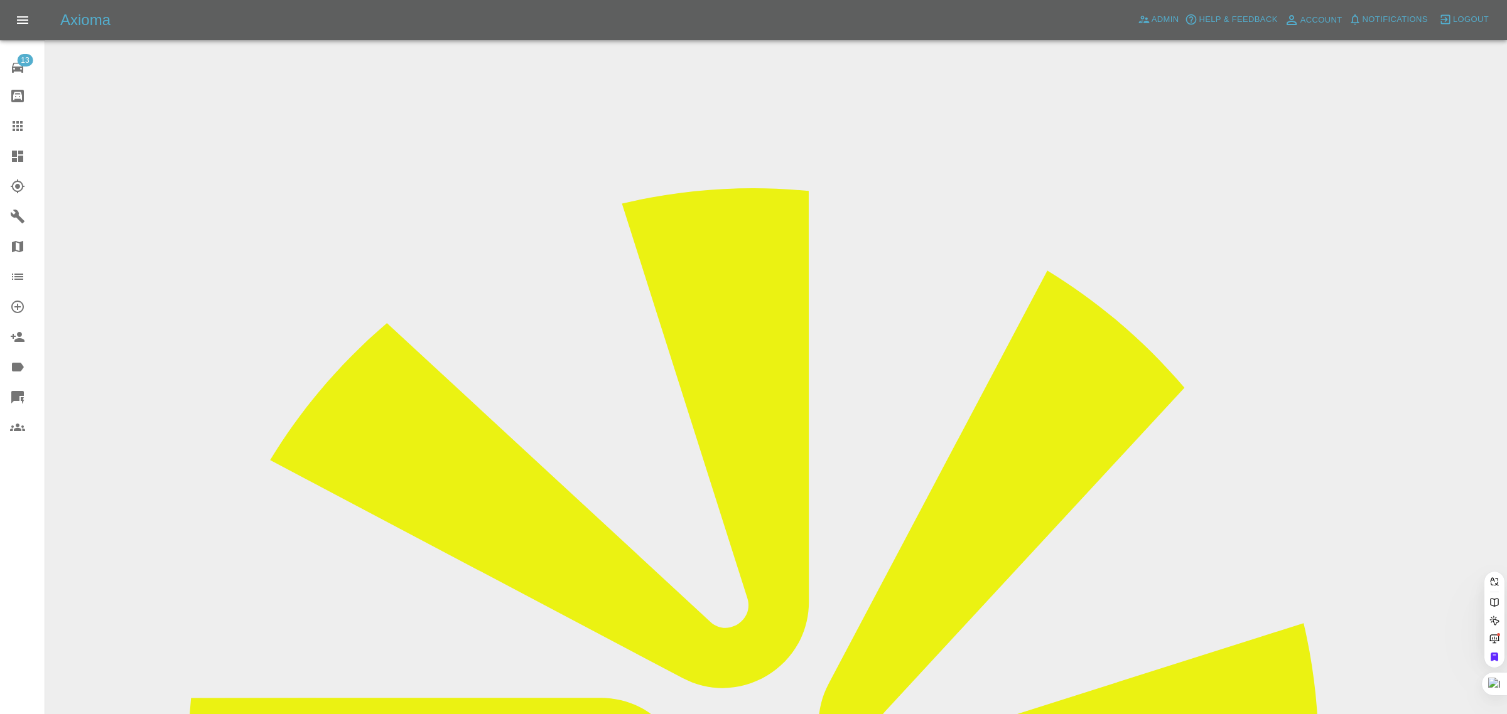
type input "oneinoneon@gmail.co"
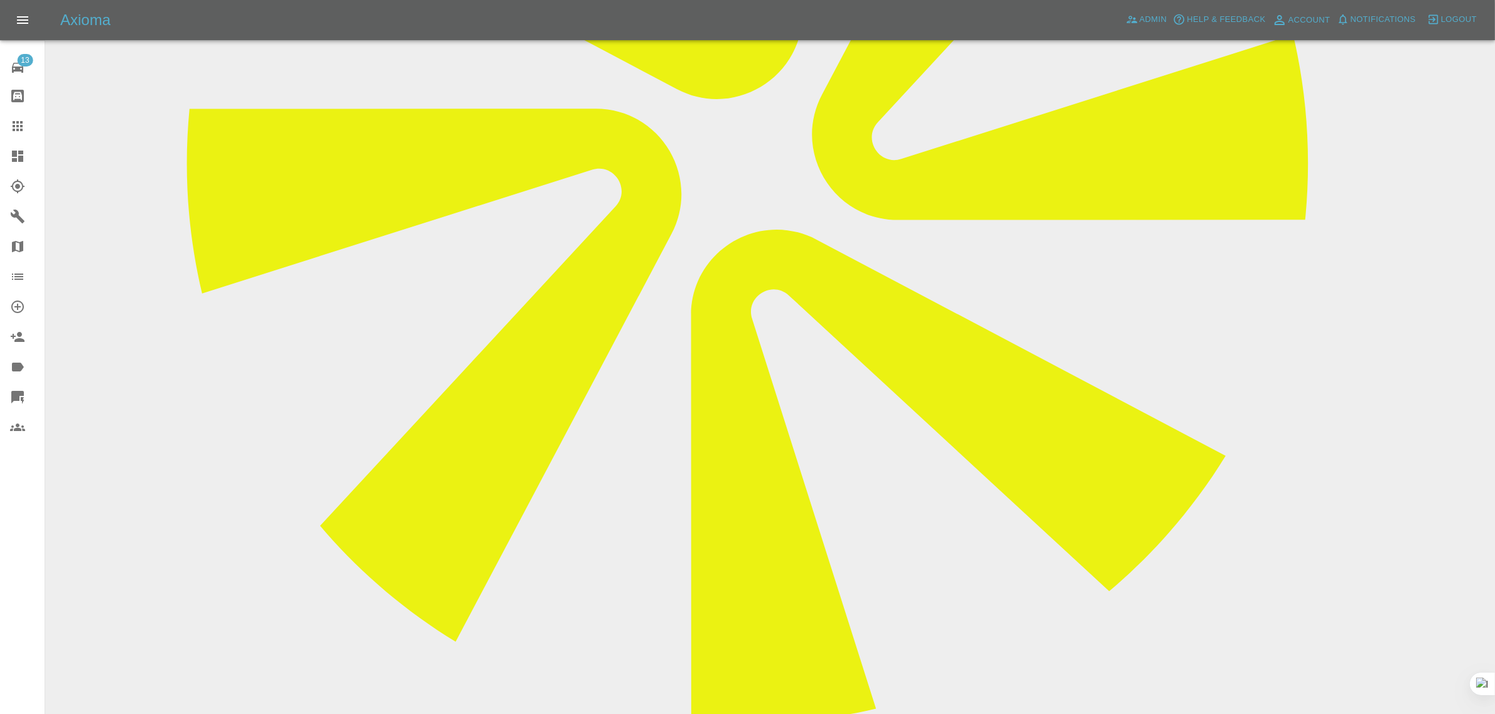
scroll to position [235, 0]
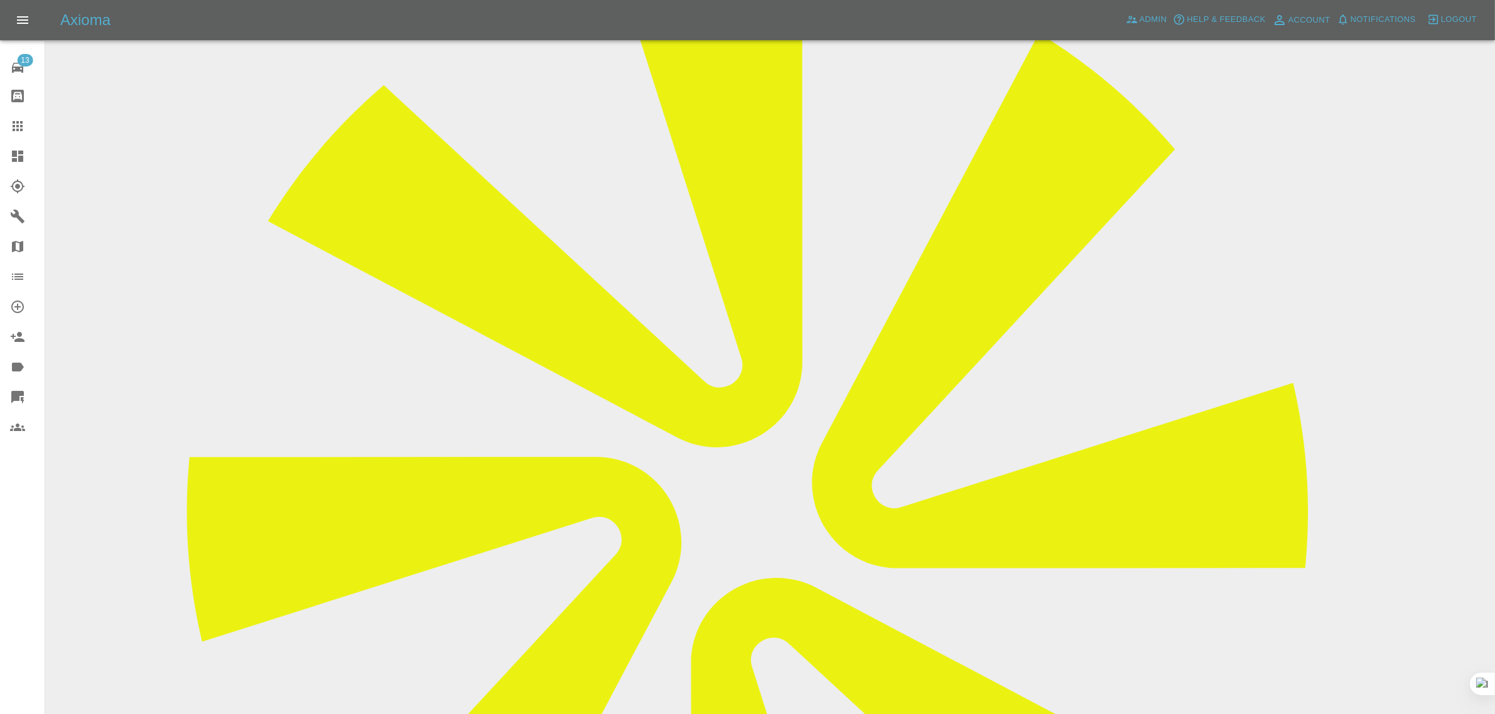
click at [31, 124] on div at bounding box center [27, 126] width 35 height 15
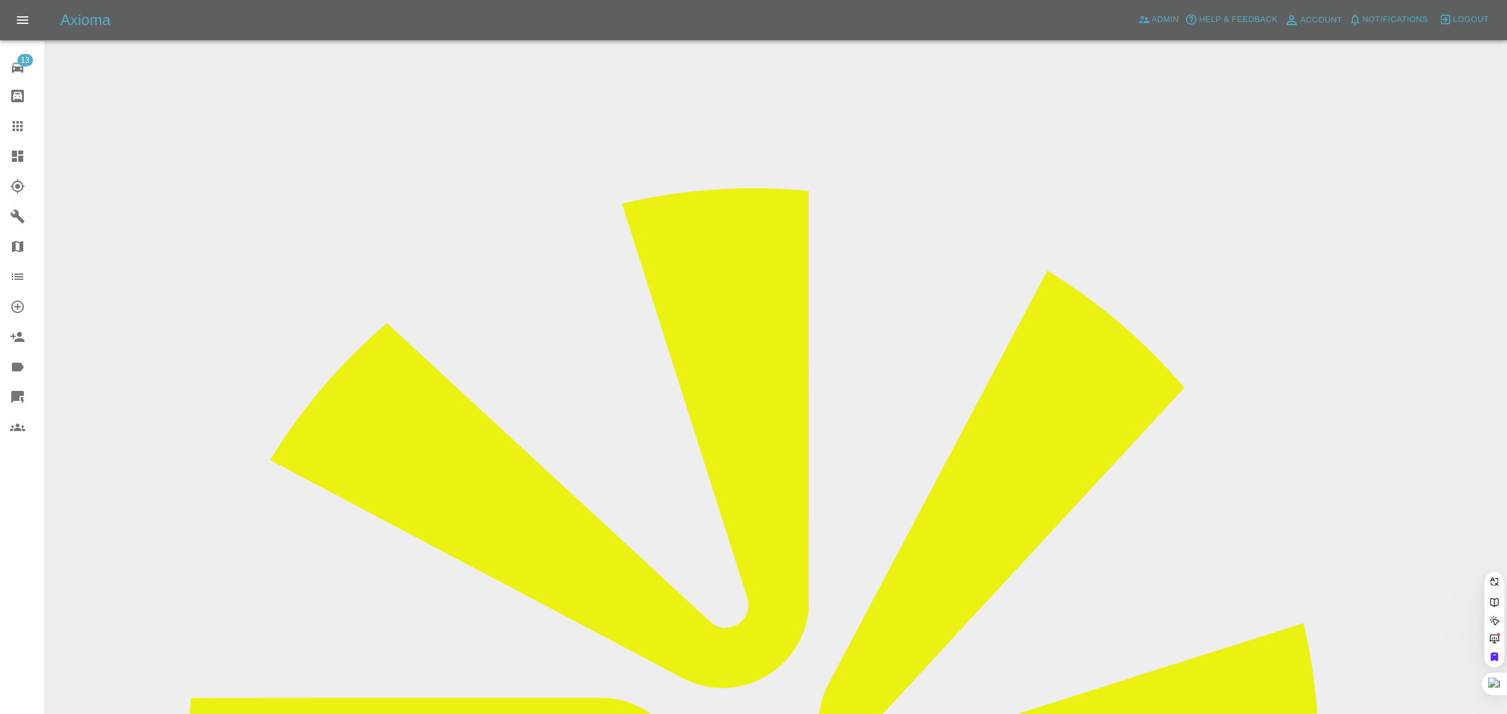
paste input "oneinoneon@gmail.com"
type input "oneinoneon@gmail.com"
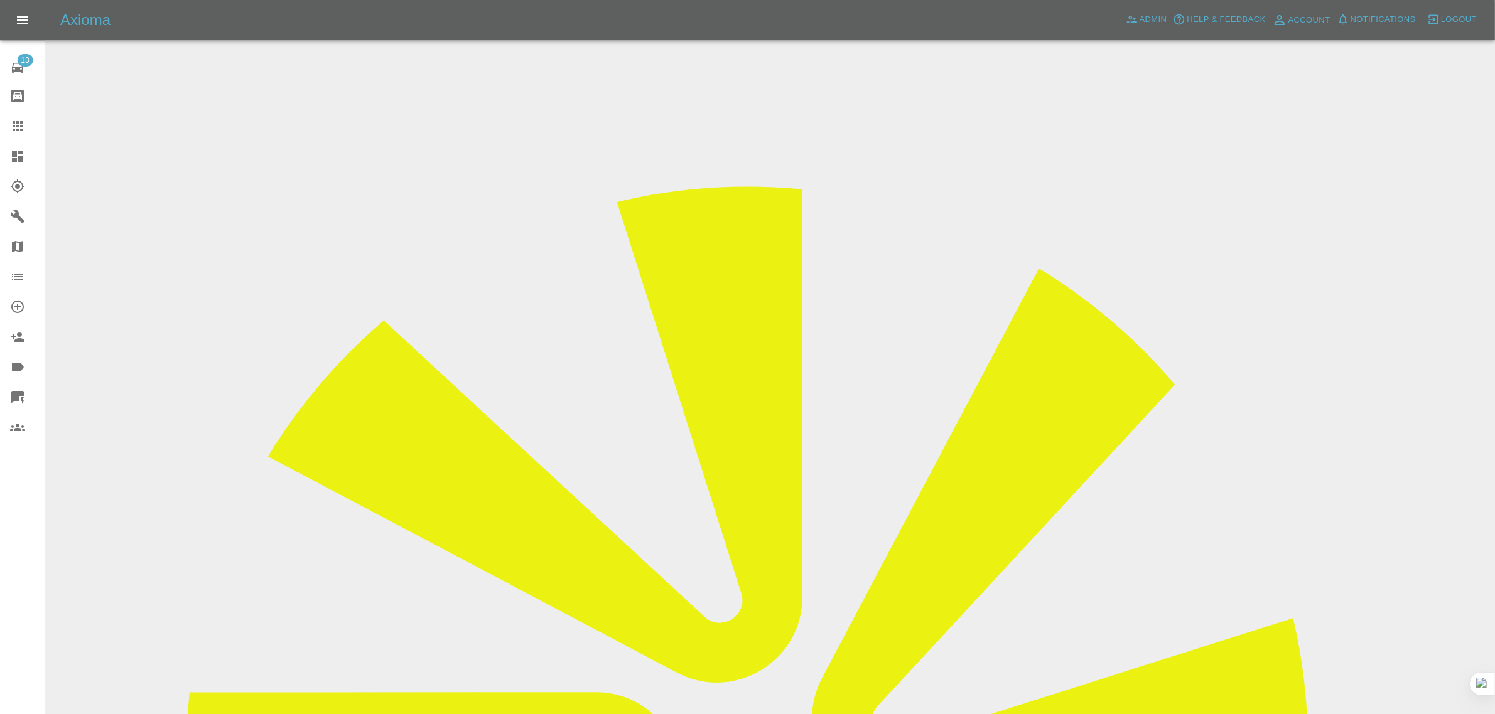
drag, startPoint x: 1045, startPoint y: 539, endPoint x: 1296, endPoint y: 529, distance: 251.3
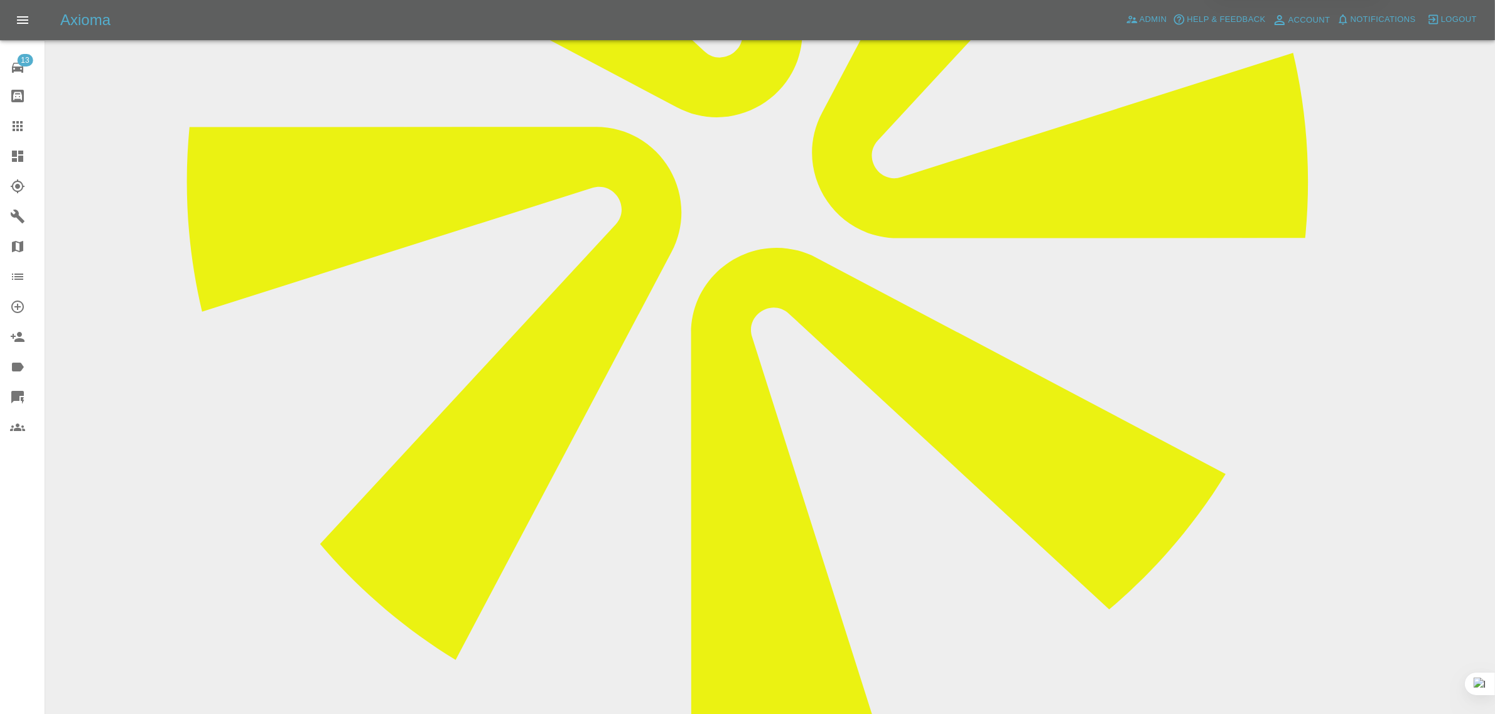
scroll to position [570, 0]
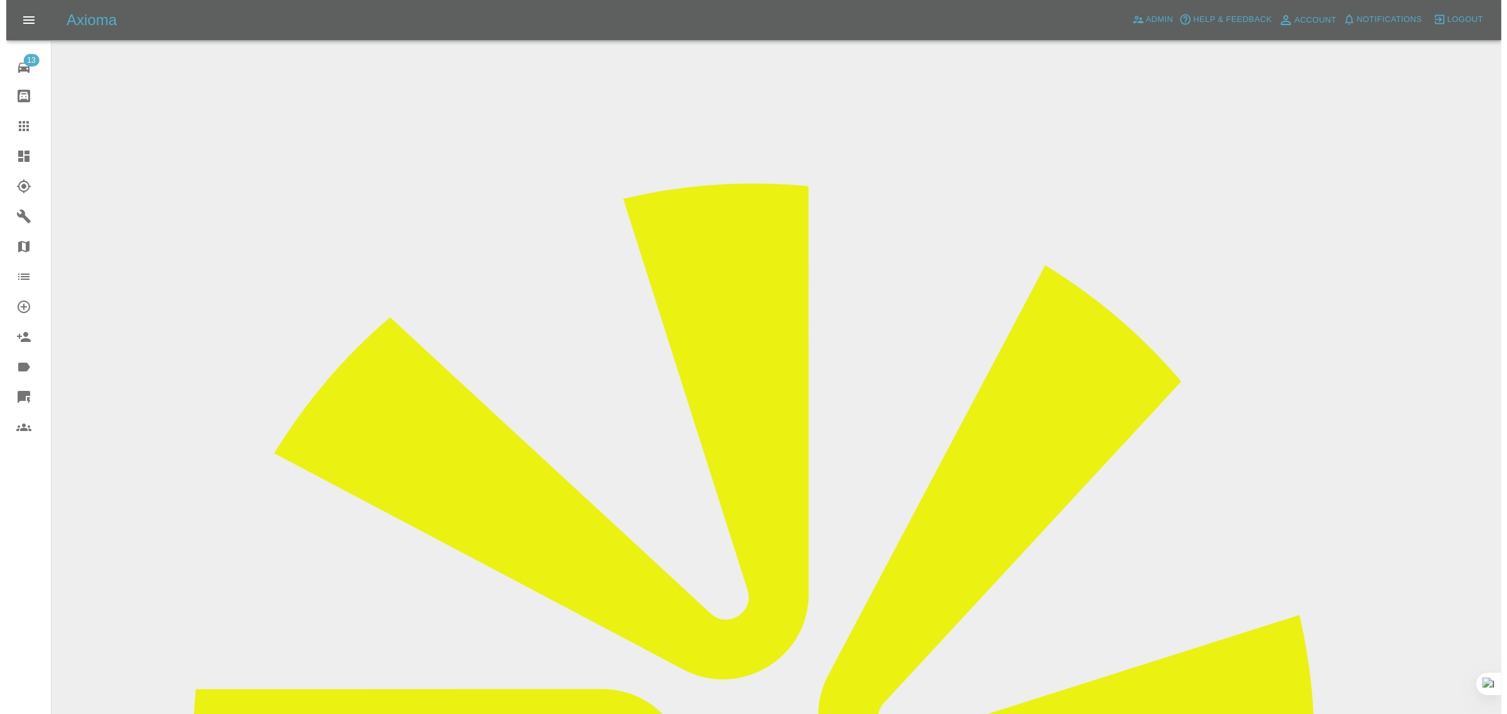
scroll to position [0, 0]
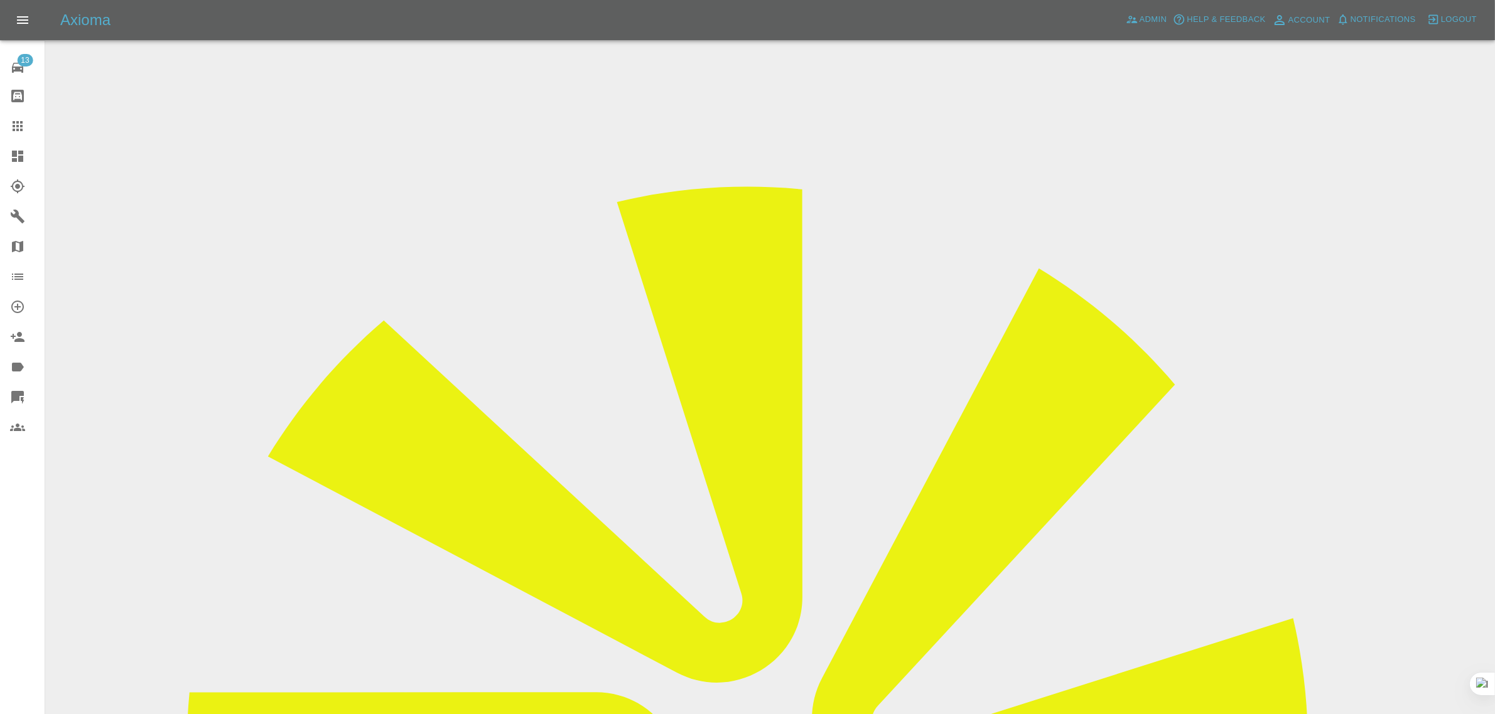
copy div "oneinoneon@gmail.com"
click at [29, 121] on div at bounding box center [27, 126] width 35 height 15
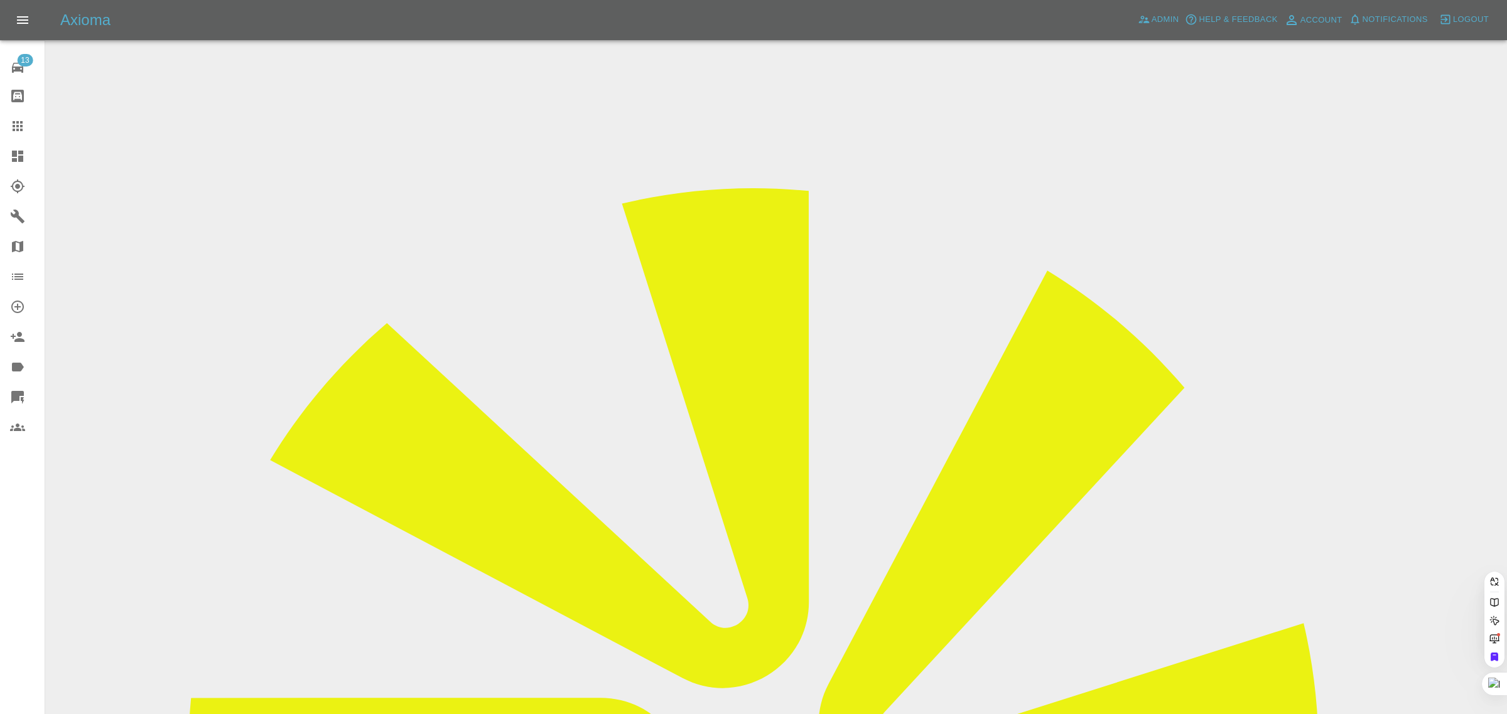
paste input "ruddock@sky.com"
type input "ruddock@sky.co"
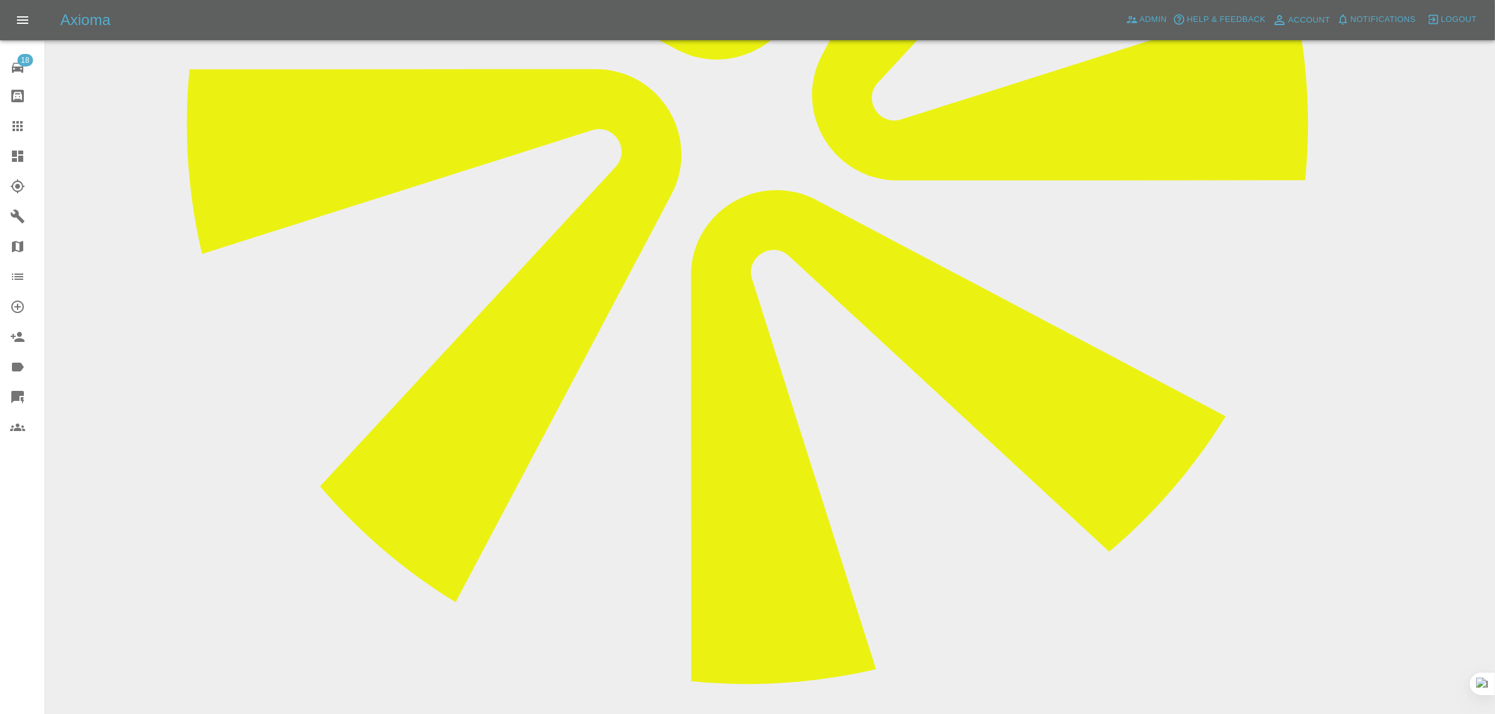
scroll to position [628, 0]
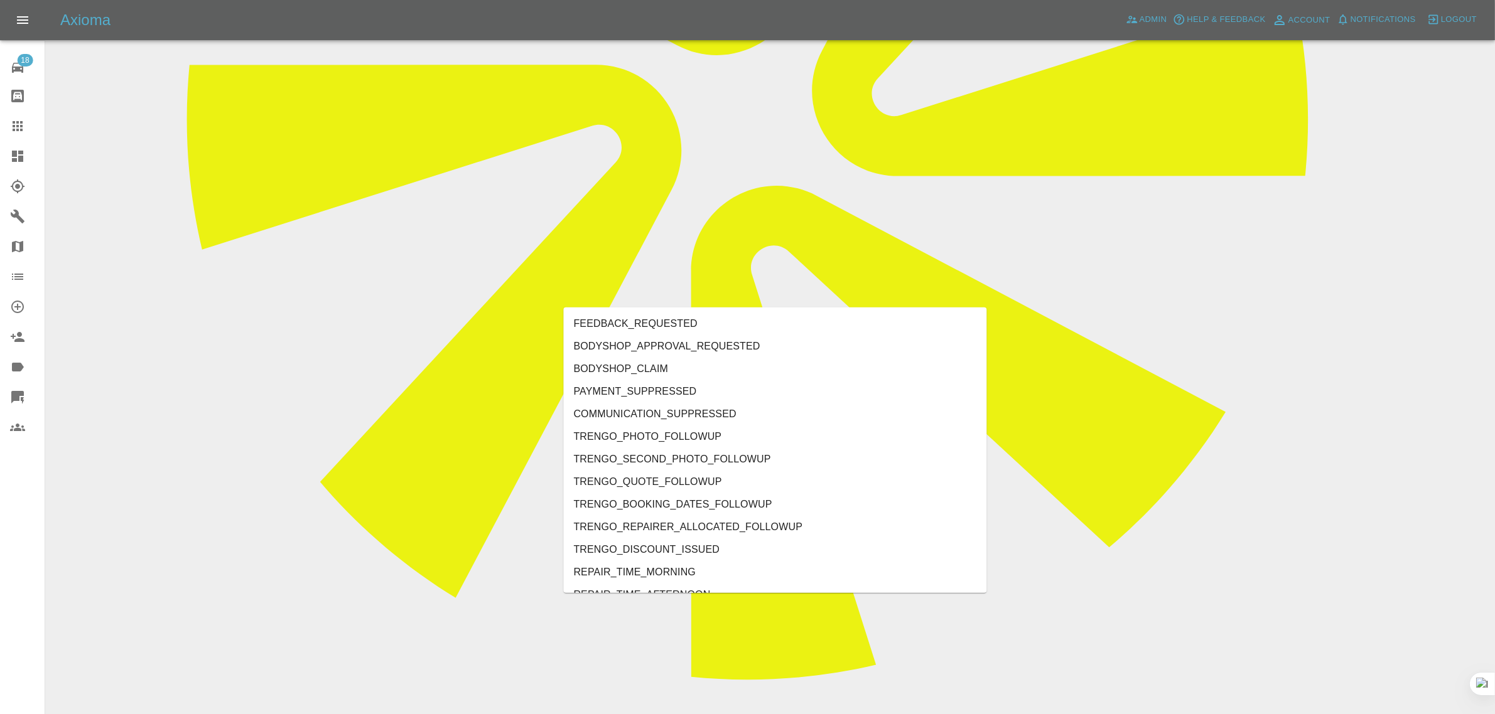
type input "no"
click at [626, 412] on li "REPAIRER_NO_SHOW" at bounding box center [775, 414] width 423 height 23
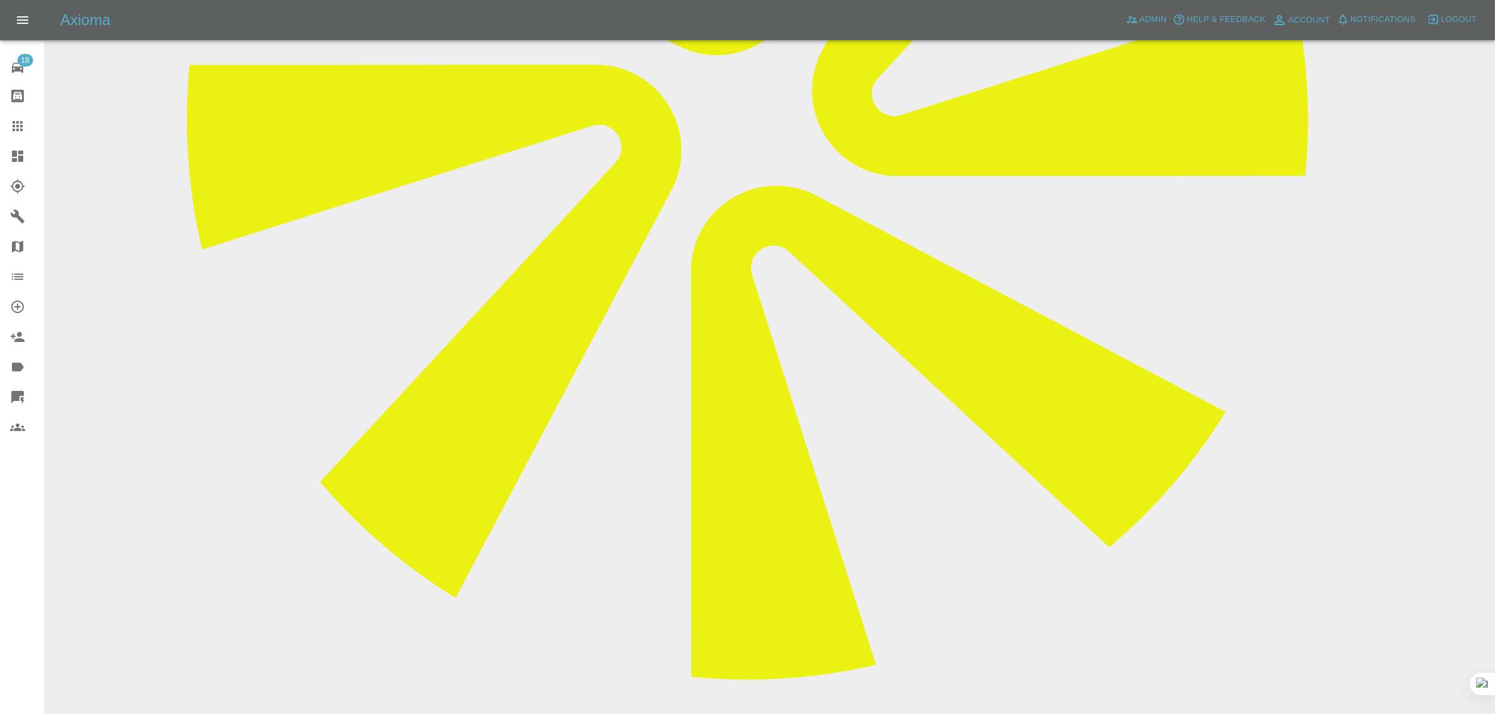
paste textarea "I am sending you this email because both of my appointments weren’t kept. [DATE…"
type textarea "I am sending you this email because both of my appointments weren’t kept. [DATE…"
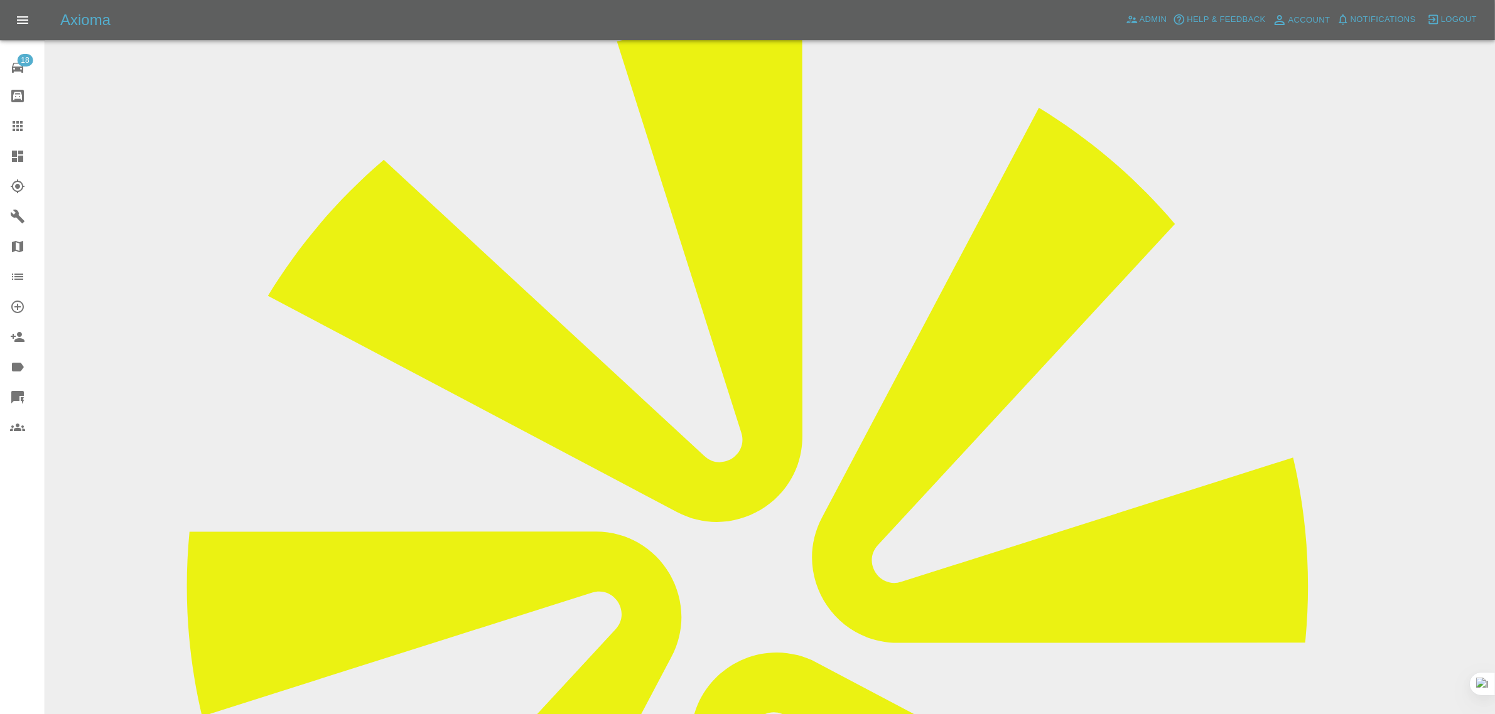
scroll to position [157, 0]
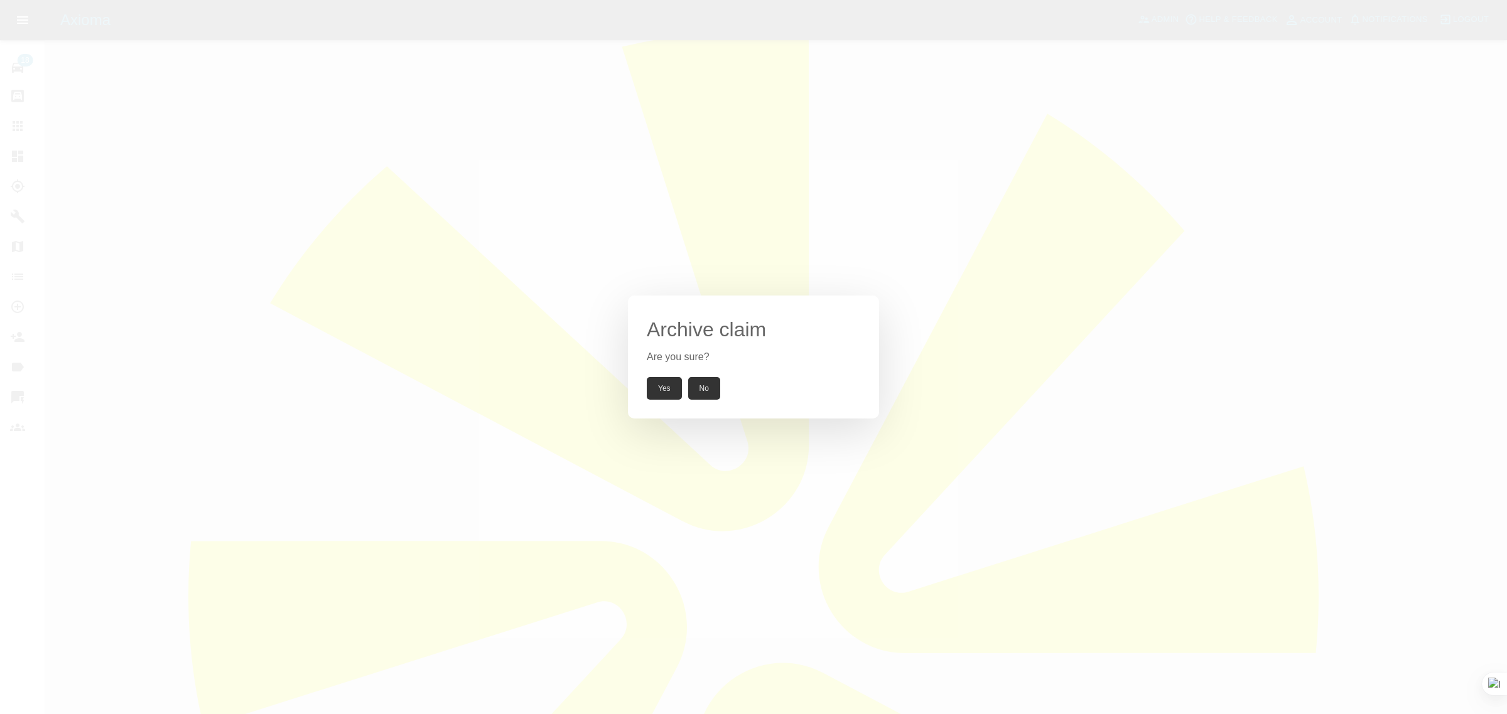
click at [655, 390] on button "Yes" at bounding box center [664, 388] width 35 height 23
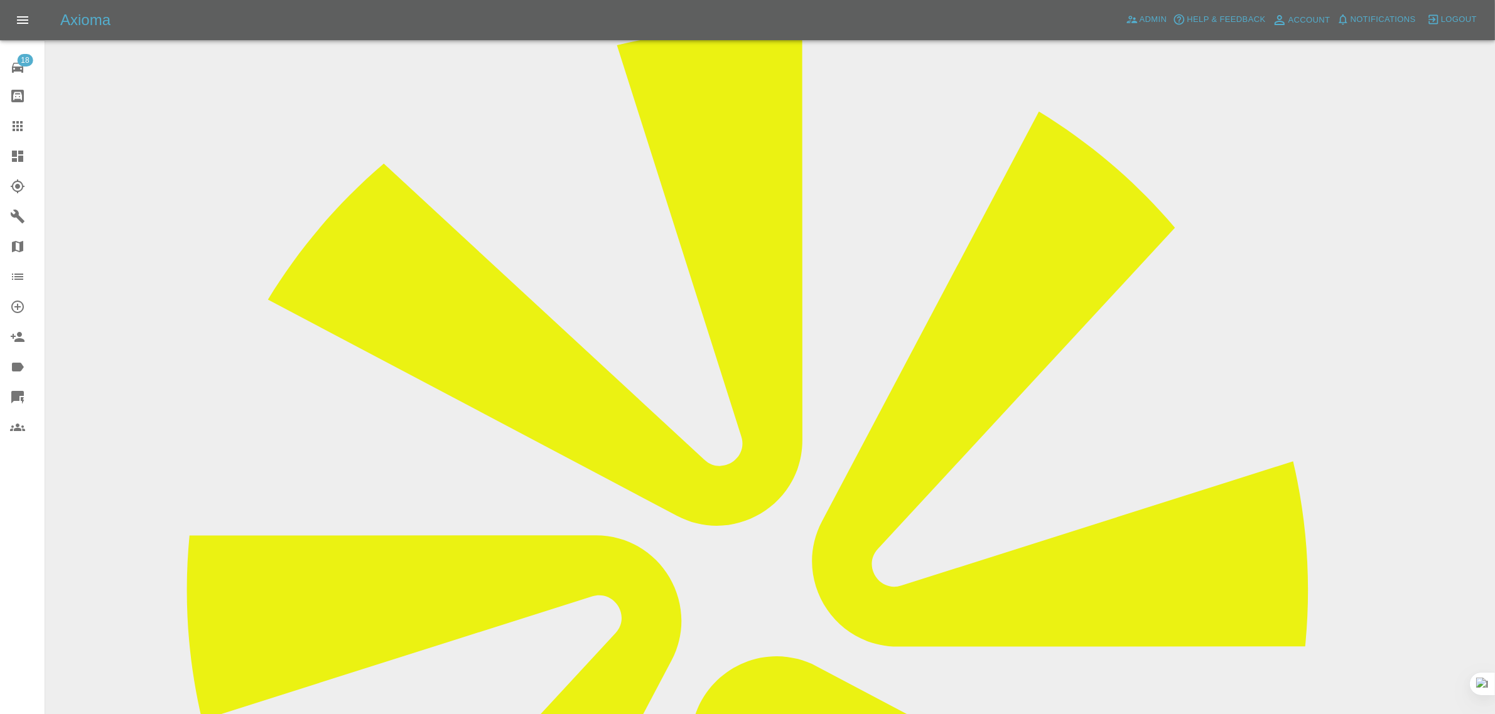
copy div "[PERSON_NAME][EMAIL_ADDRESS][DOMAIN_NAME]"
drag, startPoint x: 835, startPoint y: 378, endPoint x: 862, endPoint y: 377, distance: 27.0
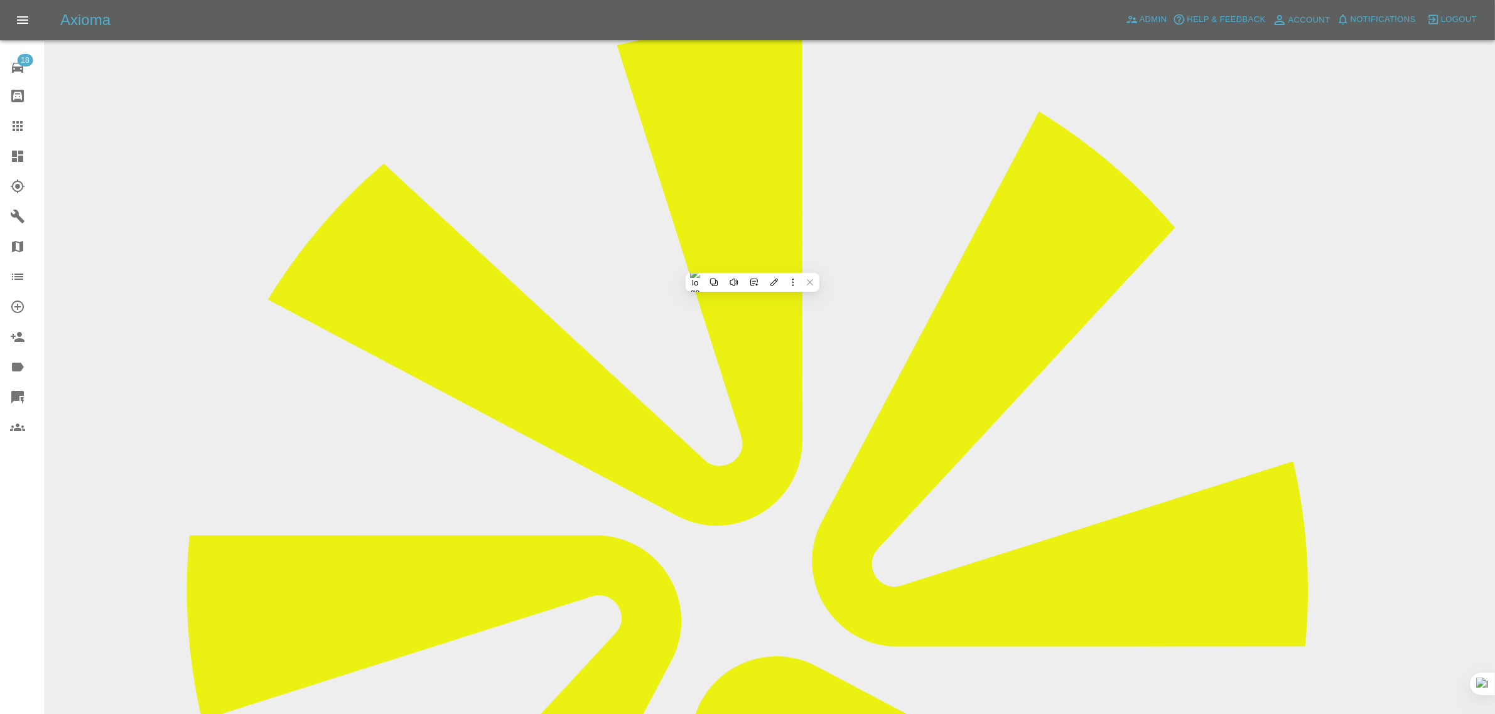
drag, startPoint x: 832, startPoint y: 404, endPoint x: 923, endPoint y: 407, distance: 90.4
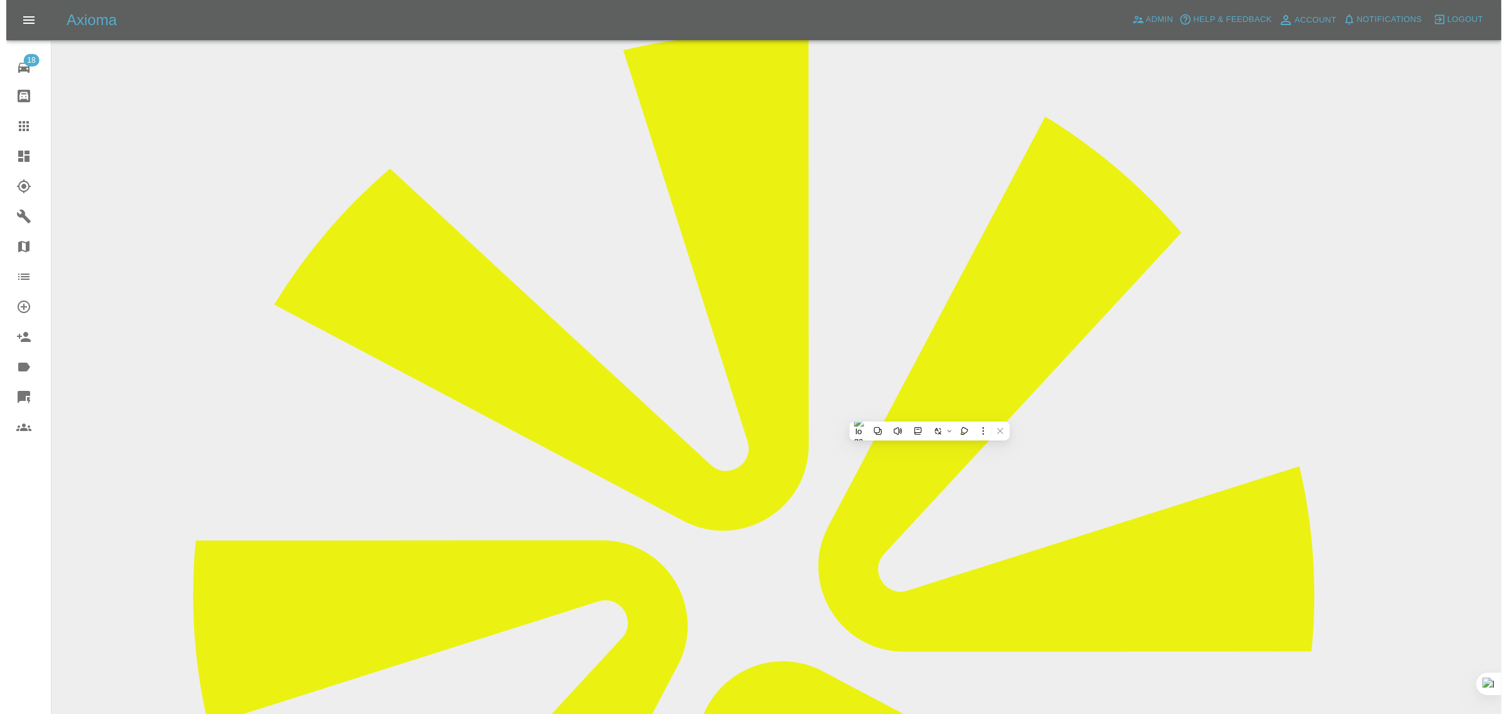
scroll to position [0, 0]
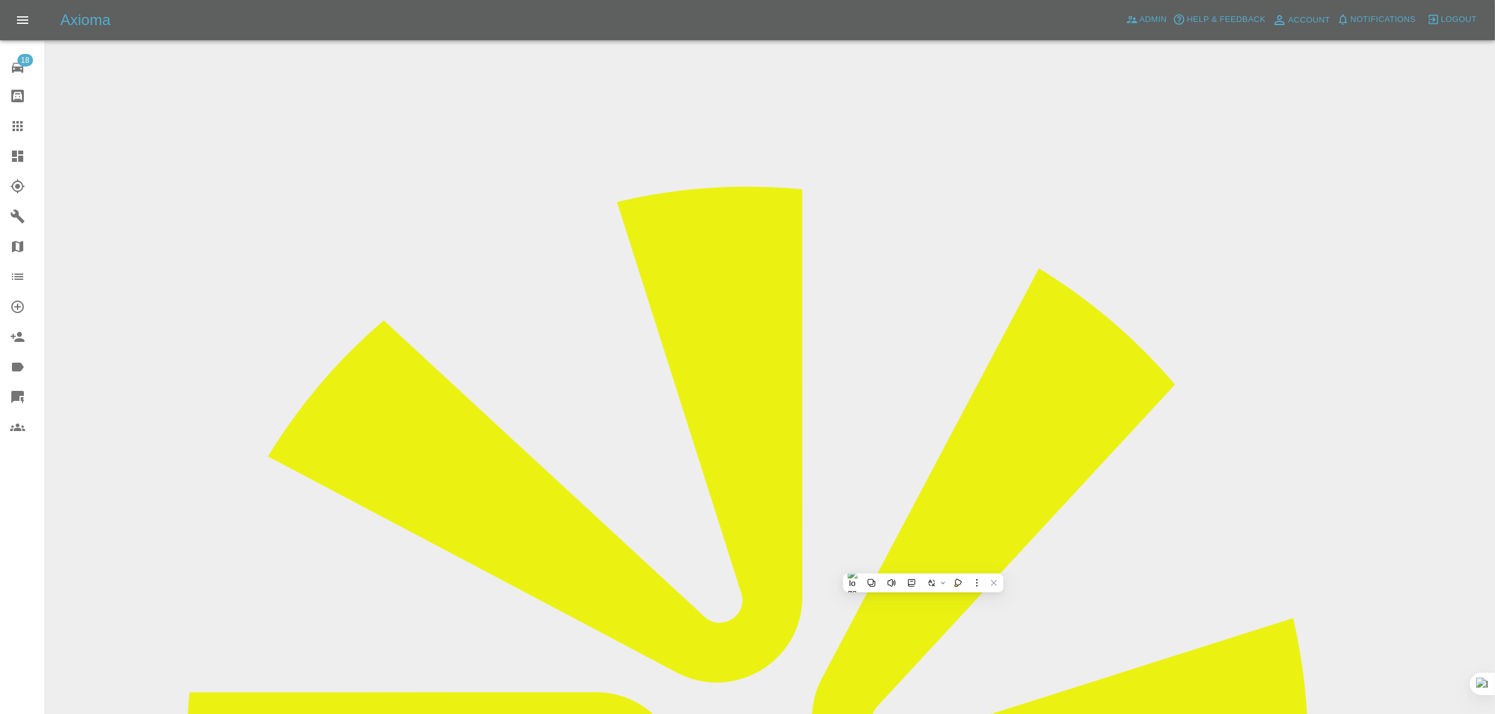
drag, startPoint x: 1224, startPoint y: 201, endPoint x: 1213, endPoint y: 199, distance: 11.6
drag, startPoint x: 1213, startPoint y: 199, endPoint x: 1341, endPoint y: 208, distance: 129.0
click at [16, 127] on icon at bounding box center [17, 126] width 15 height 15
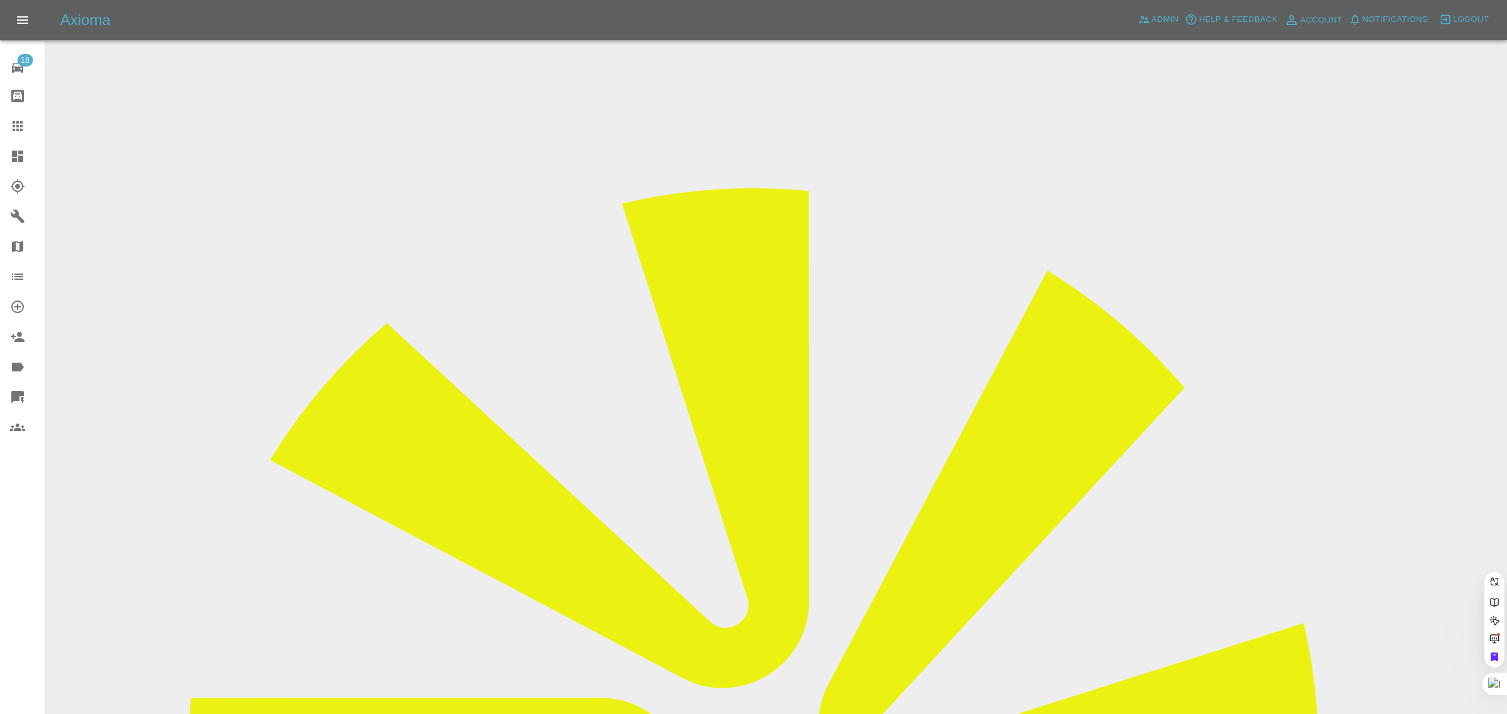
paste input "[EMAIL_ADDRESS][DOMAIN_NAME]"
type input "[EMAIL_ADDRESS]."
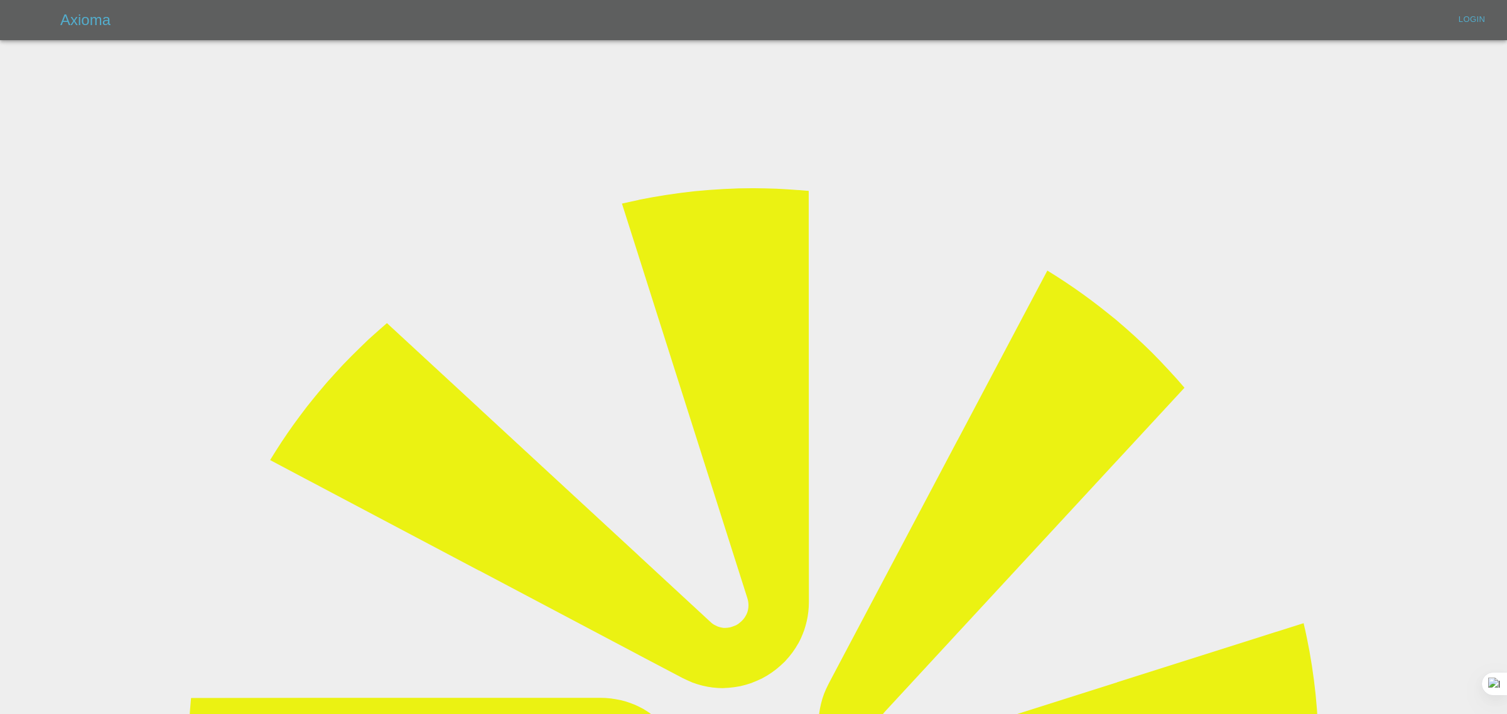
type input "[EMAIL_ADDRESS][DOMAIN_NAME]"
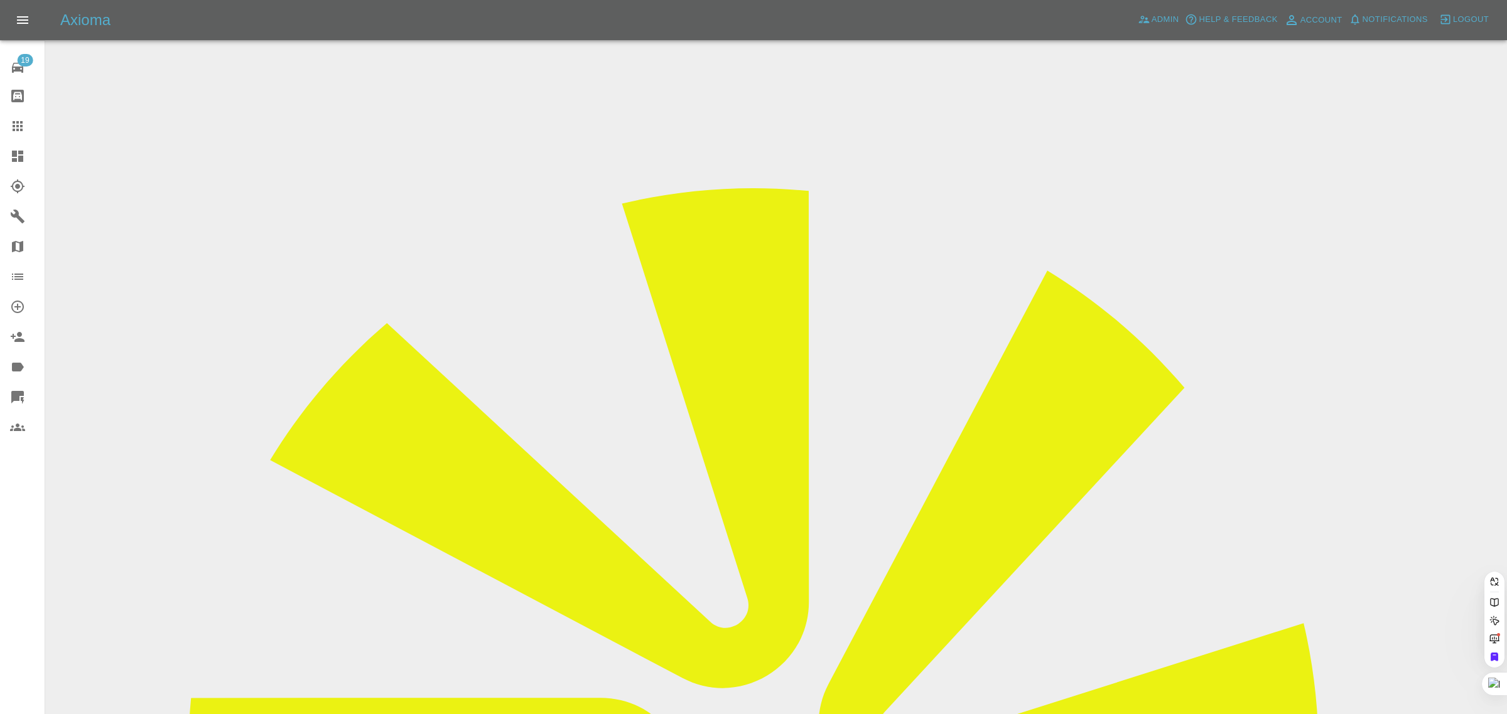
paste input "[EMAIL_ADDRESS][DOMAIN_NAME]"
type input "[EMAIL_ADDRESS][DOMAIN_NAME]"
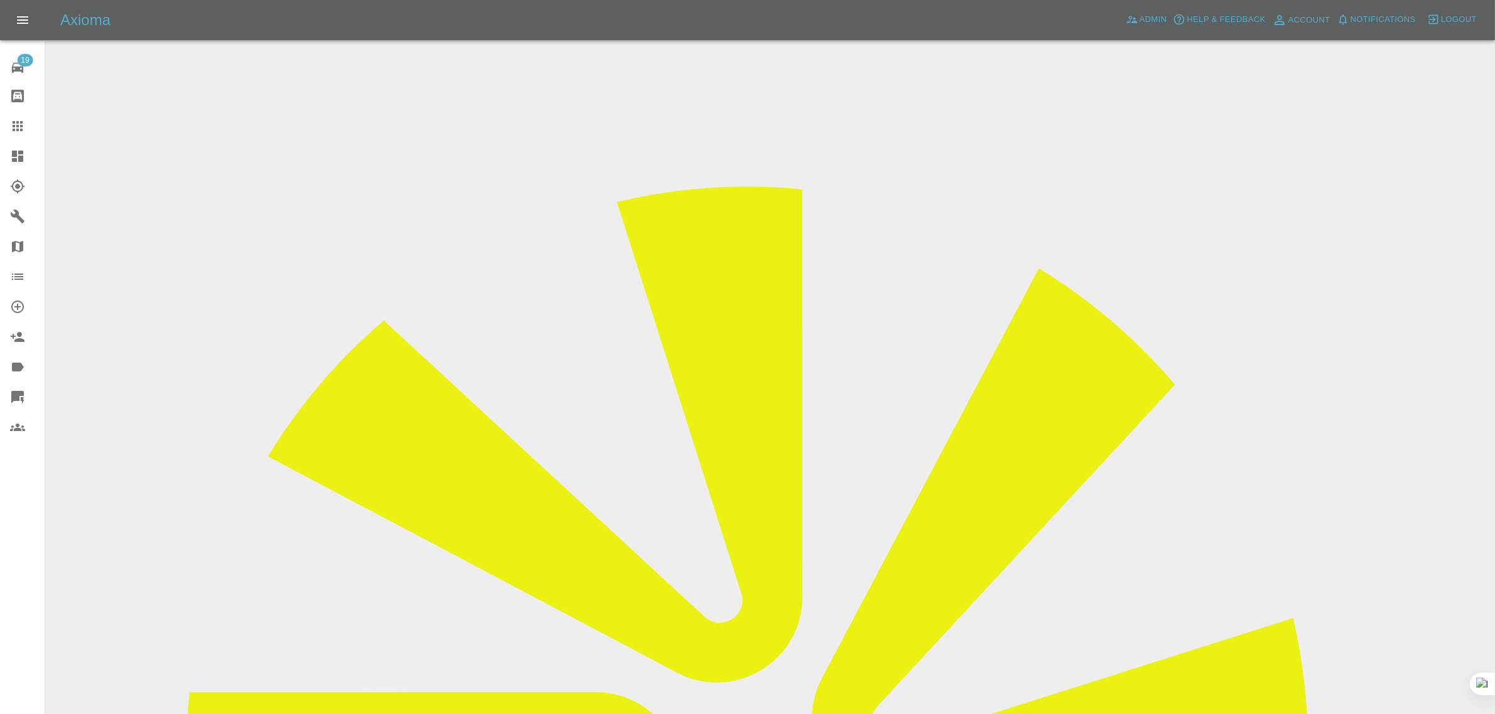
drag, startPoint x: 1028, startPoint y: 549, endPoint x: 1332, endPoint y: 559, distance: 304.6
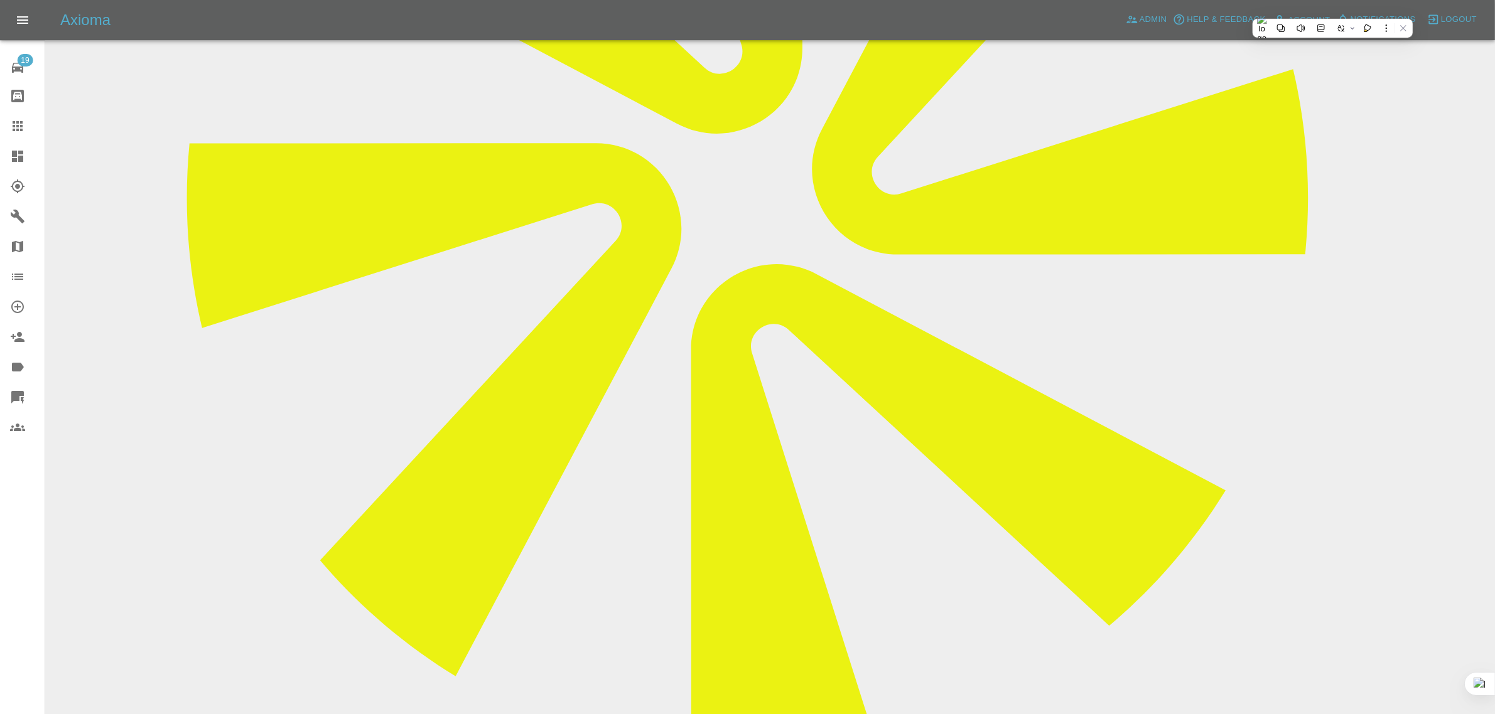
drag, startPoint x: 596, startPoint y: 507, endPoint x: 758, endPoint y: 506, distance: 162.0
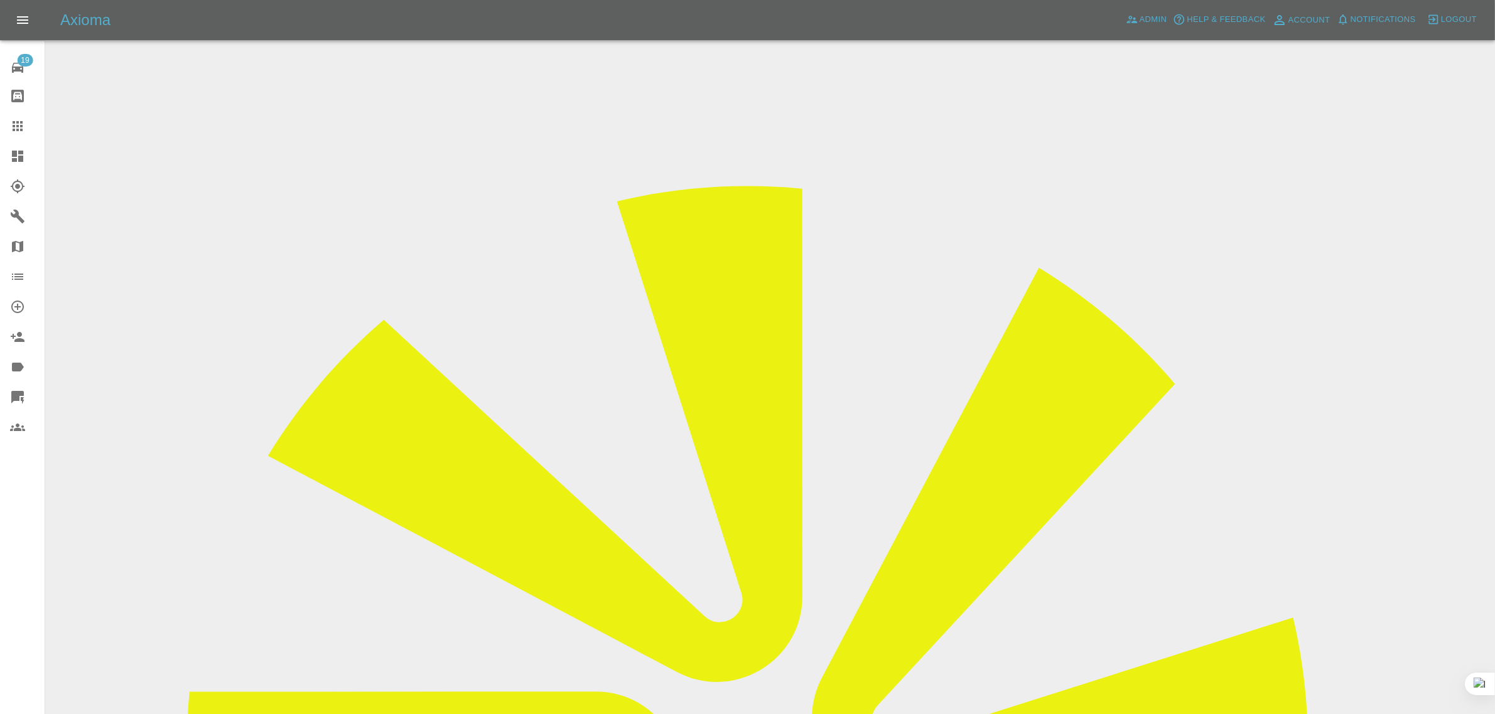
scroll to position [0, 0]
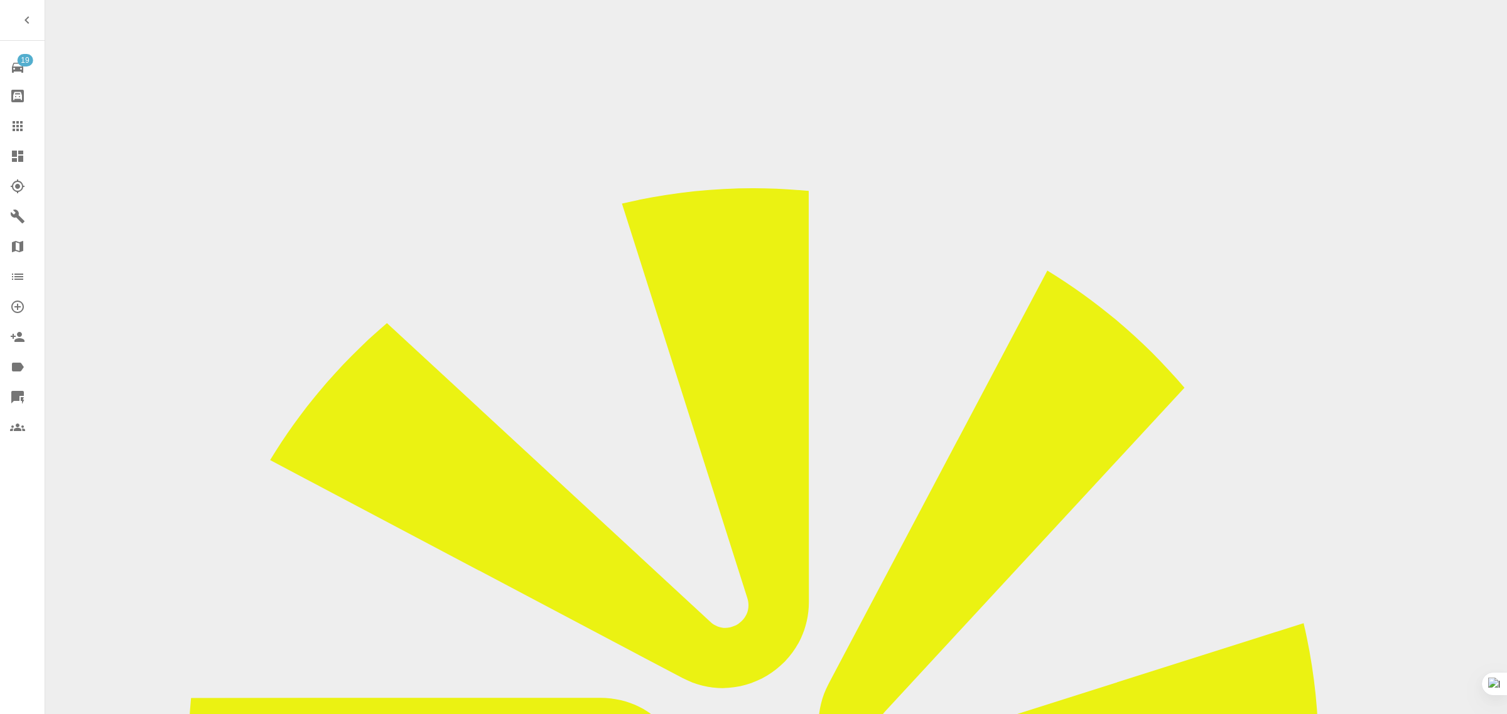
click at [21, 123] on icon at bounding box center [18, 126] width 10 height 10
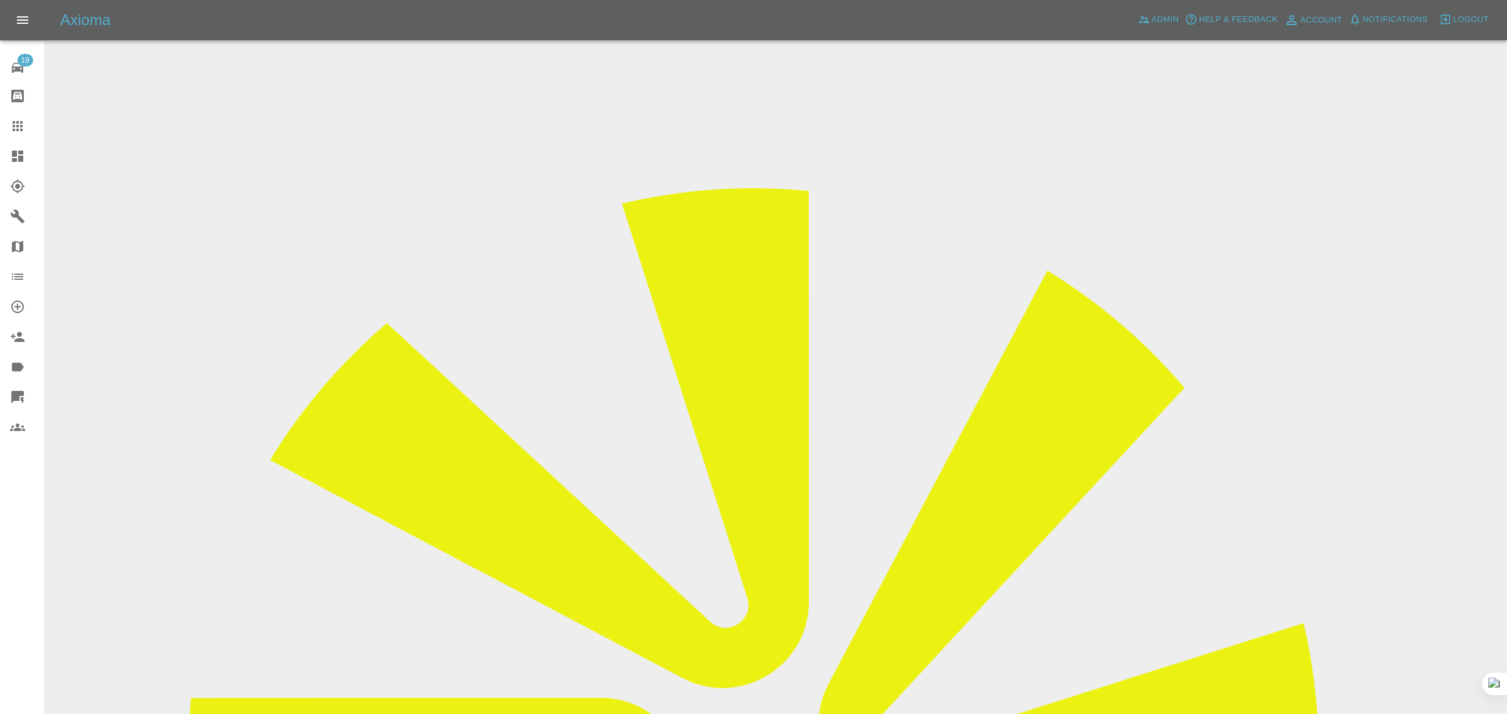
paste input "[EMAIL_ADDRESS][DOMAIN_NAME]"
type input "[EMAIL_ADDRESS][DOMAIN_NAME]"
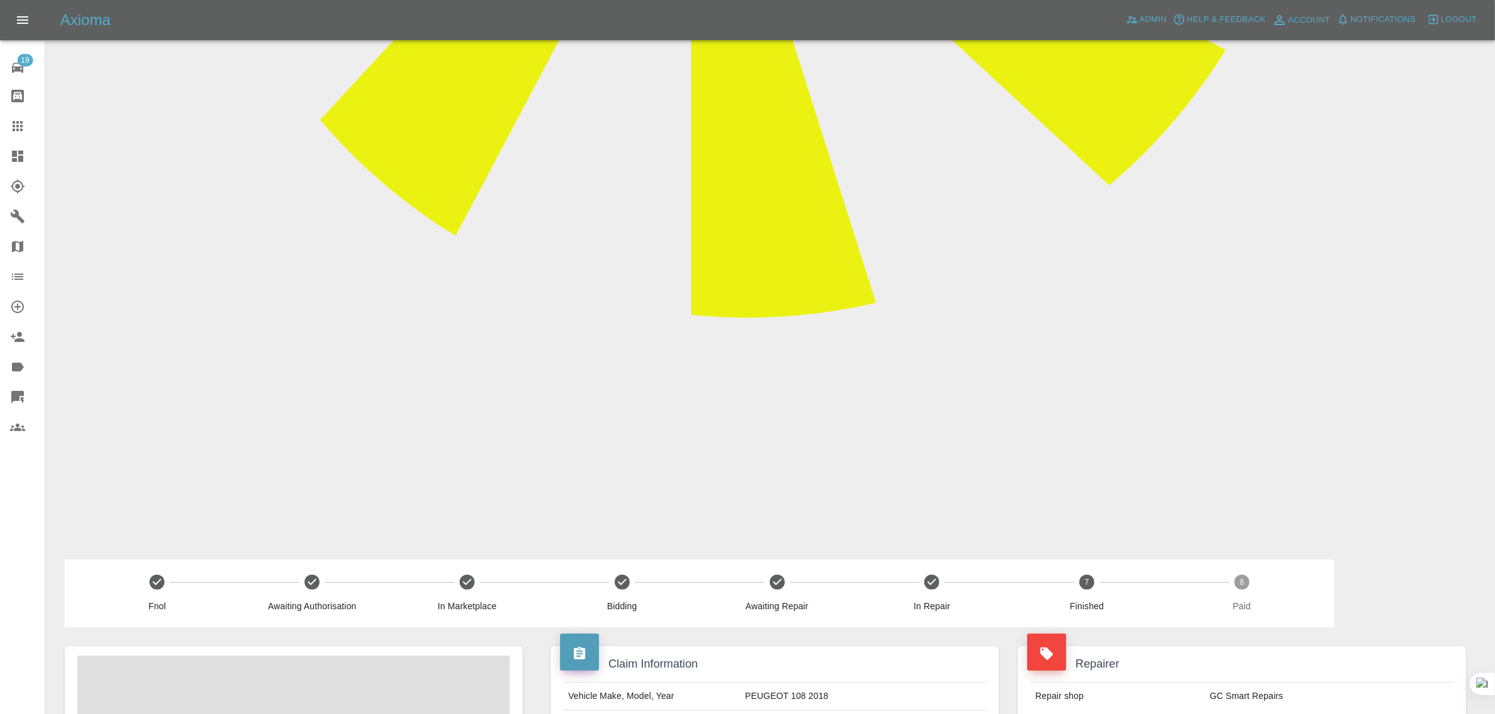
scroll to position [1020, 0]
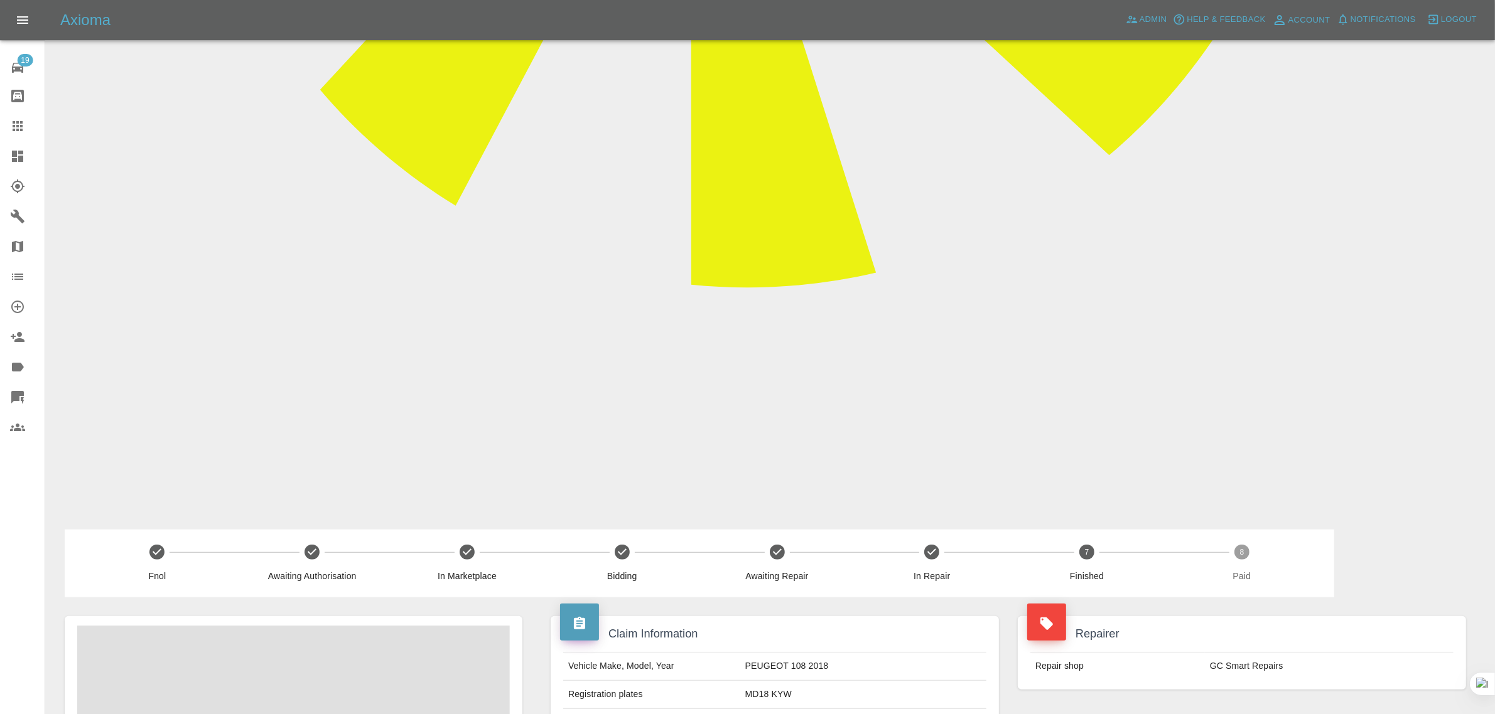
drag, startPoint x: 572, startPoint y: 157, endPoint x: 780, endPoint y: 167, distance: 208.6
drag, startPoint x: 660, startPoint y: 154, endPoint x: 764, endPoint y: 144, distance: 104.0
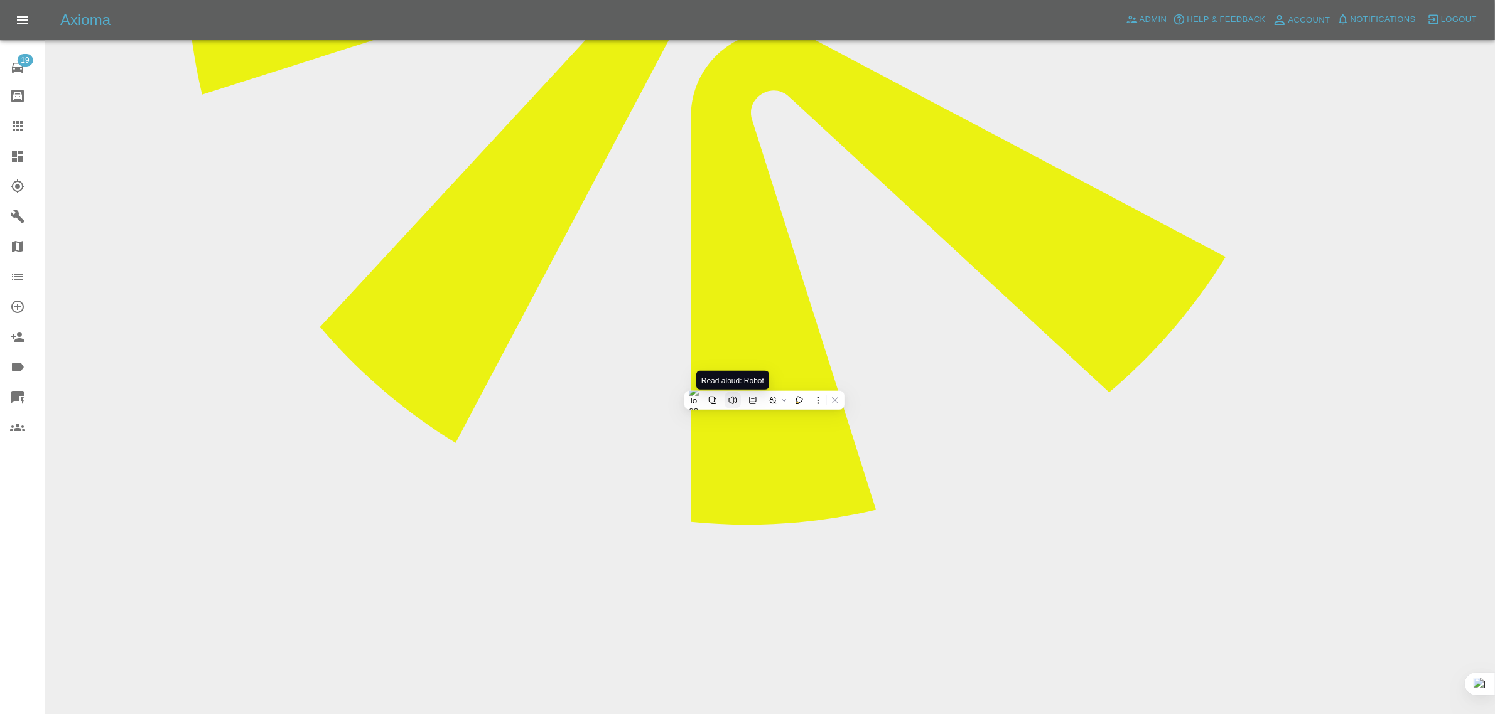
scroll to position [549, 0]
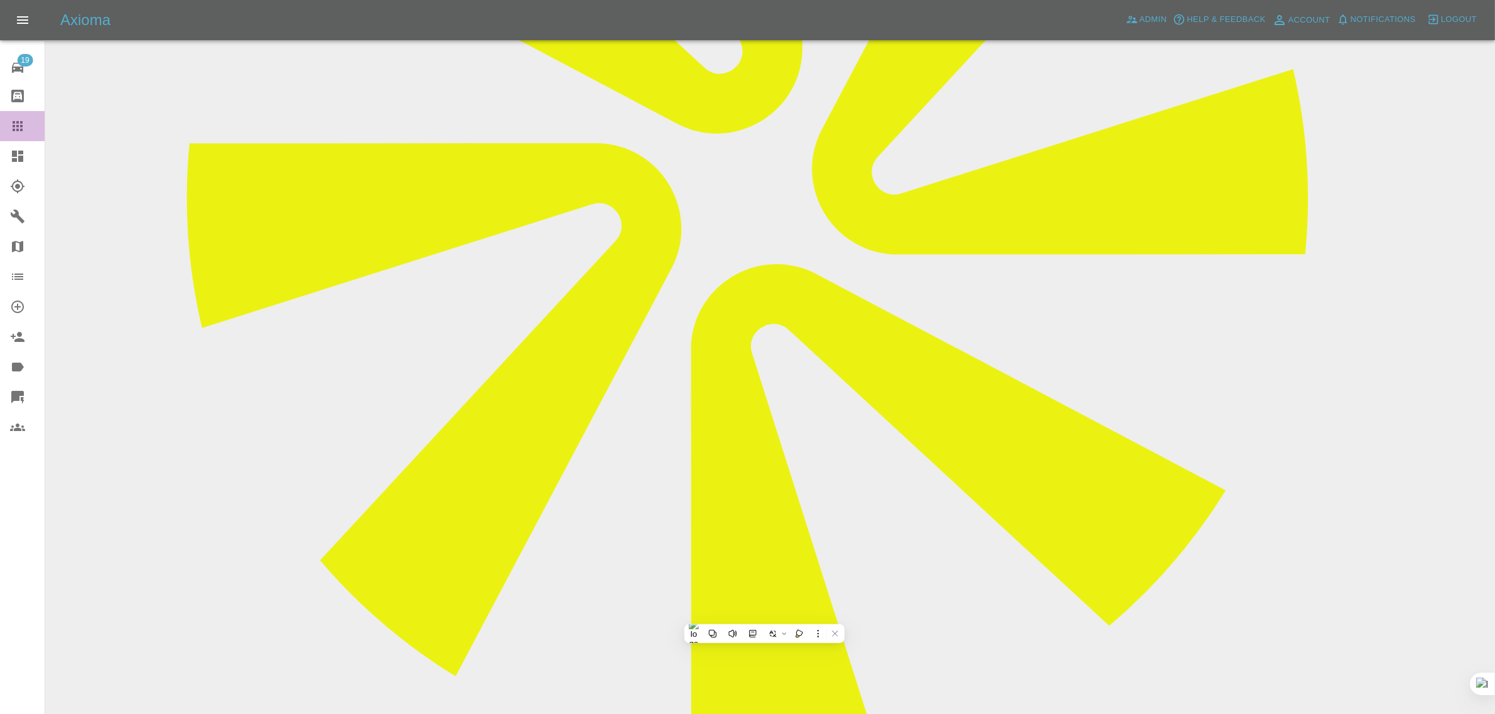
click at [28, 132] on div at bounding box center [27, 126] width 35 height 15
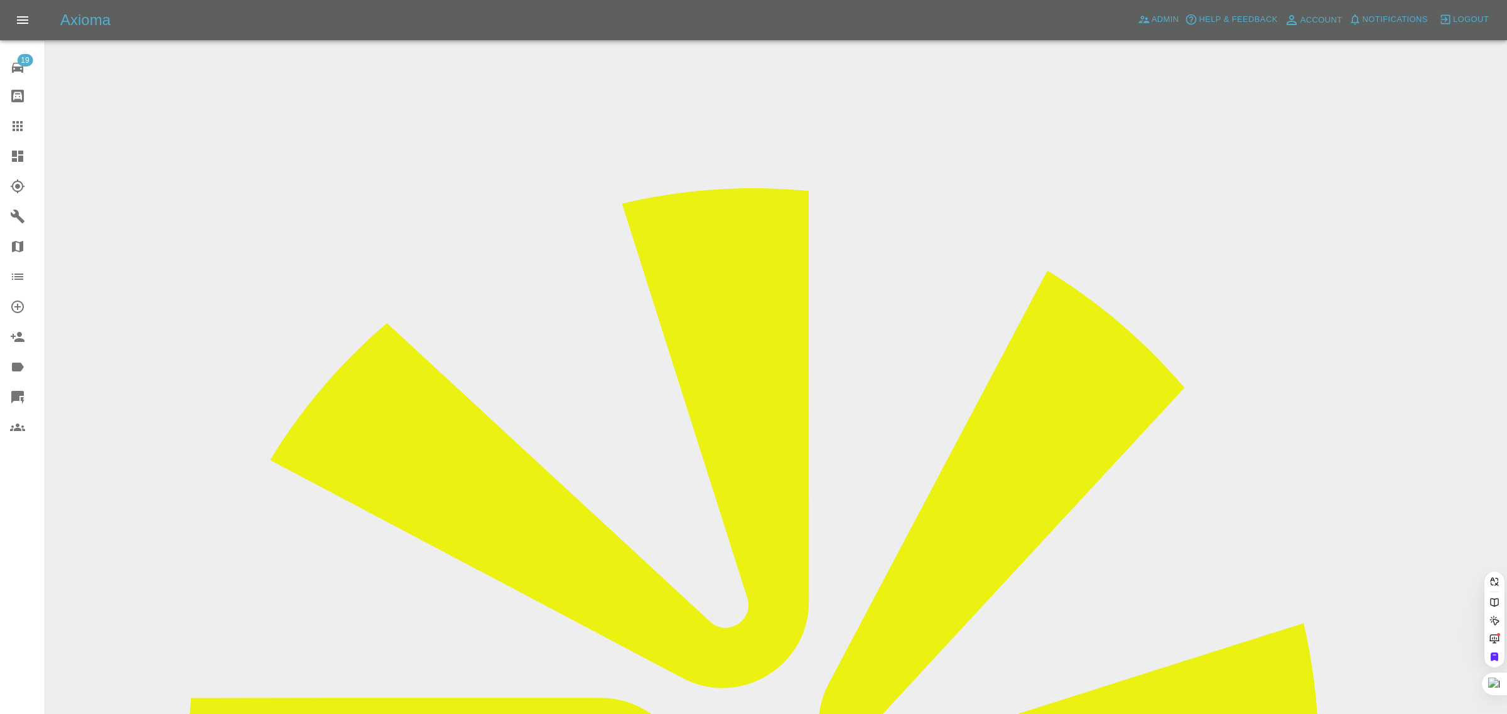
paste input "benhaworth72@gmail.com"
type input "benhaworth72@gmail.co"
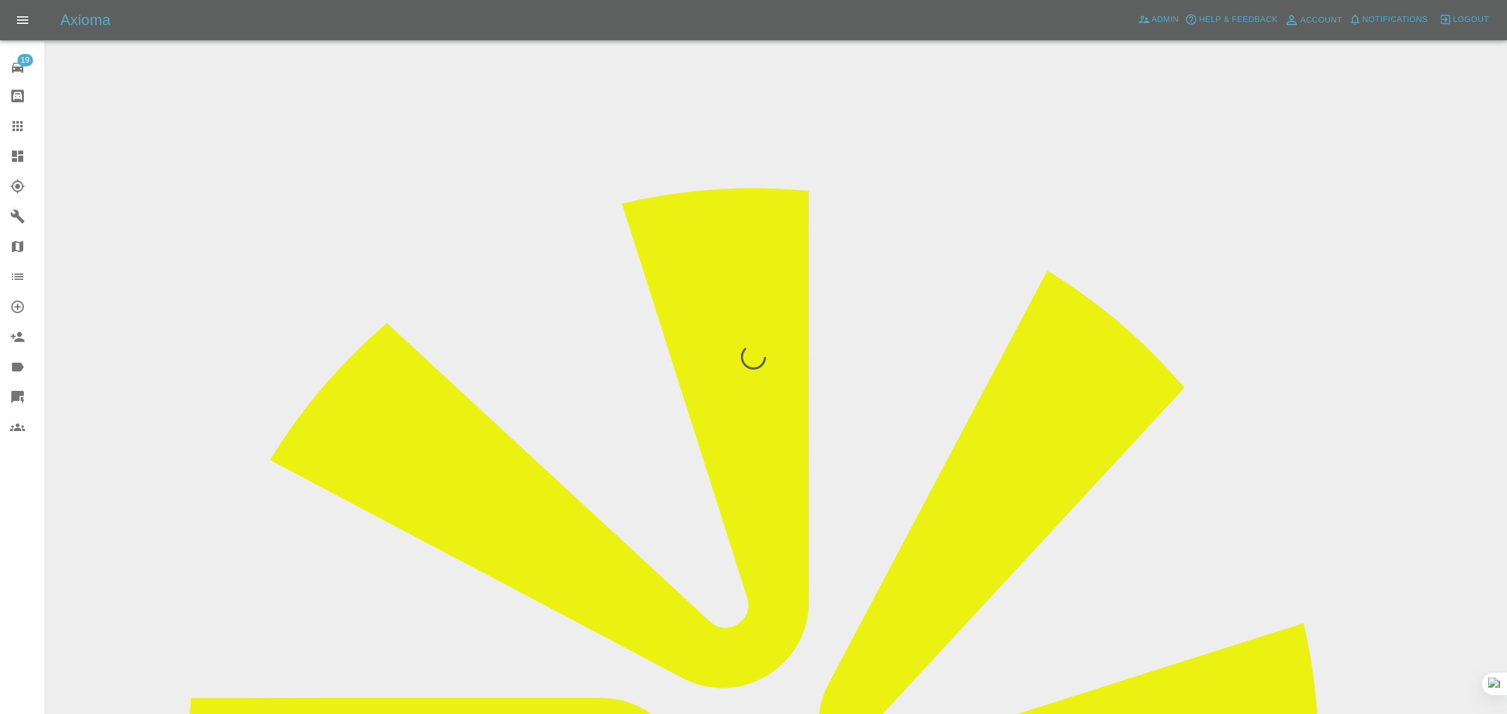
click at [16, 575] on div "19 Repair home Bodyshop home Claims Dashboard Explorer Garages Map Organization…" at bounding box center [22, 357] width 45 height 714
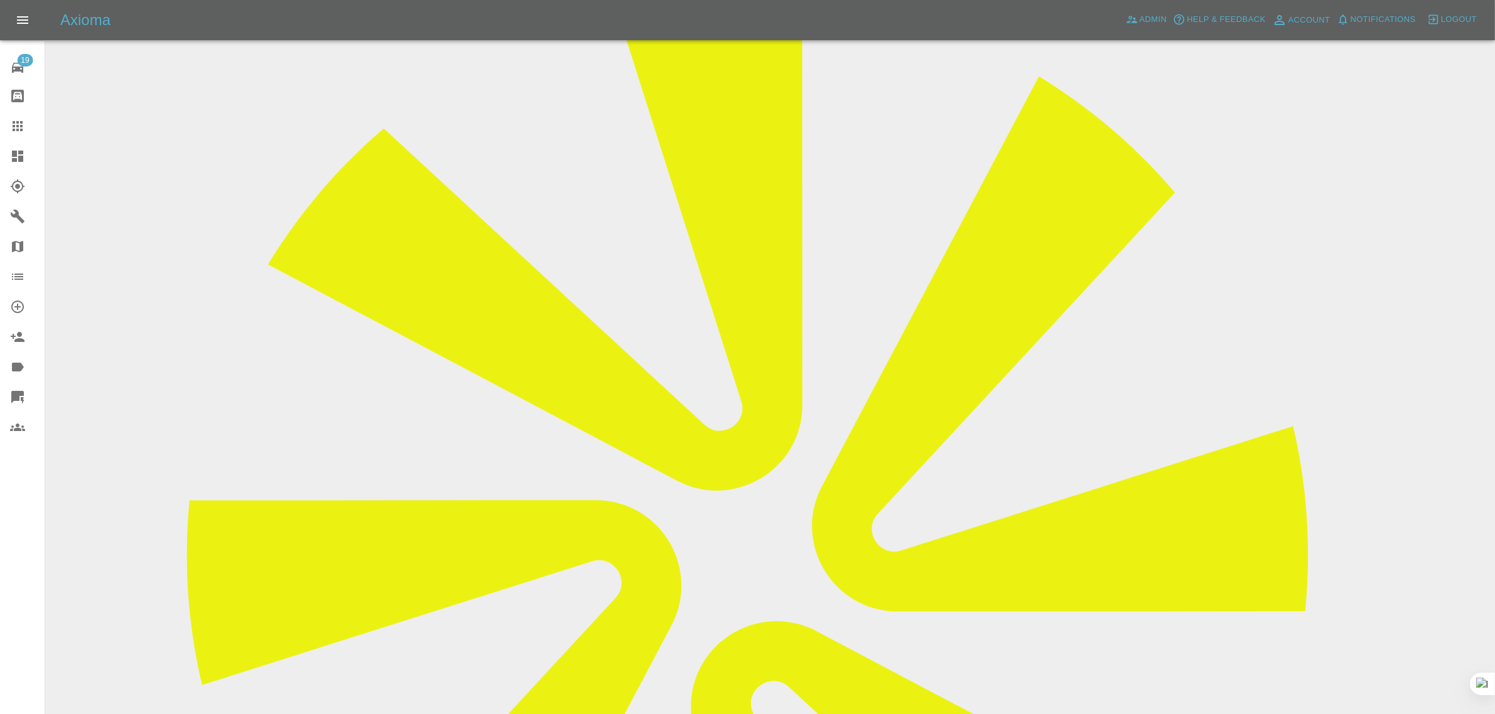
scroll to position [392, 0]
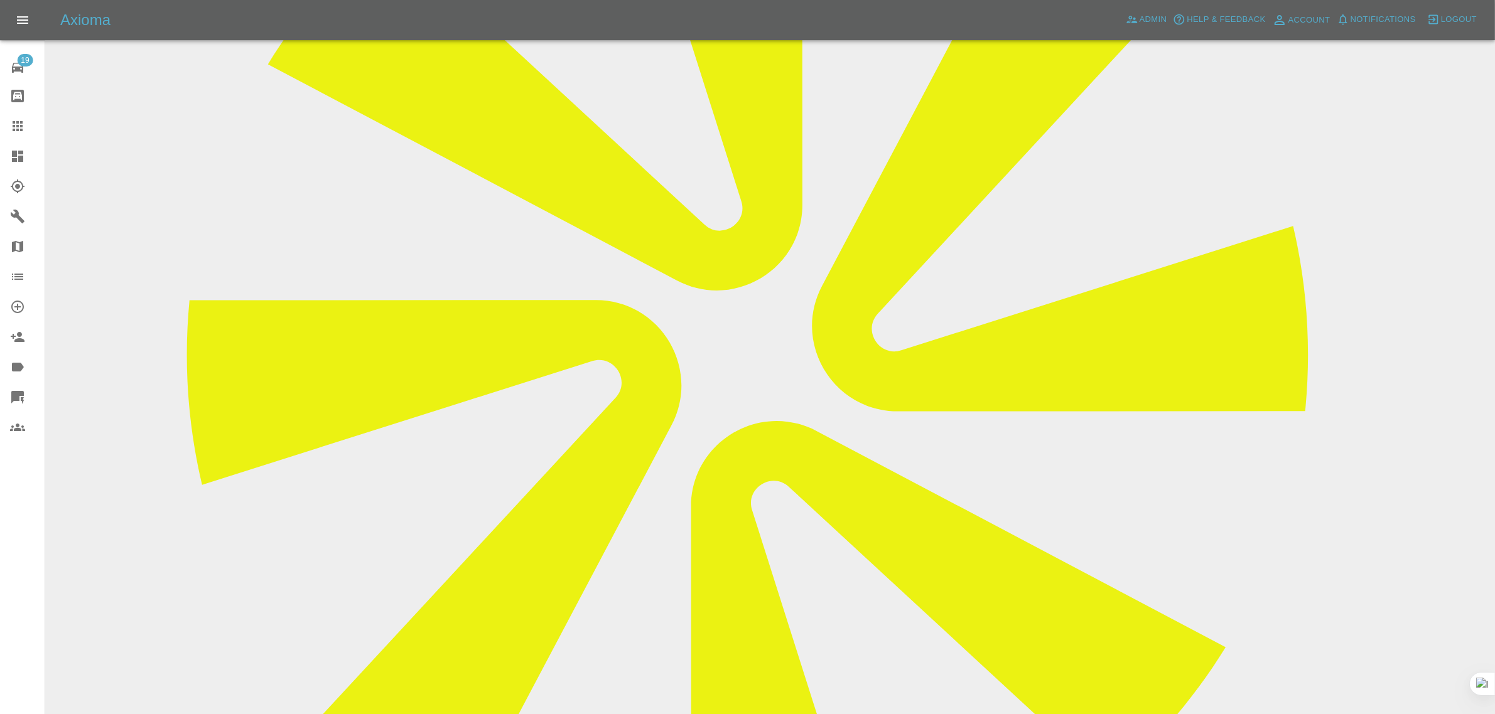
drag, startPoint x: 805, startPoint y: 165, endPoint x: 845, endPoint y: 165, distance: 40.2
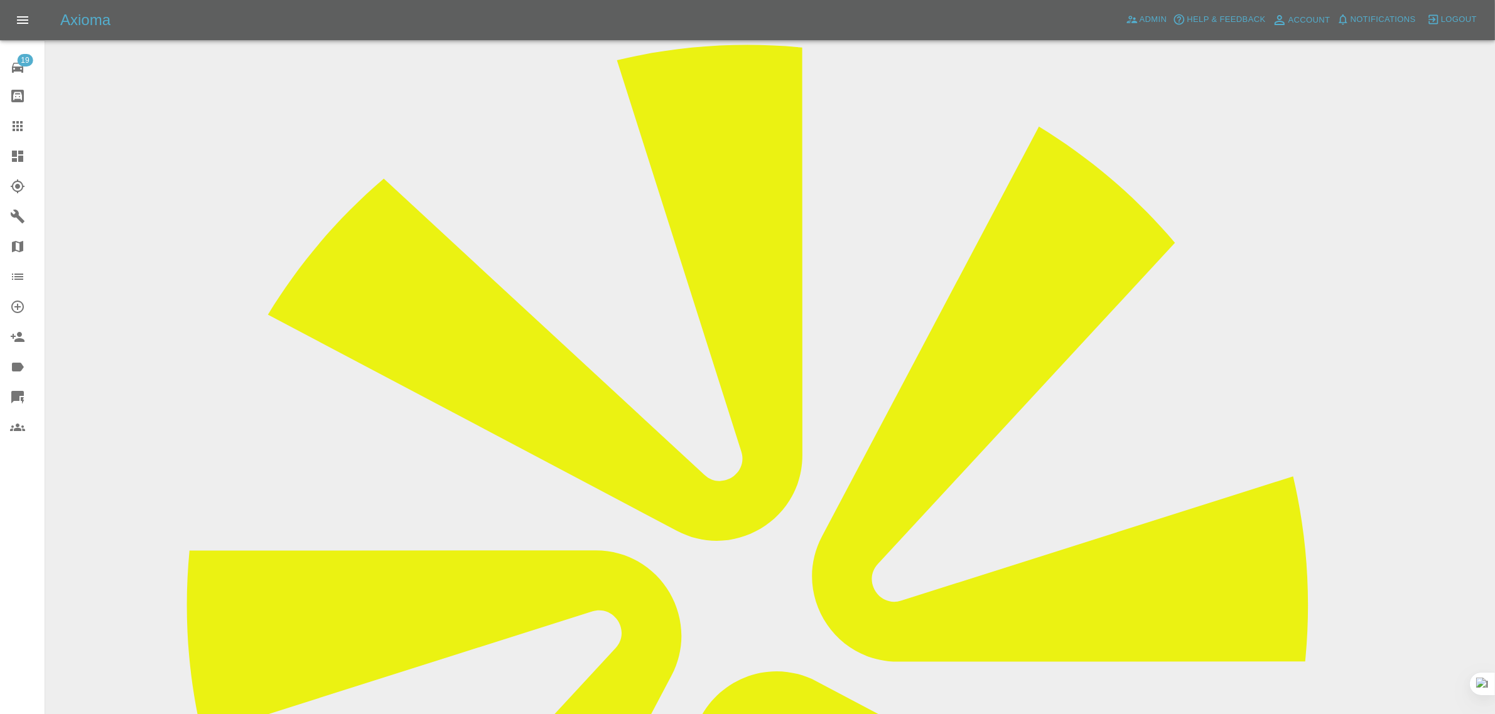
scroll to position [0, 0]
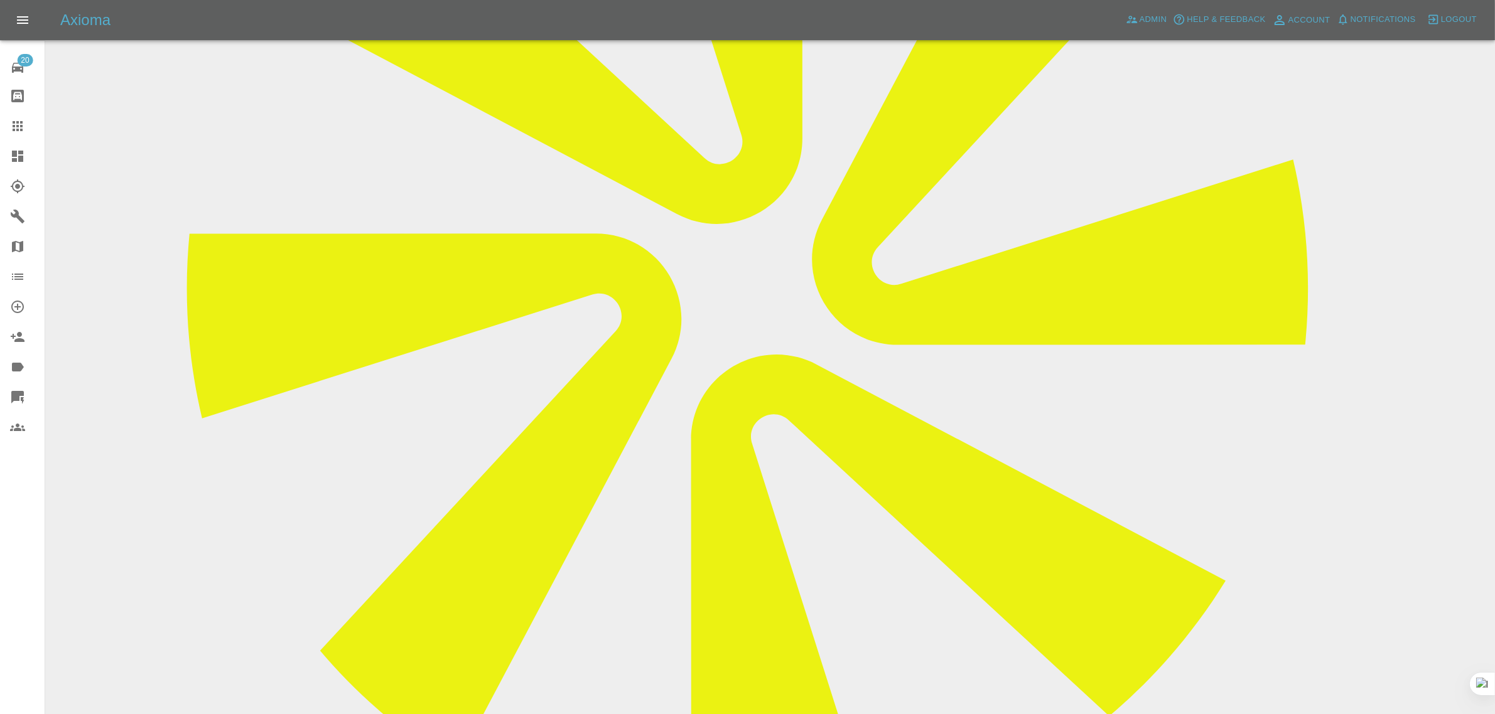
scroll to position [471, 0]
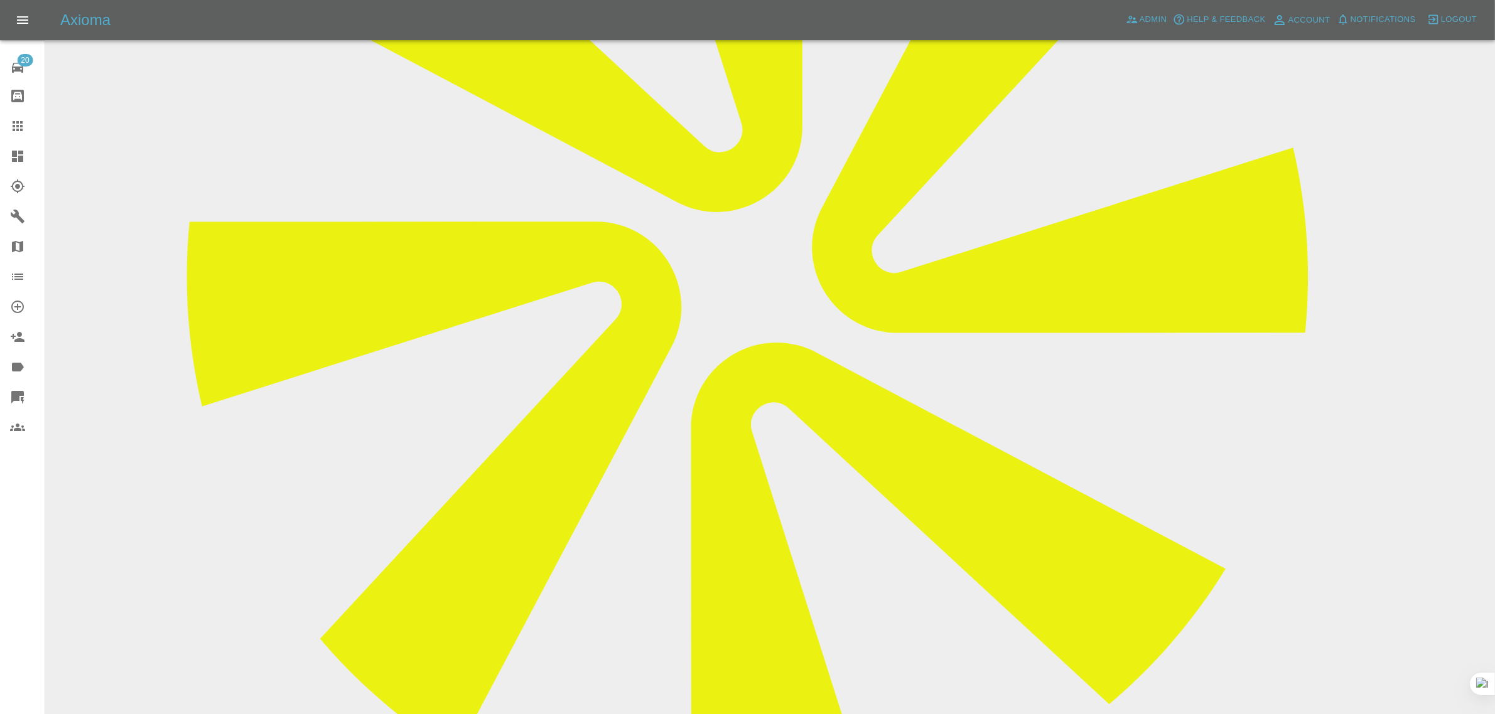
drag, startPoint x: 761, startPoint y: 556, endPoint x: 772, endPoint y: 557, distance: 11.4
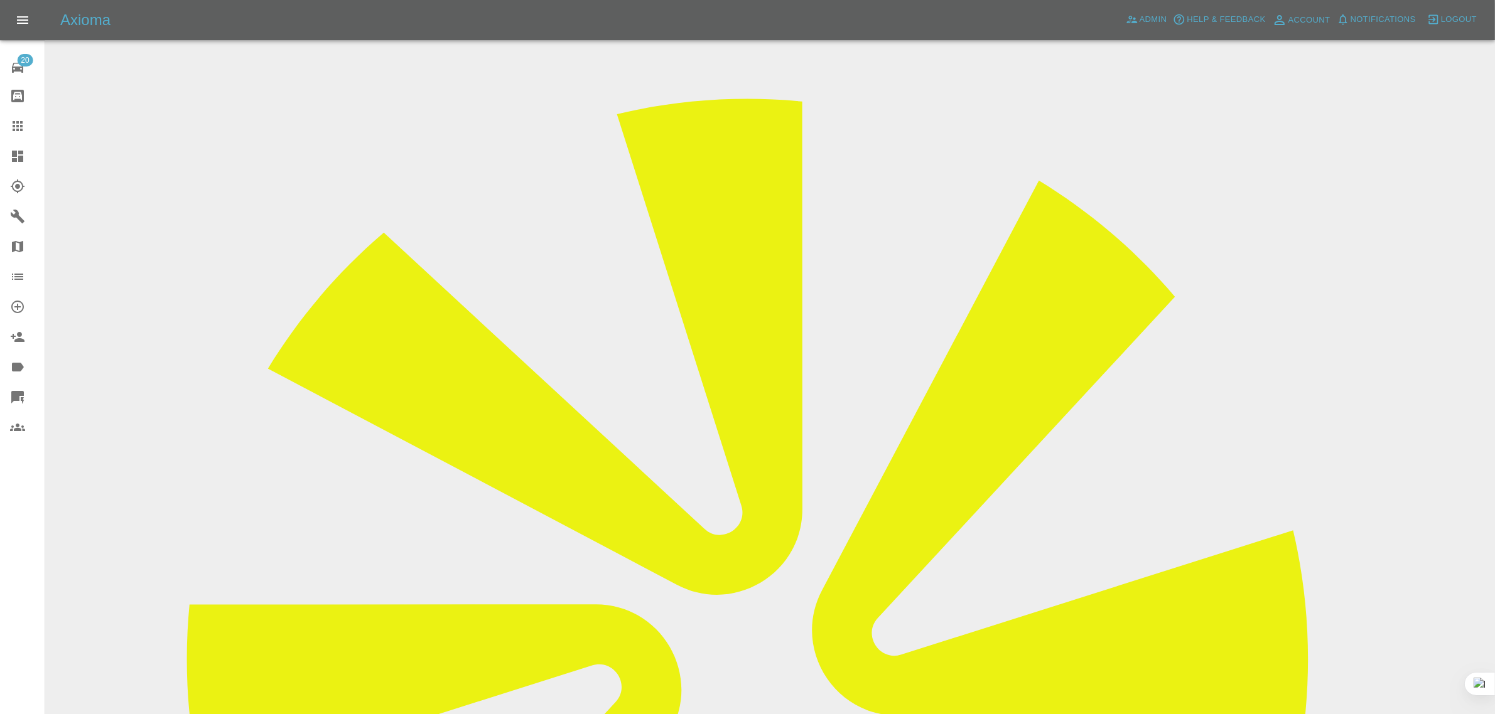
scroll to position [0, 0]
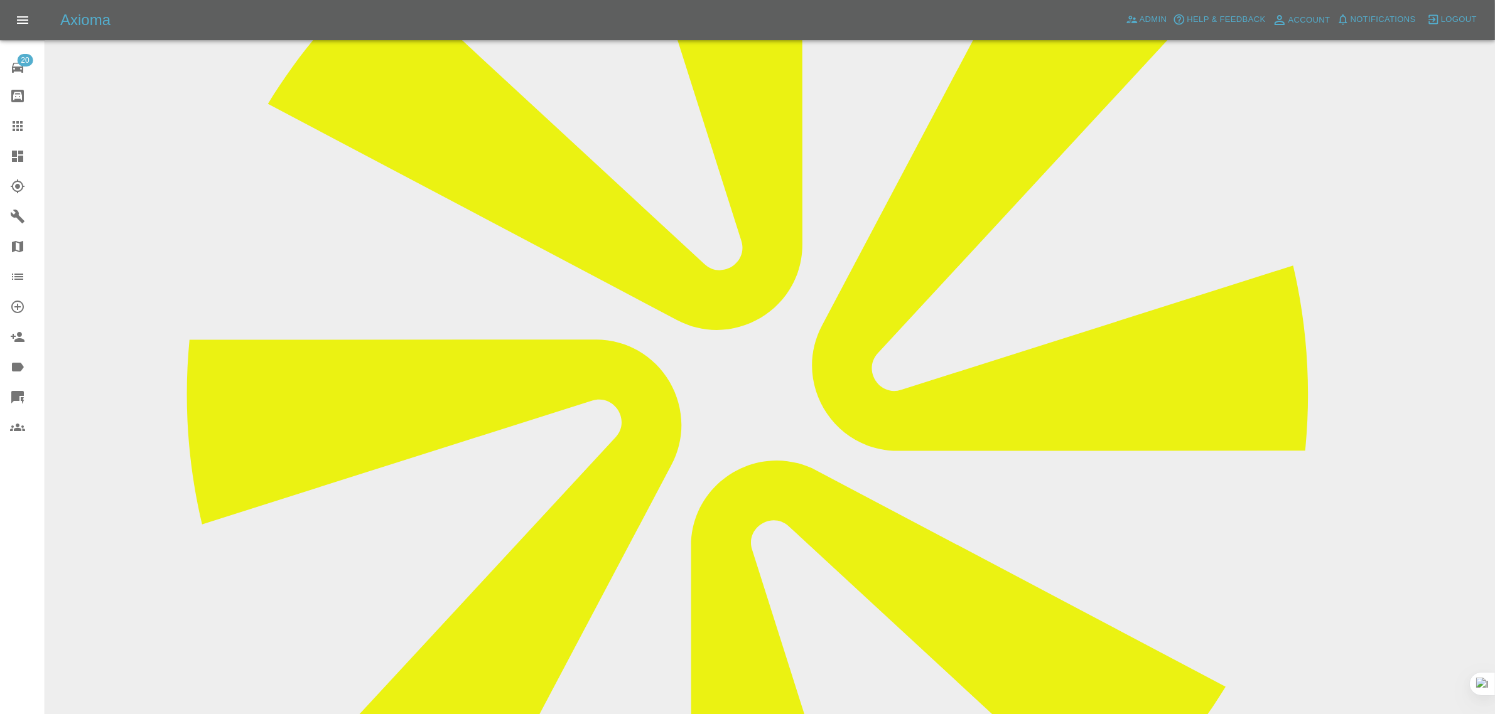
scroll to position [495, 0]
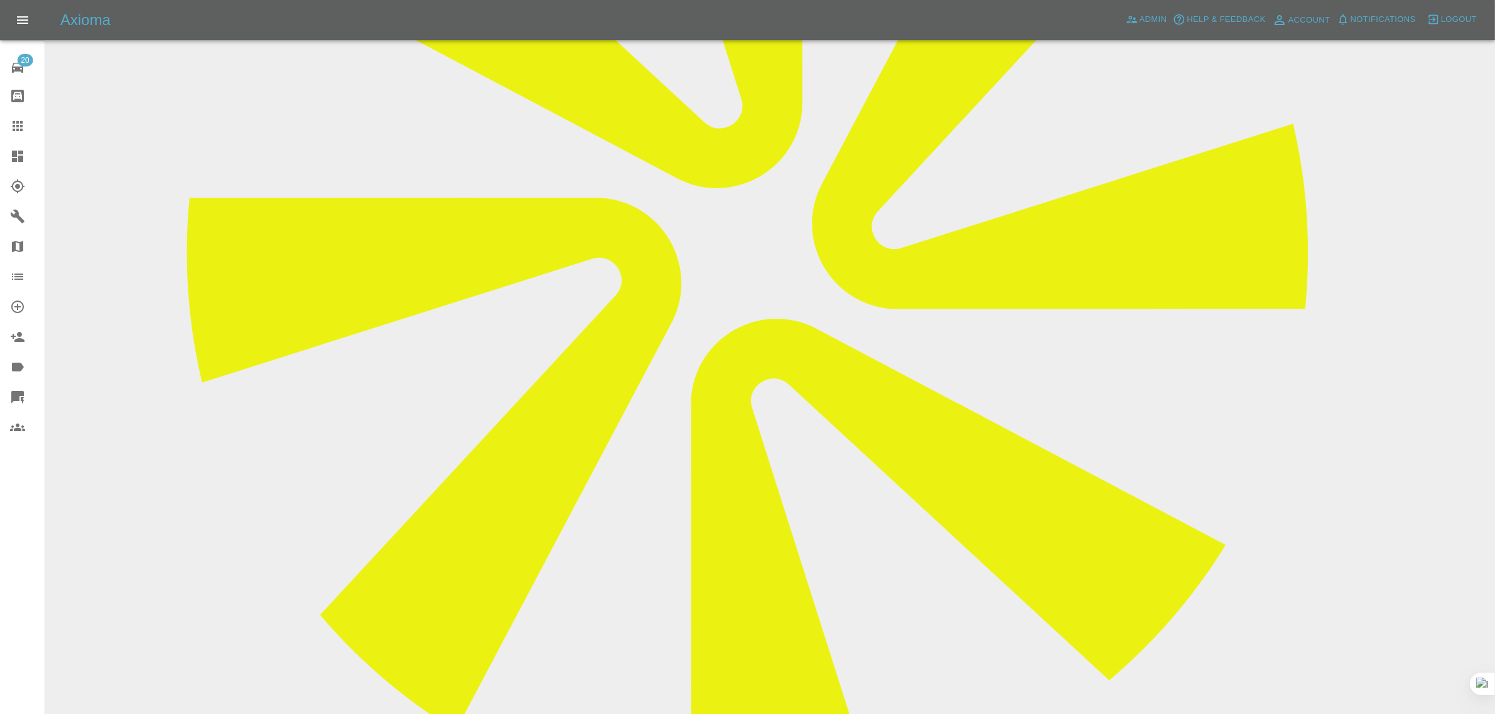
drag, startPoint x: 716, startPoint y: 535, endPoint x: 792, endPoint y: 540, distance: 75.5
drag, startPoint x: 824, startPoint y: 532, endPoint x: 860, endPoint y: 534, distance: 36.4
drag, startPoint x: 880, startPoint y: 527, endPoint x: 909, endPoint y: 529, distance: 28.9
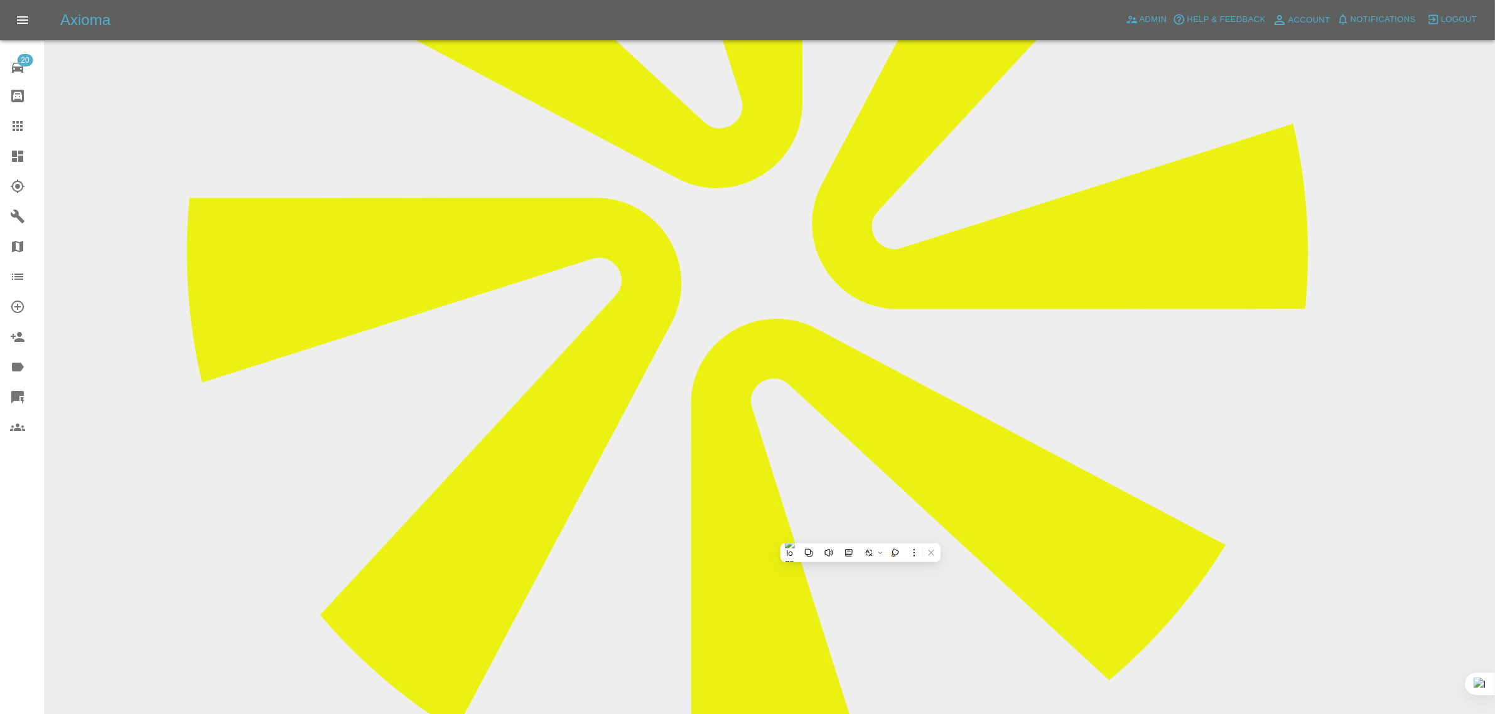
drag, startPoint x: 930, startPoint y: 529, endPoint x: 971, endPoint y: 534, distance: 41.7
drag, startPoint x: 584, startPoint y: 547, endPoint x: 676, endPoint y: 569, distance: 95.0
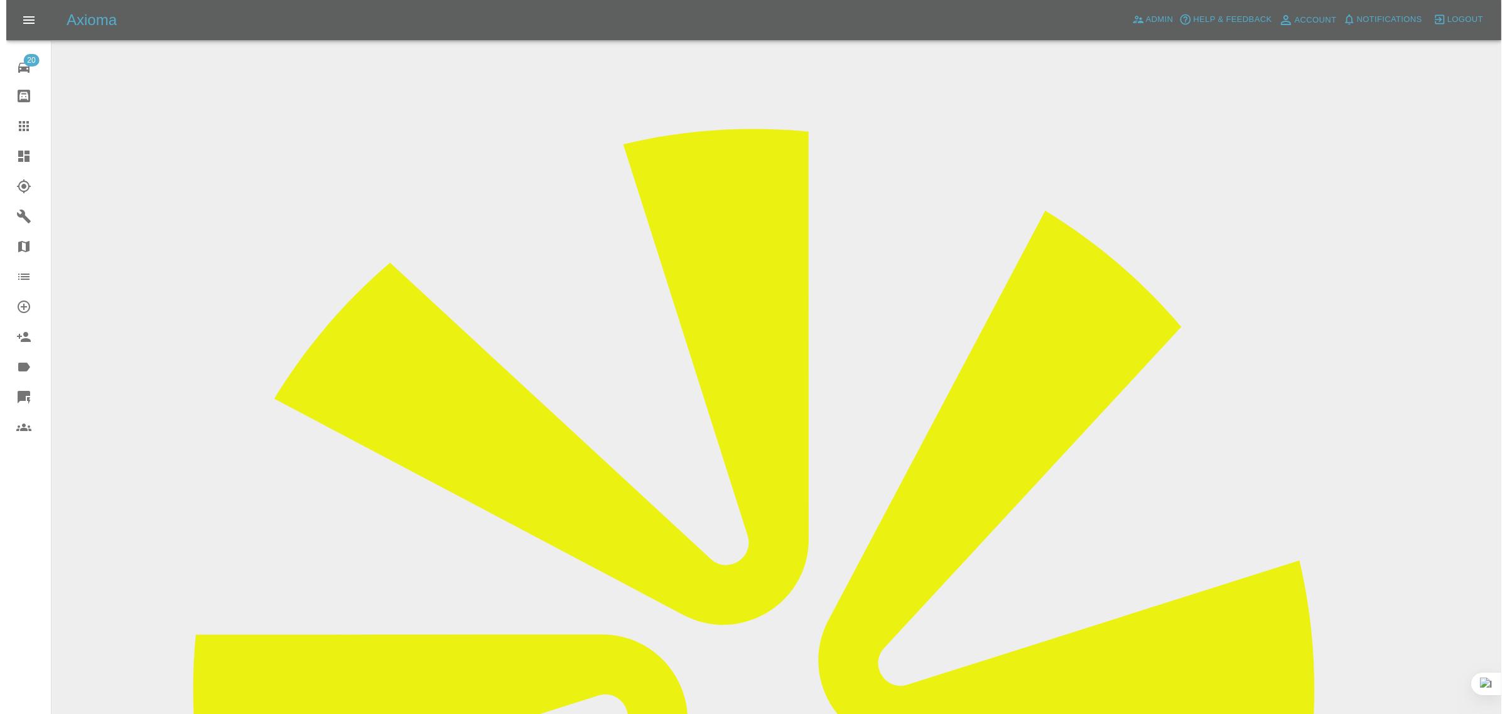
scroll to position [0, 0]
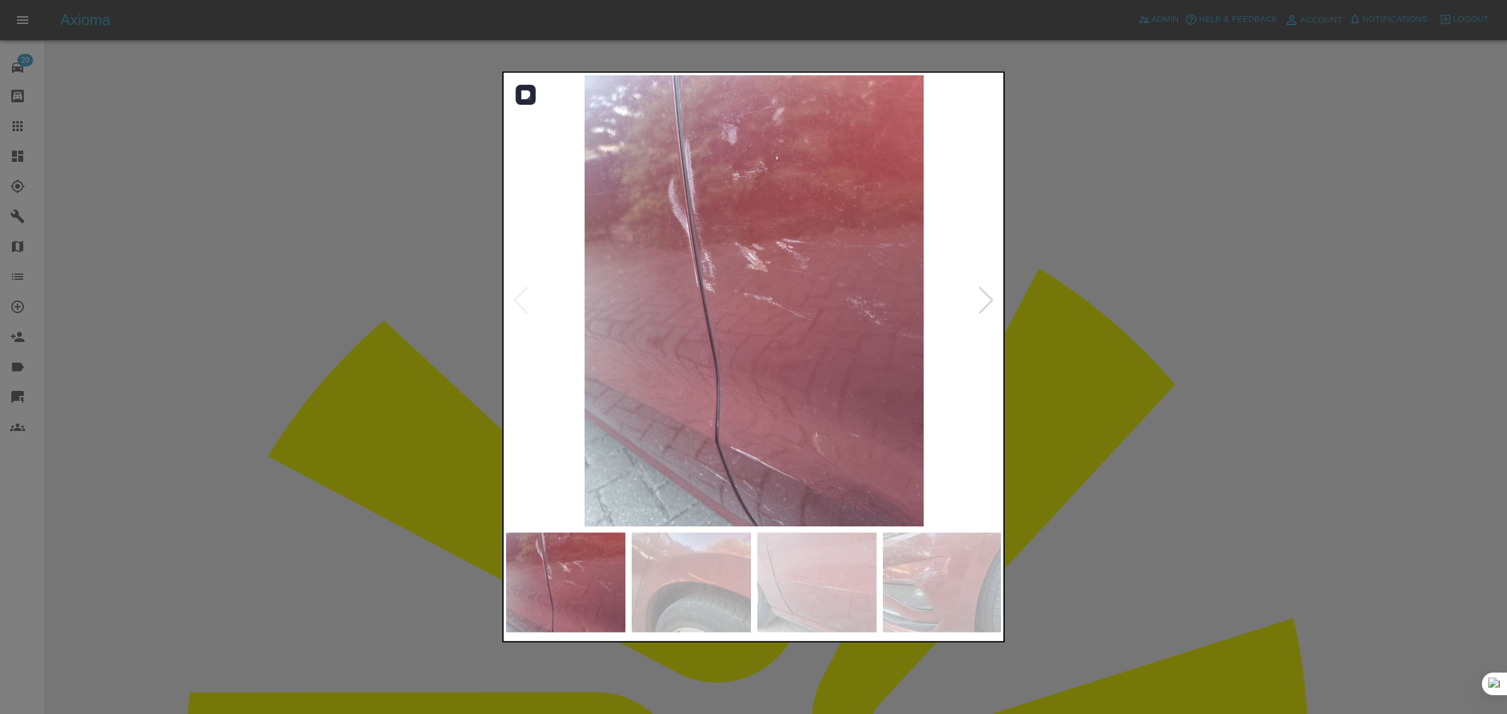
click at [983, 298] on div at bounding box center [985, 301] width 17 height 28
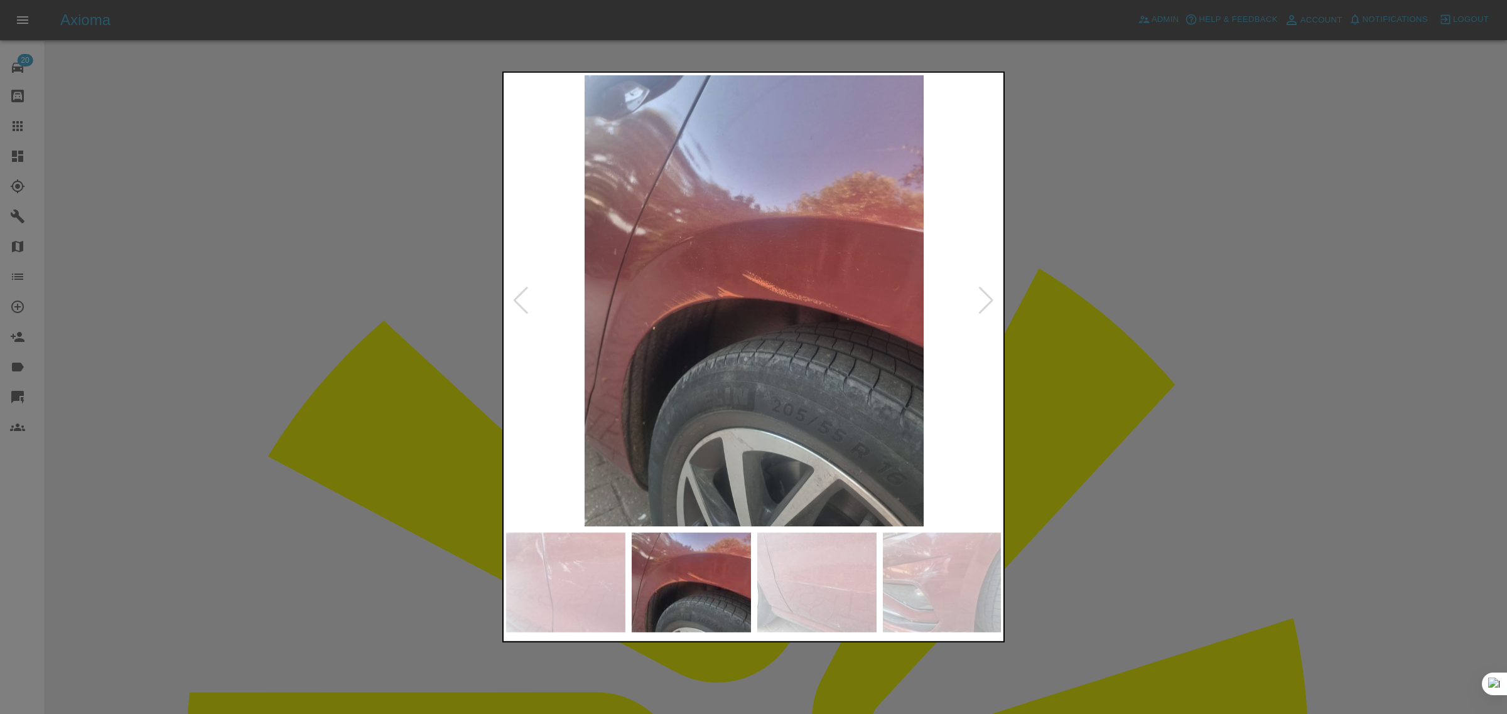
click at [990, 302] on div at bounding box center [985, 301] width 17 height 28
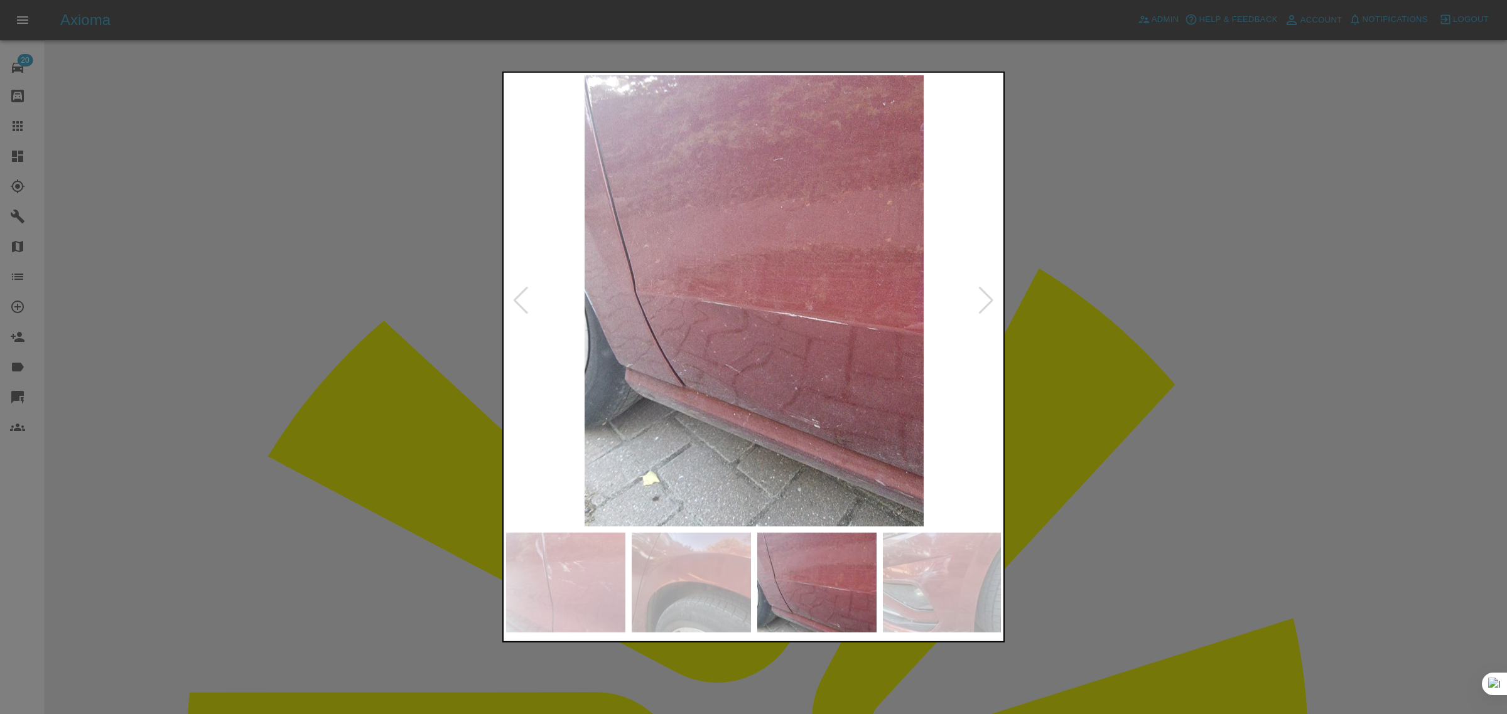
click at [990, 302] on div at bounding box center [985, 301] width 17 height 28
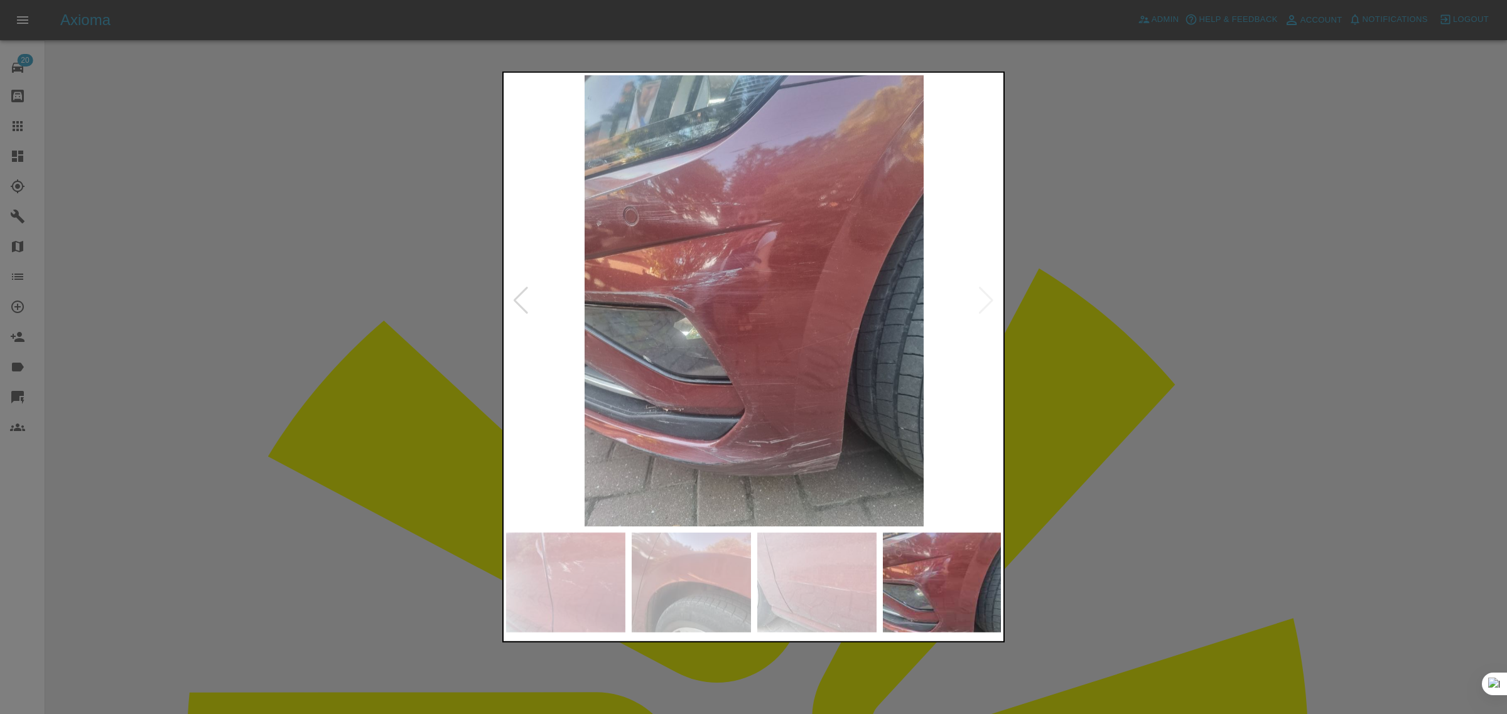
click at [990, 302] on img at bounding box center [754, 300] width 496 height 451
click at [1151, 339] on div at bounding box center [753, 357] width 1507 height 714
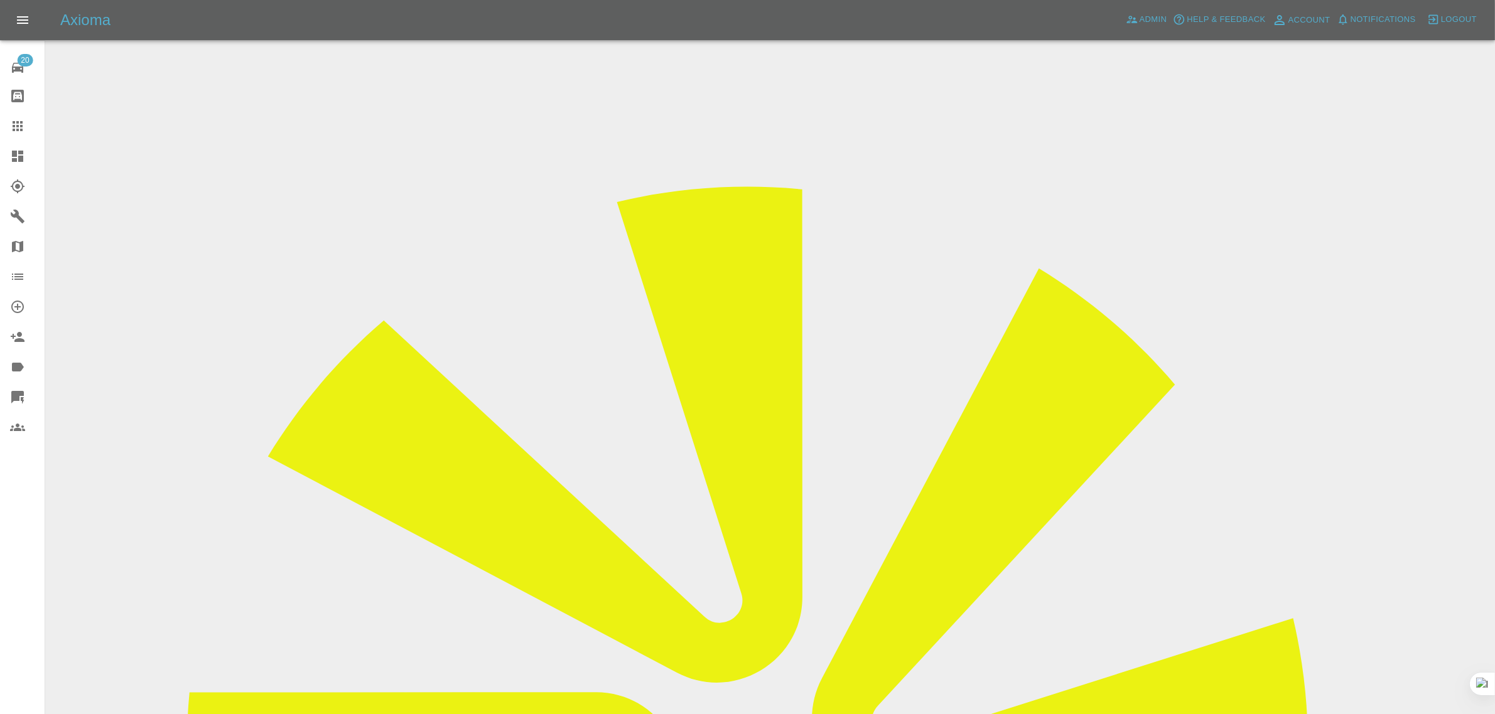
click at [23, 123] on icon at bounding box center [17, 126] width 15 height 15
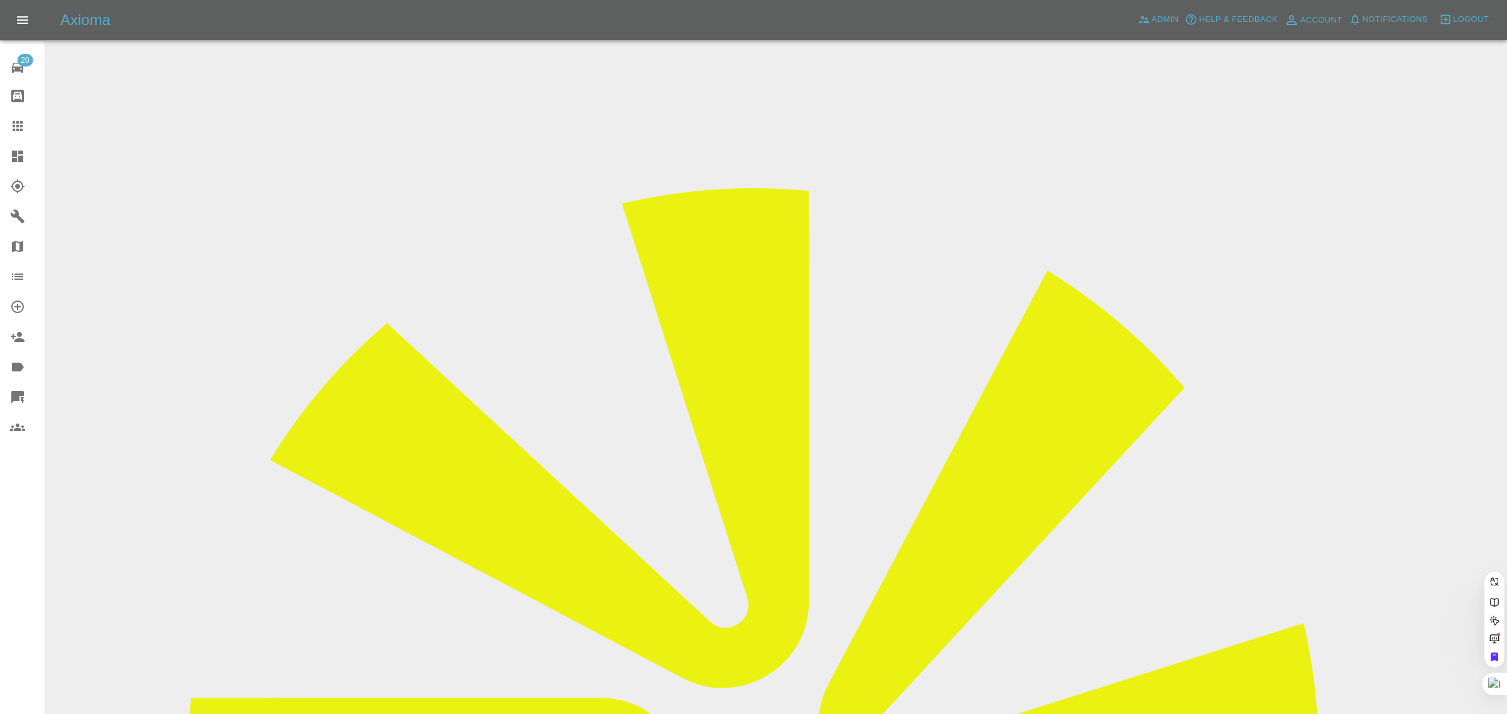
paste input "[EMAIL_ADDRESS][DOMAIN_NAME]"
type input "[EMAIL_ADDRESS][DOMAIN_NAME]."
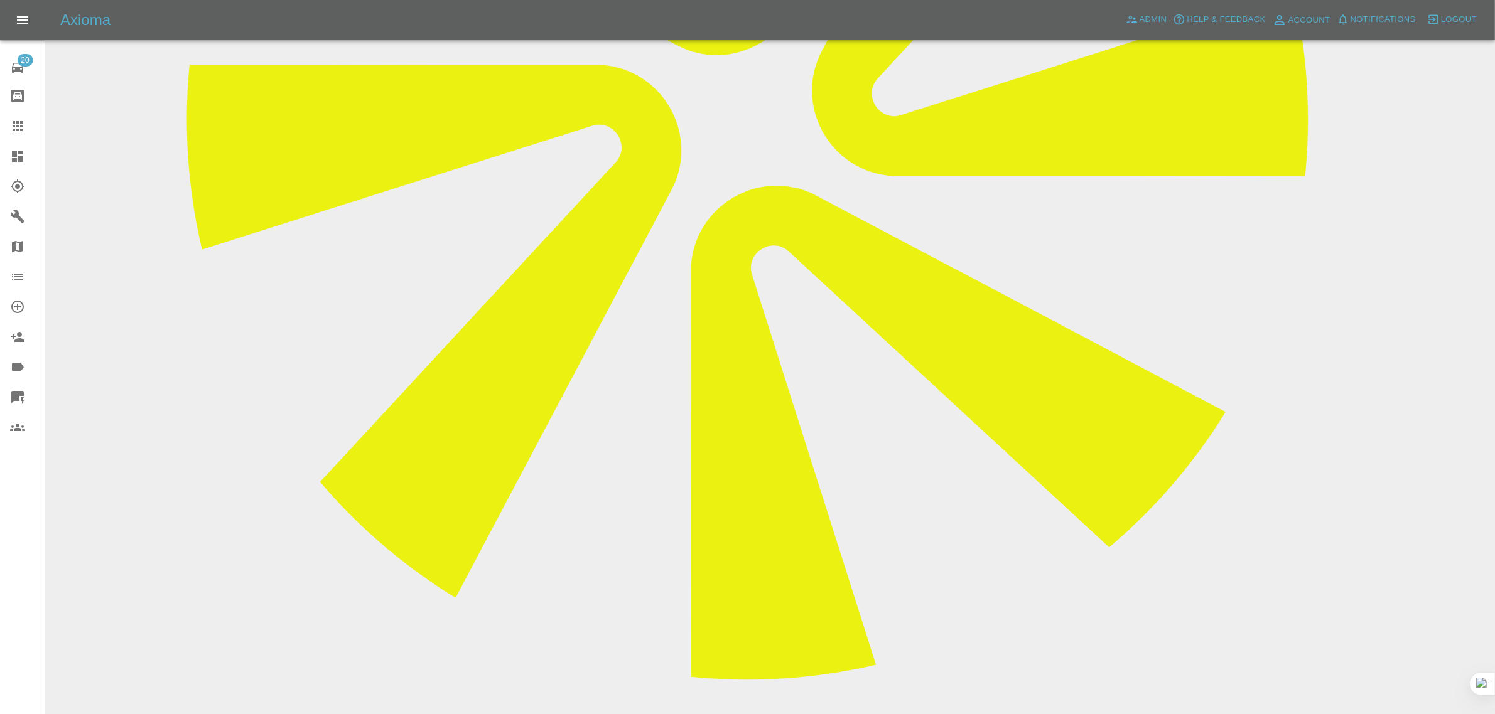
scroll to position [825, 0]
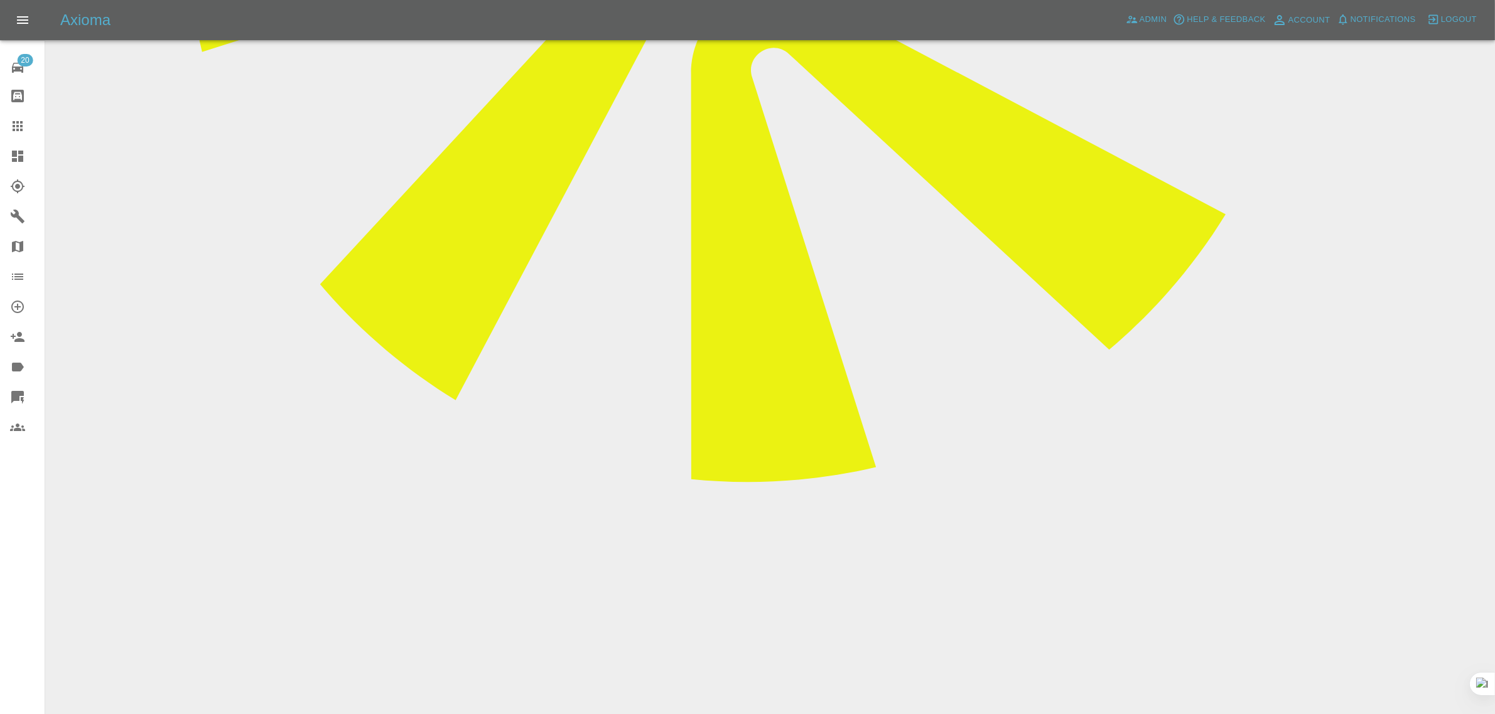
drag, startPoint x: 1385, startPoint y: 586, endPoint x: 1429, endPoint y: 594, distance: 45.3
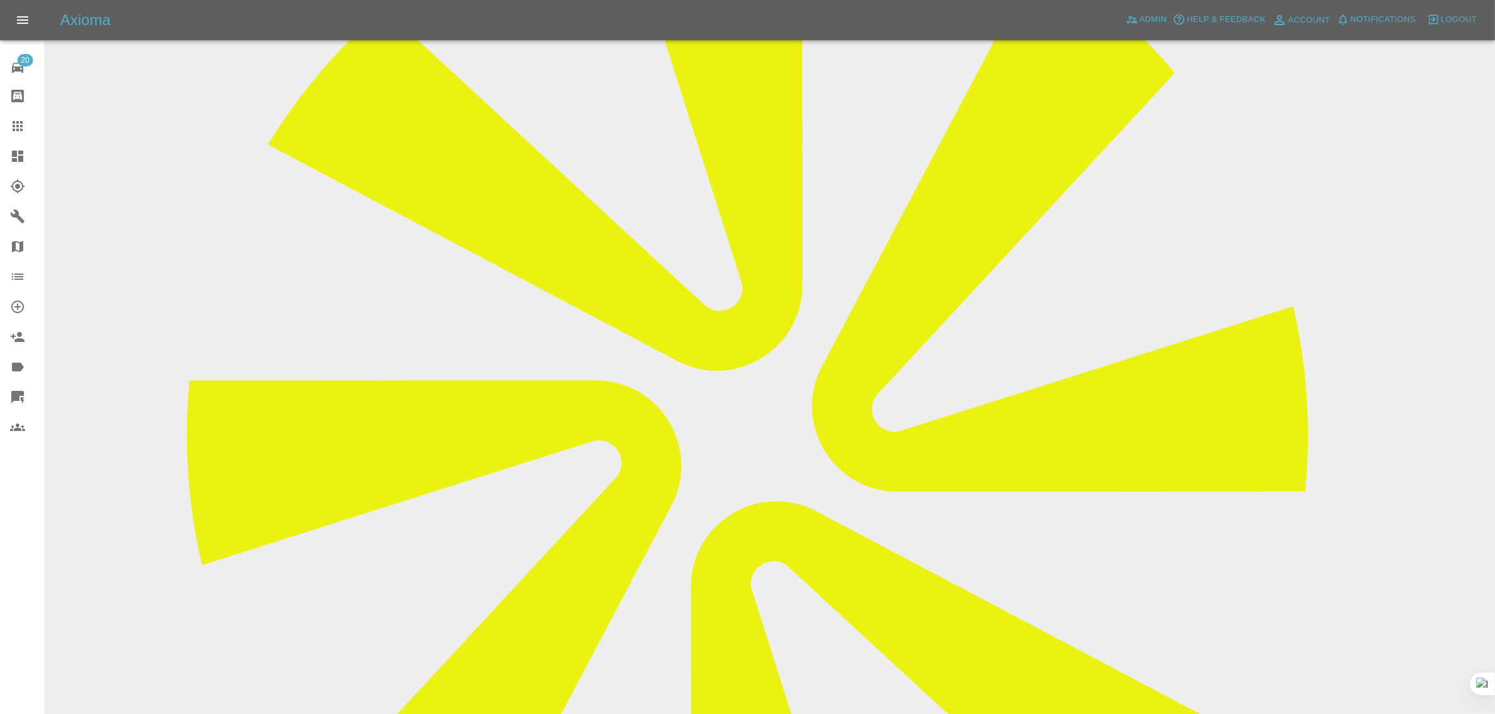
scroll to position [314, 0]
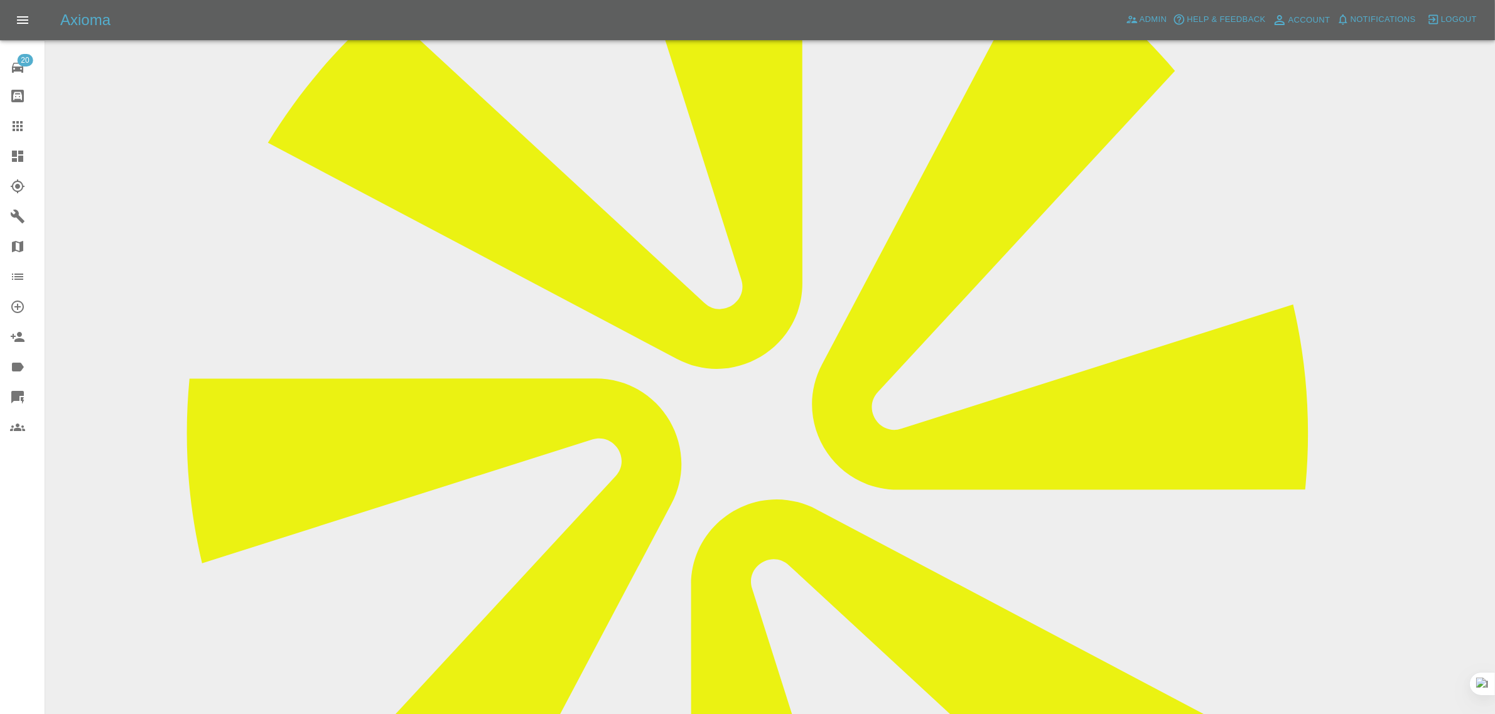
drag, startPoint x: 590, startPoint y: 407, endPoint x: 606, endPoint y: 407, distance: 16.3
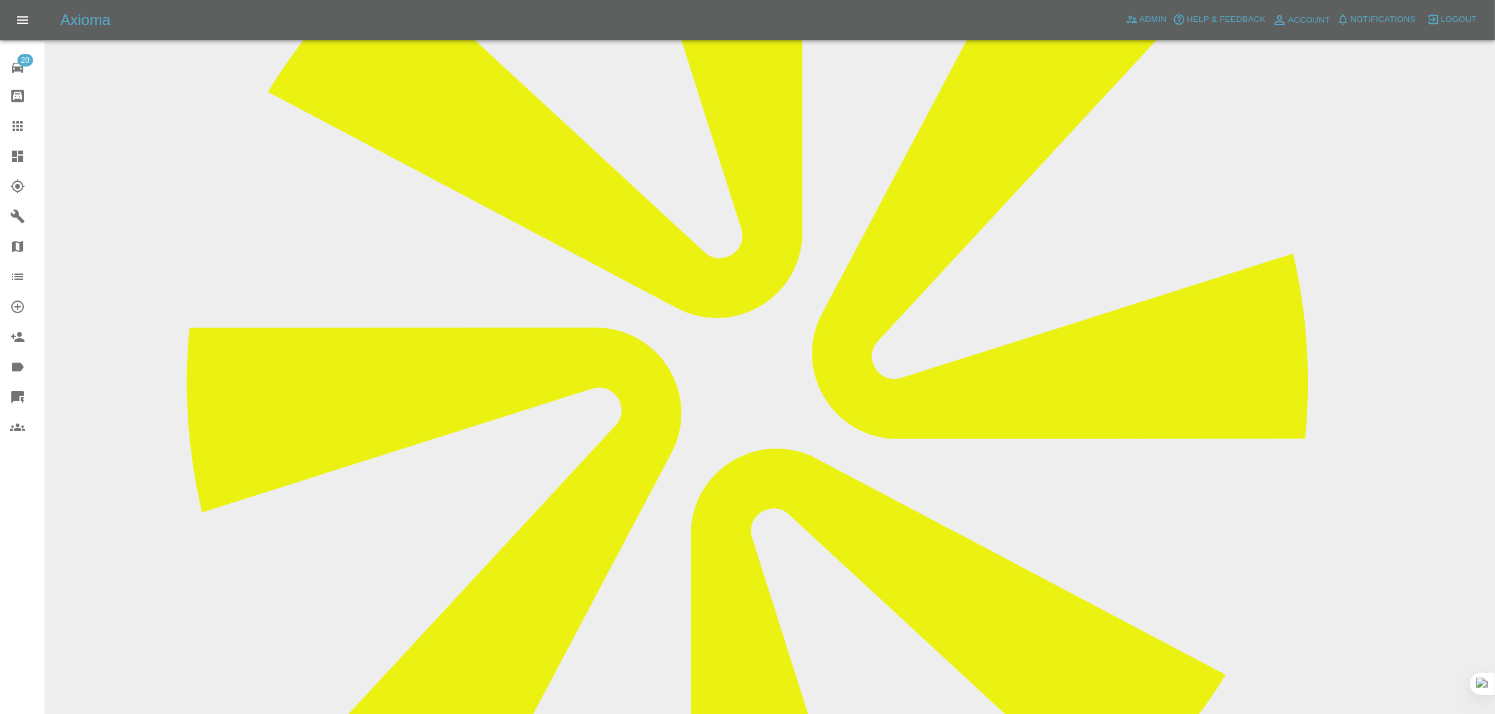
scroll to position [392, 0]
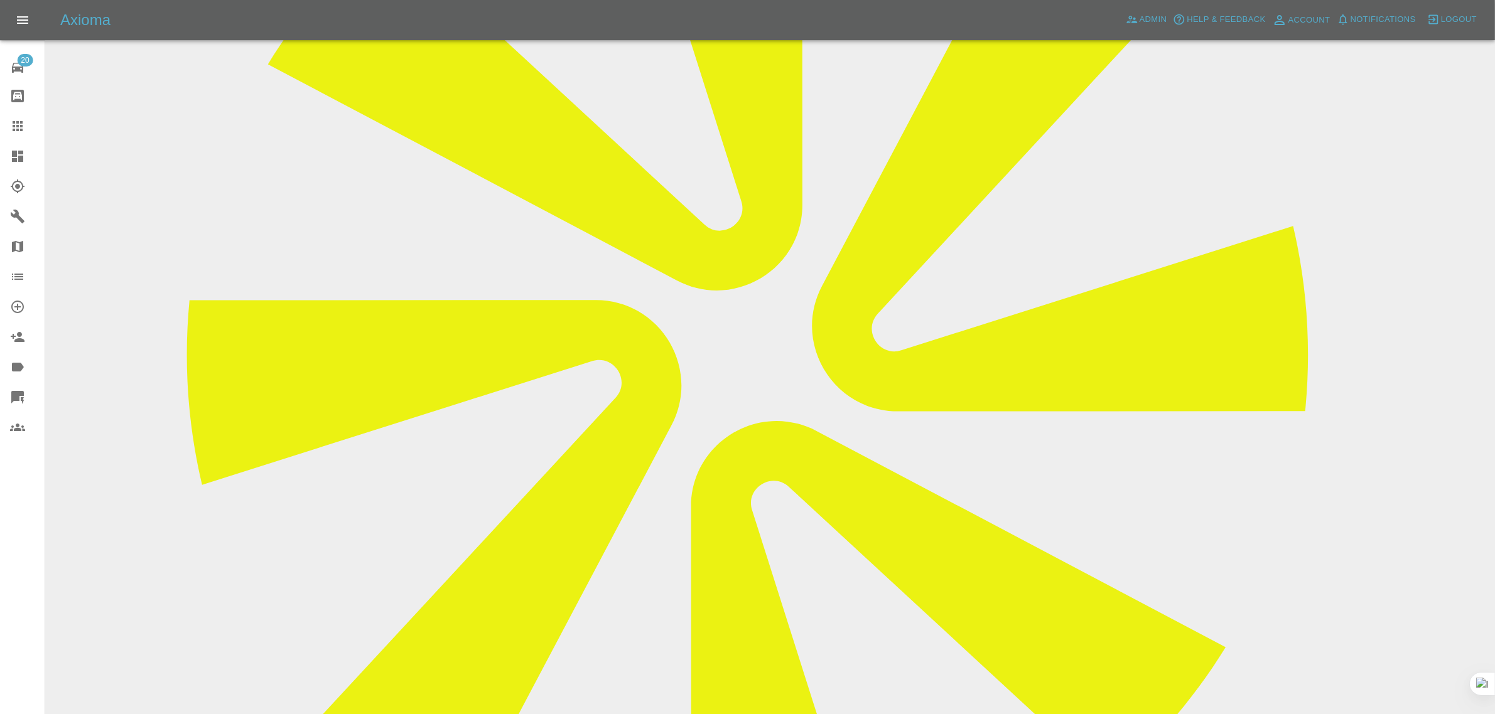
paste textarea "Good morning The repair on my car has again failed… what would be the reason fo…"
type textarea "Good morning The repair on my car has again failed… what would be the reason fo…"
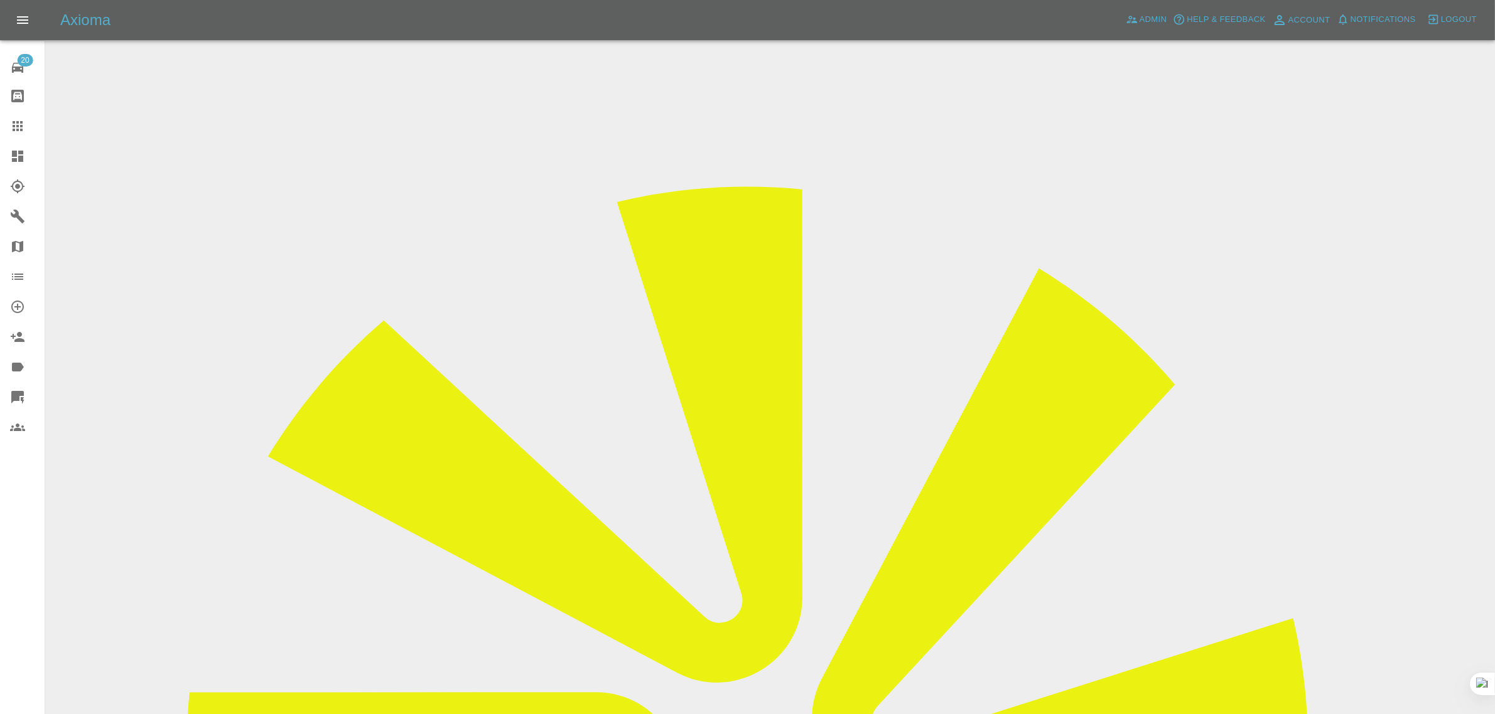
click at [0, 0] on input "Choose images" at bounding box center [0, 0] width 0 height 0
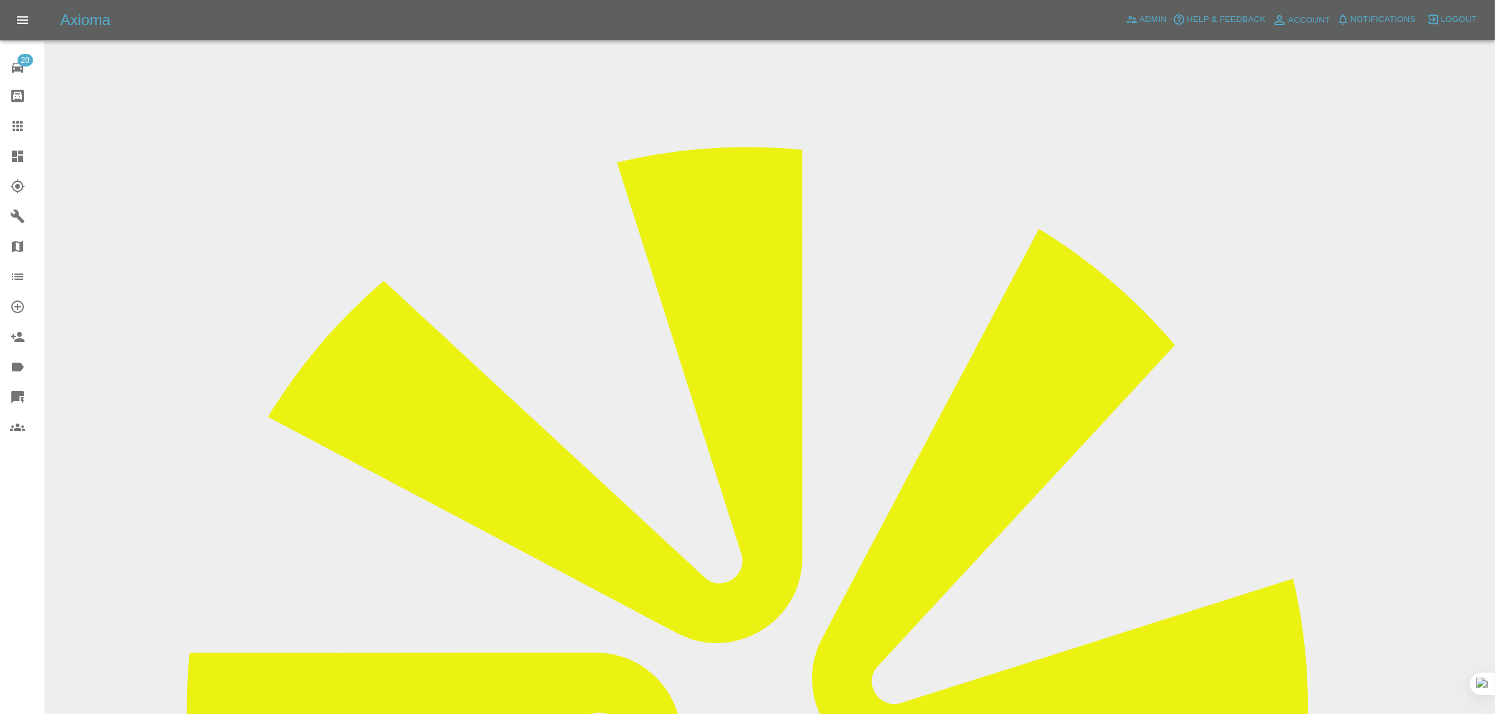
scroll to position [62, 0]
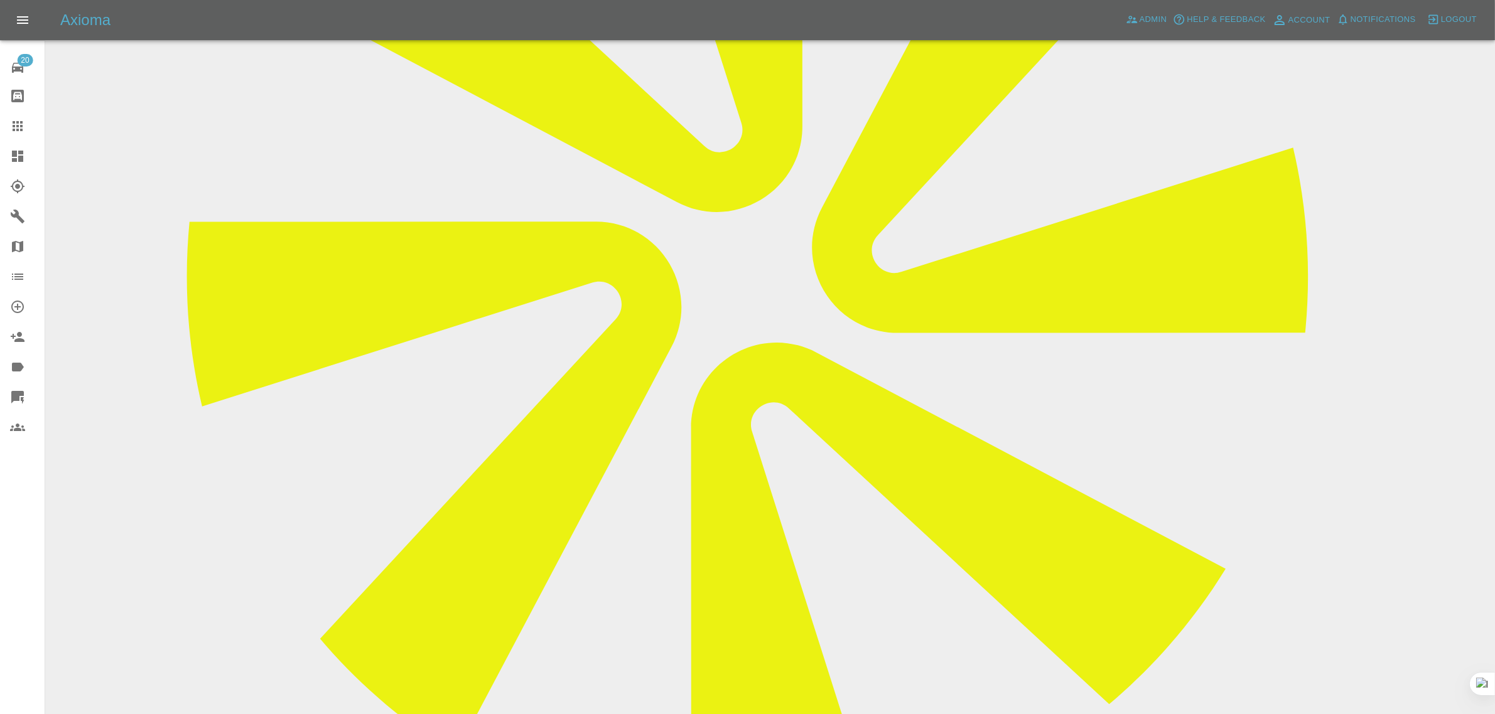
scroll to position [921, 0]
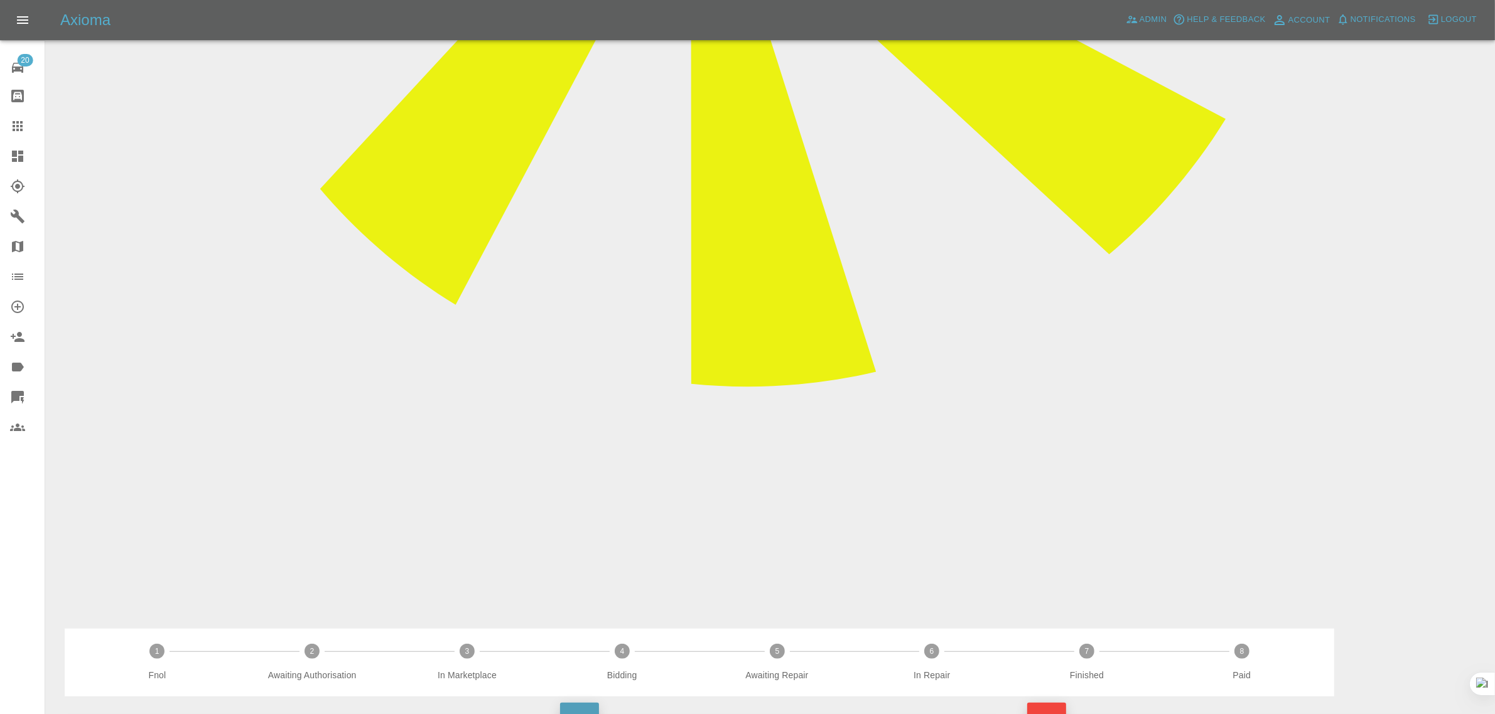
drag, startPoint x: 711, startPoint y: 545, endPoint x: 770, endPoint y: 543, distance: 58.4
drag, startPoint x: 575, startPoint y: 583, endPoint x: 672, endPoint y: 578, distance: 96.8
drag, startPoint x: 710, startPoint y: 540, endPoint x: 769, endPoint y: 537, distance: 59.1
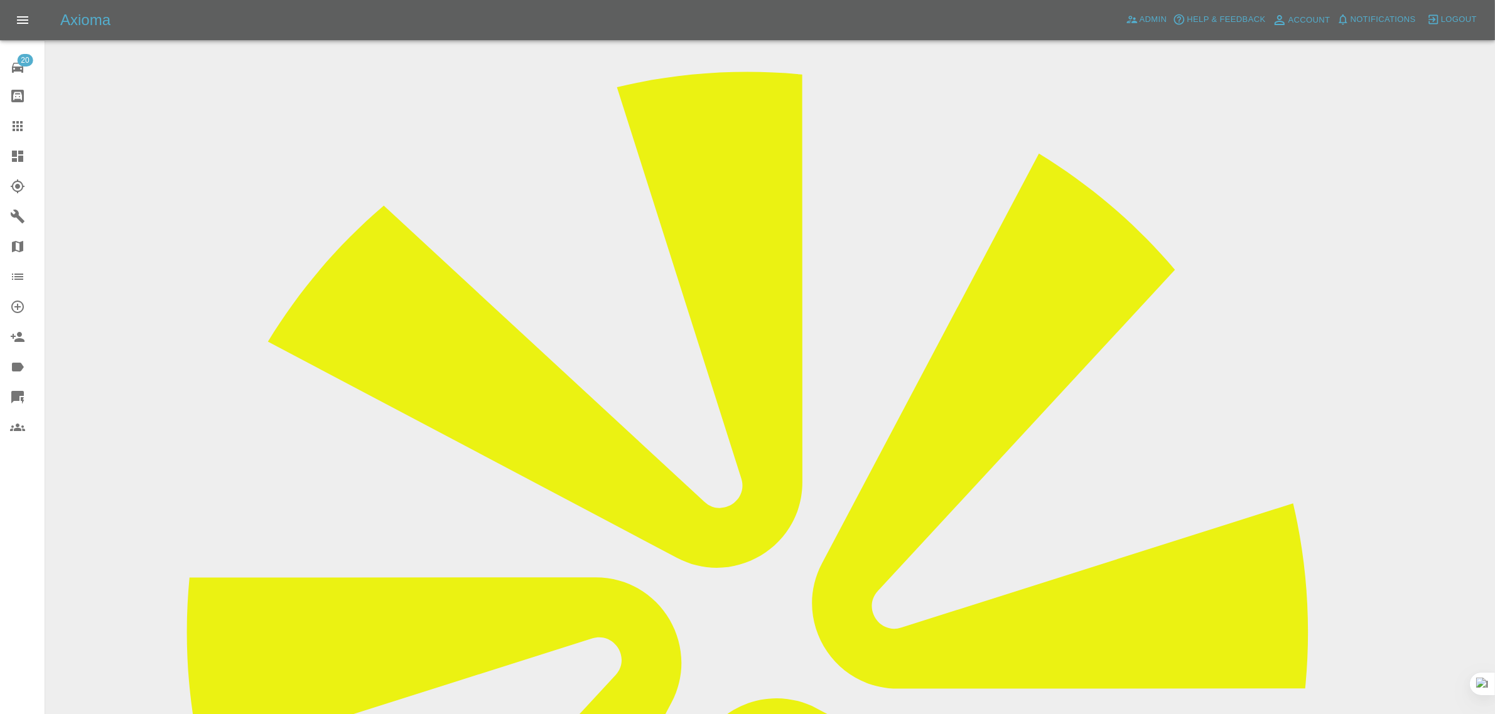
scroll to position [0, 0]
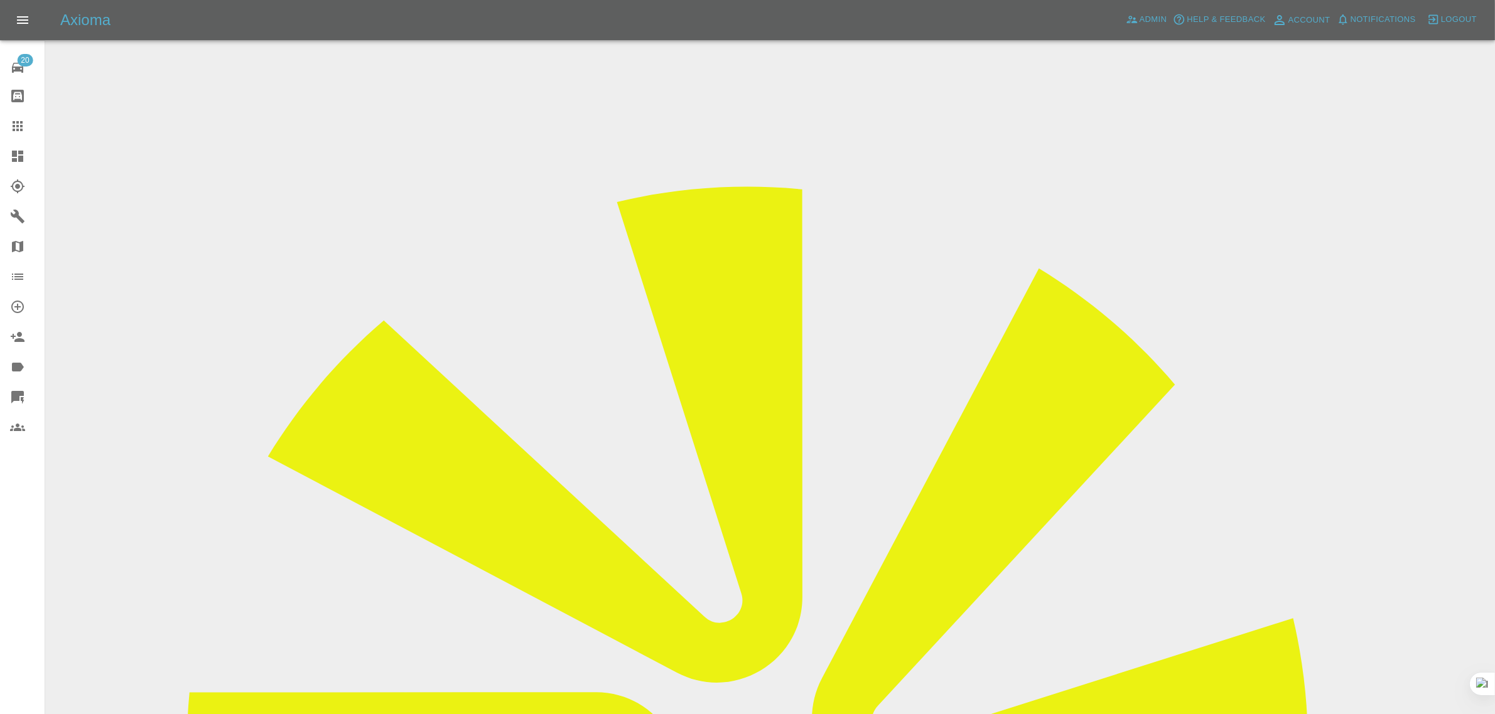
drag, startPoint x: 1219, startPoint y: 195, endPoint x: 1298, endPoint y: 190, distance: 79.3
click at [18, 126] on icon at bounding box center [18, 126] width 10 height 10
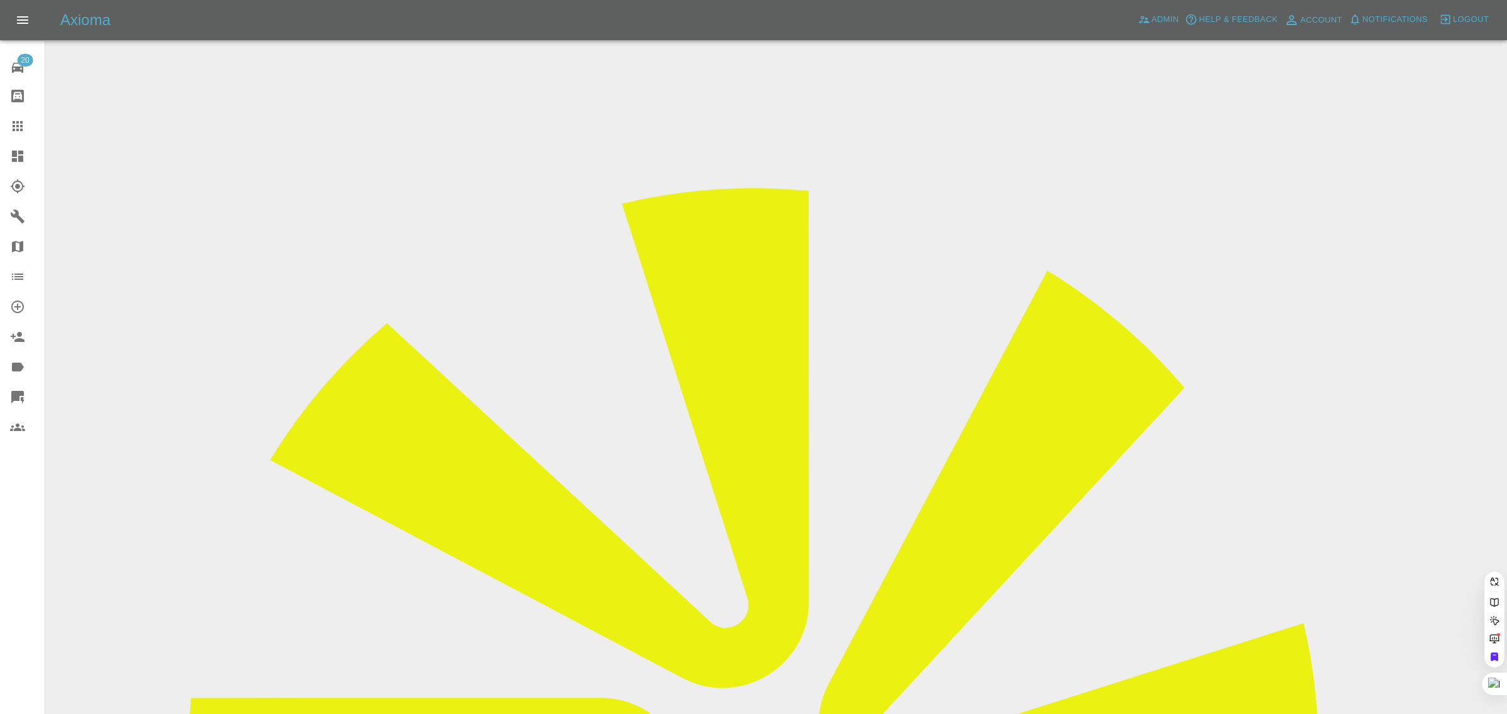
paste input "dee.44@talk21.com"
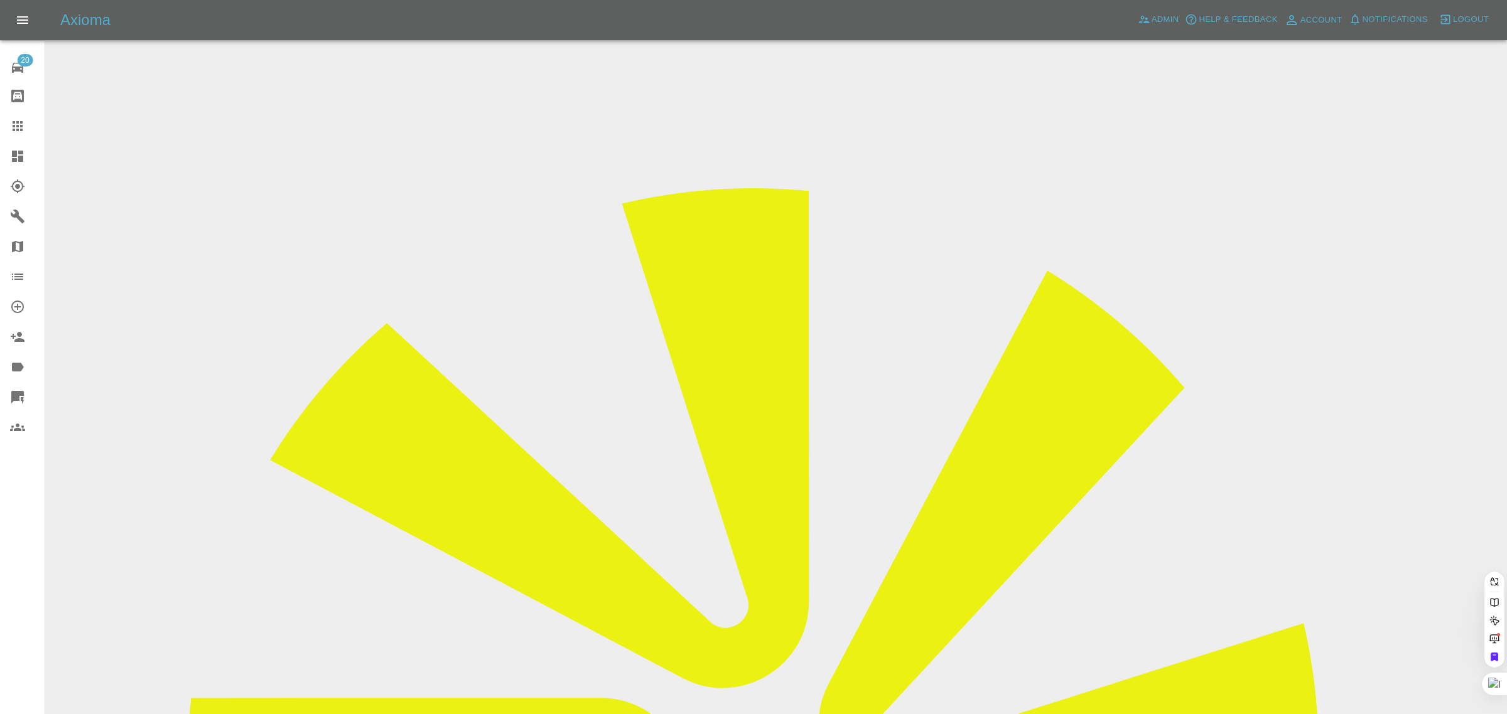
type input "dee.44@talk21.com"
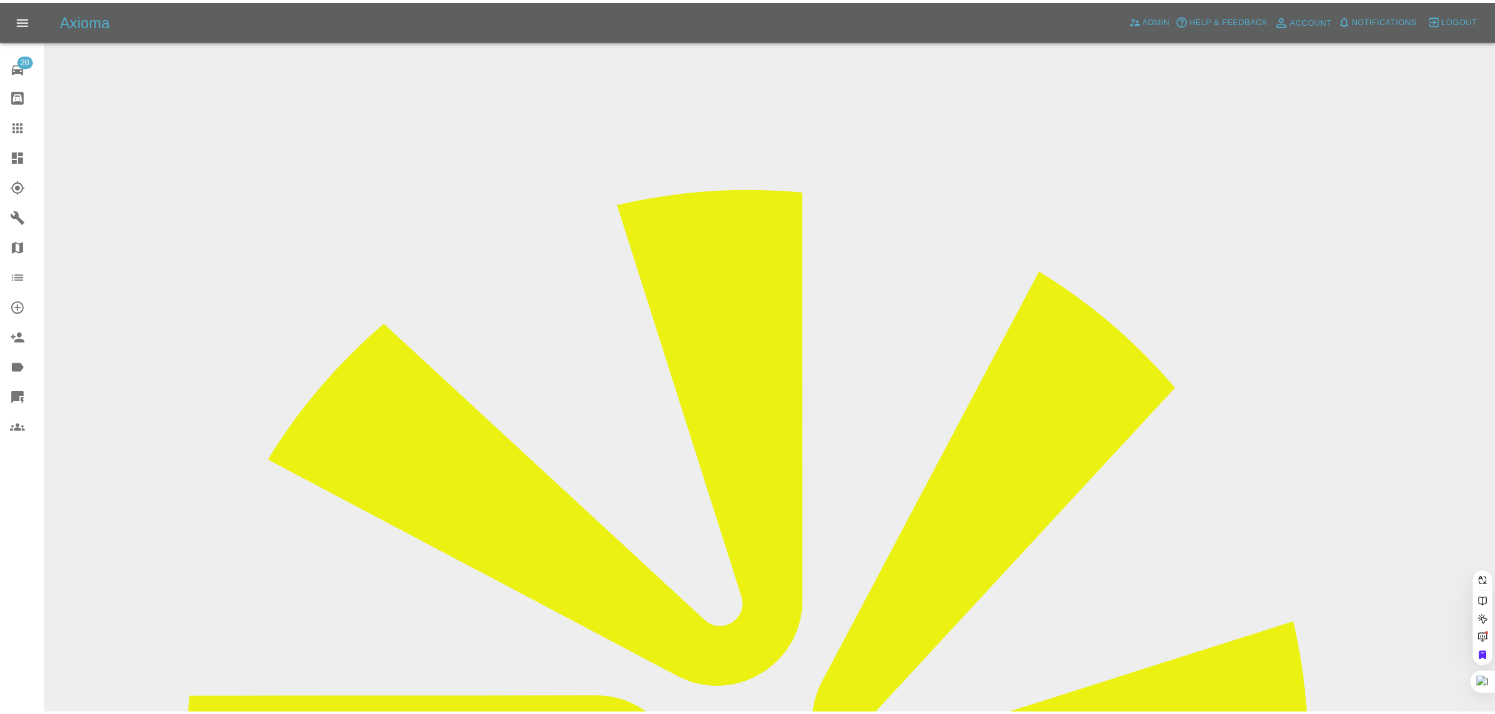
scroll to position [0, 0]
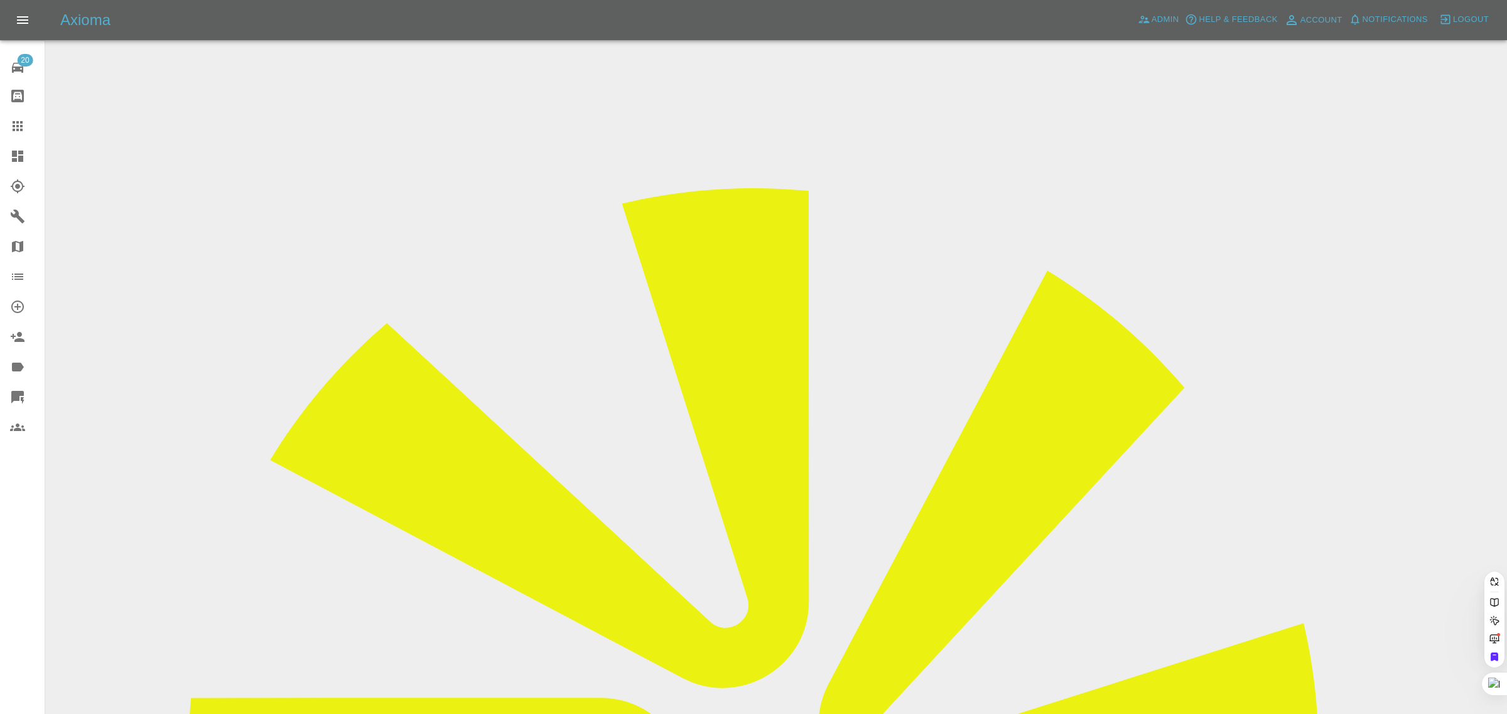
click at [11, 518] on div "20 Repair home Bodyshop home Claims Dashboard Explorer Garages Map Organization…" at bounding box center [22, 357] width 45 height 714
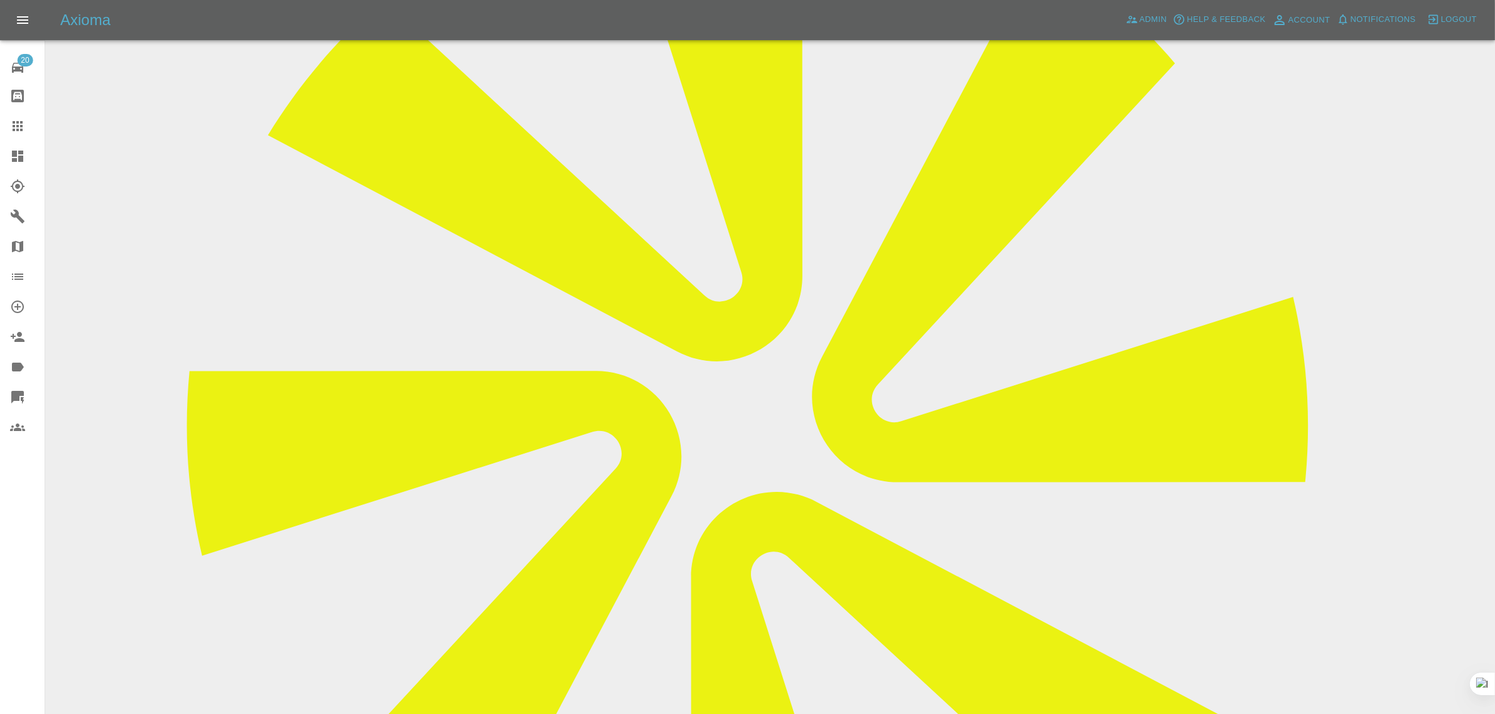
scroll to position [78, 0]
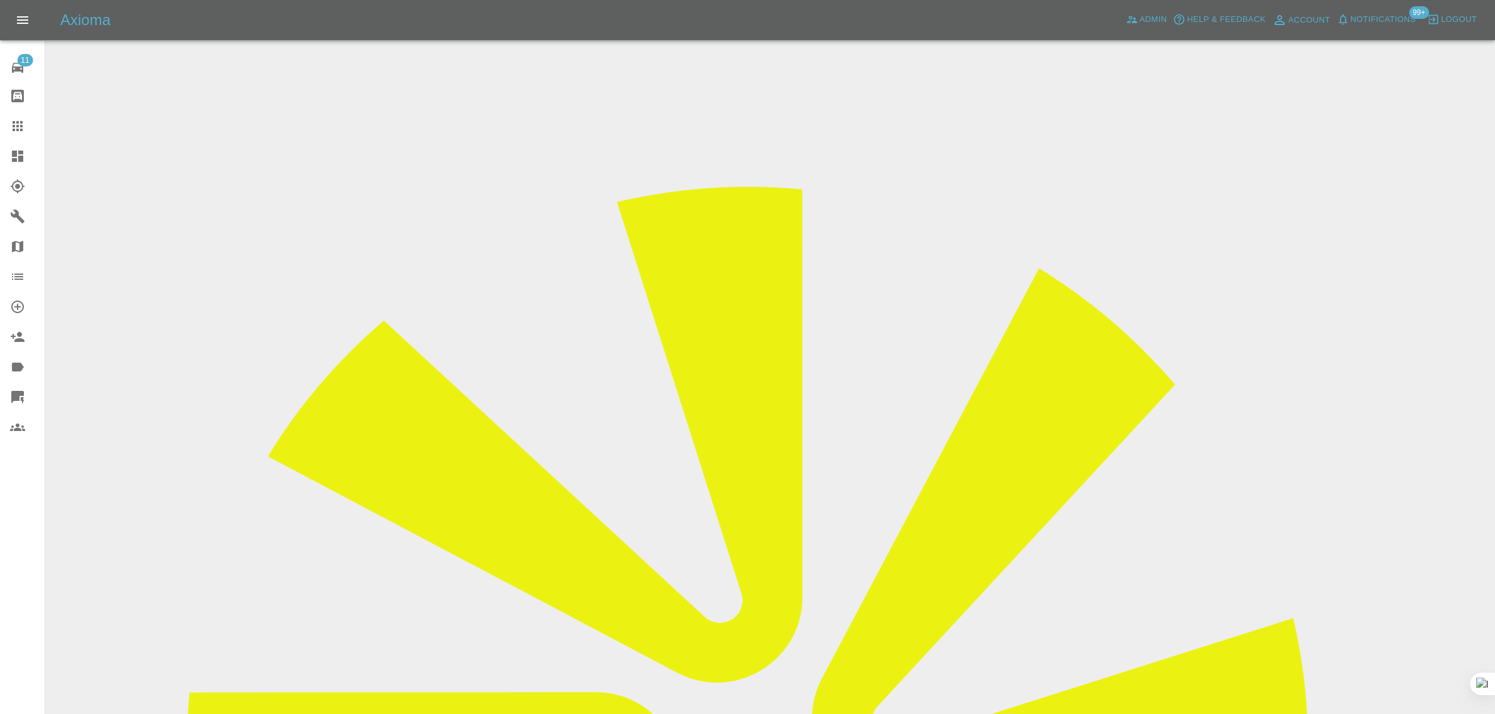
scroll to position [276, 0]
